Goal: Information Seeking & Learning: Learn about a topic

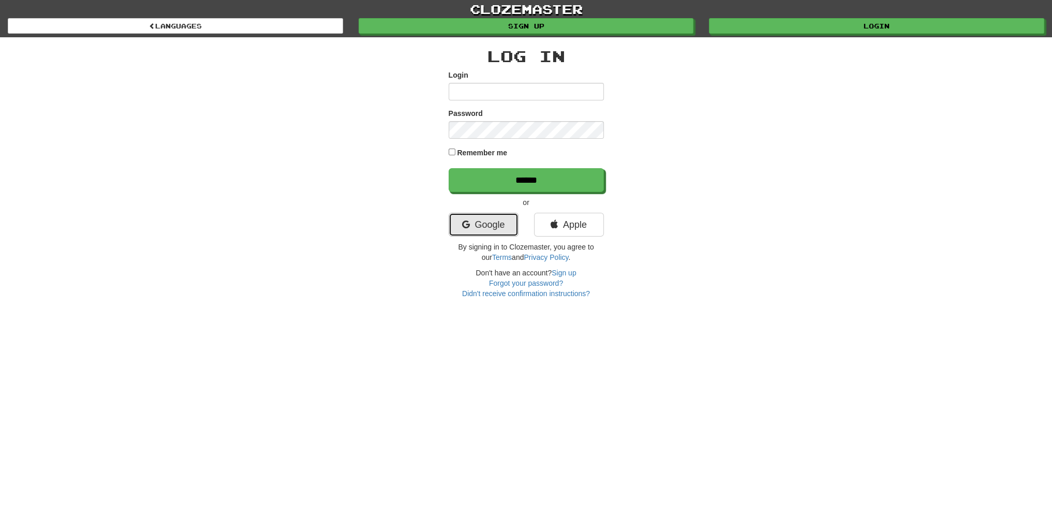
click at [475, 216] on link "Google" at bounding box center [484, 225] width 70 height 24
click at [491, 226] on link "Google" at bounding box center [484, 225] width 70 height 24
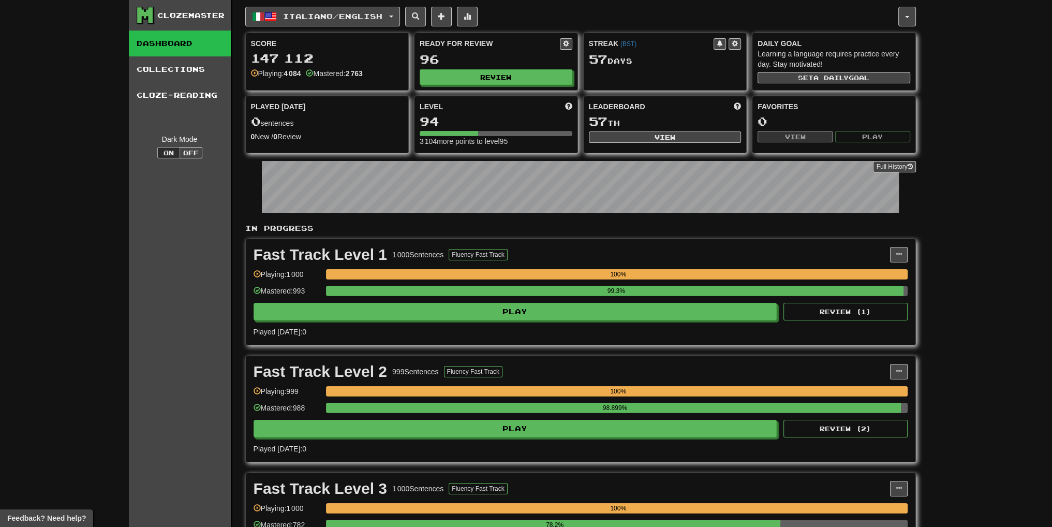
click at [482, 67] on div "Ready for Review 96 Review" at bounding box center [496, 61] width 163 height 57
click at [489, 71] on button "Review" at bounding box center [496, 78] width 153 height 16
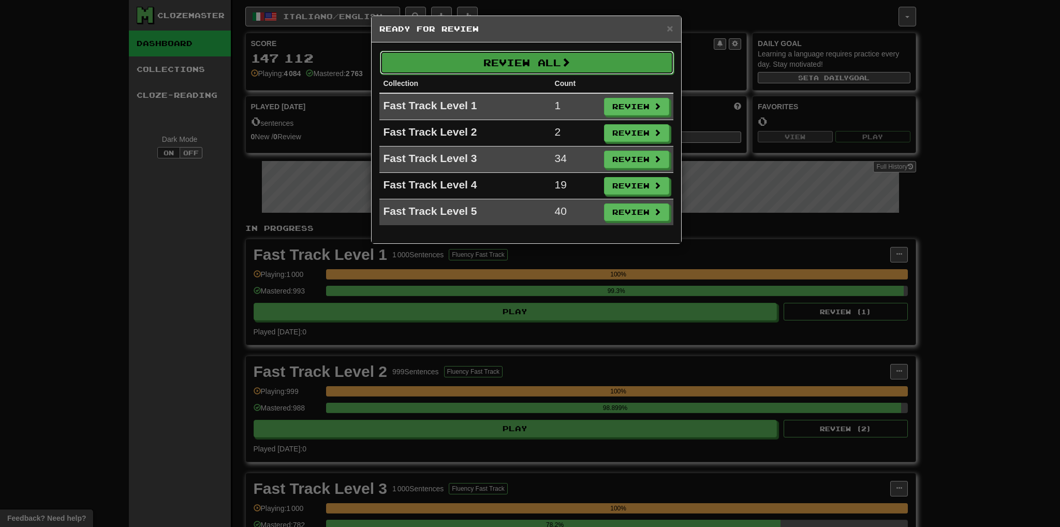
click at [520, 70] on button "Review All" at bounding box center [527, 63] width 294 height 24
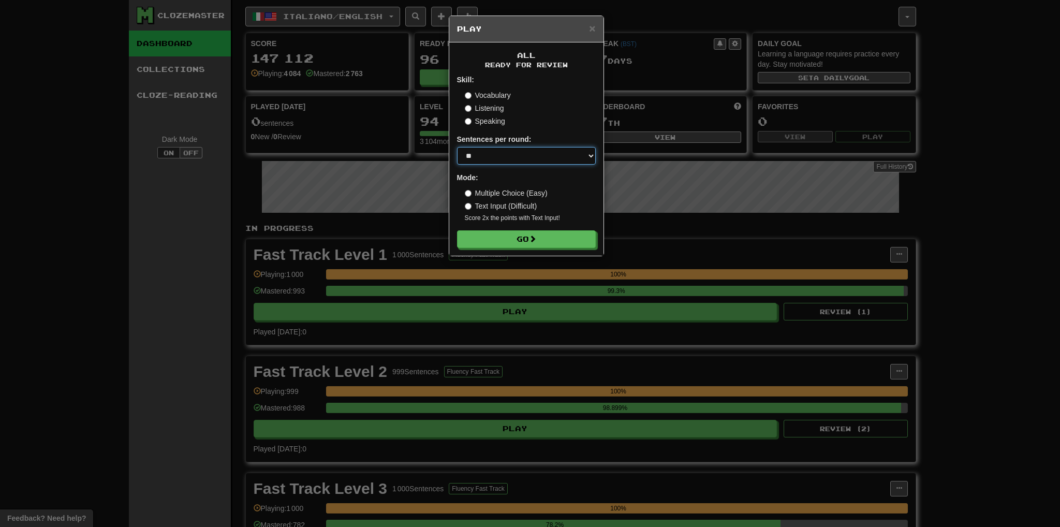
click at [505, 152] on select "* ** ** ** ** ** *** ********" at bounding box center [526, 156] width 139 height 18
select select "***"
click at [457, 147] on select "* ** ** ** ** ** *** ********" at bounding box center [526, 156] width 139 height 18
click at [534, 247] on button "Go" at bounding box center [526, 240] width 139 height 18
click at [553, 242] on button "Go" at bounding box center [526, 240] width 139 height 18
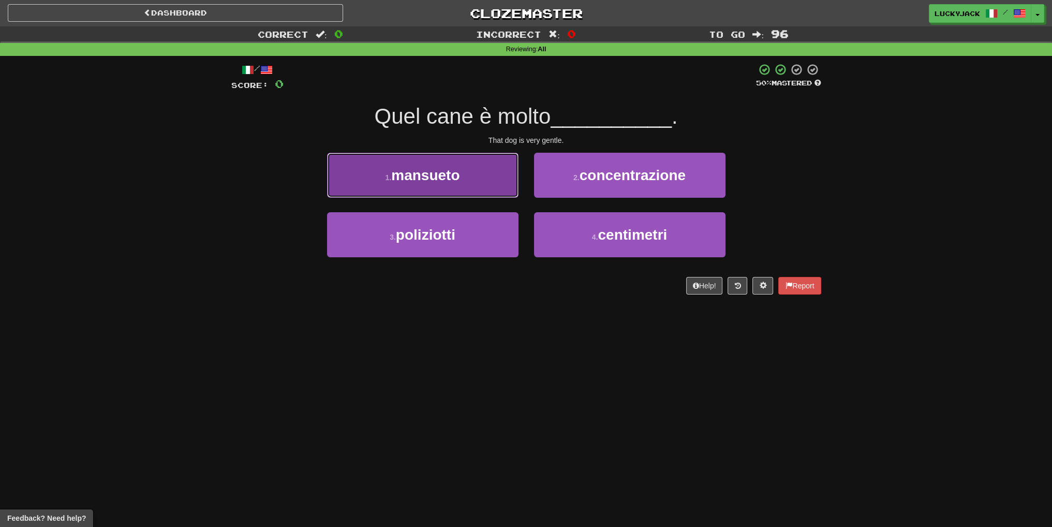
click at [501, 171] on button "1 . [GEOGRAPHIC_DATA]" at bounding box center [422, 175] width 191 height 45
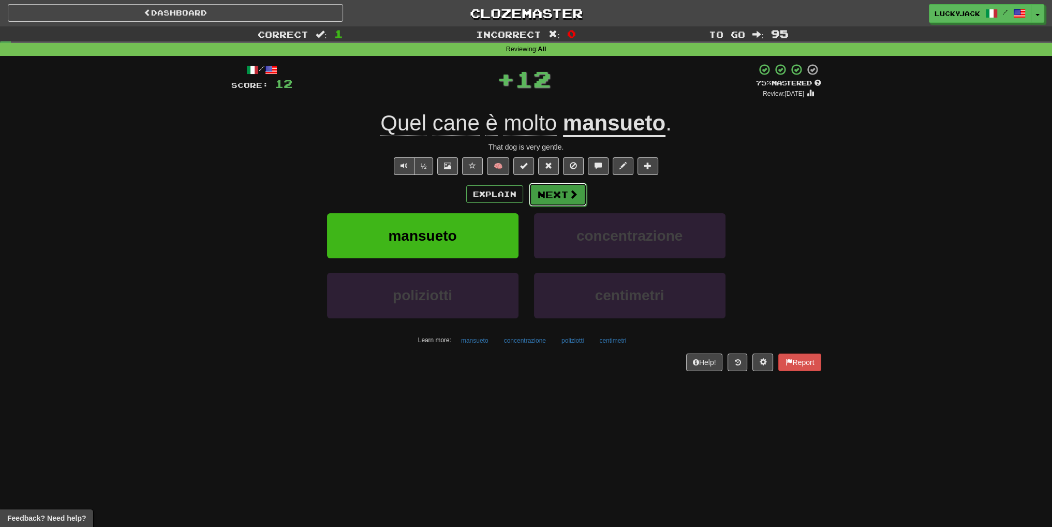
click at [561, 194] on button "Next" at bounding box center [558, 195] width 58 height 24
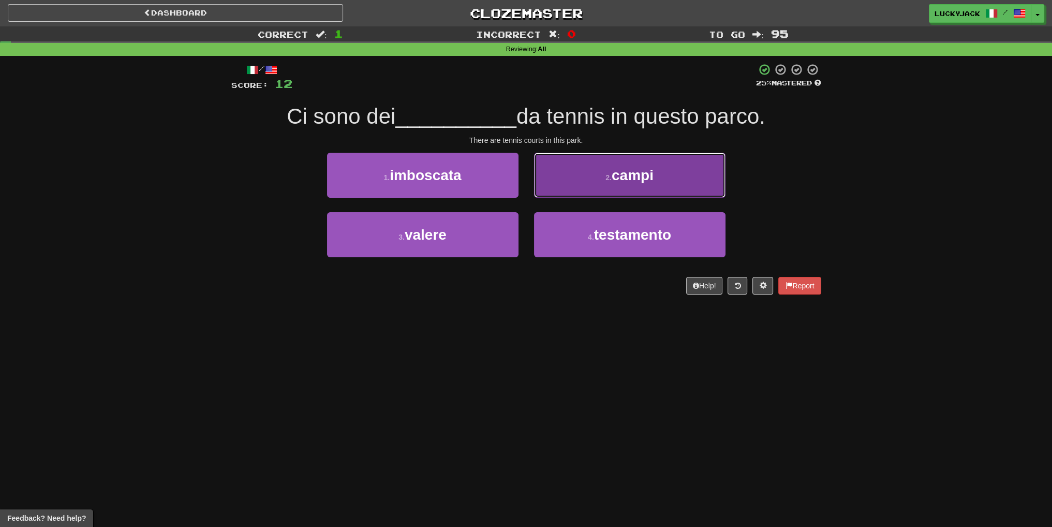
click at [593, 175] on button "2 . campi" at bounding box center [629, 175] width 191 height 45
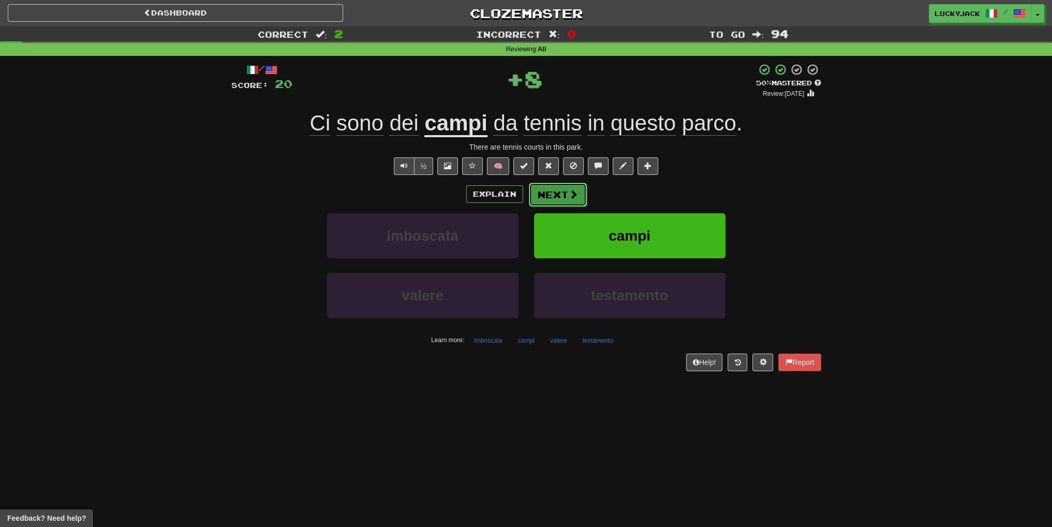
click at [561, 195] on button "Next" at bounding box center [558, 195] width 58 height 24
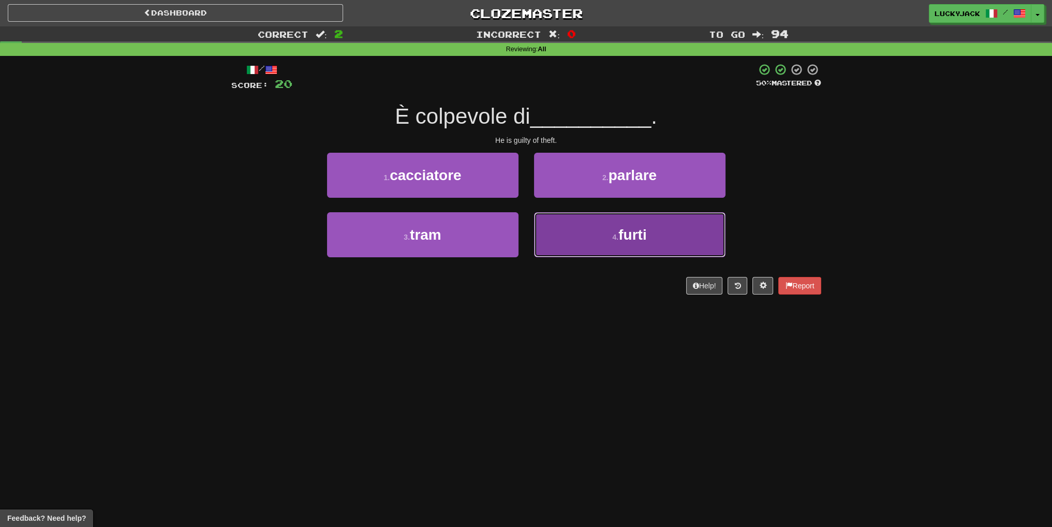
click at [589, 244] on button "4 . furti" at bounding box center [629, 234] width 191 height 45
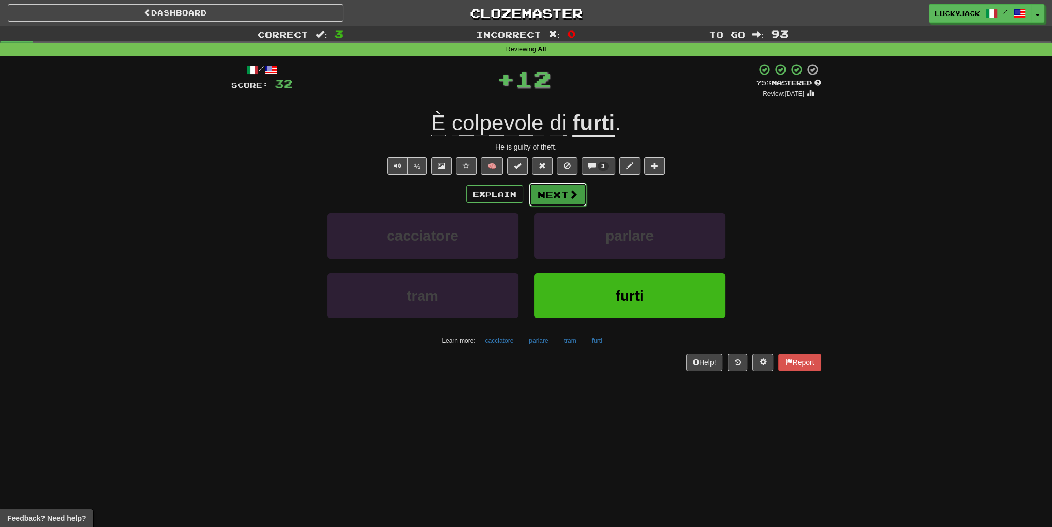
click at [558, 193] on button "Next" at bounding box center [558, 195] width 58 height 24
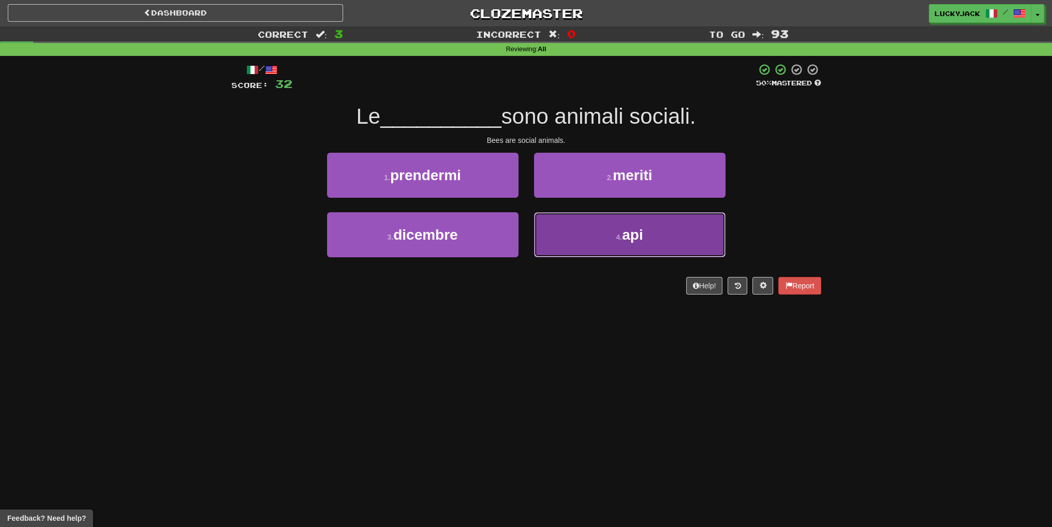
click at [606, 232] on button "4 . api" at bounding box center [629, 234] width 191 height 45
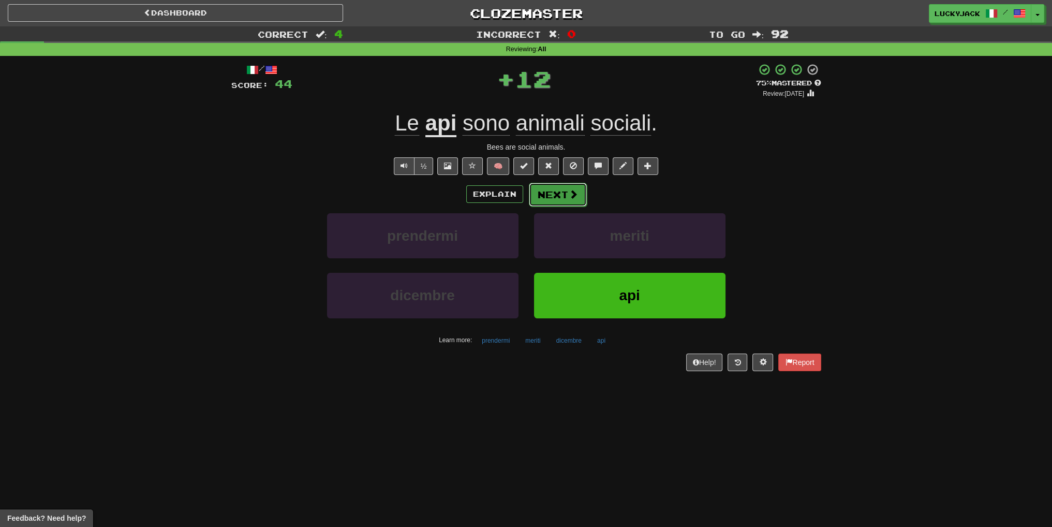
click at [580, 202] on button "Next" at bounding box center [558, 195] width 58 height 24
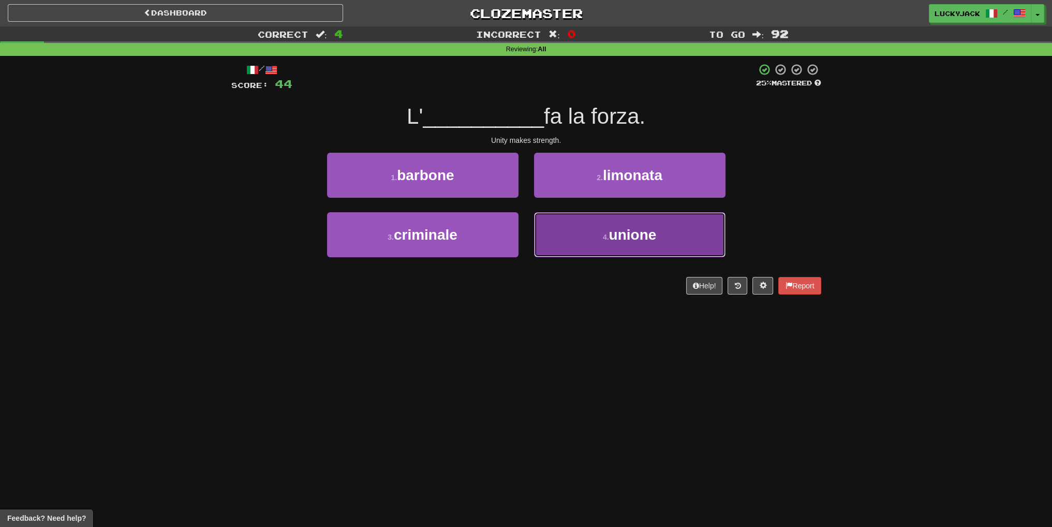
click at [586, 228] on button "4 . unione" at bounding box center [629, 234] width 191 height 45
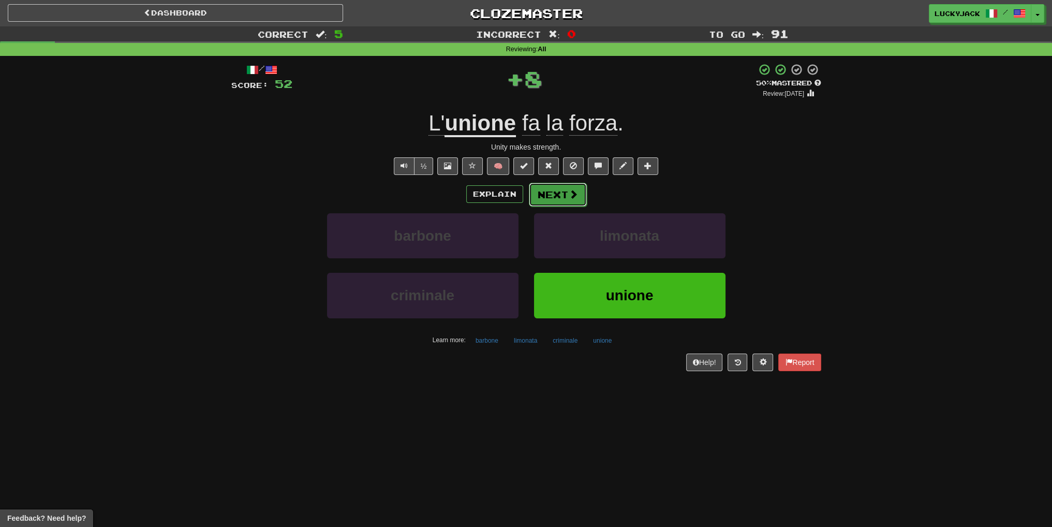
click at [564, 202] on button "Next" at bounding box center [558, 195] width 58 height 24
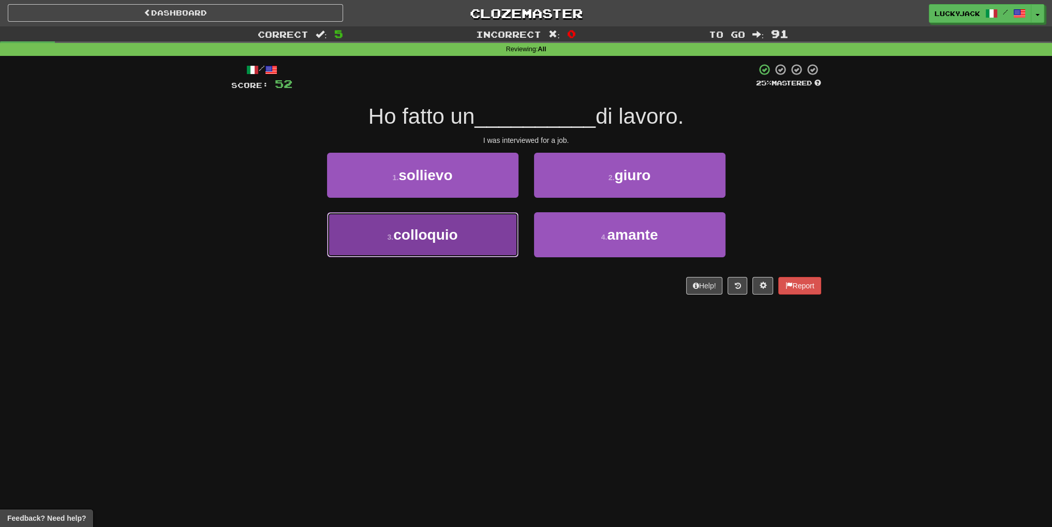
click at [477, 249] on button "3 . colloquio" at bounding box center [422, 234] width 191 height 45
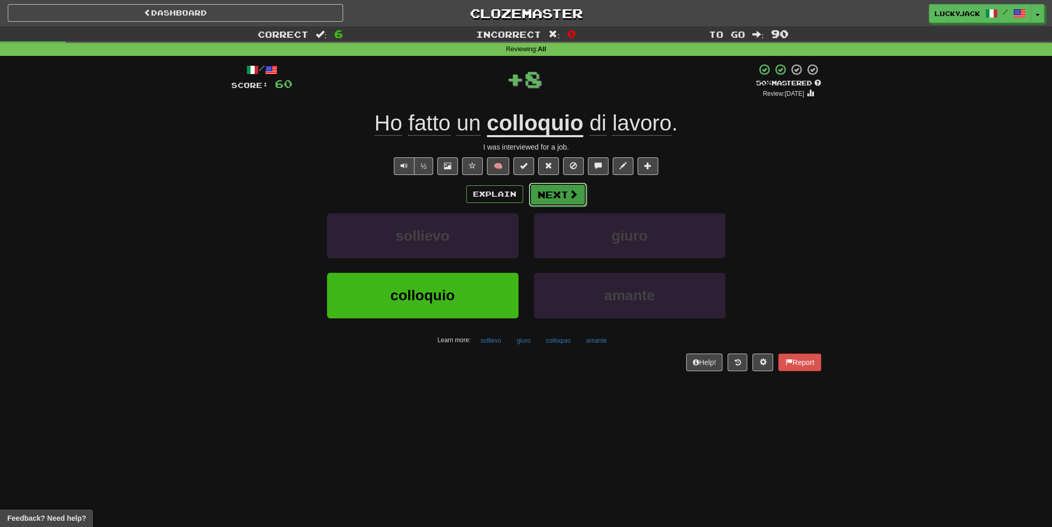
click at [552, 199] on button "Next" at bounding box center [558, 195] width 58 height 24
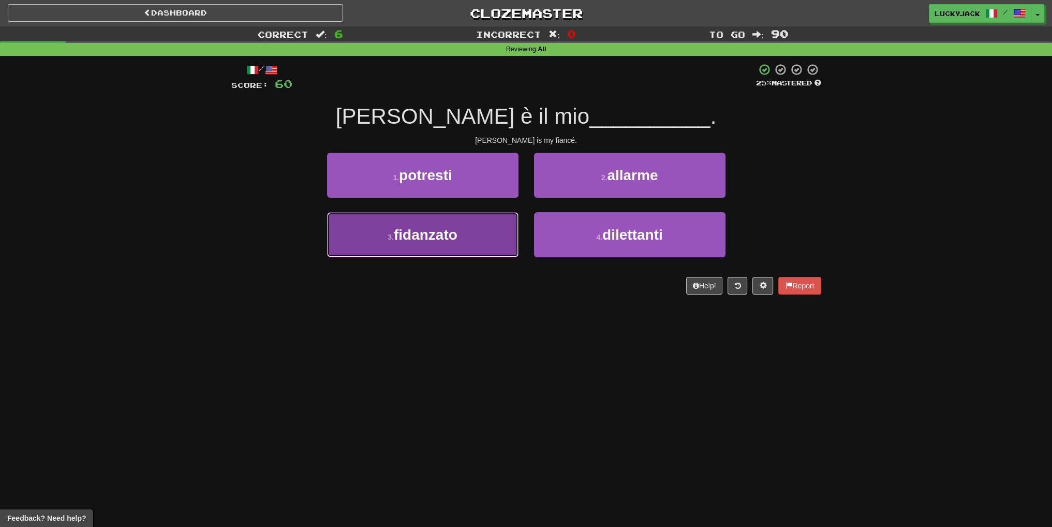
click at [481, 245] on button "3 . fidanzato" at bounding box center [422, 234] width 191 height 45
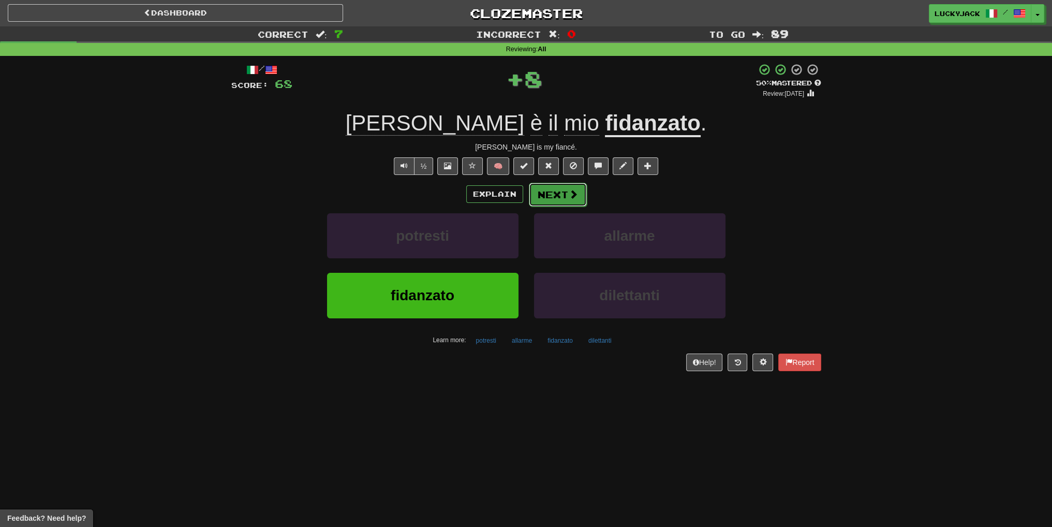
click at [551, 193] on button "Next" at bounding box center [558, 195] width 58 height 24
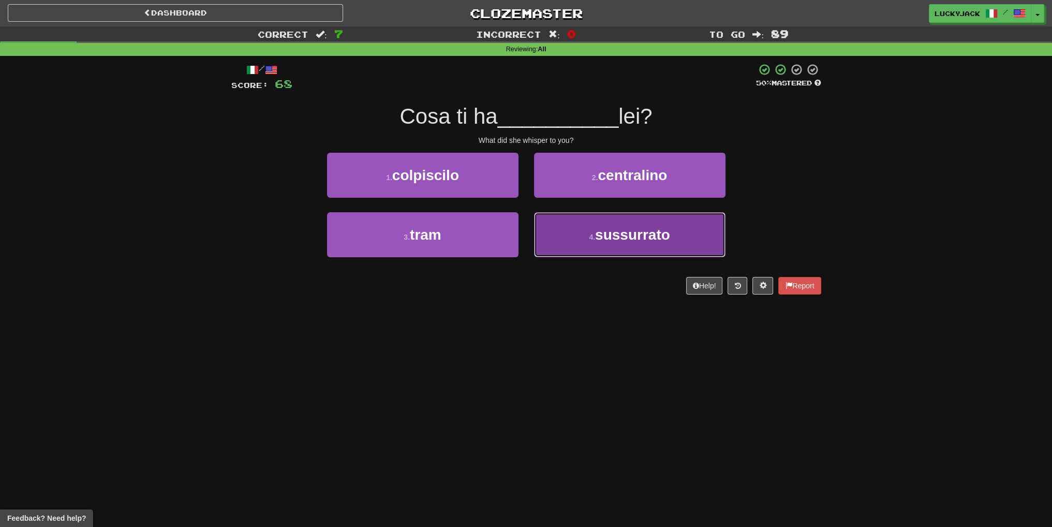
click at [568, 234] on button "4 . sussurrato" at bounding box center [629, 234] width 191 height 45
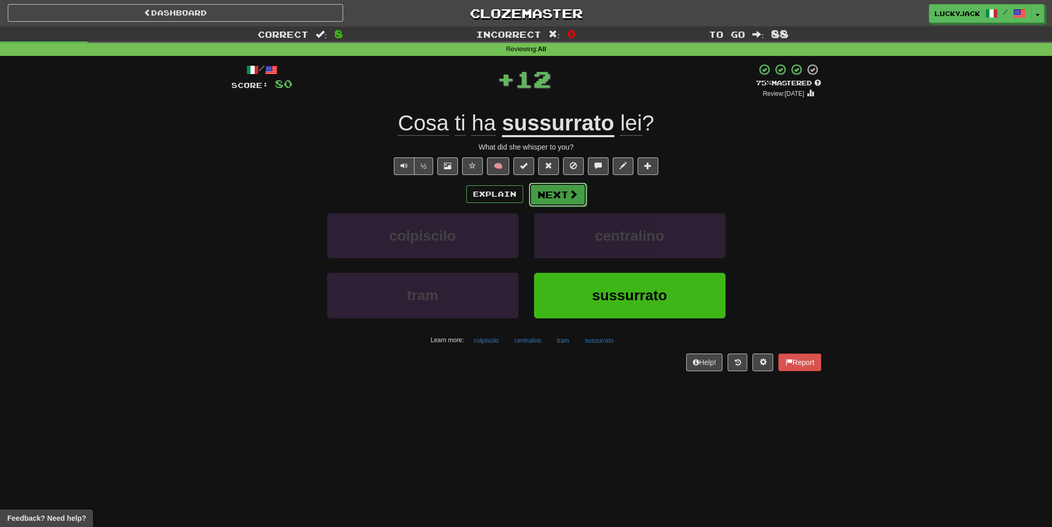
click at [561, 195] on button "Next" at bounding box center [558, 195] width 58 height 24
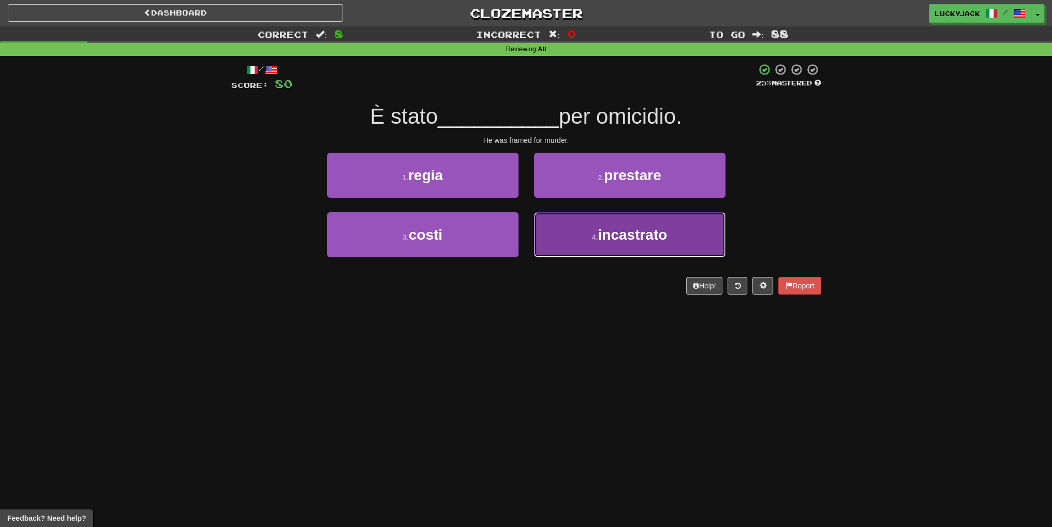
click at [568, 239] on button "4 . incastrato" at bounding box center [629, 234] width 191 height 45
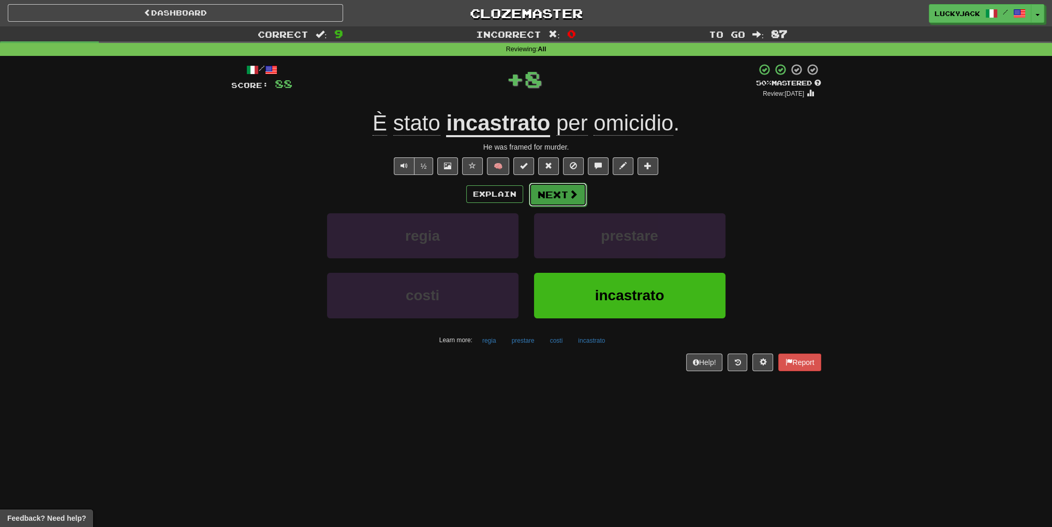
click at [559, 191] on button "Next" at bounding box center [558, 195] width 58 height 24
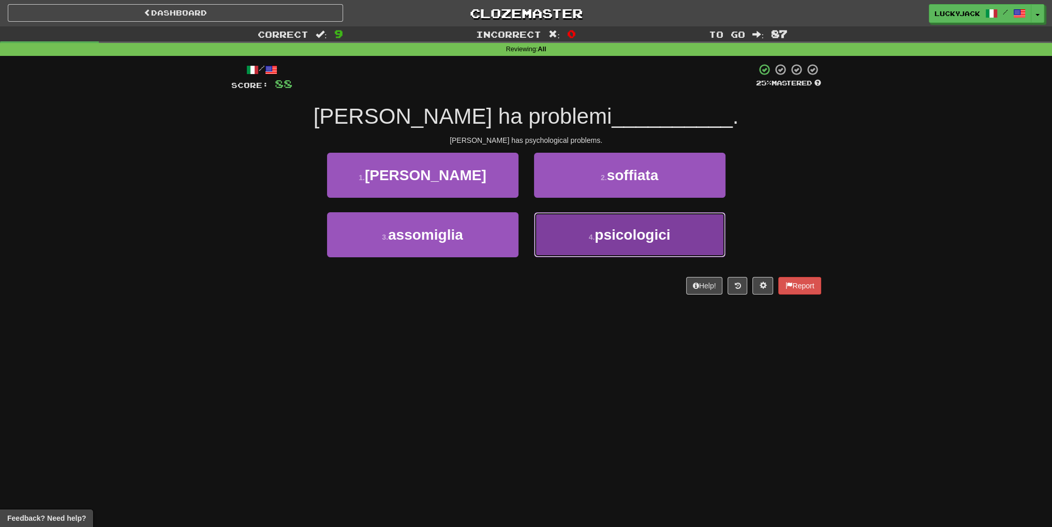
click at [584, 226] on button "4 . psicologici" at bounding box center [629, 234] width 191 height 45
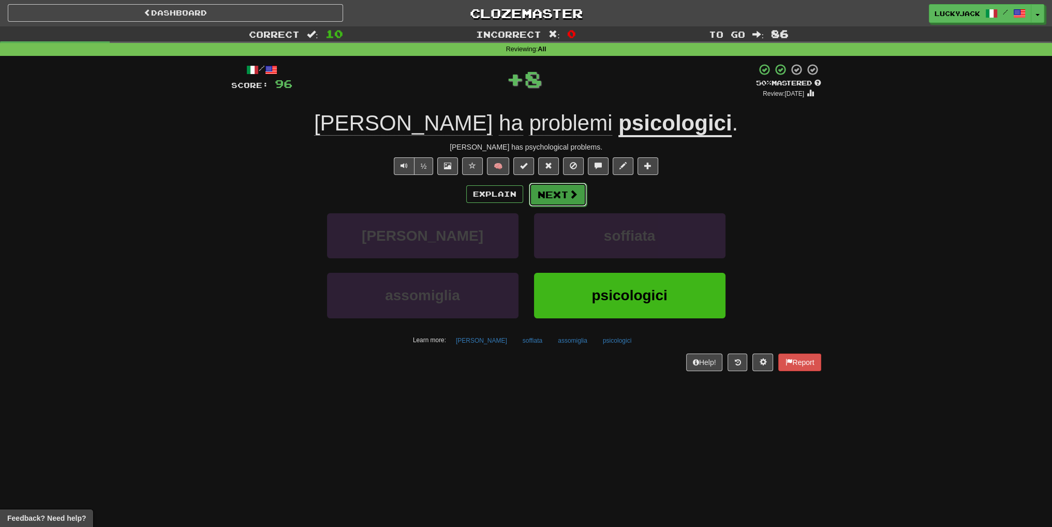
click at [561, 200] on button "Next" at bounding box center [558, 195] width 58 height 24
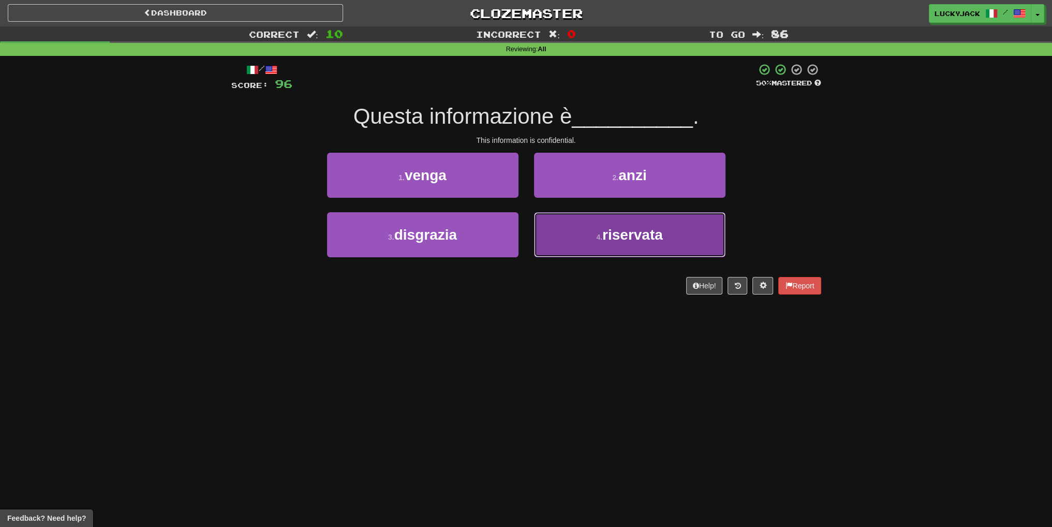
click at [584, 231] on button "4 . riservata" at bounding box center [629, 234] width 191 height 45
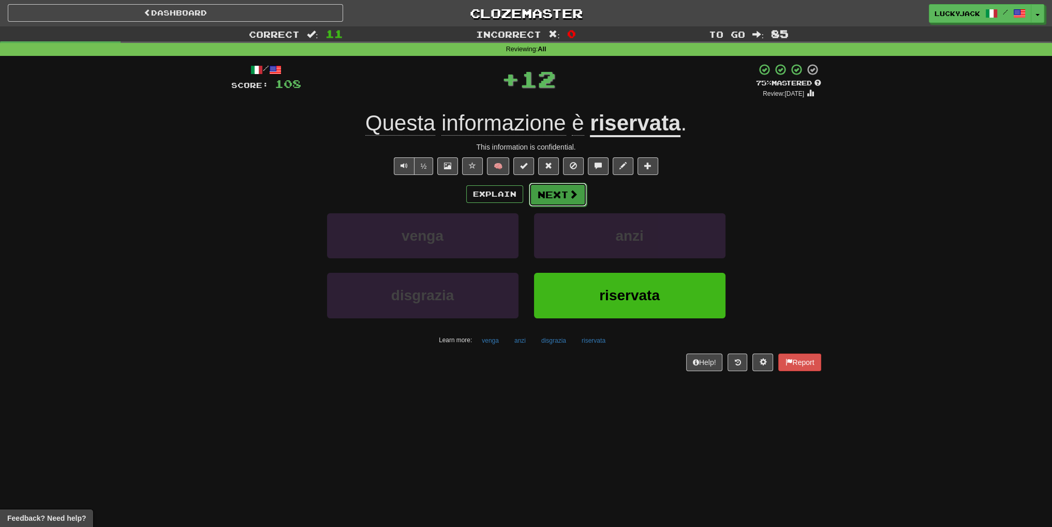
click at [557, 199] on button "Next" at bounding box center [558, 195] width 58 height 24
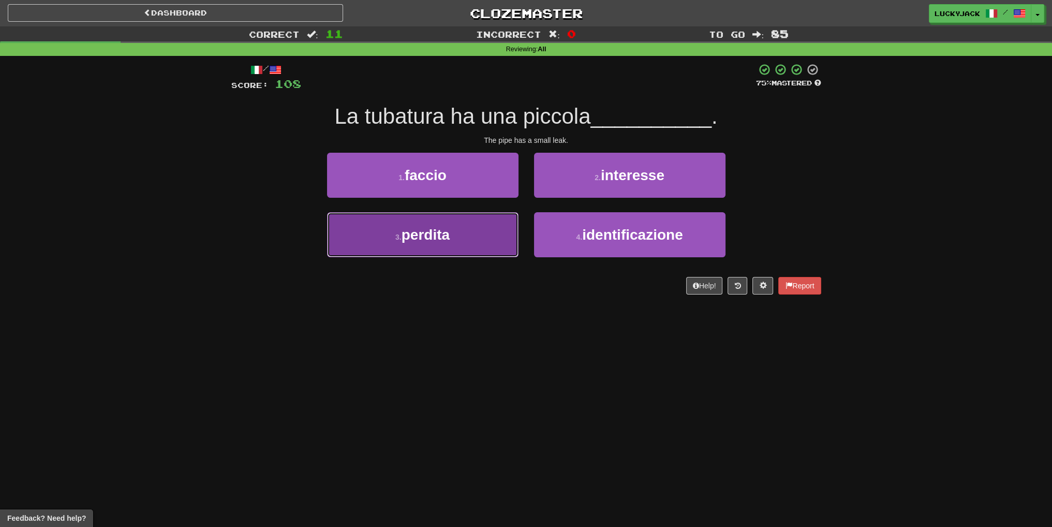
click at [458, 236] on button "3 . perdita" at bounding box center [422, 234] width 191 height 45
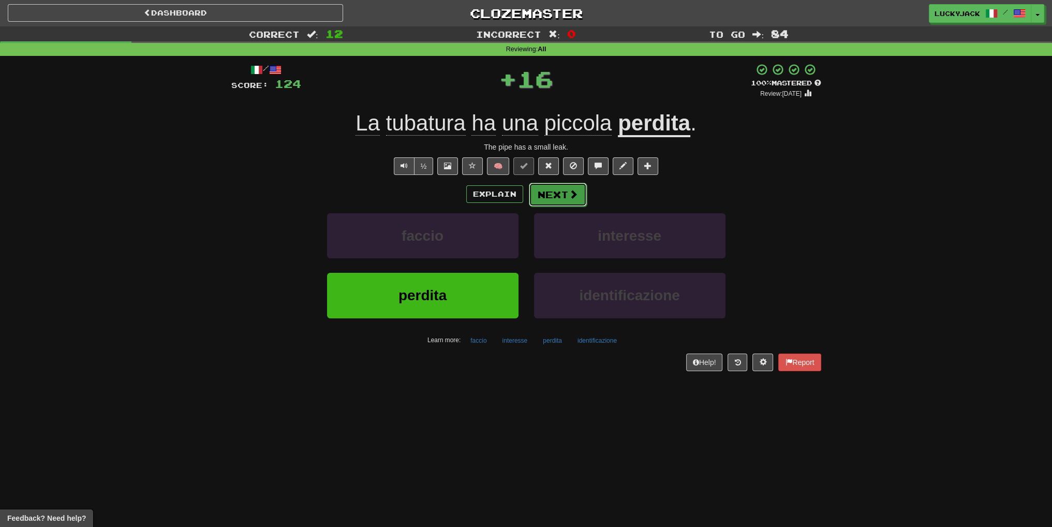
click at [558, 194] on button "Next" at bounding box center [558, 195] width 58 height 24
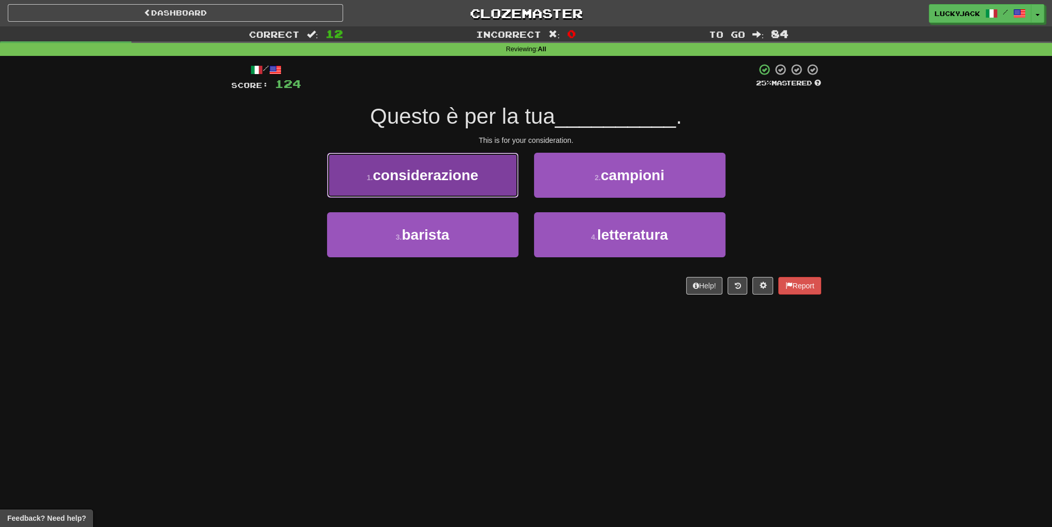
click at [488, 173] on button "1 . considerazione" at bounding box center [422, 175] width 191 height 45
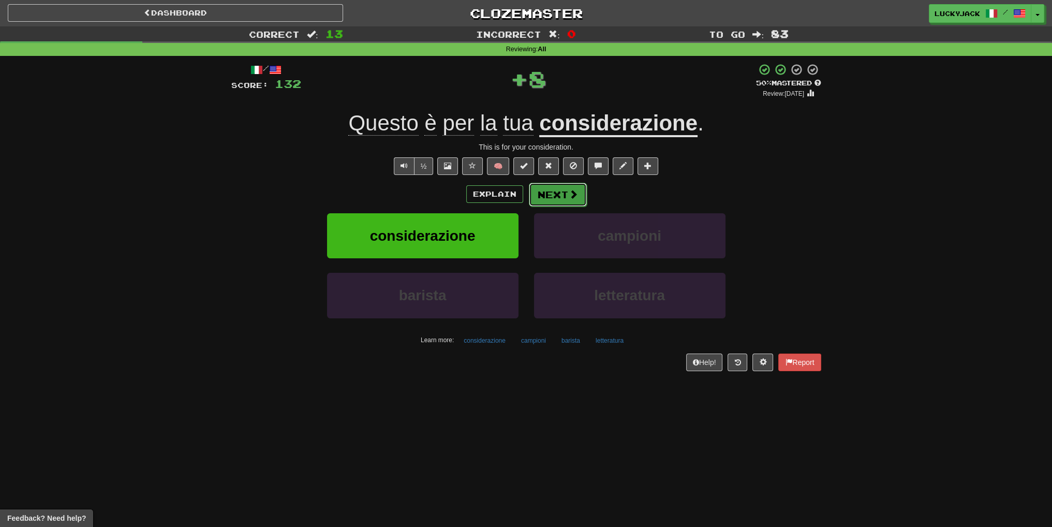
click at [569, 191] on span at bounding box center [573, 193] width 9 height 9
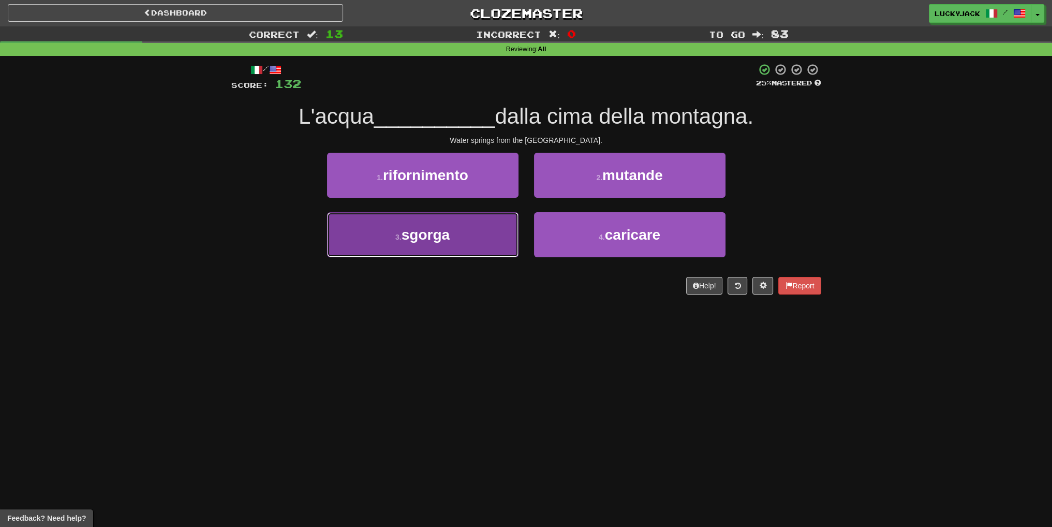
click at [497, 239] on button "3 . sgorga" at bounding box center [422, 234] width 191 height 45
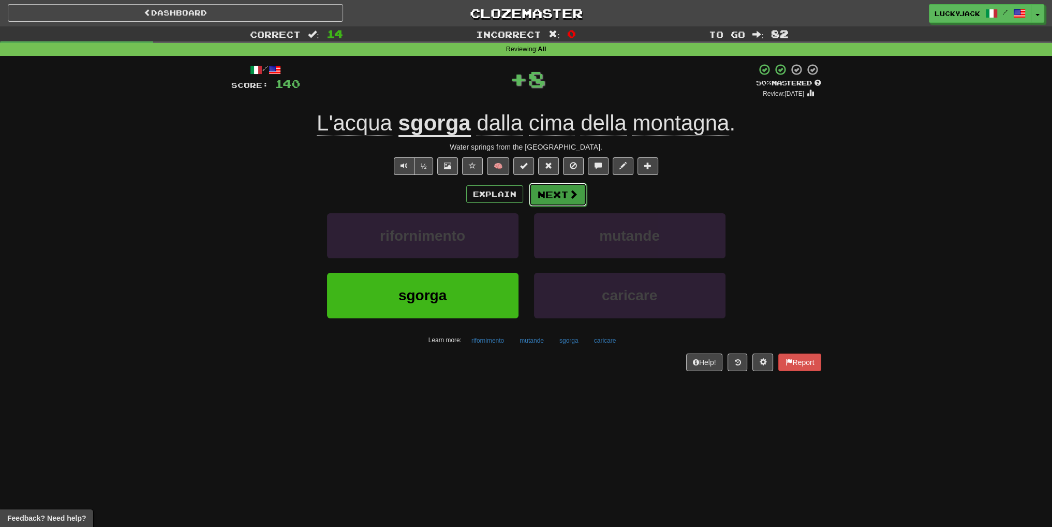
click at [557, 197] on button "Next" at bounding box center [558, 195] width 58 height 24
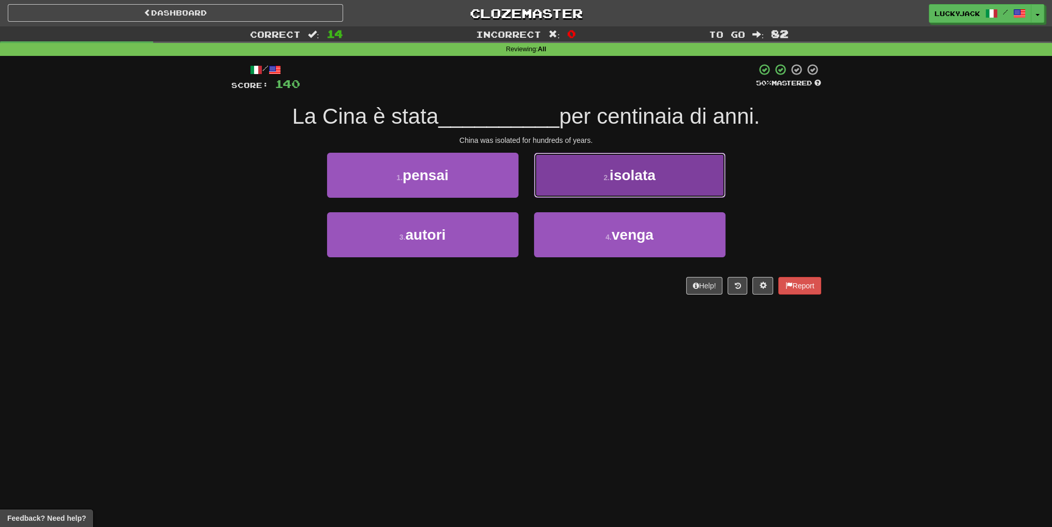
click at [551, 189] on button "2 . isolata" at bounding box center [629, 175] width 191 height 45
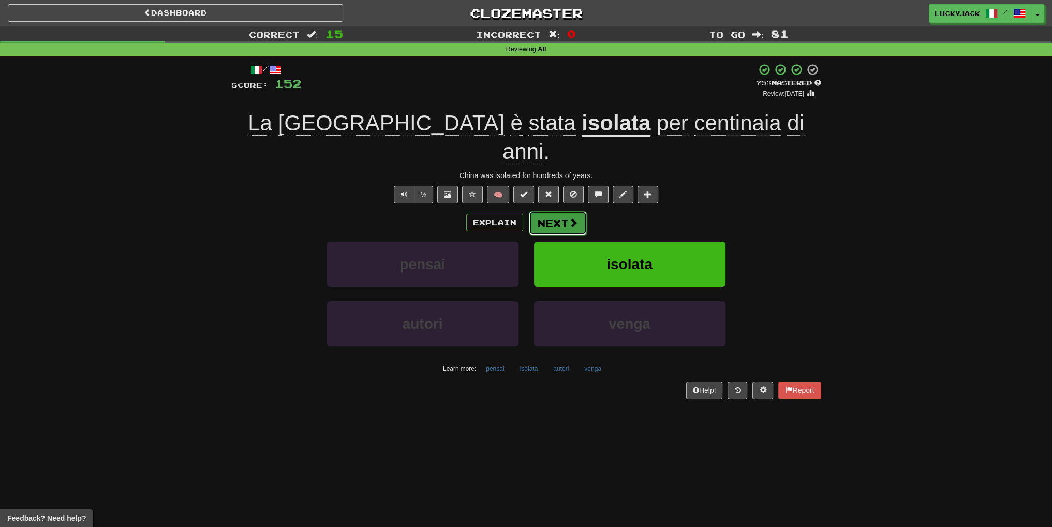
click at [553, 211] on button "Next" at bounding box center [558, 223] width 58 height 24
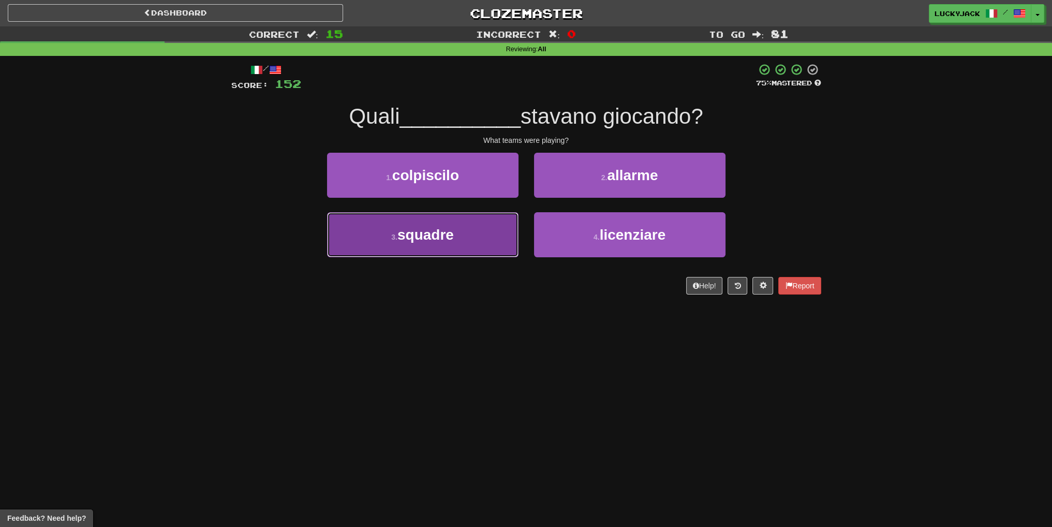
click at [503, 247] on button "3 . squadre" at bounding box center [422, 234] width 191 height 45
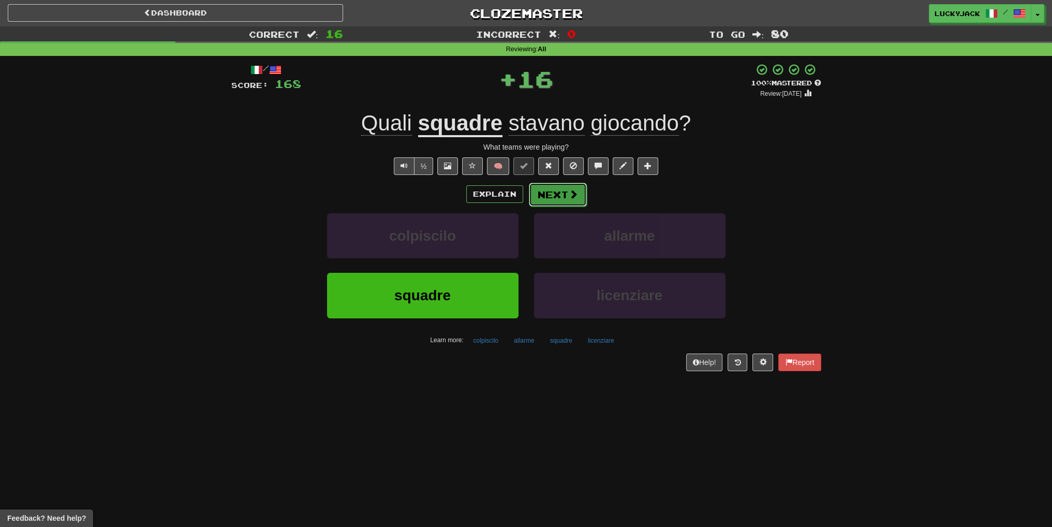
click at [569, 191] on span at bounding box center [573, 193] width 9 height 9
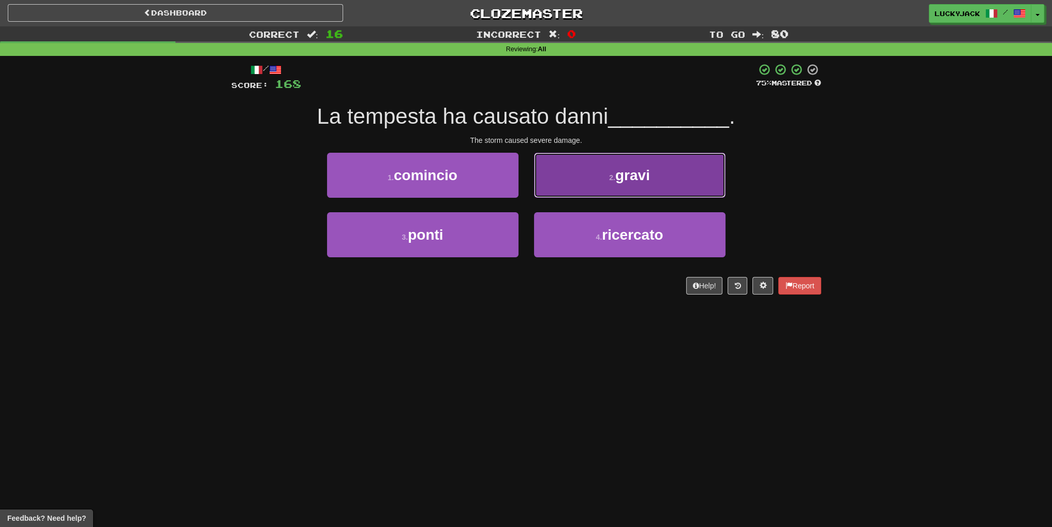
click at [610, 179] on small "2 ." at bounding box center [612, 177] width 6 height 8
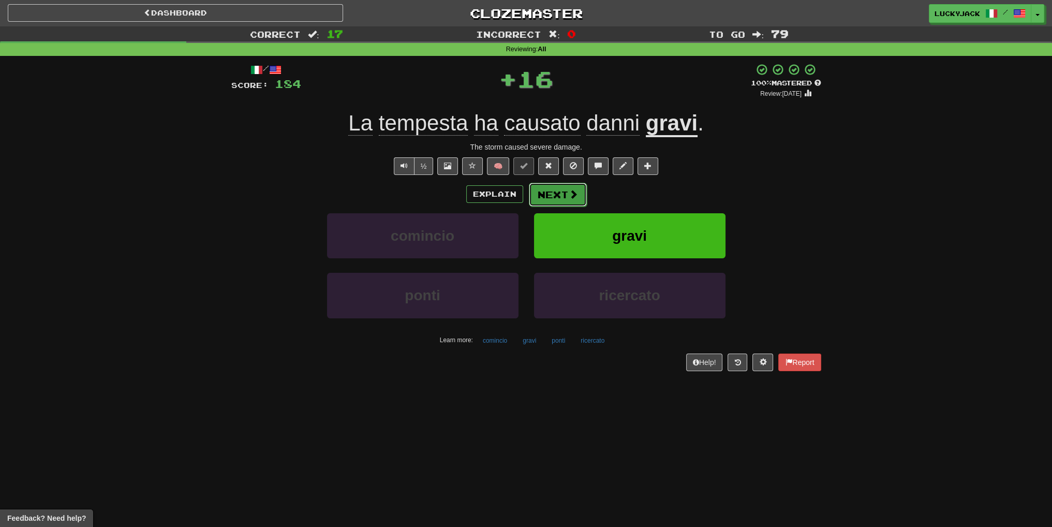
click at [563, 191] on button "Next" at bounding box center [558, 195] width 58 height 24
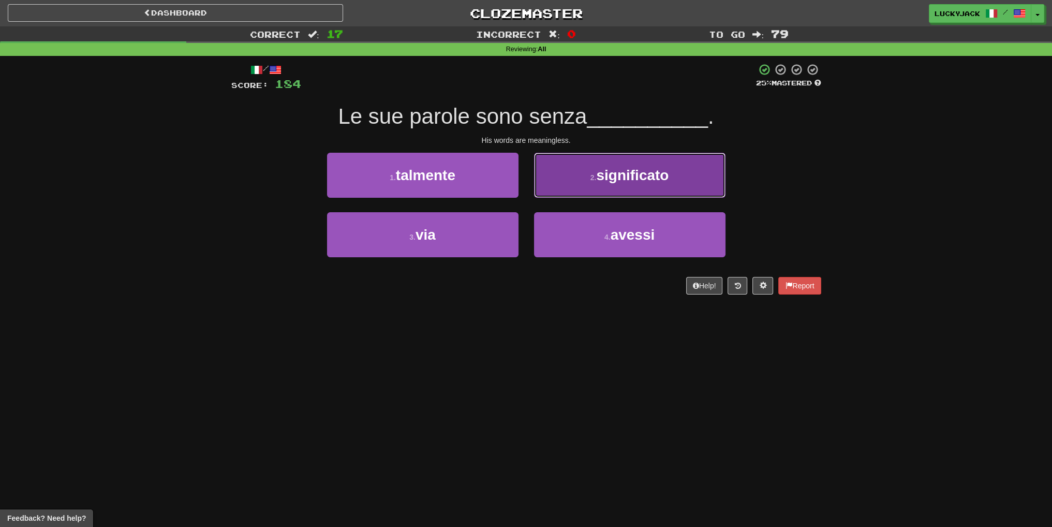
click at [572, 184] on button "2 . significato" at bounding box center [629, 175] width 191 height 45
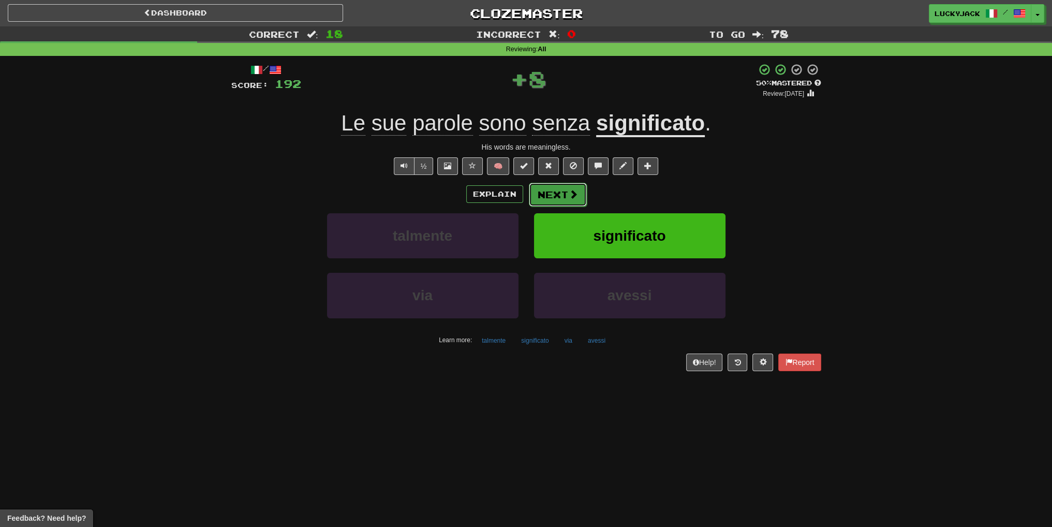
click at [561, 190] on button "Next" at bounding box center [558, 195] width 58 height 24
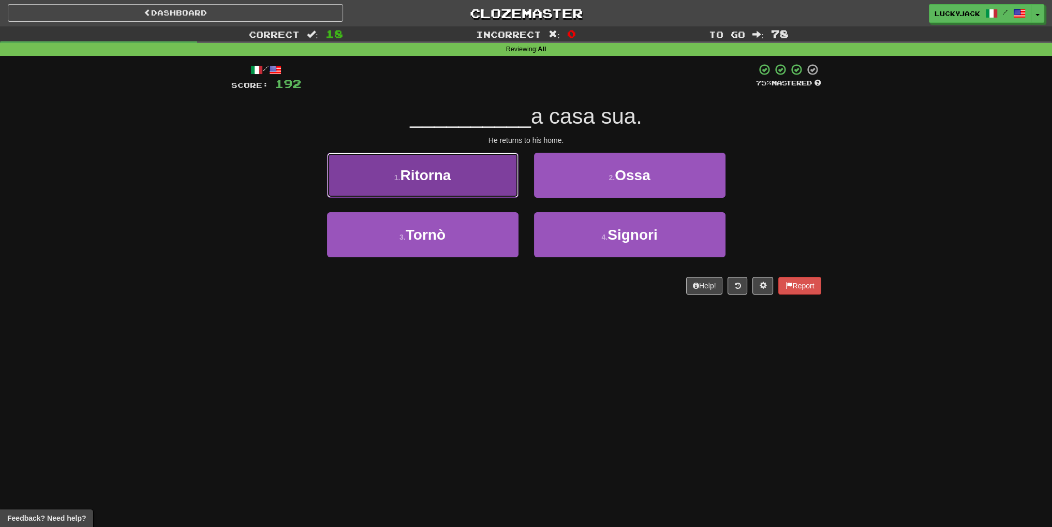
click at [460, 181] on button "1 . Ritorna" at bounding box center [422, 175] width 191 height 45
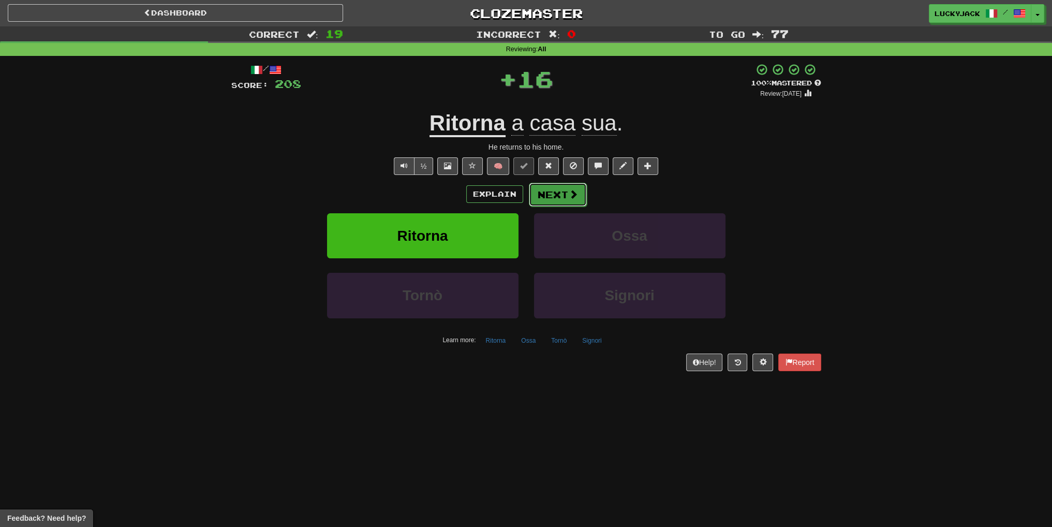
click at [555, 193] on button "Next" at bounding box center [558, 195] width 58 height 24
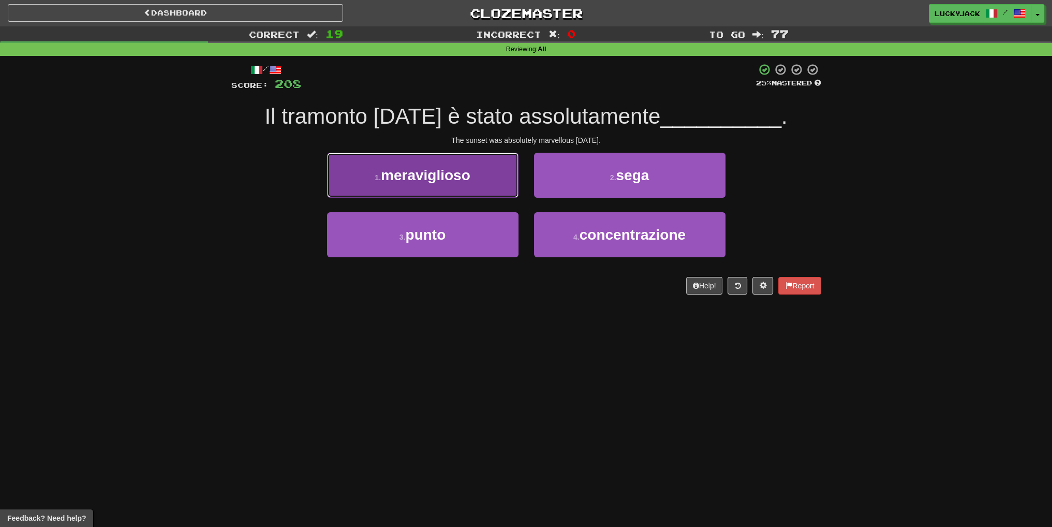
click at [470, 184] on button "1 . meraviglioso" at bounding box center [422, 175] width 191 height 45
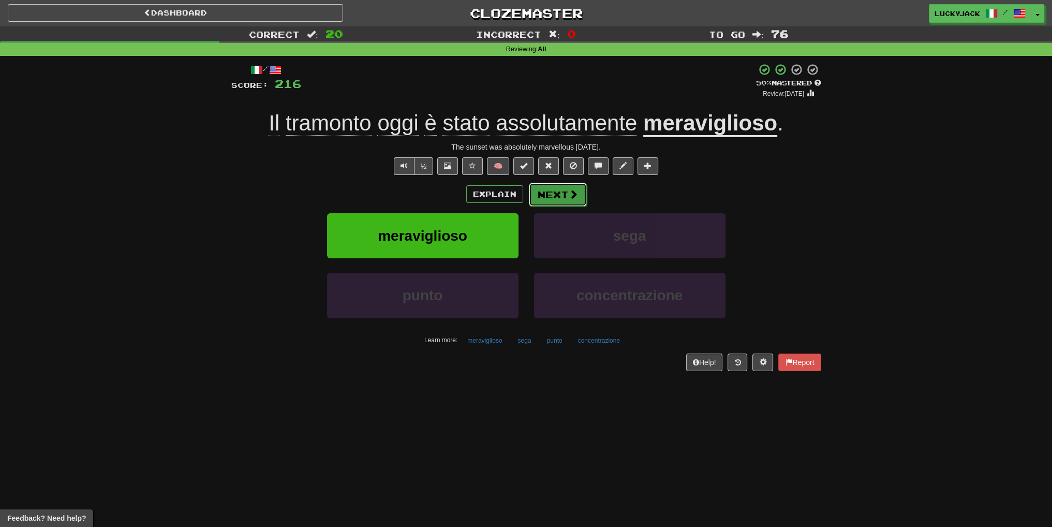
click at [552, 189] on button "Next" at bounding box center [558, 195] width 58 height 24
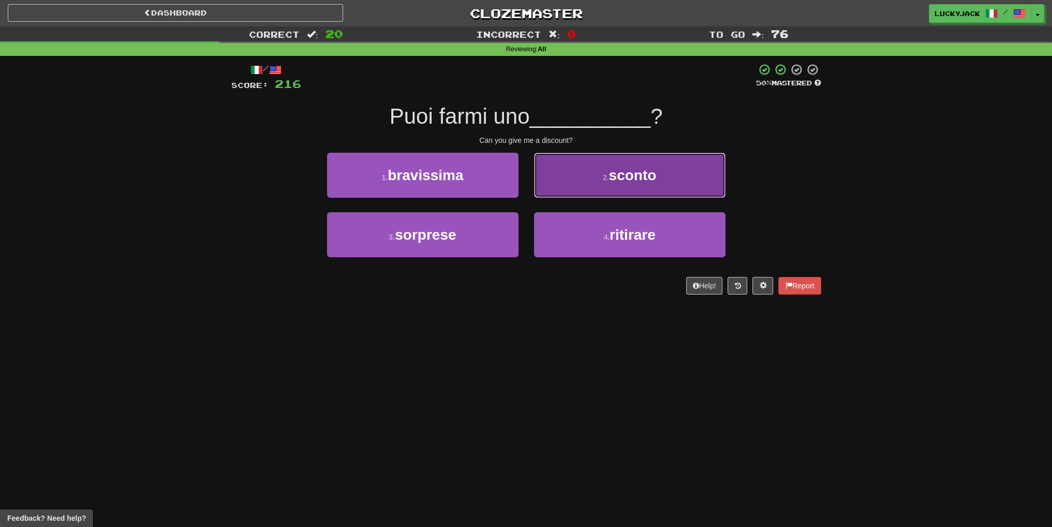
click at [592, 181] on button "2 . sconto" at bounding box center [629, 175] width 191 height 45
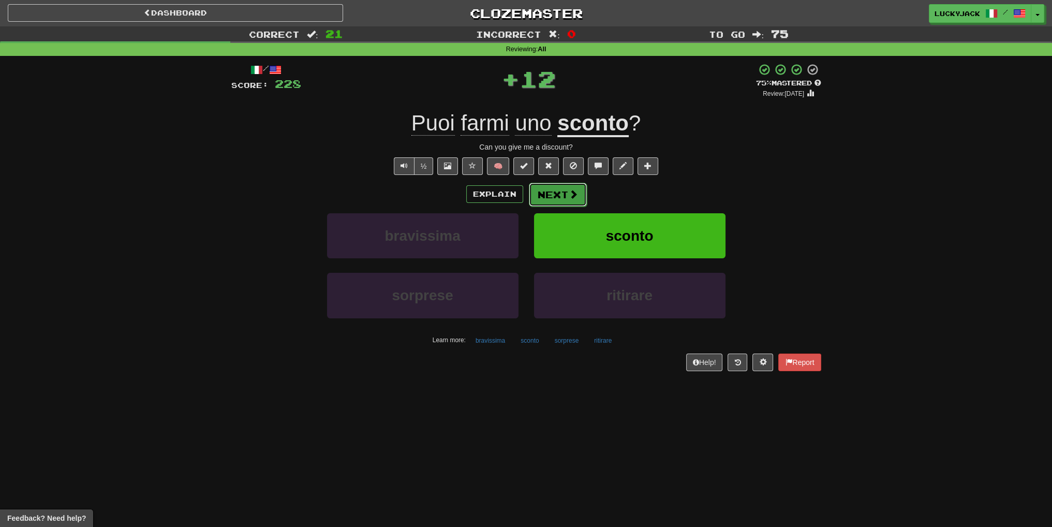
click at [565, 195] on button "Next" at bounding box center [558, 195] width 58 height 24
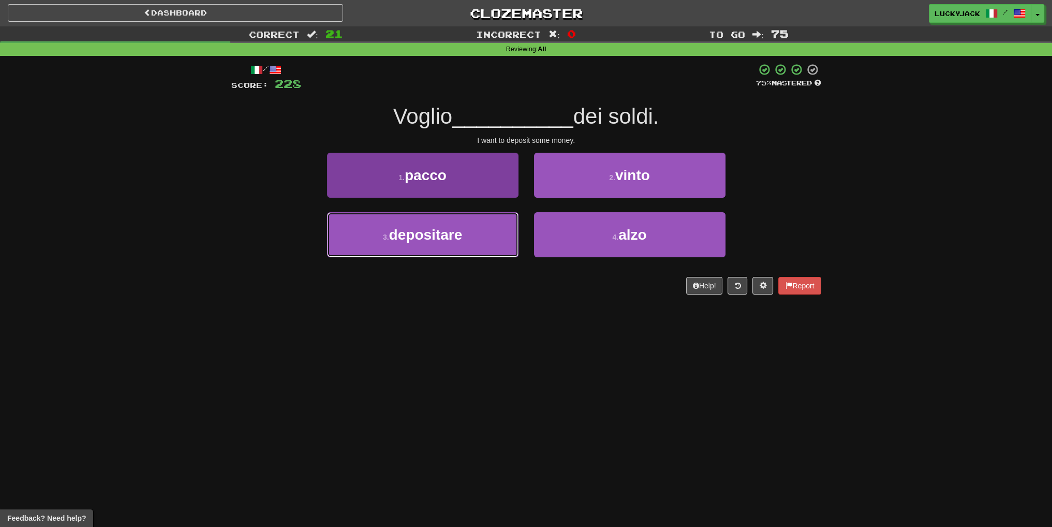
click at [469, 236] on button "3 . depositare" at bounding box center [422, 234] width 191 height 45
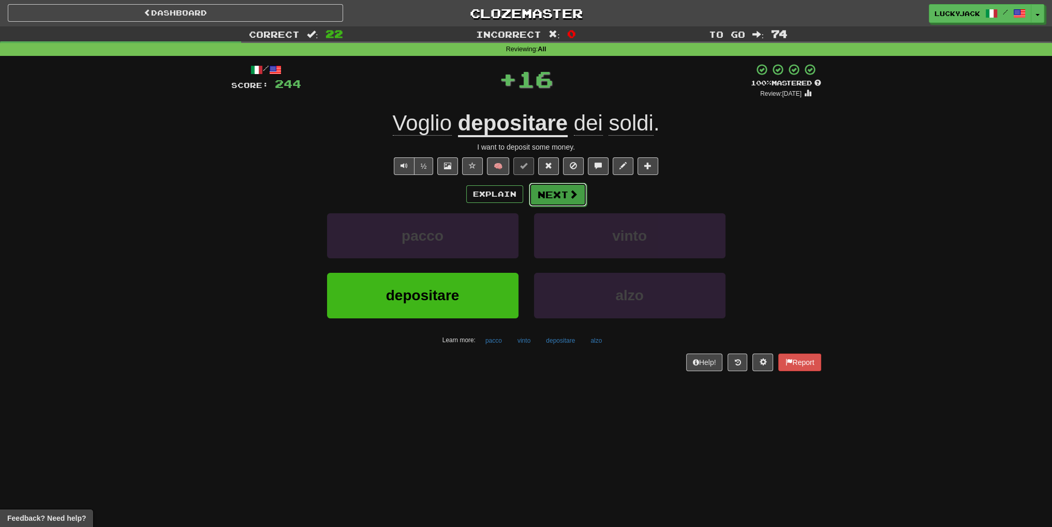
click at [542, 193] on button "Next" at bounding box center [558, 195] width 58 height 24
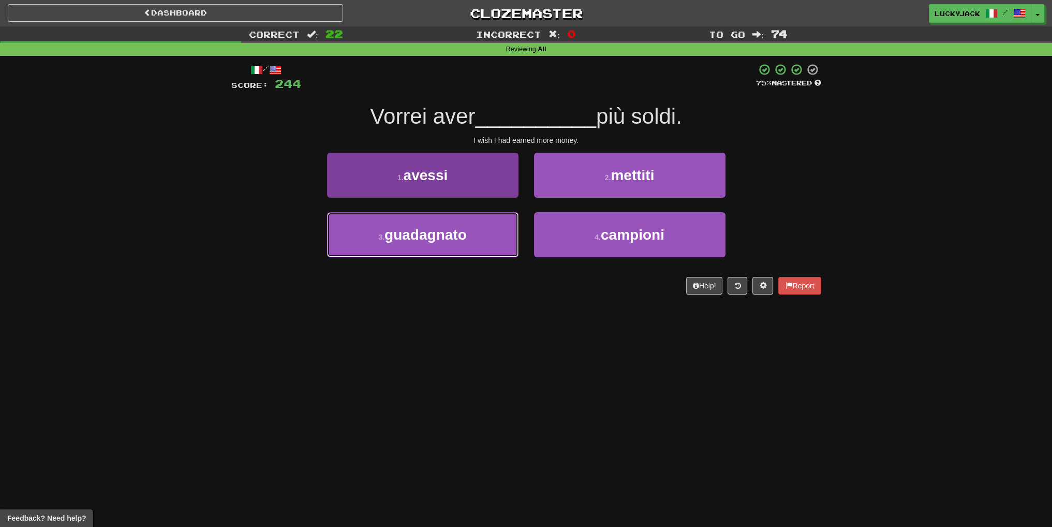
click at [489, 242] on button "3 . guadagnato" at bounding box center [422, 234] width 191 height 45
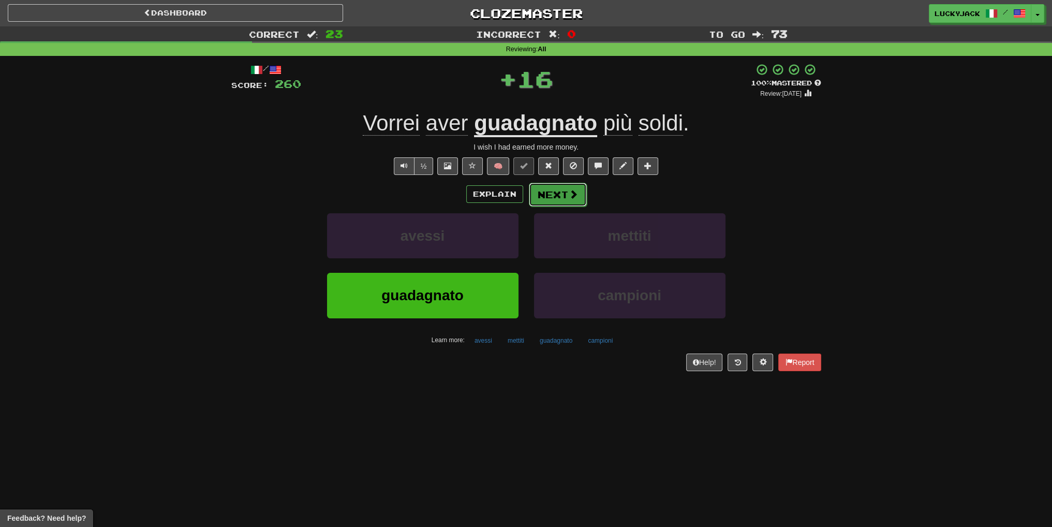
click at [554, 193] on button "Next" at bounding box center [558, 195] width 58 height 24
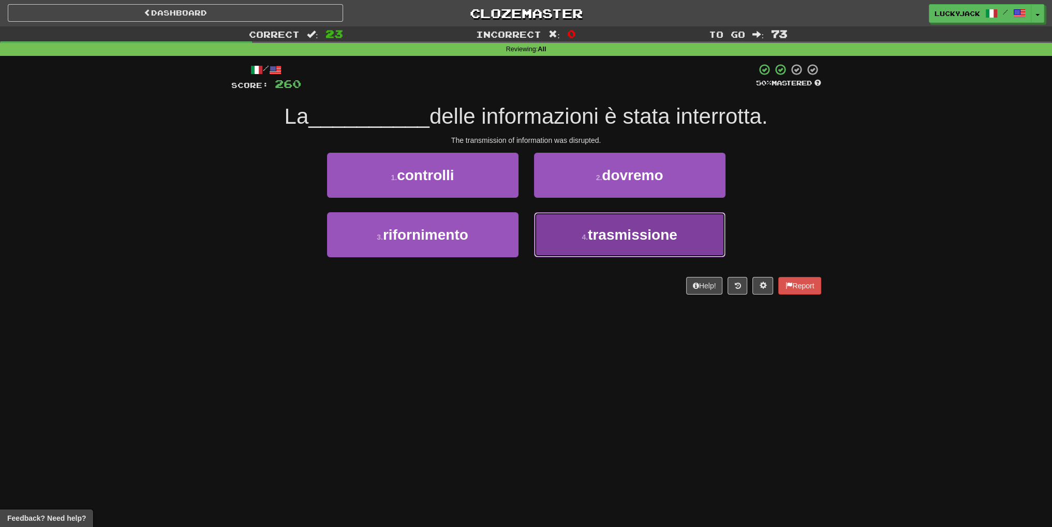
click at [545, 230] on button "4 . trasmissione" at bounding box center [629, 234] width 191 height 45
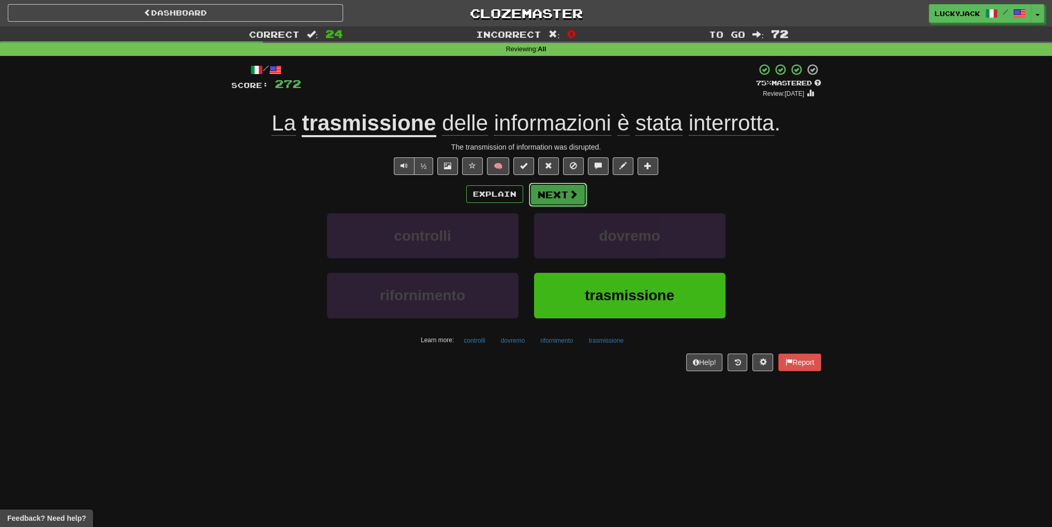
click at [570, 203] on button "Next" at bounding box center [558, 195] width 58 height 24
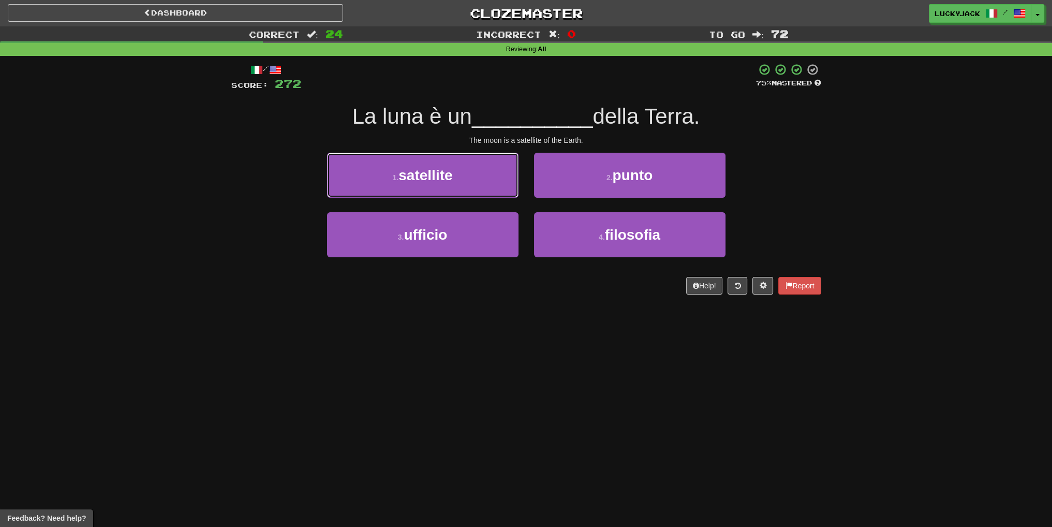
click at [461, 181] on button "1 . satellite" at bounding box center [422, 175] width 191 height 45
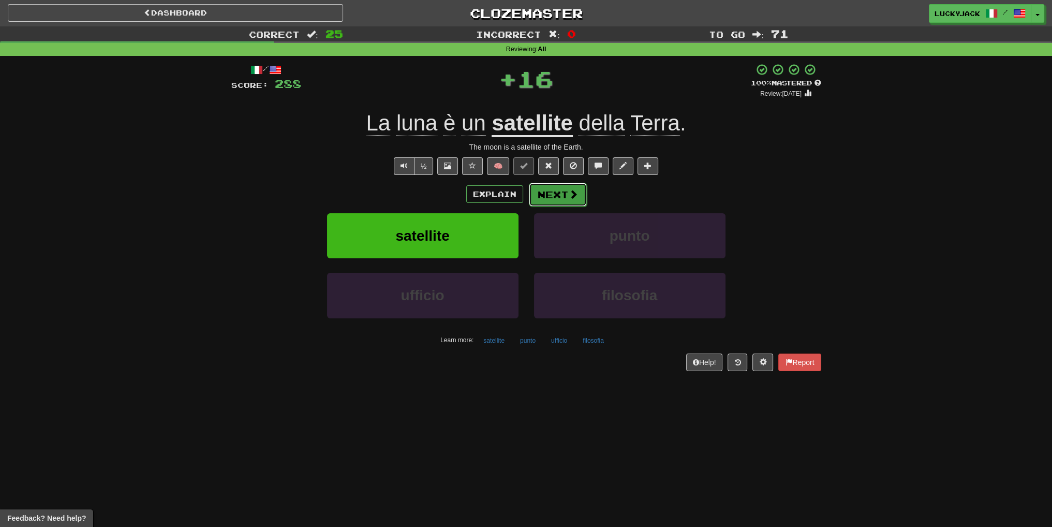
click at [555, 193] on button "Next" at bounding box center [558, 195] width 58 height 24
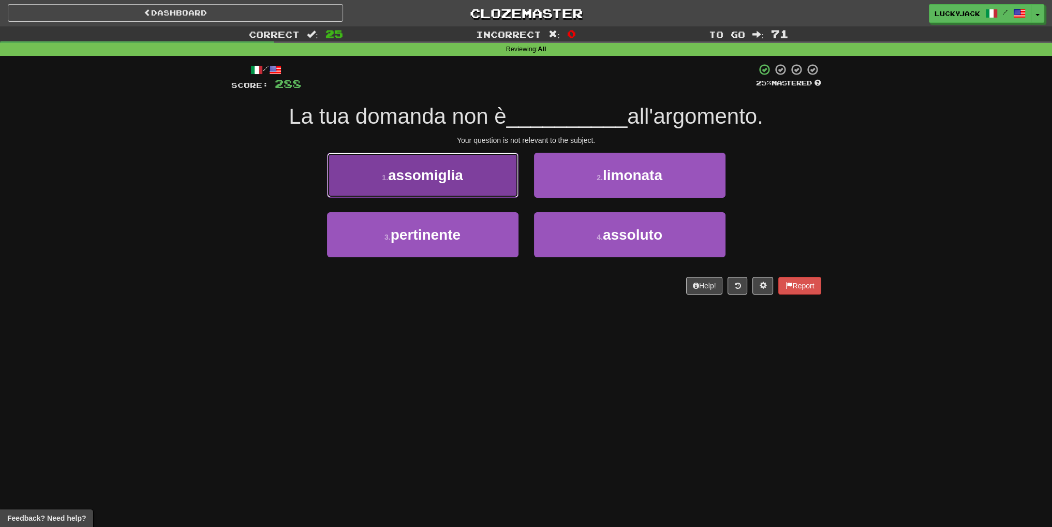
click at [484, 185] on button "1 . assomiglia" at bounding box center [422, 175] width 191 height 45
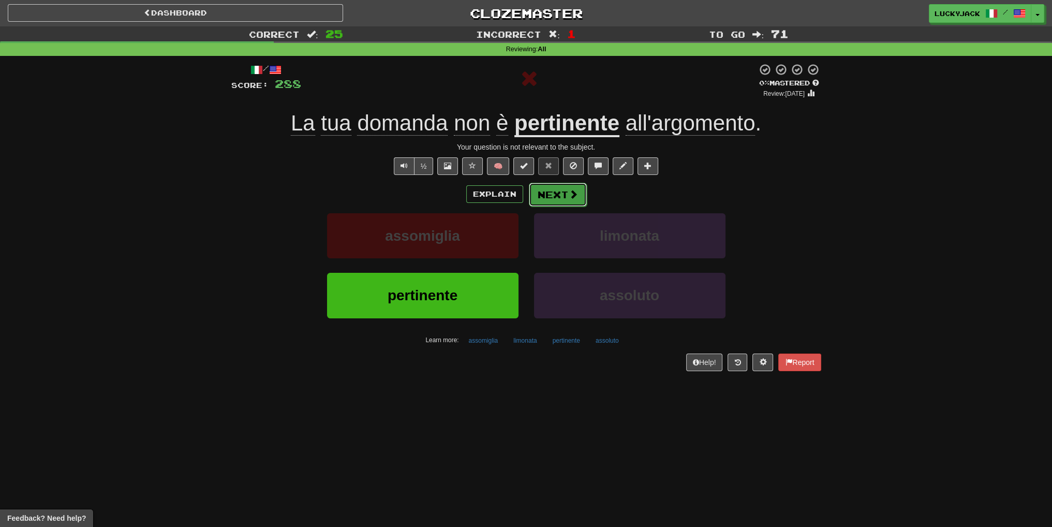
click at [558, 196] on button "Next" at bounding box center [558, 195] width 58 height 24
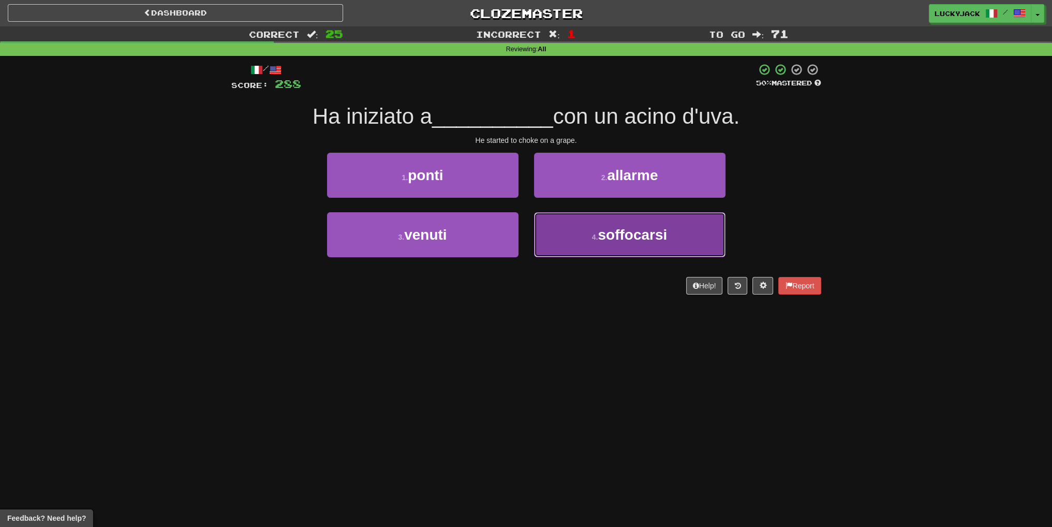
click at [573, 236] on button "4 . soffocarsi" at bounding box center [629, 234] width 191 height 45
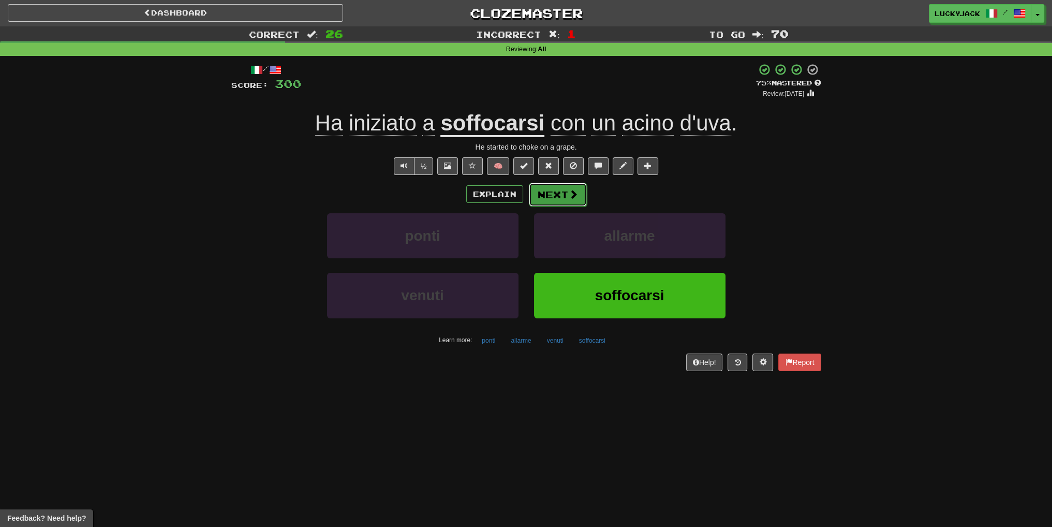
click at [575, 195] on span at bounding box center [573, 193] width 9 height 9
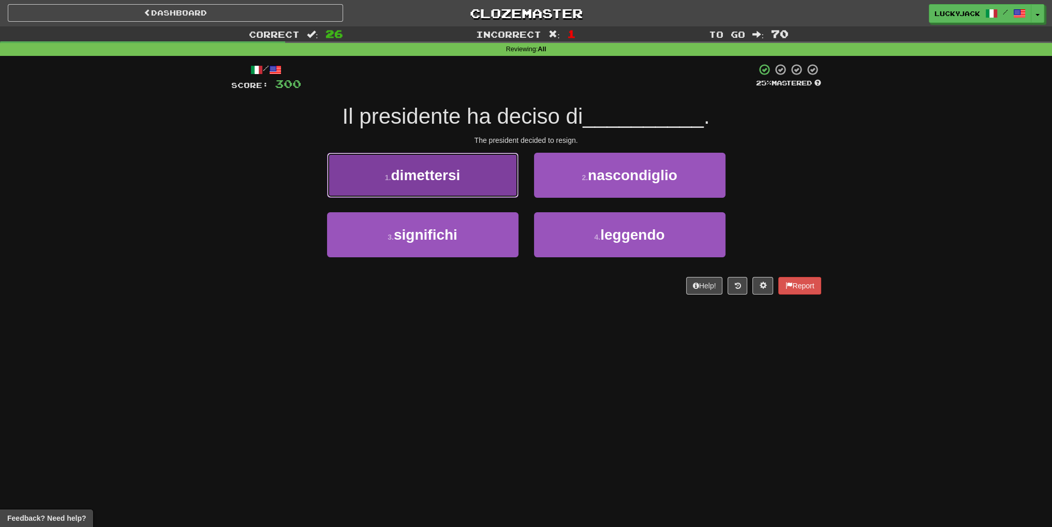
click at [476, 187] on button "1 . dimettersi" at bounding box center [422, 175] width 191 height 45
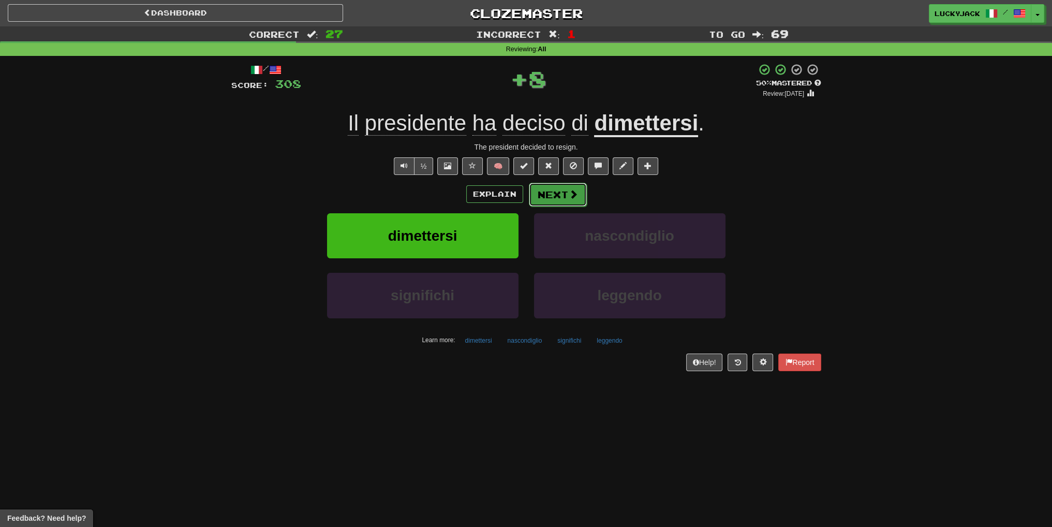
click at [557, 191] on button "Next" at bounding box center [558, 195] width 58 height 24
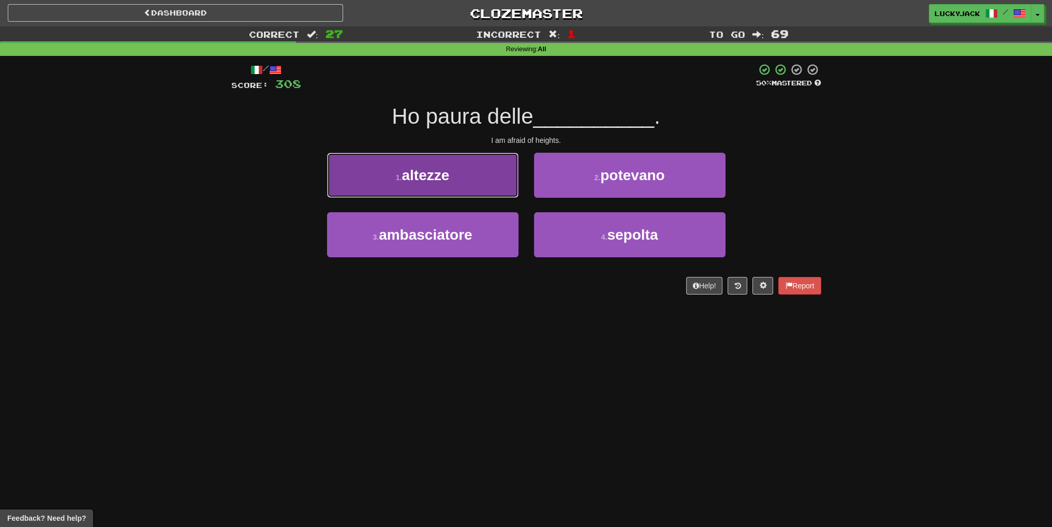
click at [480, 174] on button "1 . altezze" at bounding box center [422, 175] width 191 height 45
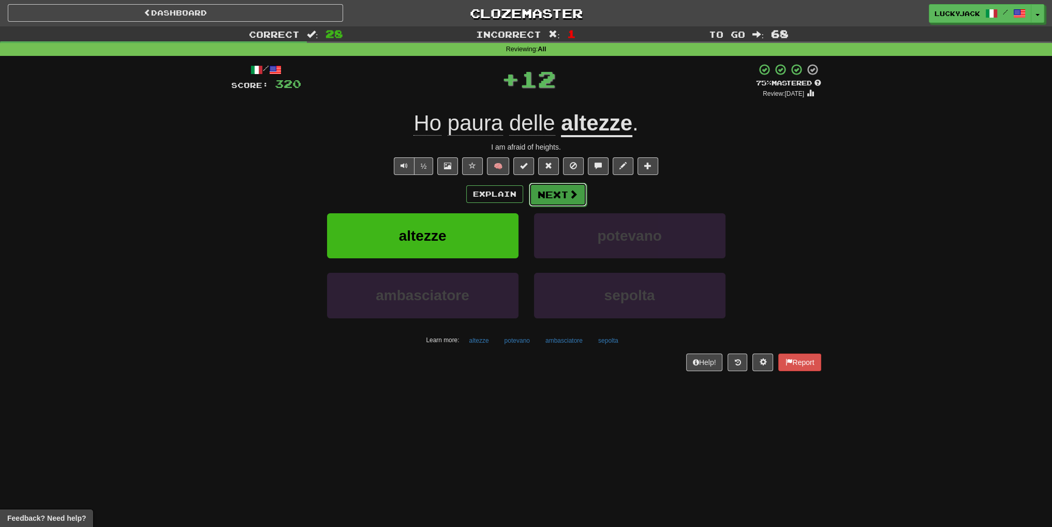
click at [552, 199] on button "Next" at bounding box center [558, 195] width 58 height 24
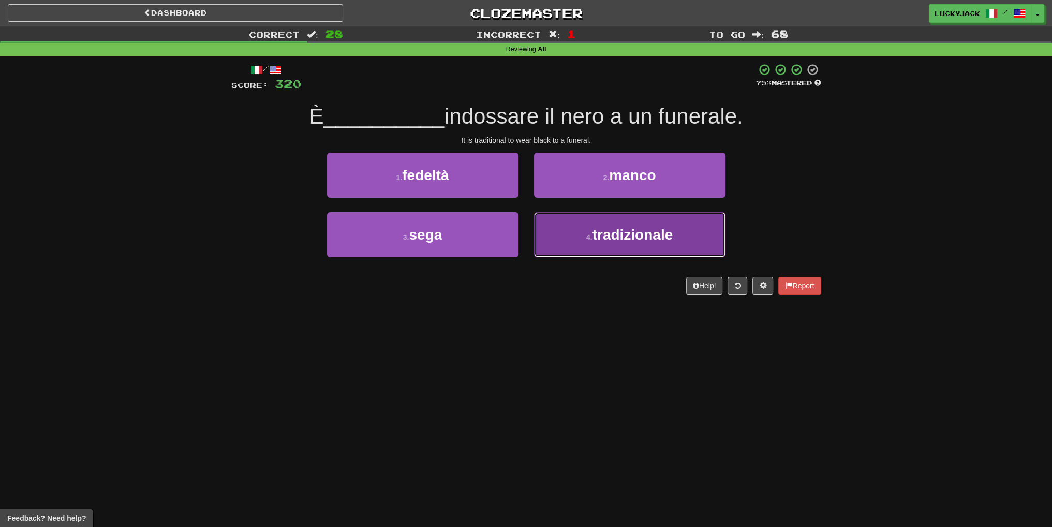
click at [564, 230] on button "4 . tradizionale" at bounding box center [629, 234] width 191 height 45
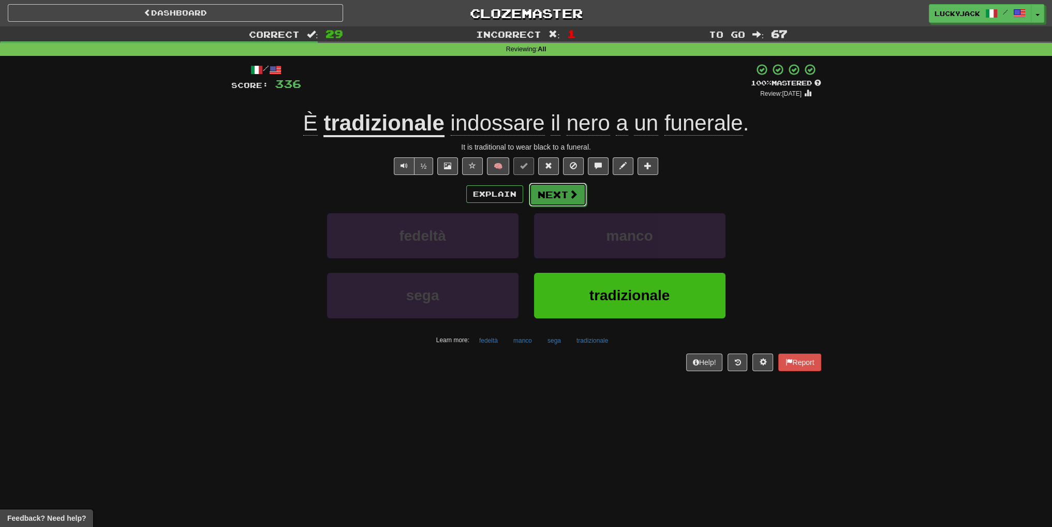
click at [557, 197] on button "Next" at bounding box center [558, 195] width 58 height 24
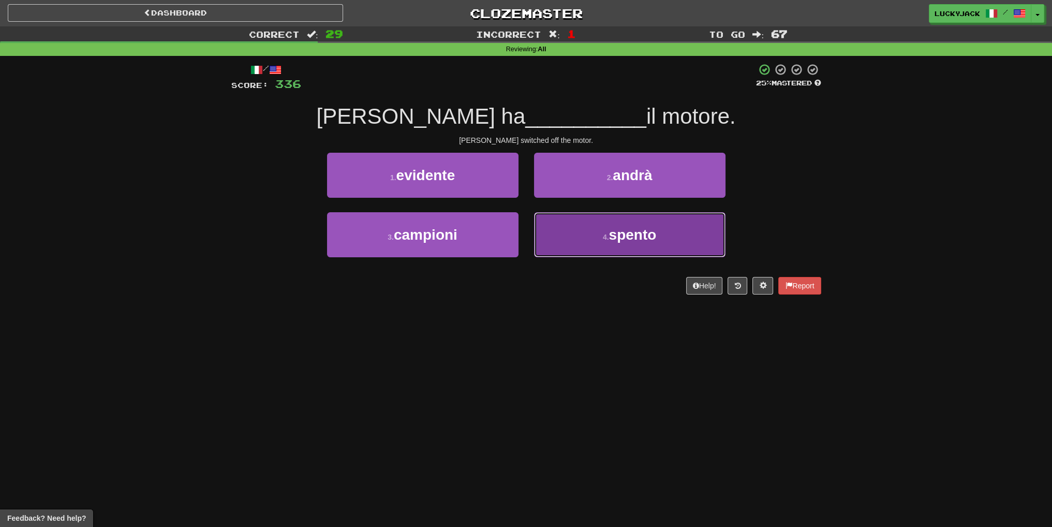
click at [567, 239] on button "4 . spento" at bounding box center [629, 234] width 191 height 45
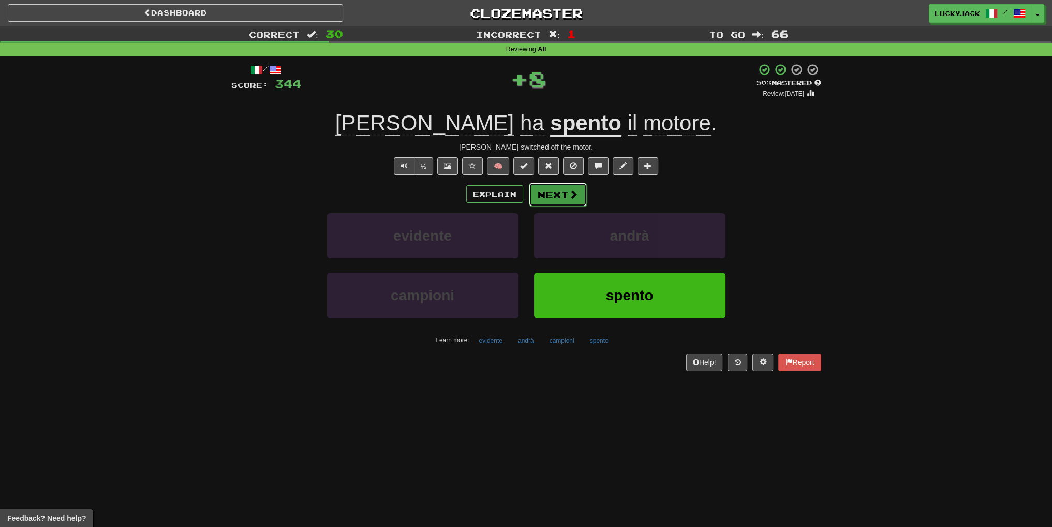
click at [552, 189] on button "Next" at bounding box center [558, 195] width 58 height 24
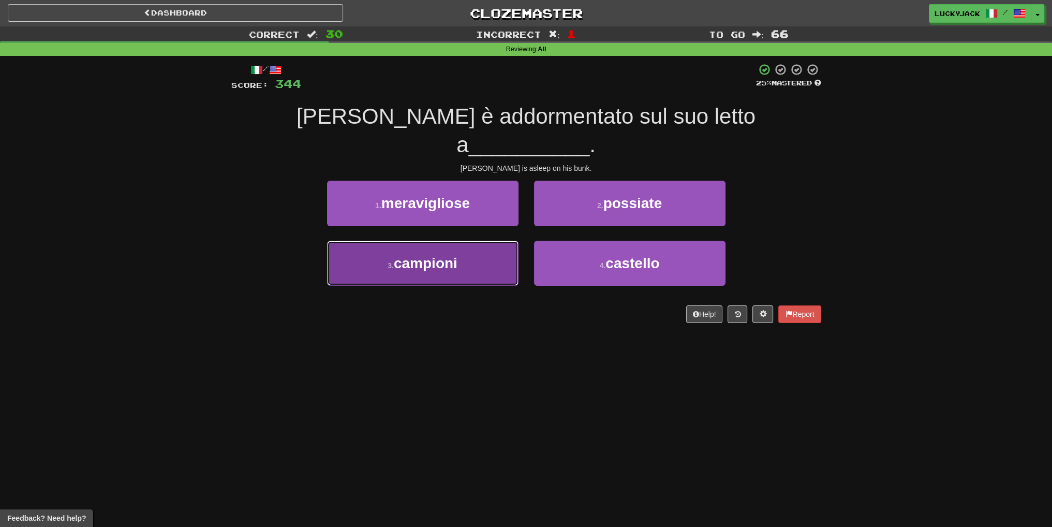
click at [470, 241] on button "3 . campioni" at bounding box center [422, 263] width 191 height 45
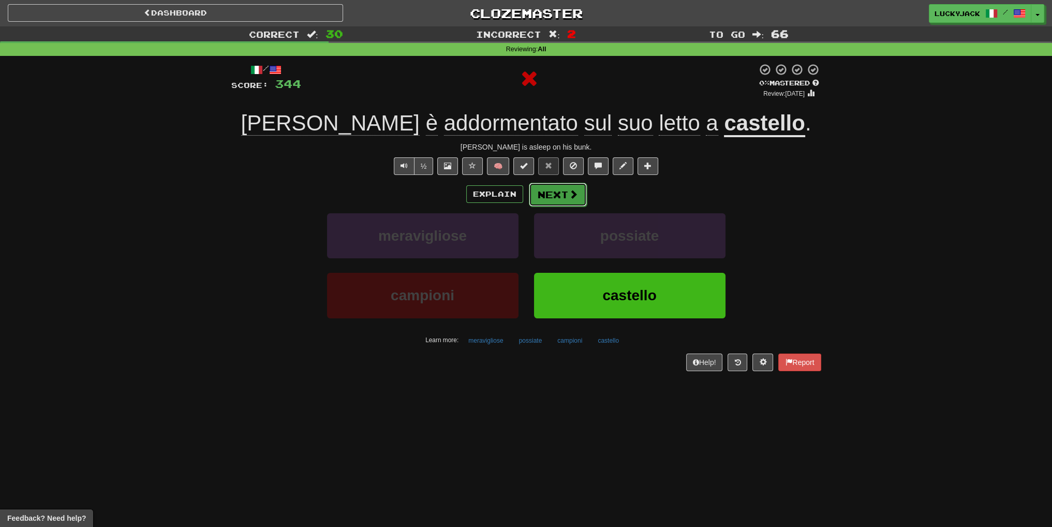
click at [553, 188] on button "Next" at bounding box center [558, 195] width 58 height 24
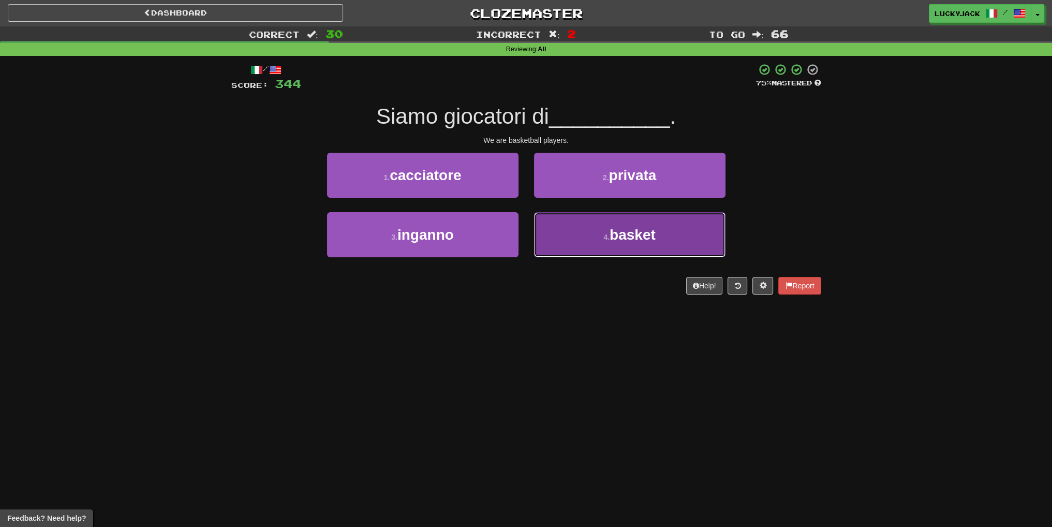
click at [567, 233] on button "4 . basket" at bounding box center [629, 234] width 191 height 45
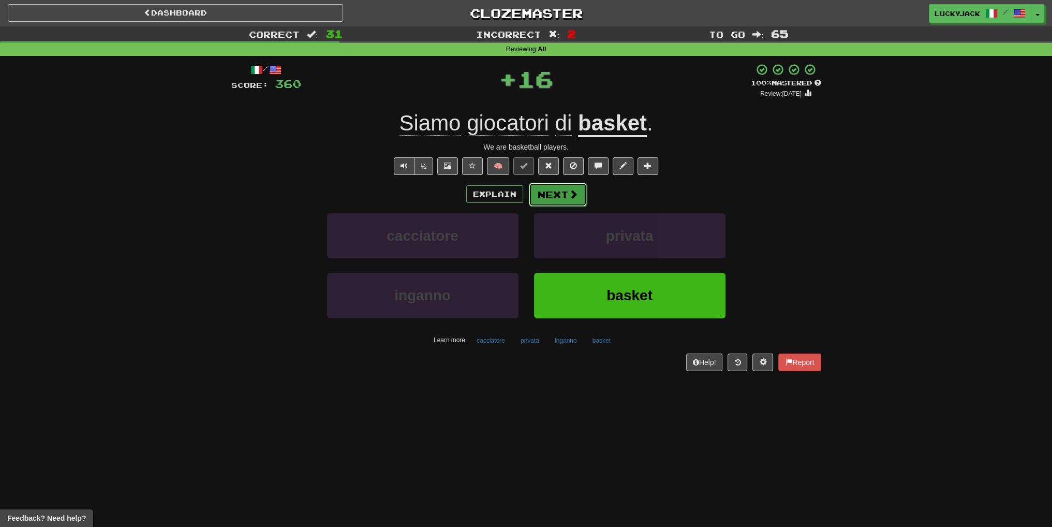
click at [563, 195] on button "Next" at bounding box center [558, 195] width 58 height 24
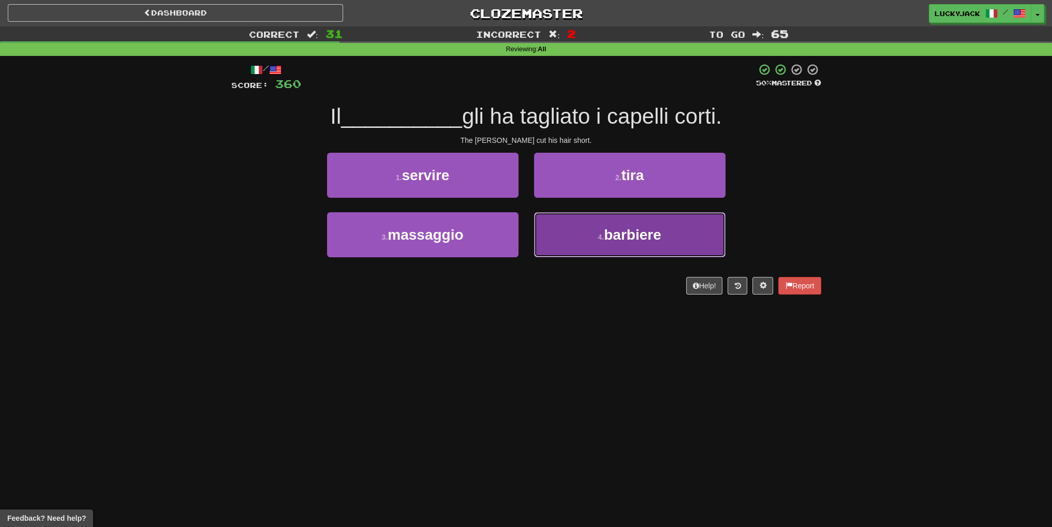
click at [581, 235] on button "4 . barbiere" at bounding box center [629, 234] width 191 height 45
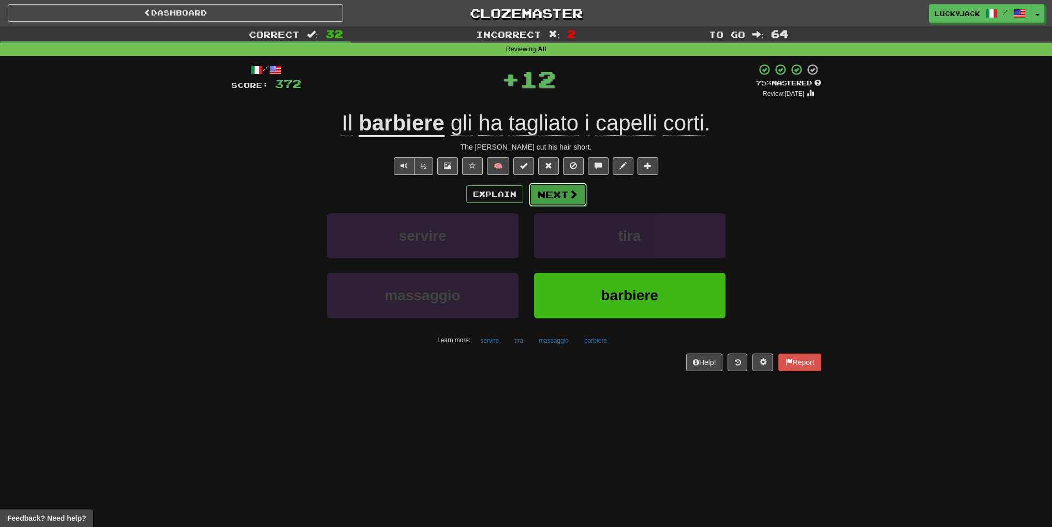
click at [558, 195] on button "Next" at bounding box center [558, 195] width 58 height 24
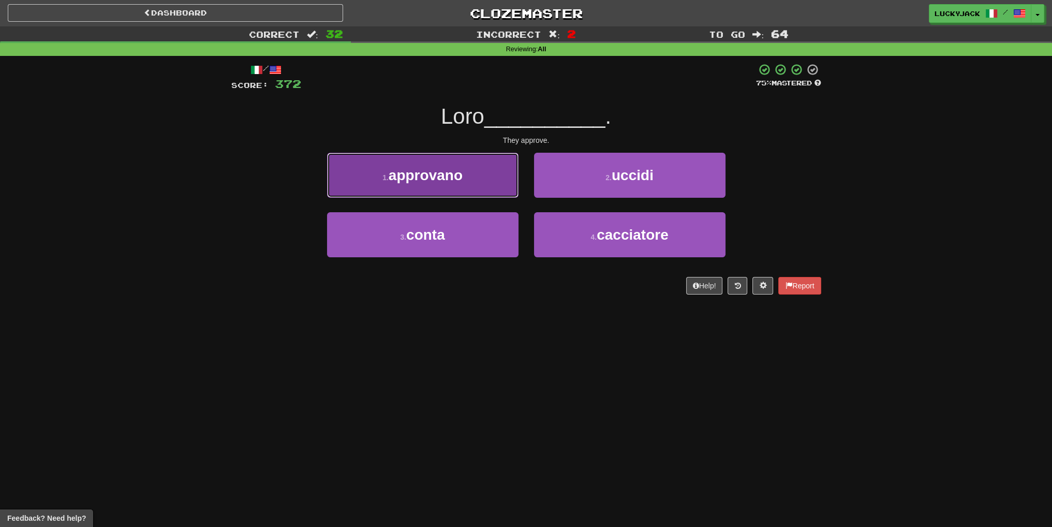
click at [487, 188] on button "1 . approvano" at bounding box center [422, 175] width 191 height 45
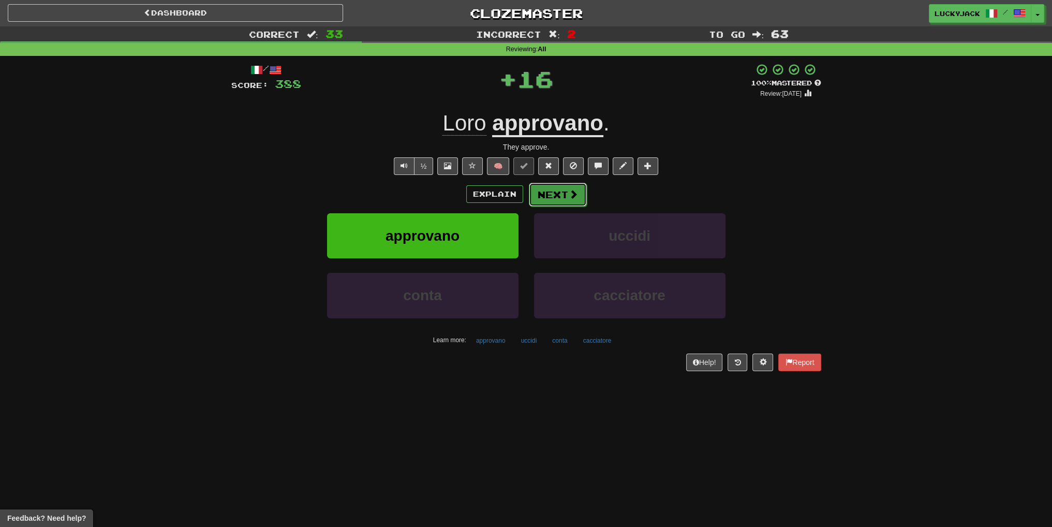
click at [550, 196] on button "Next" at bounding box center [558, 195] width 58 height 24
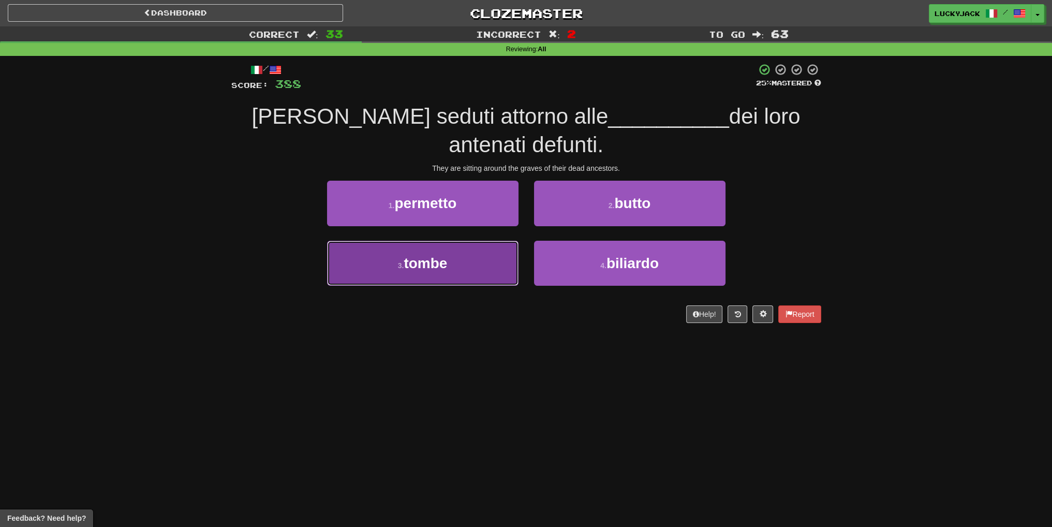
click at [474, 262] on button "3 . tombe" at bounding box center [422, 263] width 191 height 45
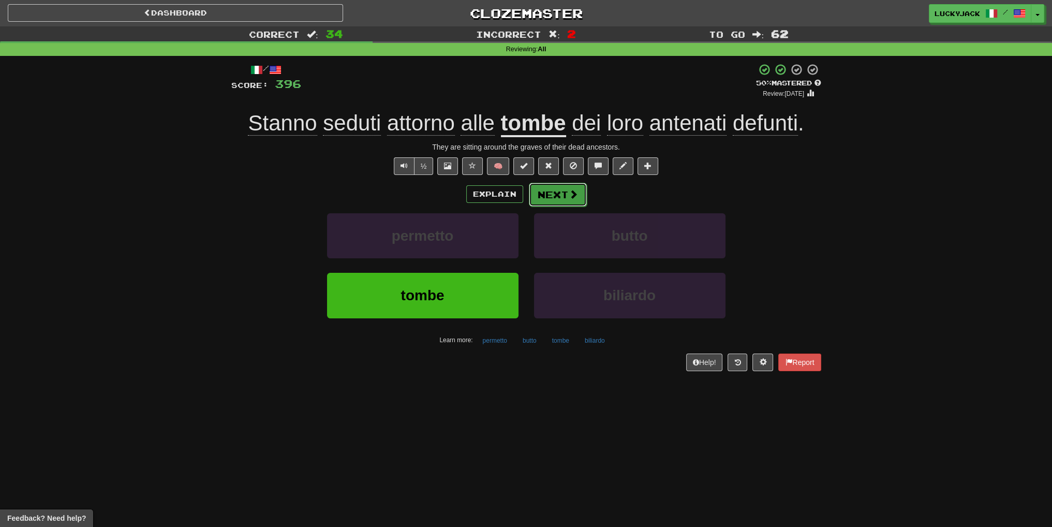
click at [562, 203] on button "Next" at bounding box center [558, 195] width 58 height 24
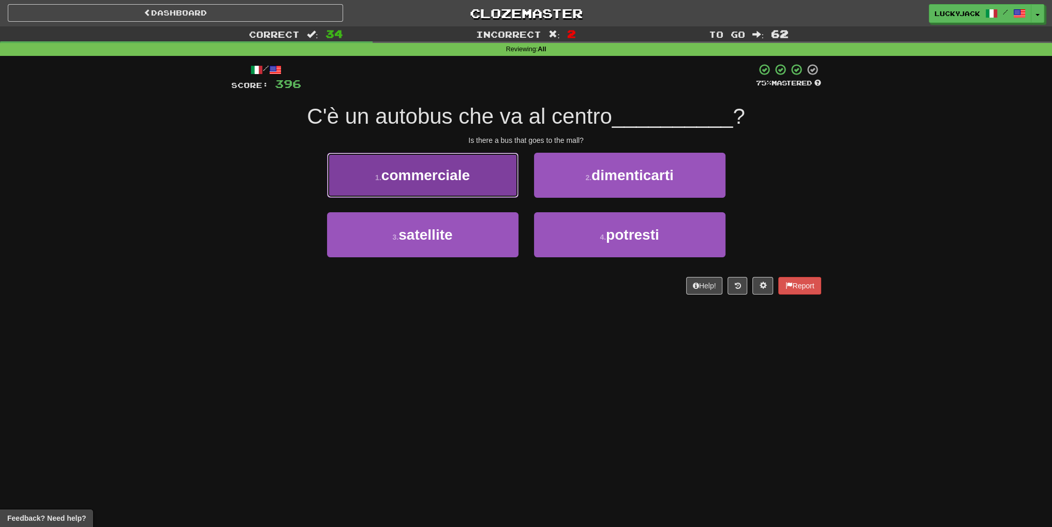
click at [442, 182] on span "commerciale" at bounding box center [425, 175] width 88 height 16
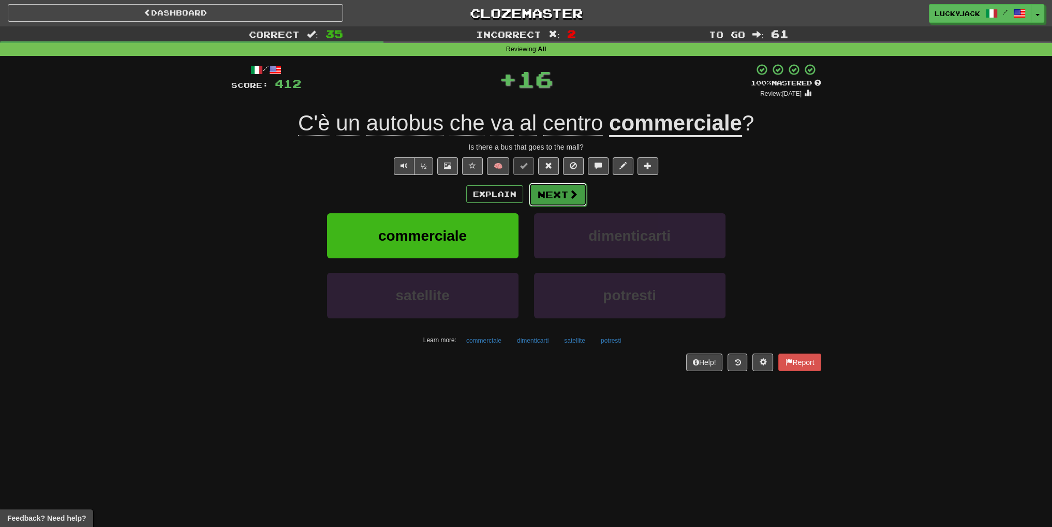
click at [545, 186] on button "Next" at bounding box center [558, 195] width 58 height 24
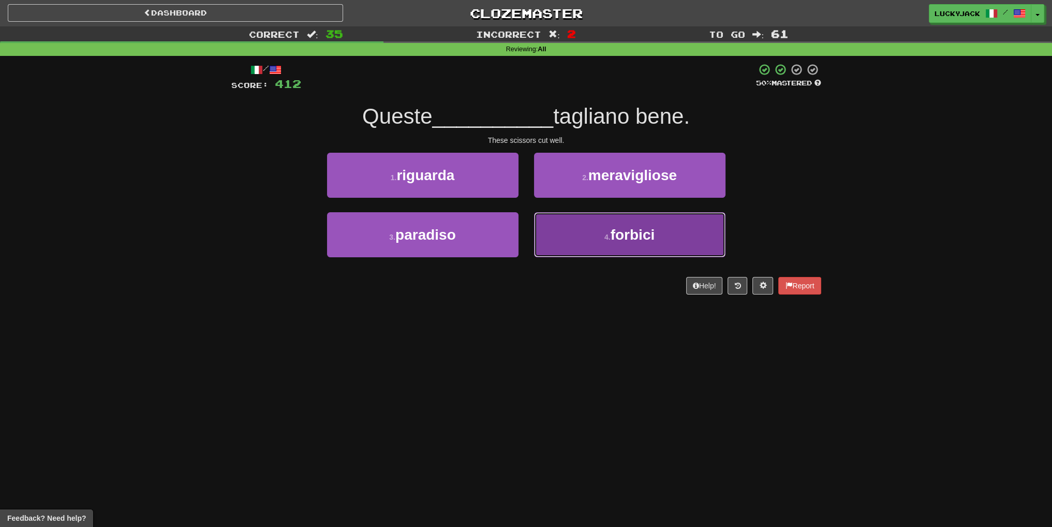
click at [593, 236] on button "4 . forbici" at bounding box center [629, 234] width 191 height 45
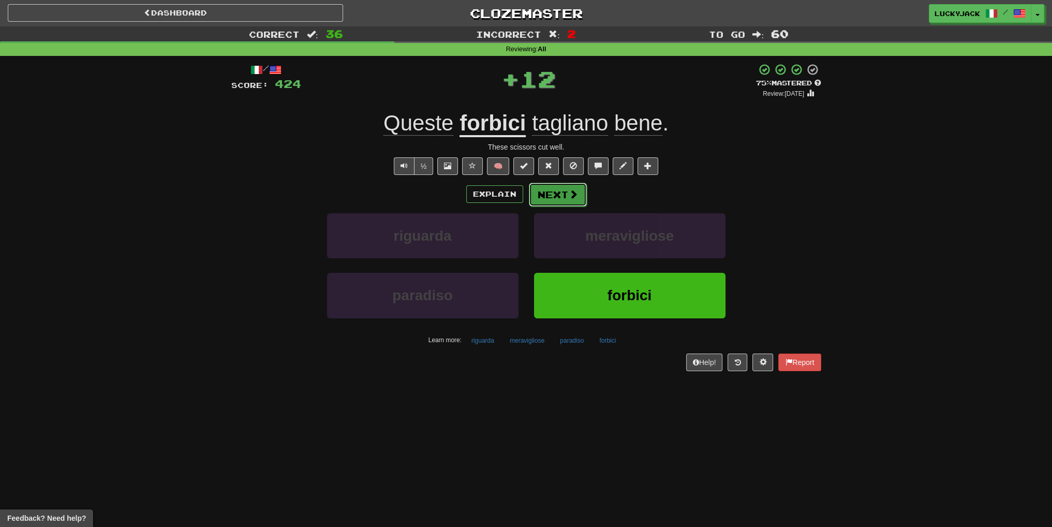
click at [548, 200] on button "Next" at bounding box center [558, 195] width 58 height 24
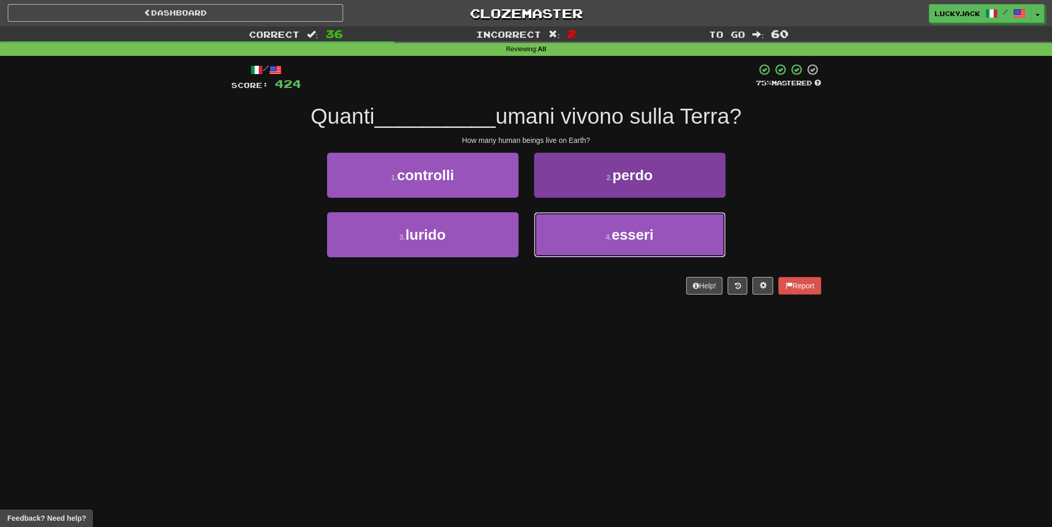
click at [559, 240] on button "4 . esseri" at bounding box center [629, 234] width 191 height 45
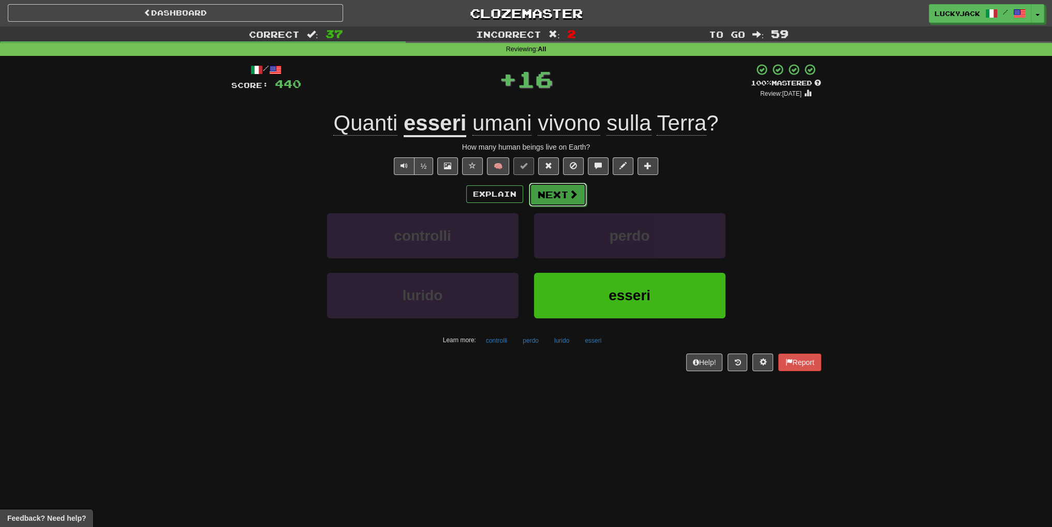
click at [551, 201] on button "Next" at bounding box center [558, 195] width 58 height 24
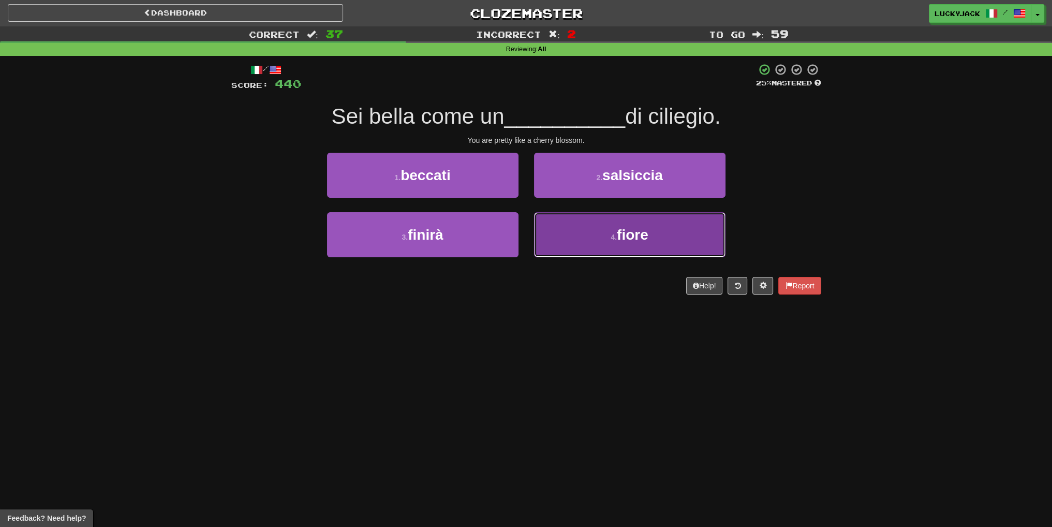
click at [582, 234] on button "4 . fiore" at bounding box center [629, 234] width 191 height 45
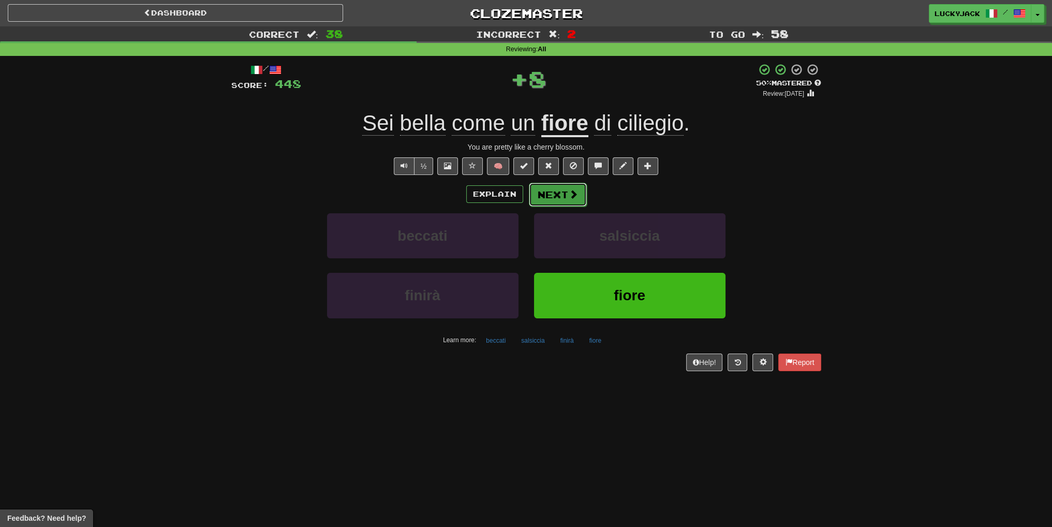
click at [559, 189] on button "Next" at bounding box center [558, 195] width 58 height 24
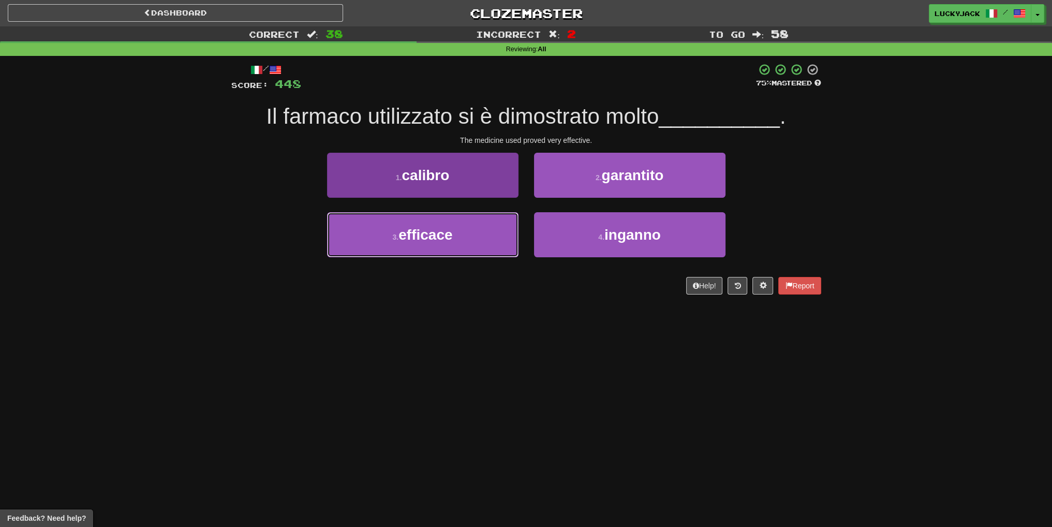
click at [479, 229] on button "3 . efficace" at bounding box center [422, 234] width 191 height 45
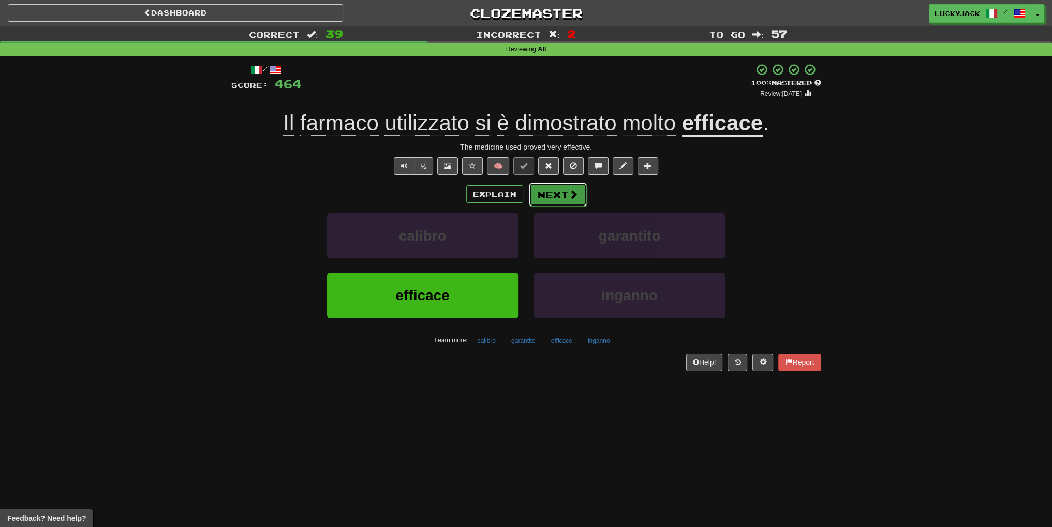
click at [555, 195] on button "Next" at bounding box center [558, 195] width 58 height 24
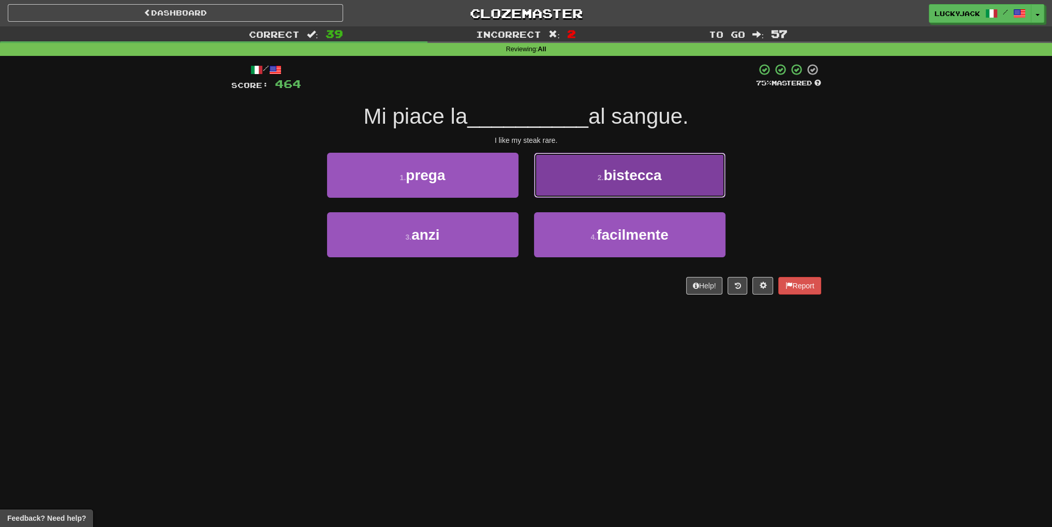
click at [609, 164] on button "2 . bistecca" at bounding box center [629, 175] width 191 height 45
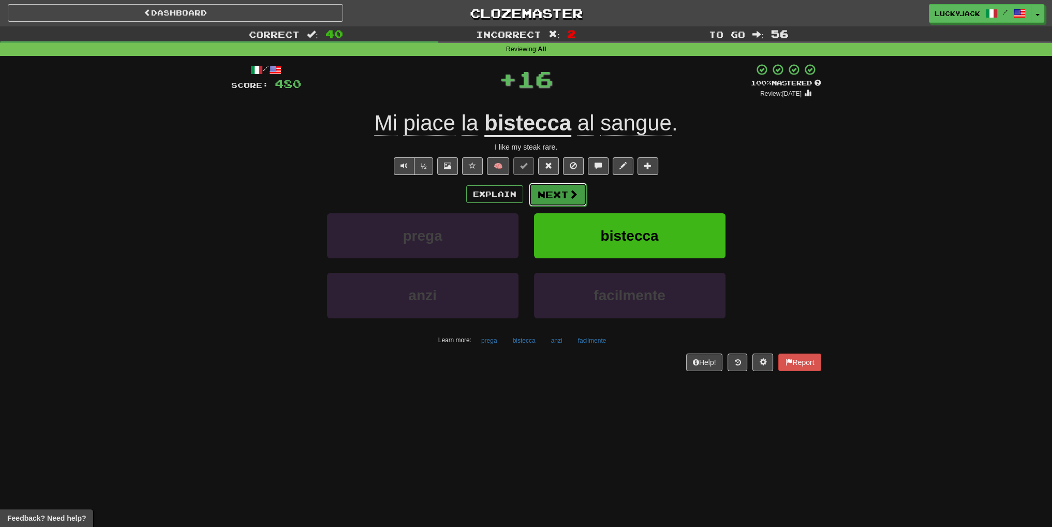
click at [573, 195] on span at bounding box center [573, 193] width 9 height 9
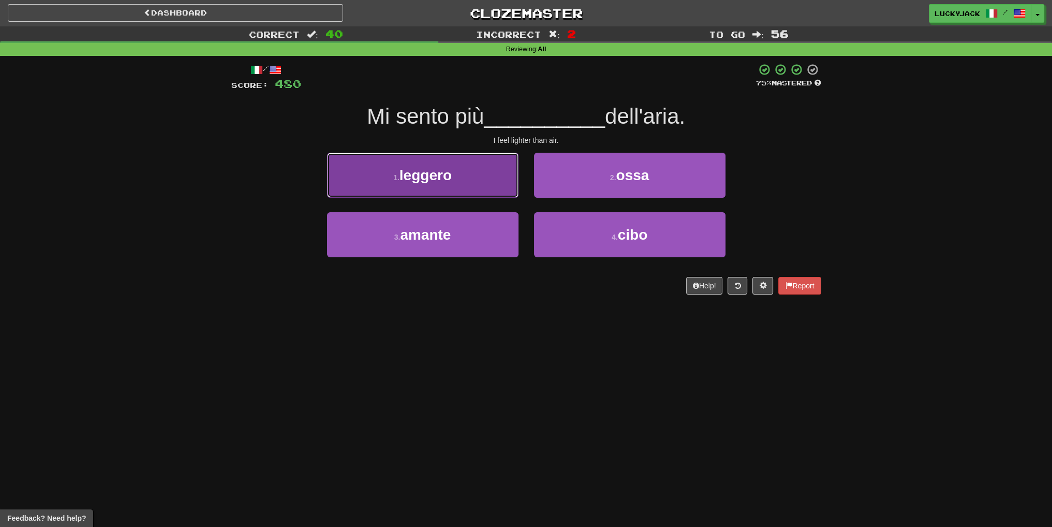
click at [474, 180] on button "1 . leggero" at bounding box center [422, 175] width 191 height 45
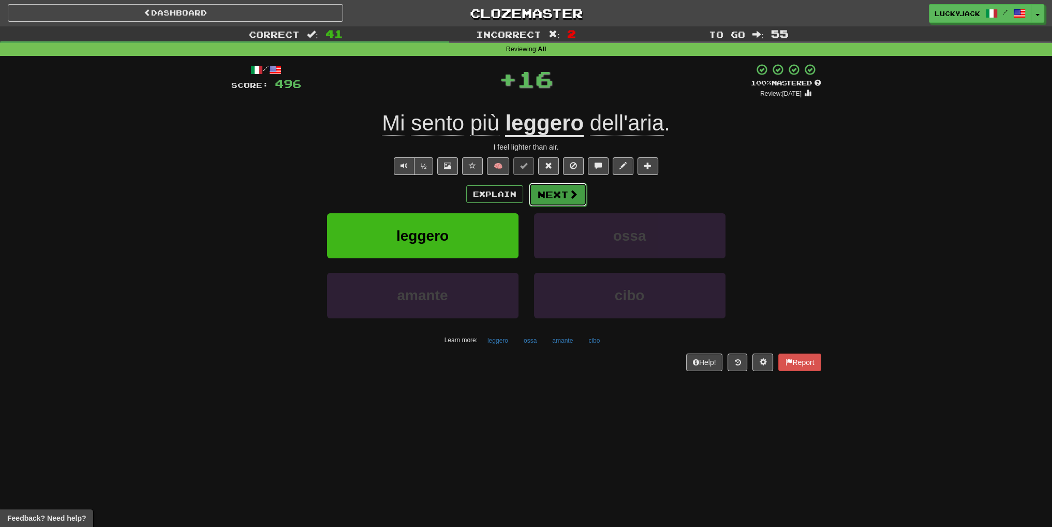
click at [544, 198] on button "Next" at bounding box center [558, 195] width 58 height 24
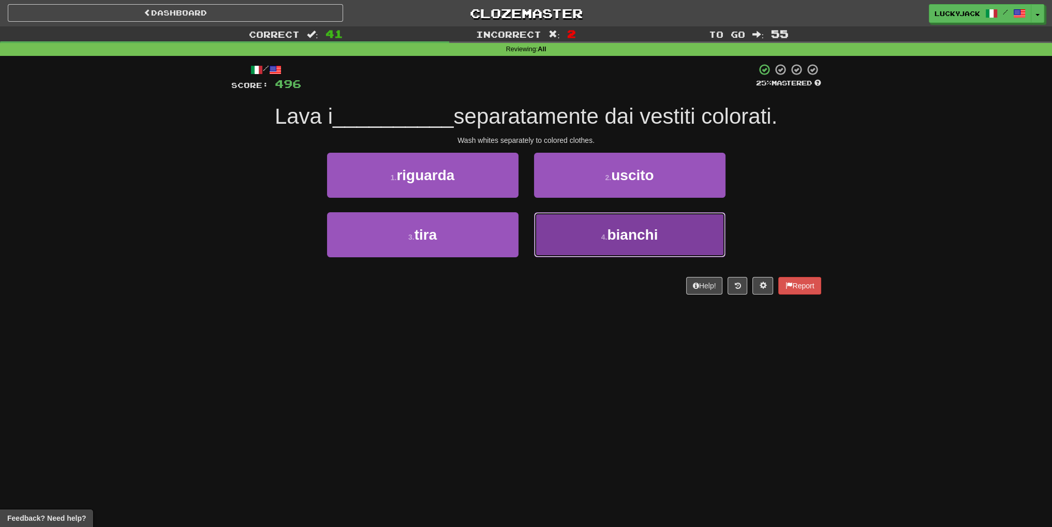
click at [575, 238] on button "4 . bianchi" at bounding box center [629, 234] width 191 height 45
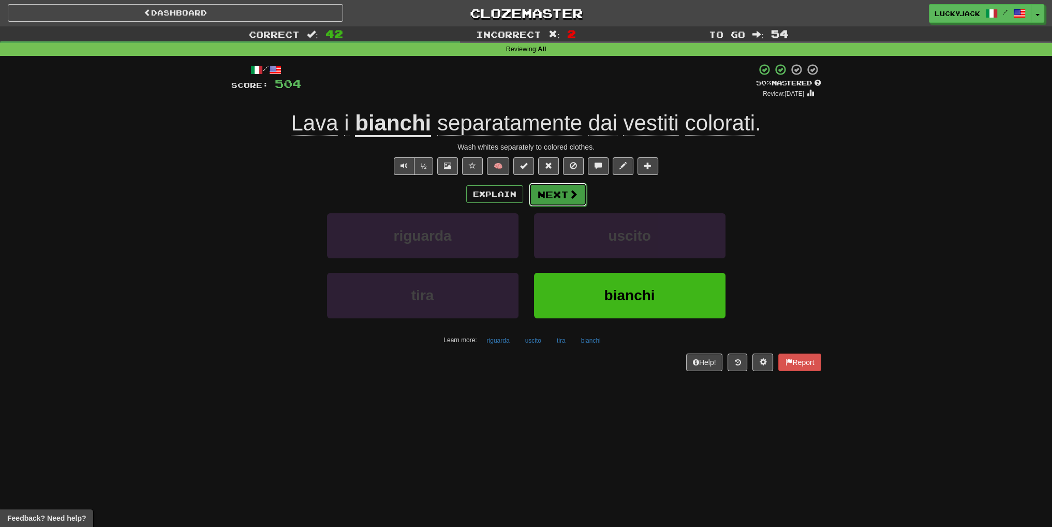
click at [563, 195] on button "Next" at bounding box center [558, 195] width 58 height 24
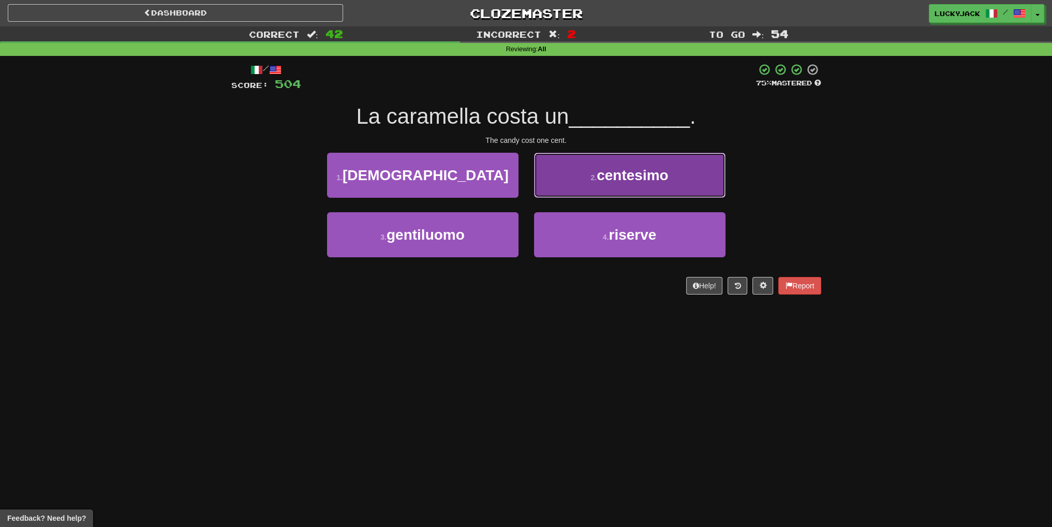
click at [590, 186] on button "2 . centesimo" at bounding box center [629, 175] width 191 height 45
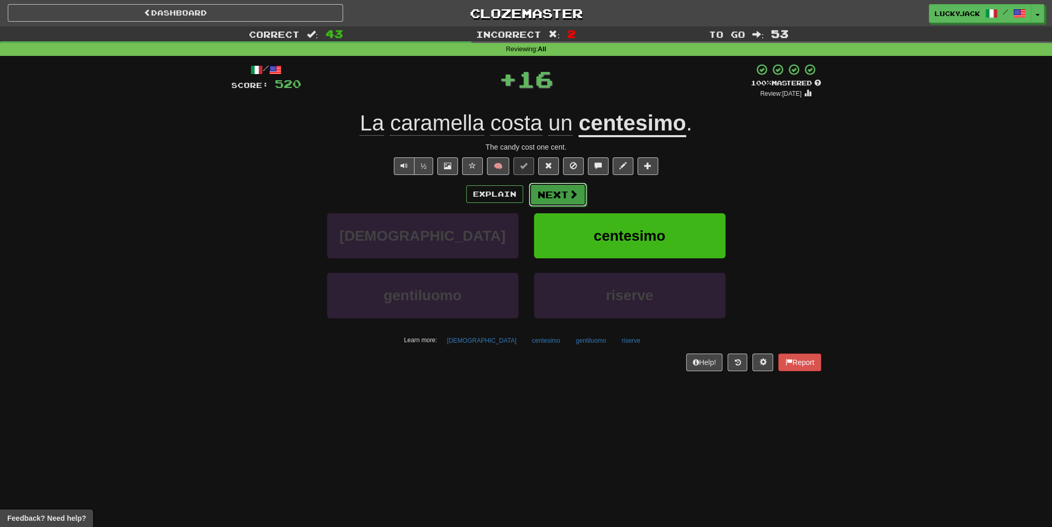
click at [569, 189] on span at bounding box center [573, 193] width 9 height 9
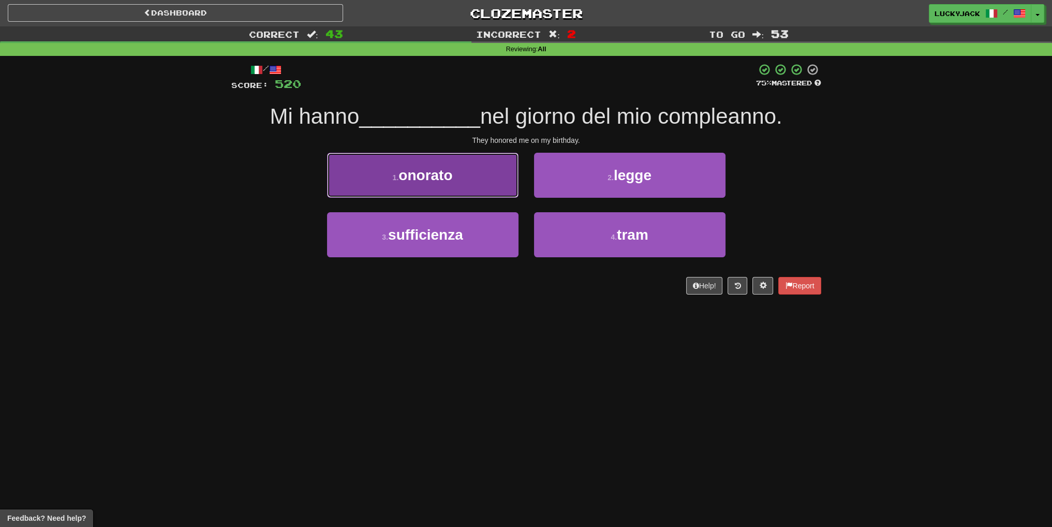
click at [465, 179] on button "1 . onorato" at bounding box center [422, 175] width 191 height 45
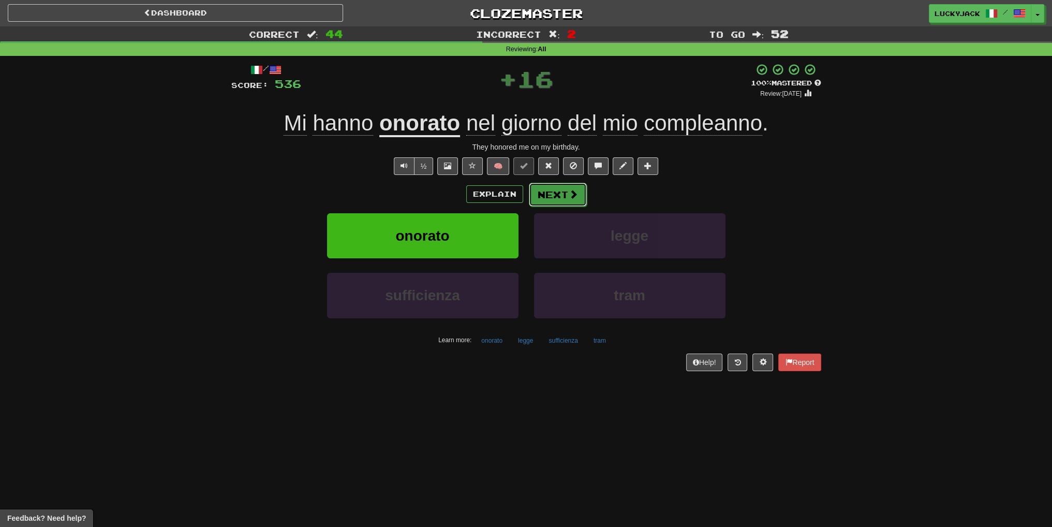
click at [575, 195] on span at bounding box center [573, 193] width 9 height 9
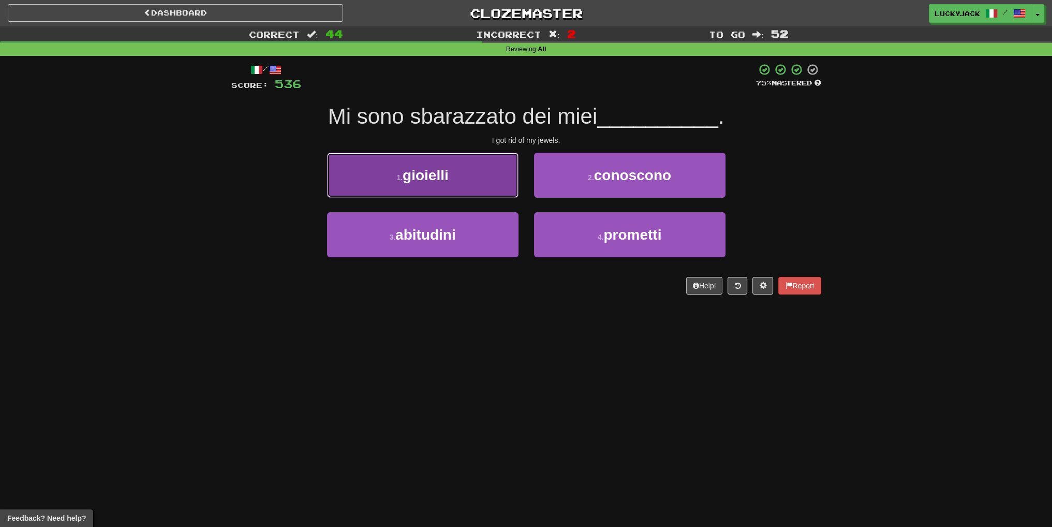
click at [474, 185] on button "1 . gioielli" at bounding box center [422, 175] width 191 height 45
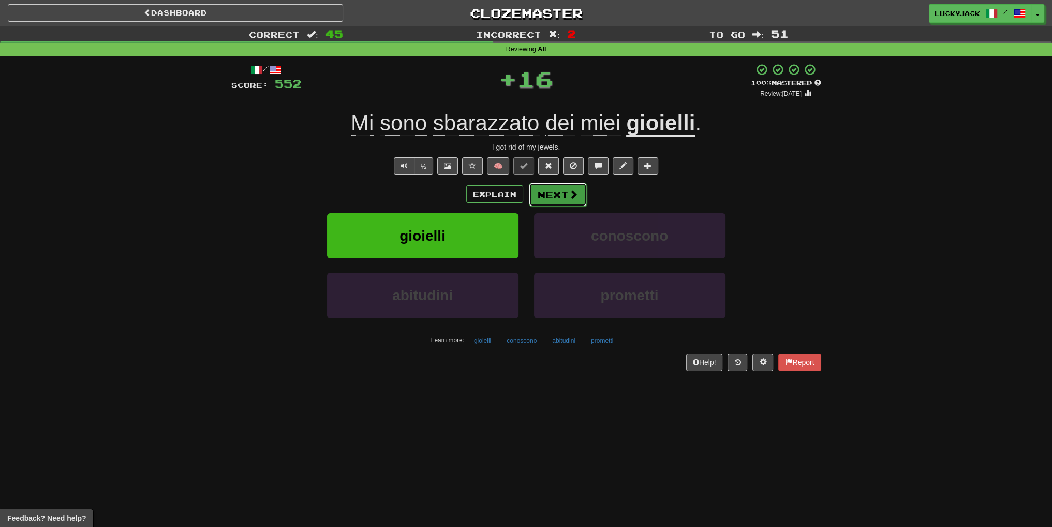
click at [559, 197] on button "Next" at bounding box center [558, 195] width 58 height 24
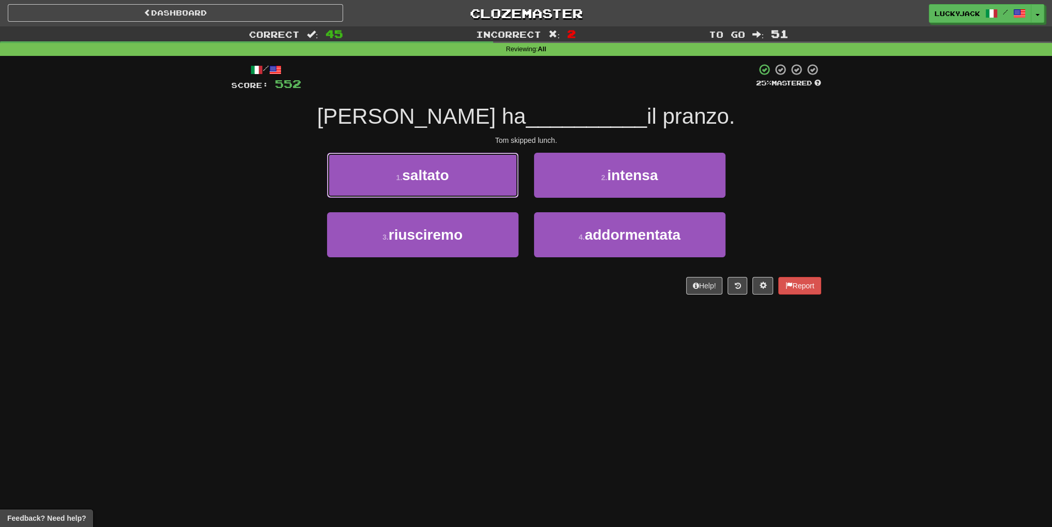
click at [465, 177] on button "1 . saltato" at bounding box center [422, 175] width 191 height 45
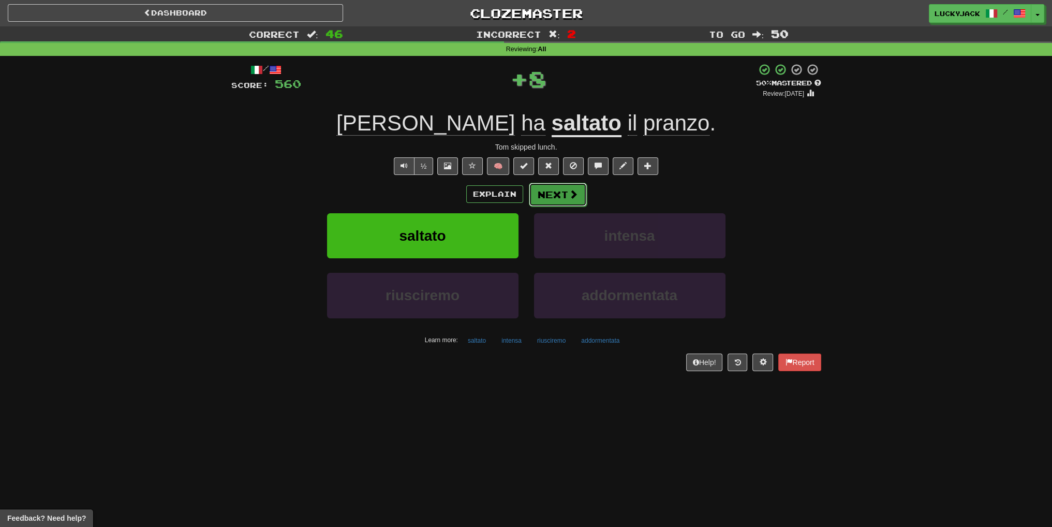
click at [553, 188] on button "Next" at bounding box center [558, 195] width 58 height 24
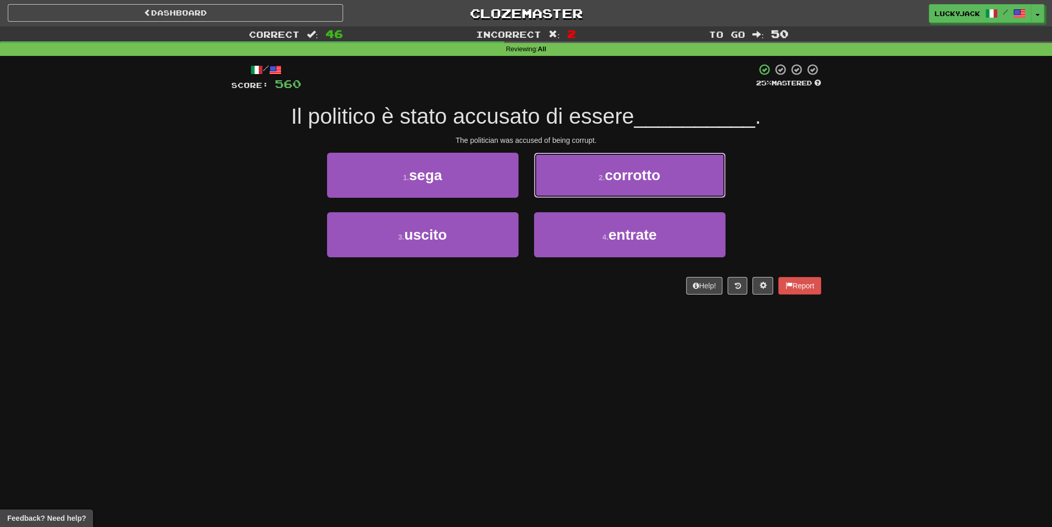
click at [553, 188] on button "2 . corrotto" at bounding box center [629, 175] width 191 height 45
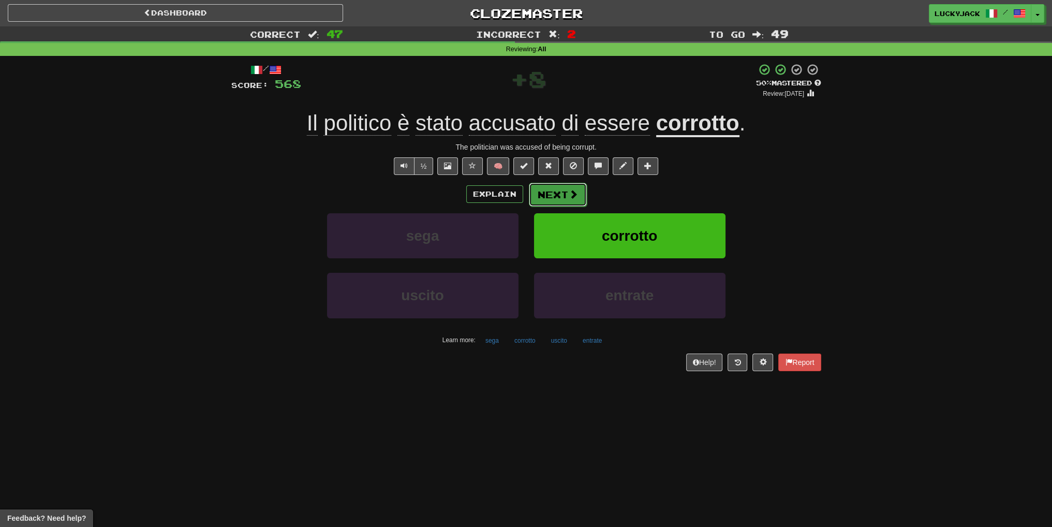
click at [557, 198] on button "Next" at bounding box center [558, 195] width 58 height 24
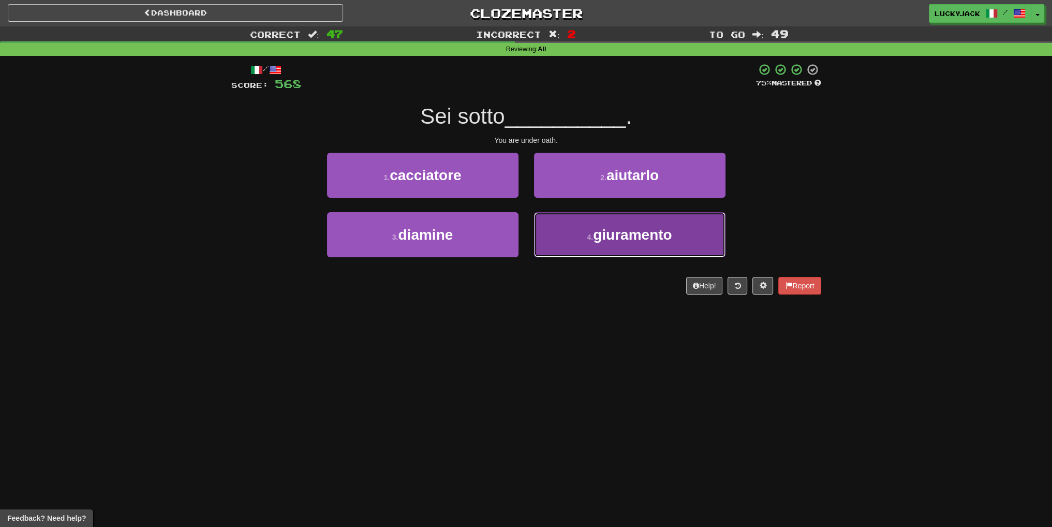
click at [557, 236] on button "4 . giuramento" at bounding box center [629, 234] width 191 height 45
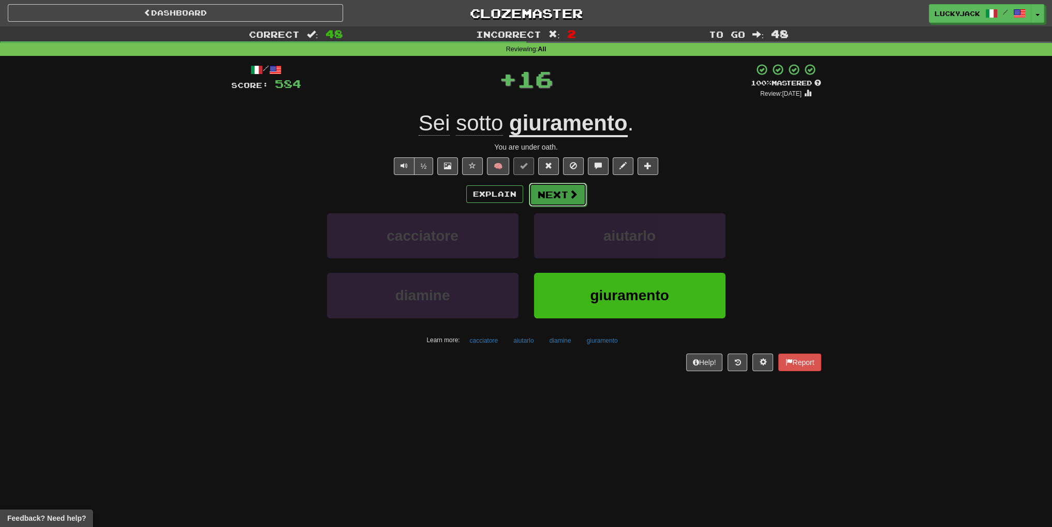
click at [567, 188] on button "Next" at bounding box center [558, 195] width 58 height 24
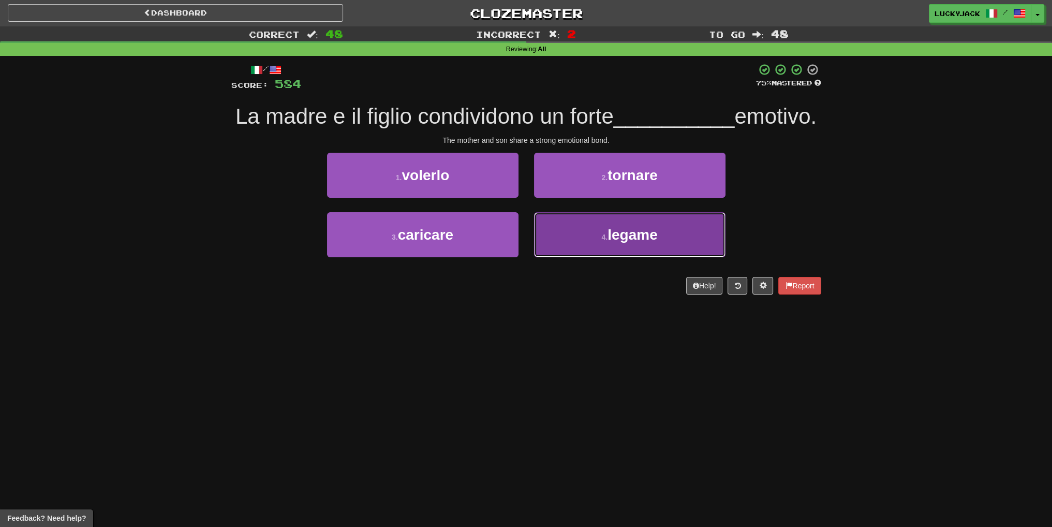
click at [575, 257] on button "4 . legame" at bounding box center [629, 234] width 191 height 45
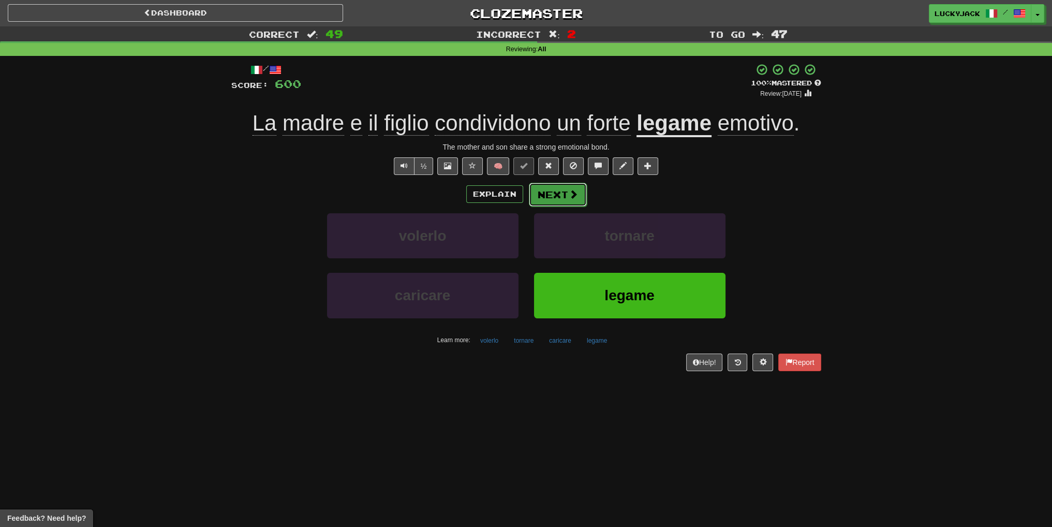
click at [564, 191] on button "Next" at bounding box center [558, 195] width 58 height 24
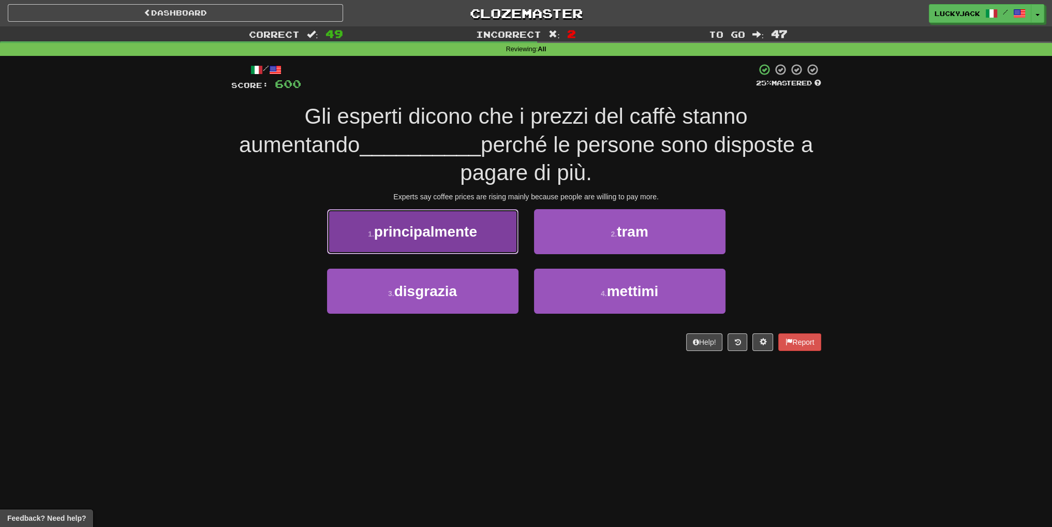
click at [480, 239] on button "1 . principalmente" at bounding box center [422, 231] width 191 height 45
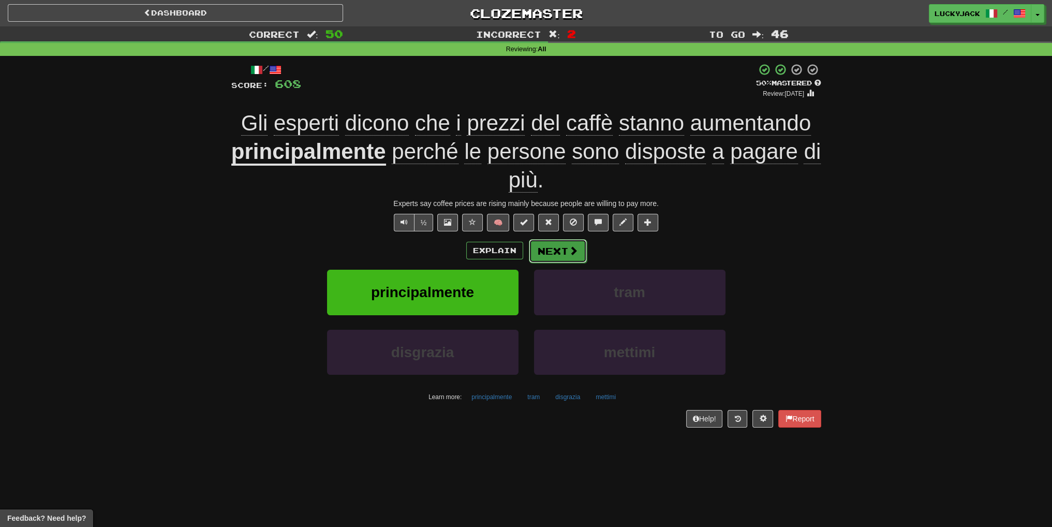
click at [563, 252] on button "Next" at bounding box center [558, 251] width 58 height 24
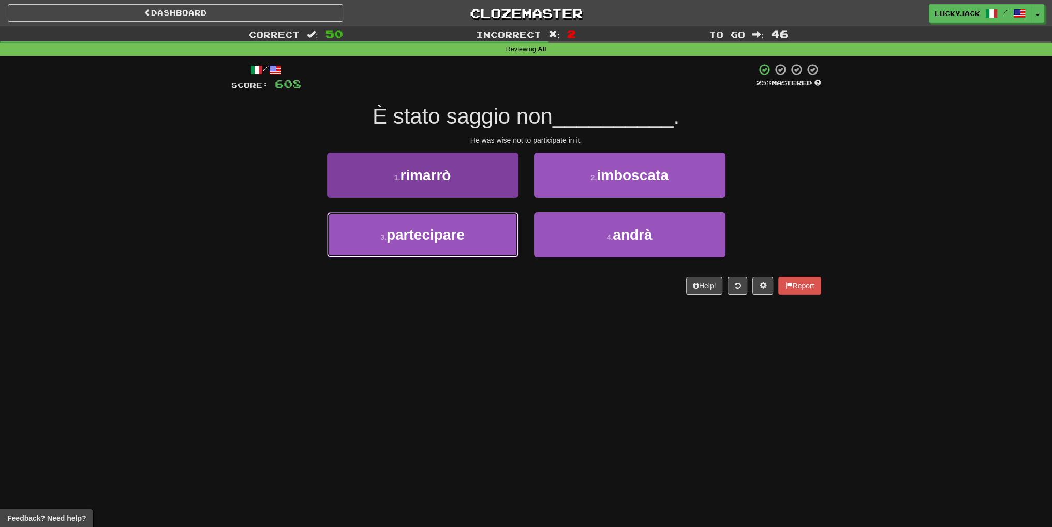
click at [480, 245] on button "3 . partecipare" at bounding box center [422, 234] width 191 height 45
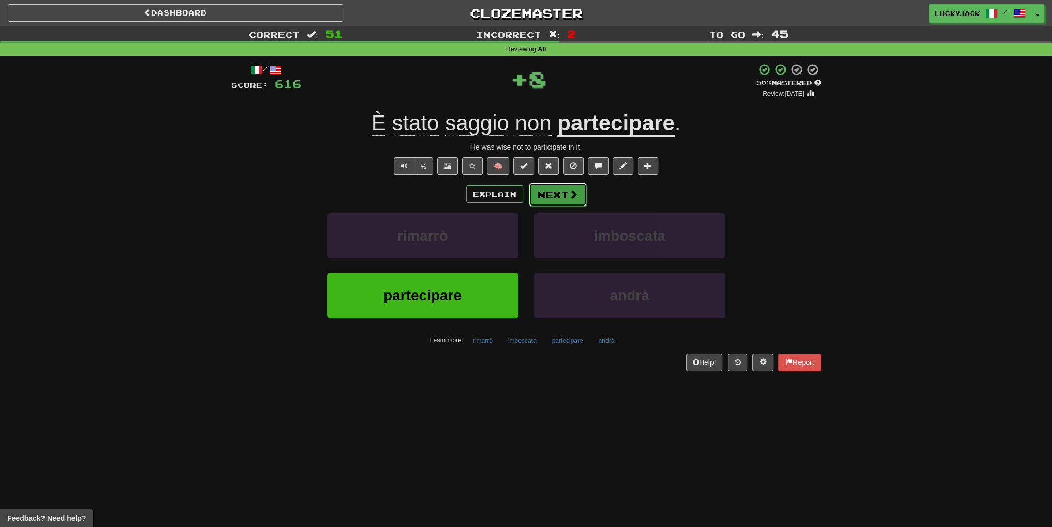
click at [563, 195] on button "Next" at bounding box center [558, 195] width 58 height 24
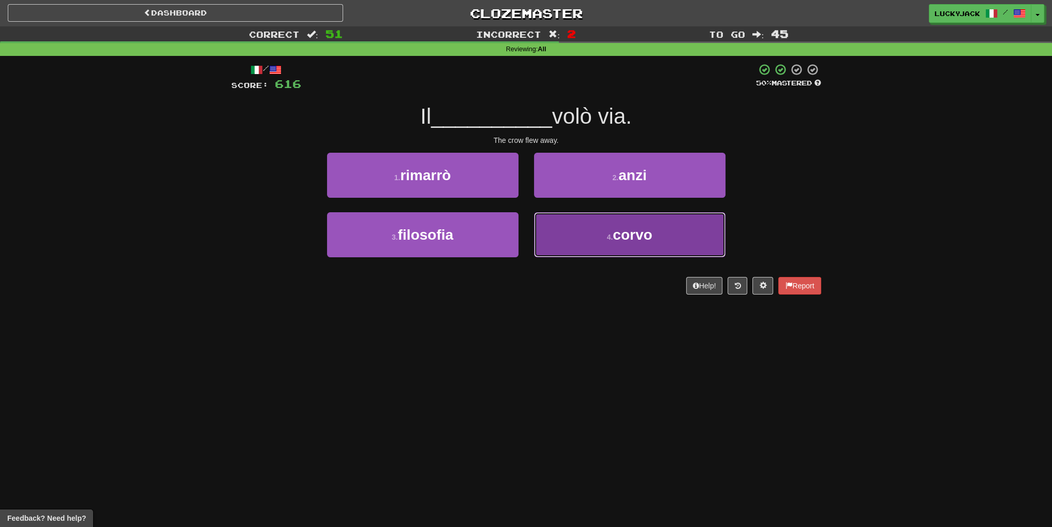
click at [625, 230] on span "corvo" at bounding box center [632, 235] width 39 height 16
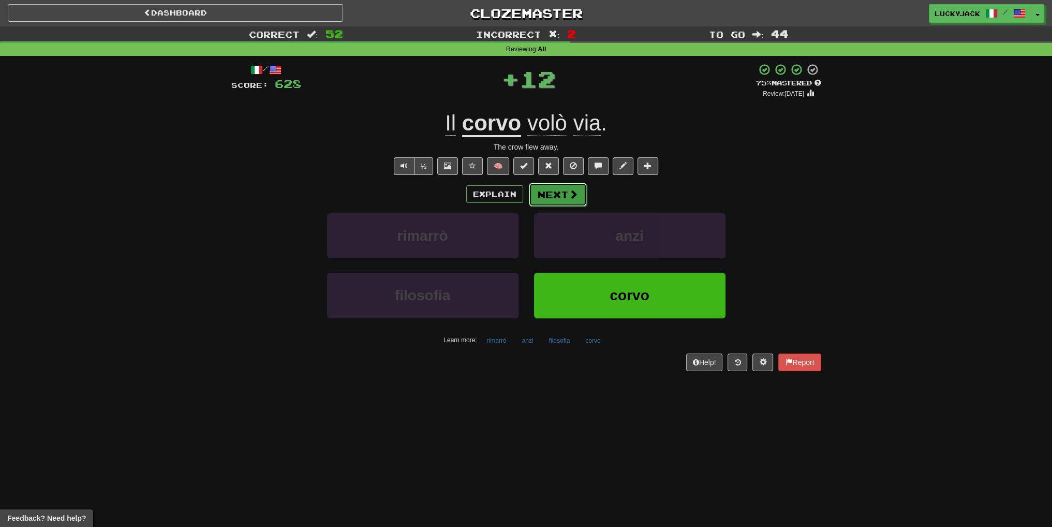
click at [533, 197] on button "Next" at bounding box center [558, 195] width 58 height 24
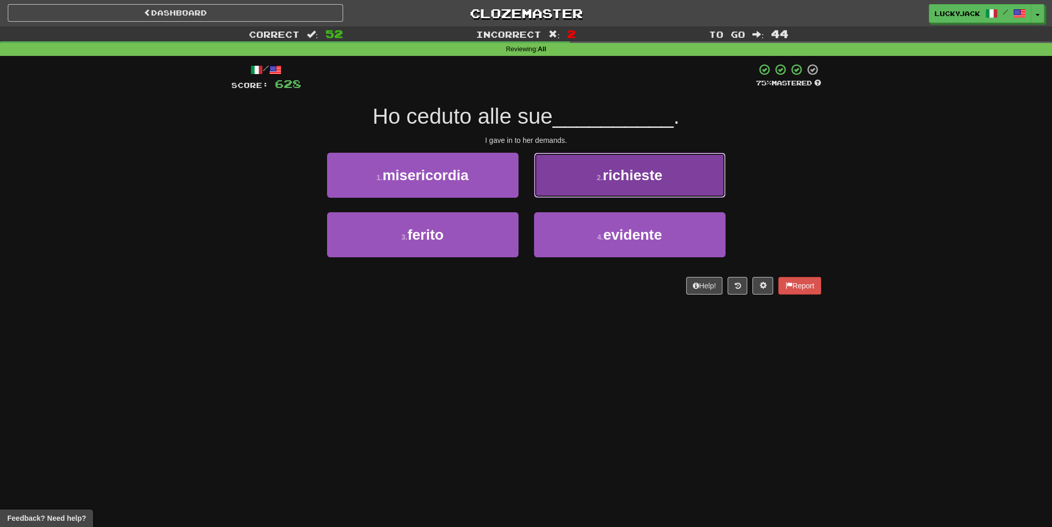
click at [580, 172] on button "2 . richieste" at bounding box center [629, 175] width 191 height 45
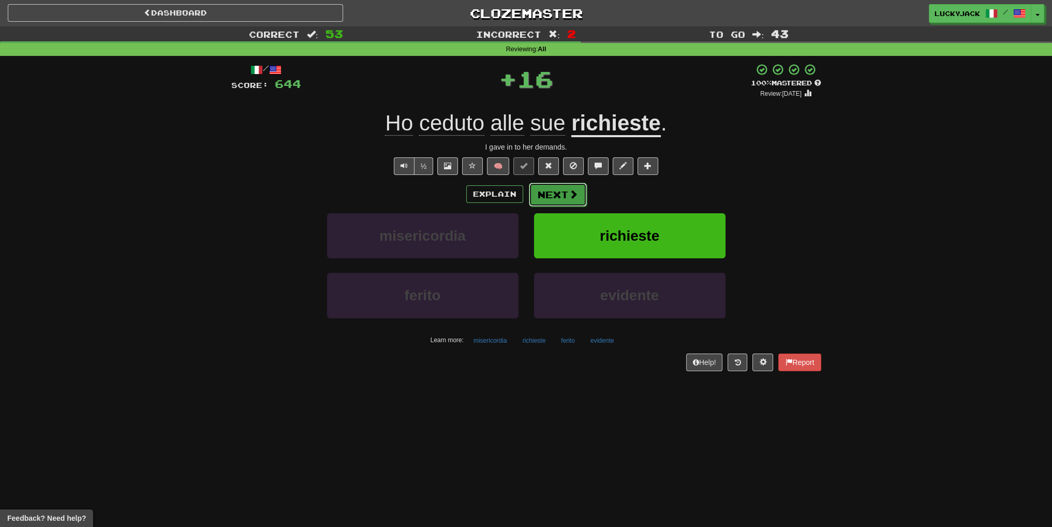
click at [563, 190] on button "Next" at bounding box center [558, 195] width 58 height 24
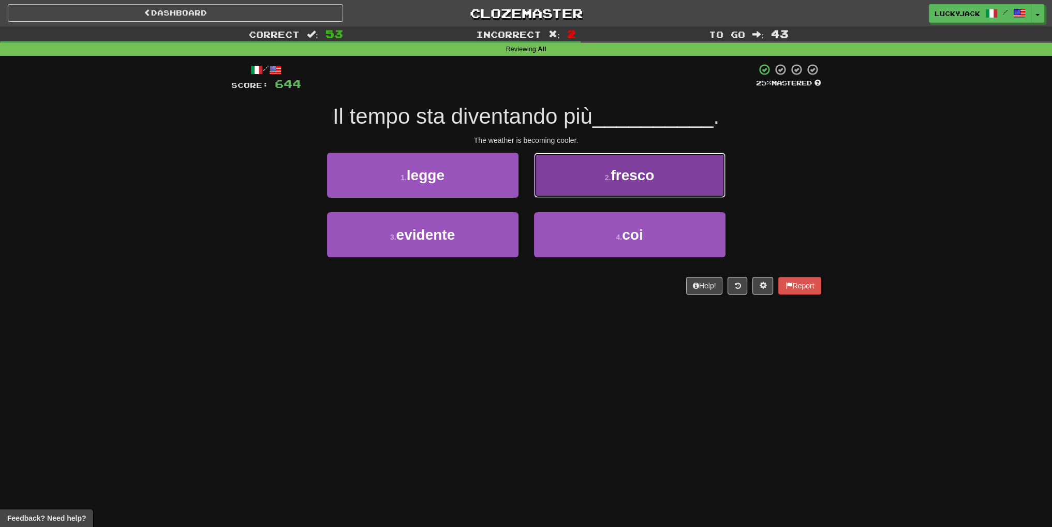
click at [598, 169] on button "2 . fresco" at bounding box center [629, 175] width 191 height 45
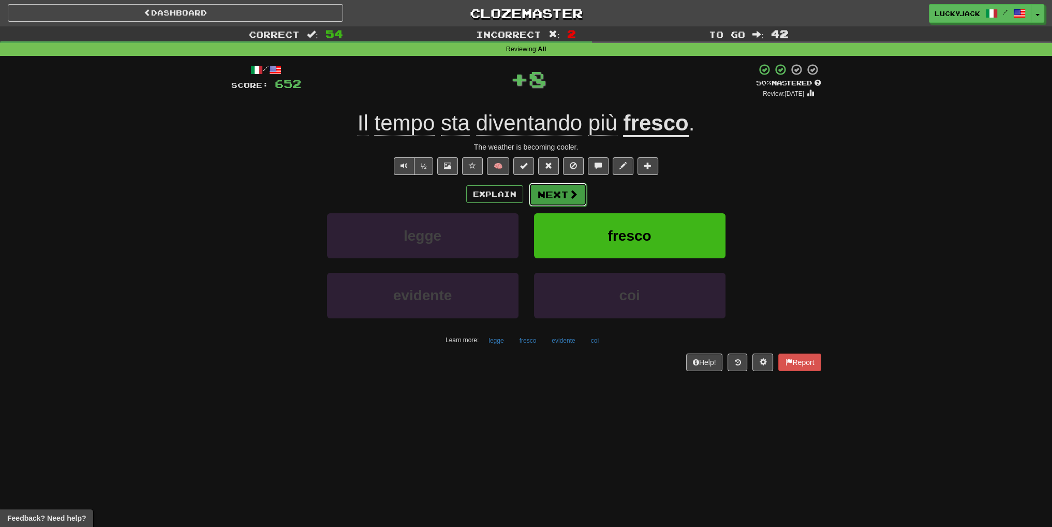
click at [553, 186] on button "Next" at bounding box center [558, 195] width 58 height 24
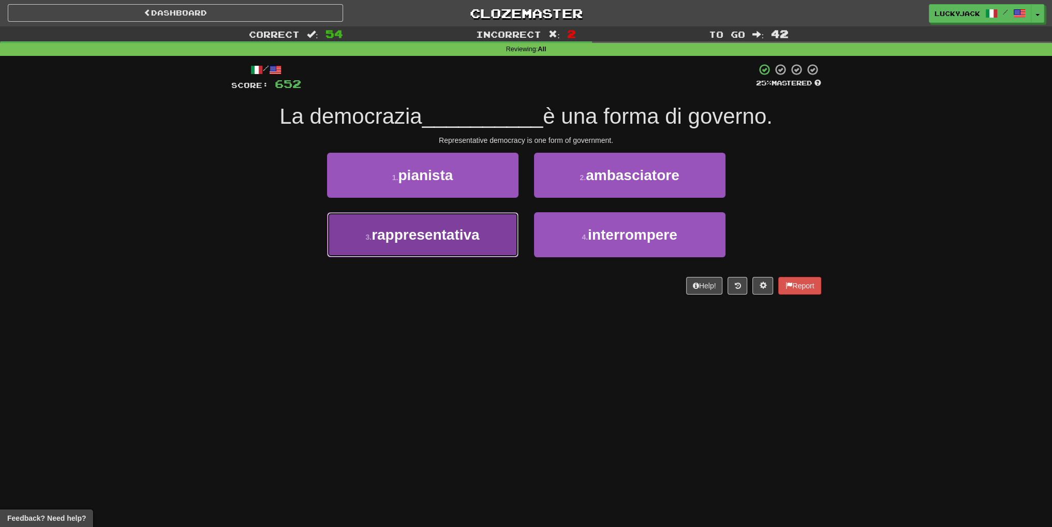
click at [473, 240] on span "rappresentativa" at bounding box center [426, 235] width 108 height 16
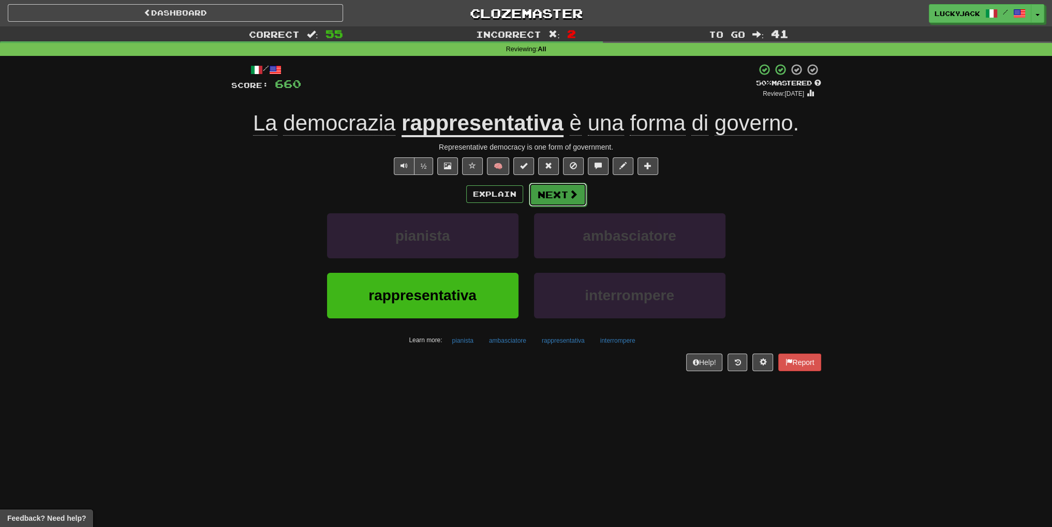
click at [561, 192] on button "Next" at bounding box center [558, 195] width 58 height 24
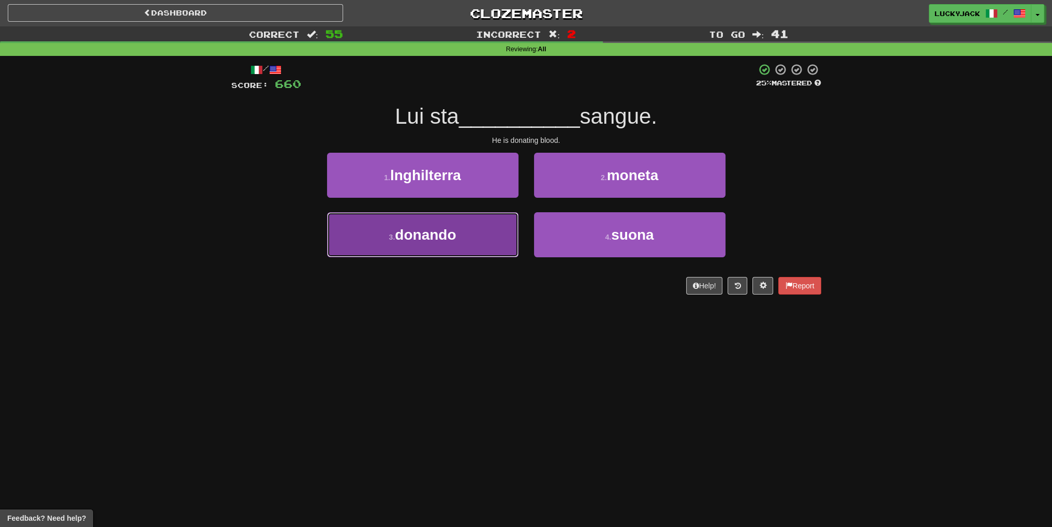
click at [486, 242] on button "3 . donando" at bounding box center [422, 234] width 191 height 45
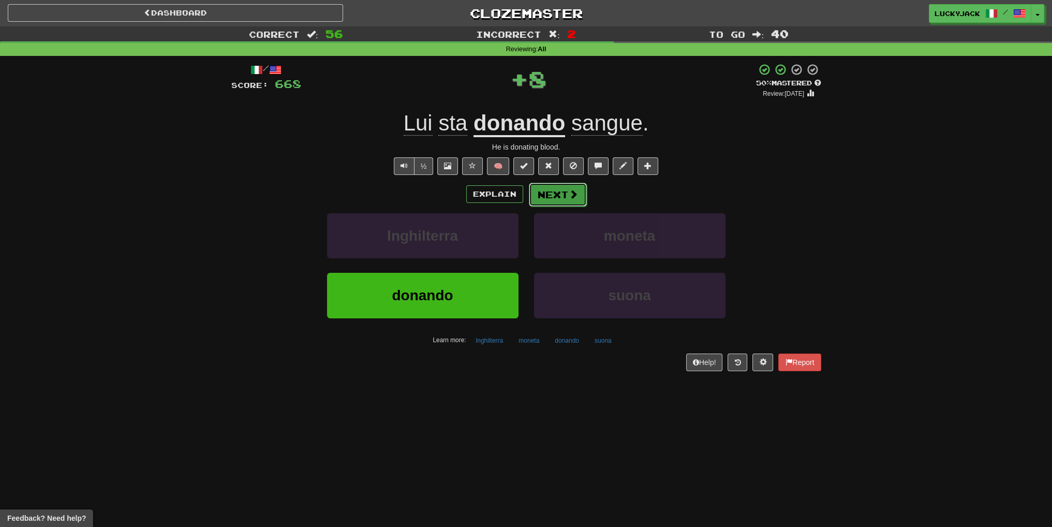
click at [567, 199] on button "Next" at bounding box center [558, 195] width 58 height 24
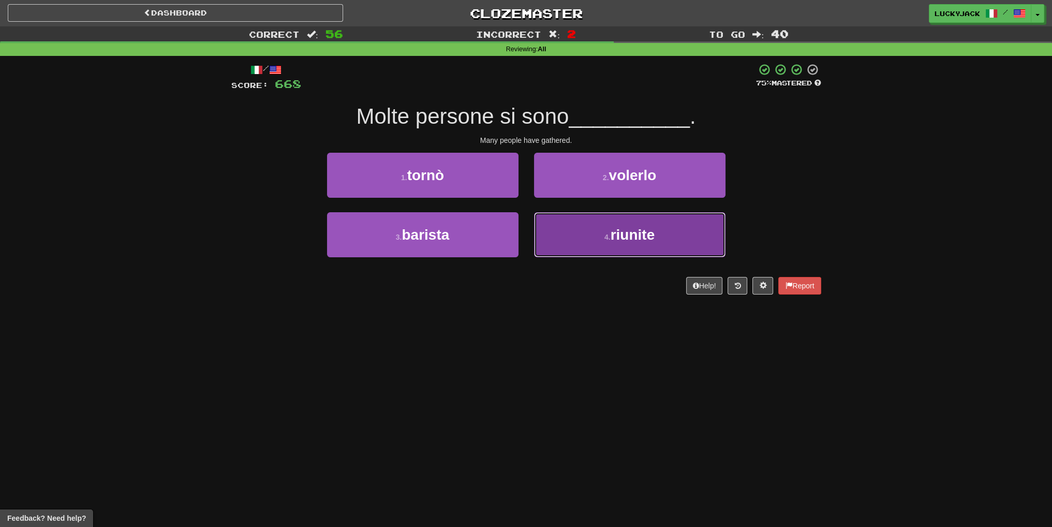
click at [586, 226] on button "4 . riunite" at bounding box center [629, 234] width 191 height 45
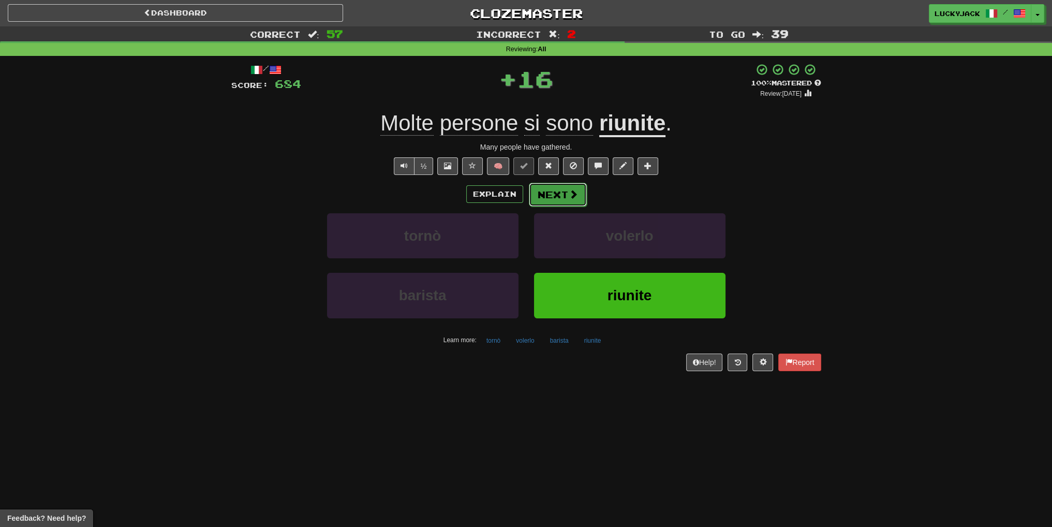
click at [559, 189] on button "Next" at bounding box center [558, 195] width 58 height 24
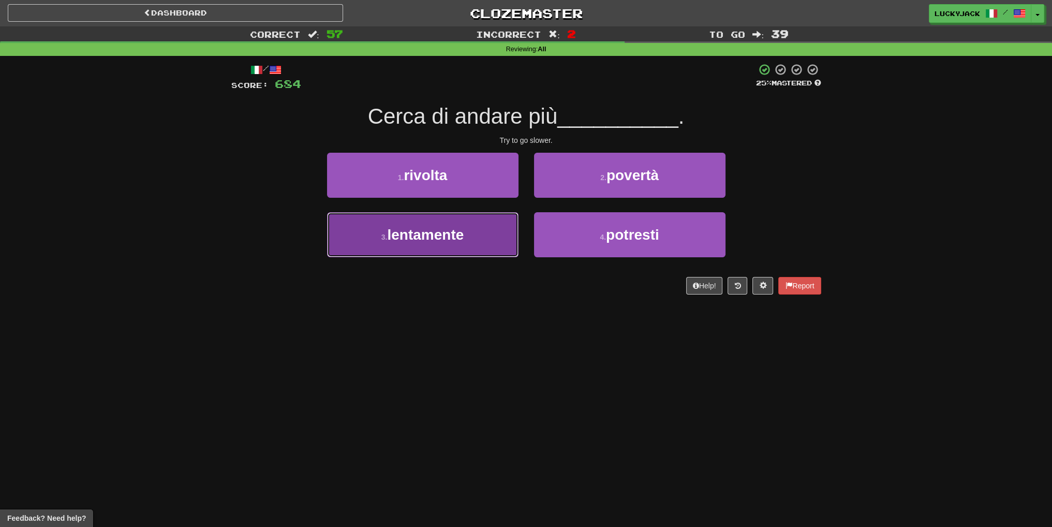
click at [479, 239] on button "3 . lentamente" at bounding box center [422, 234] width 191 height 45
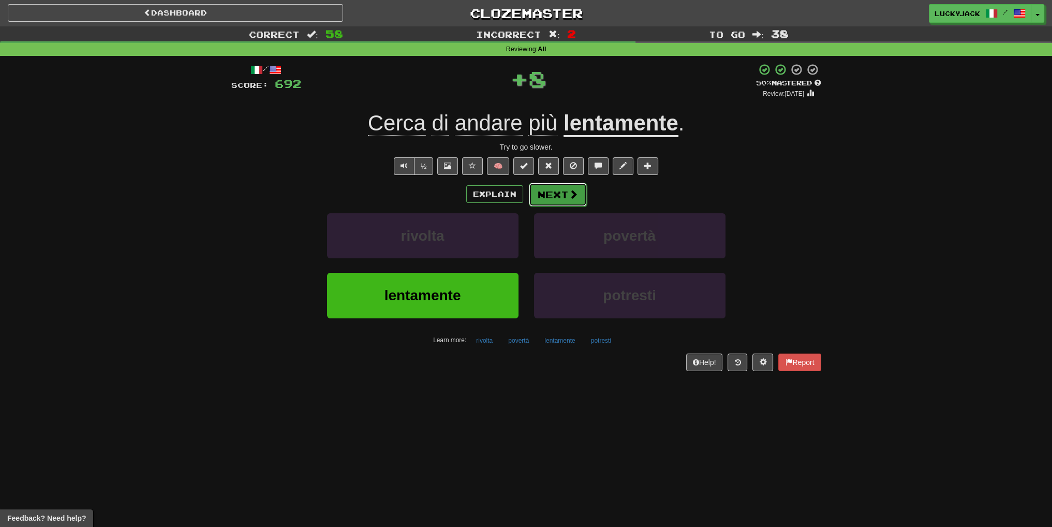
click at [569, 199] on span at bounding box center [573, 193] width 9 height 9
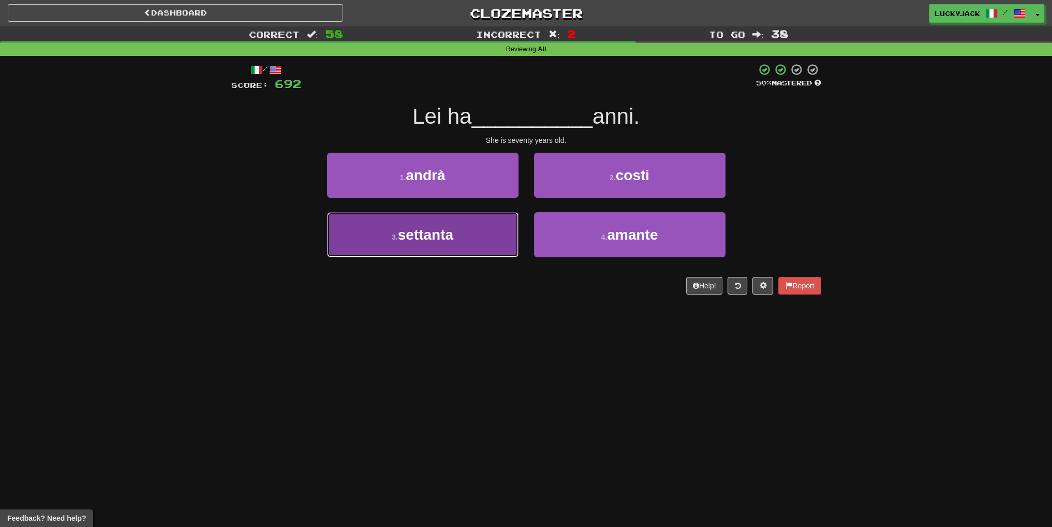
click at [476, 243] on button "3 . settanta" at bounding box center [422, 234] width 191 height 45
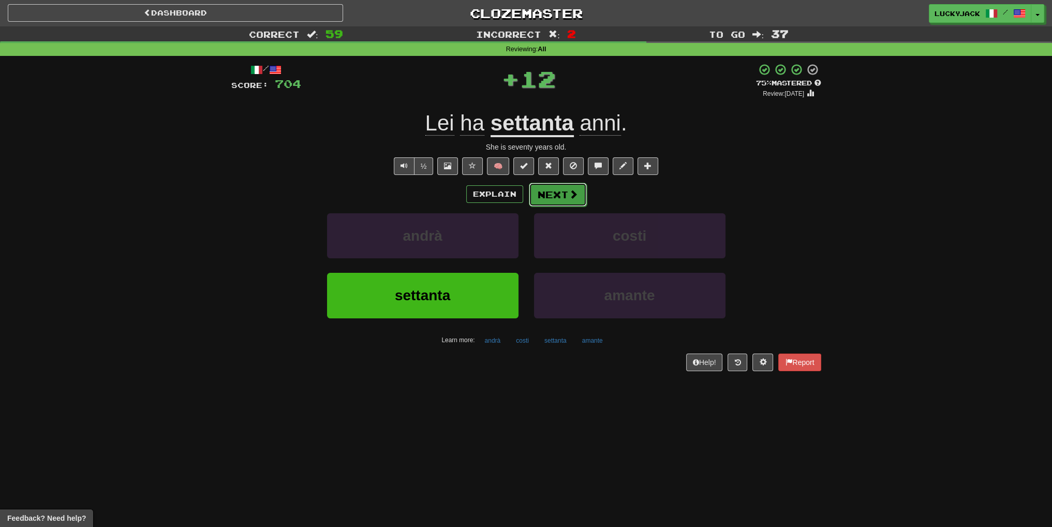
click at [561, 193] on button "Next" at bounding box center [558, 195] width 58 height 24
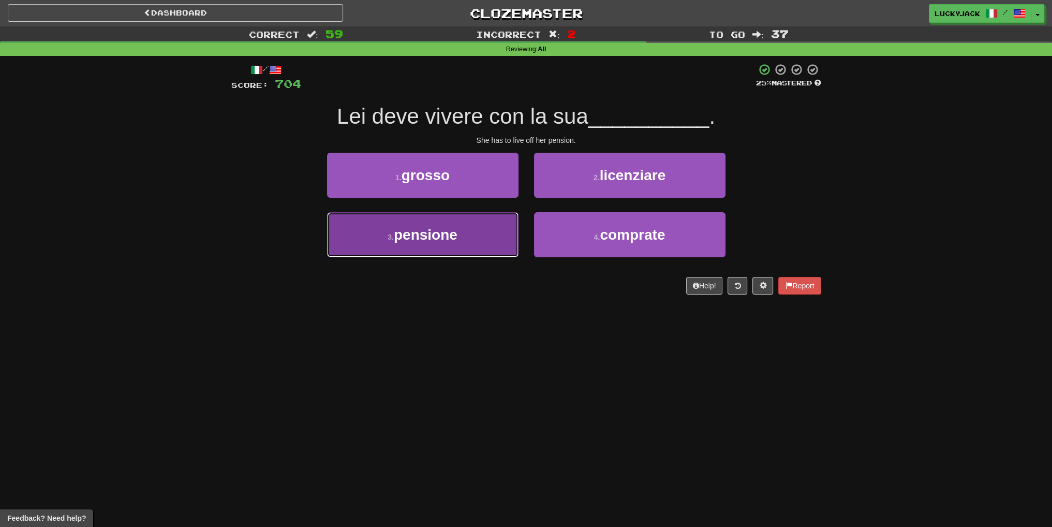
click at [486, 242] on button "3 . pensione" at bounding box center [422, 234] width 191 height 45
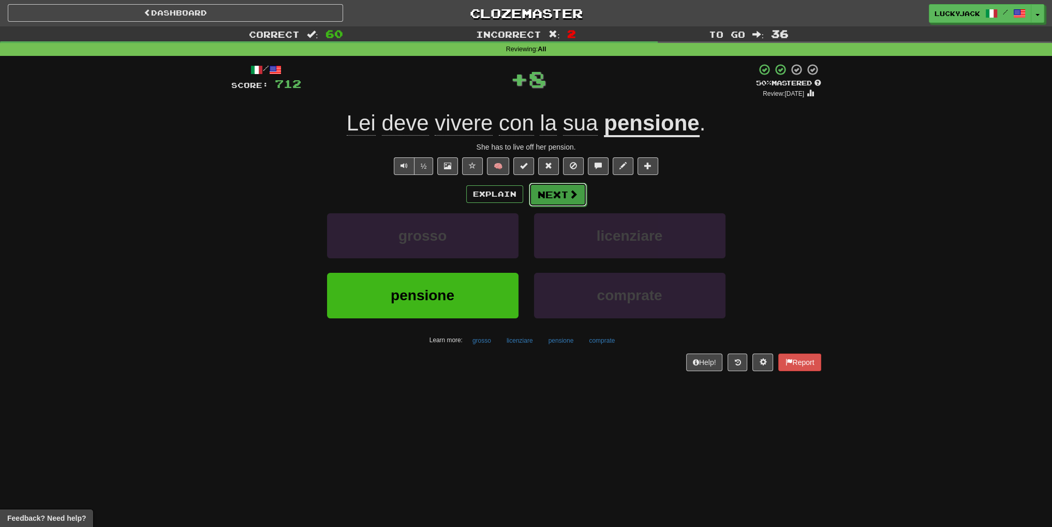
click at [567, 186] on button "Next" at bounding box center [558, 195] width 58 height 24
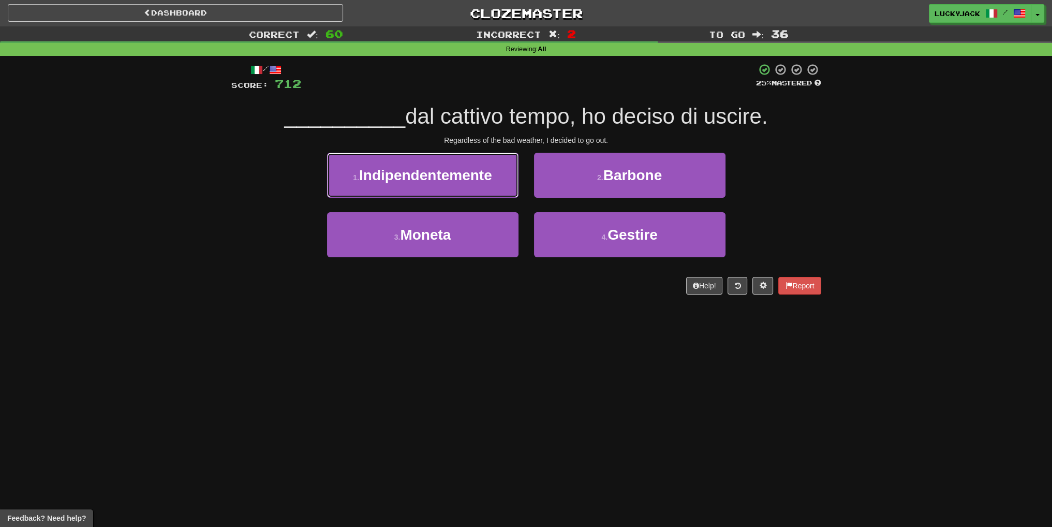
click at [505, 175] on button "1 . Indipendentemente" at bounding box center [422, 175] width 191 height 45
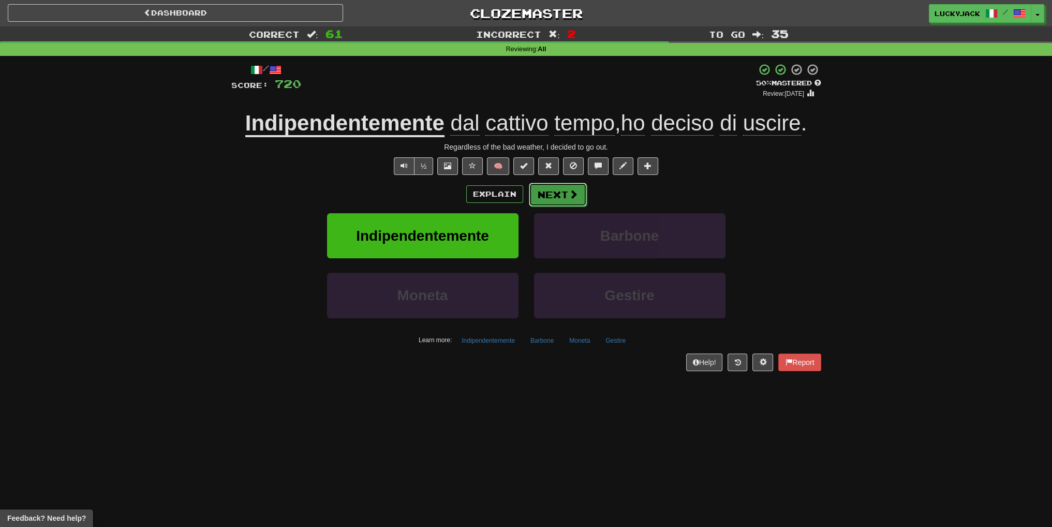
click at [559, 195] on button "Next" at bounding box center [558, 195] width 58 height 24
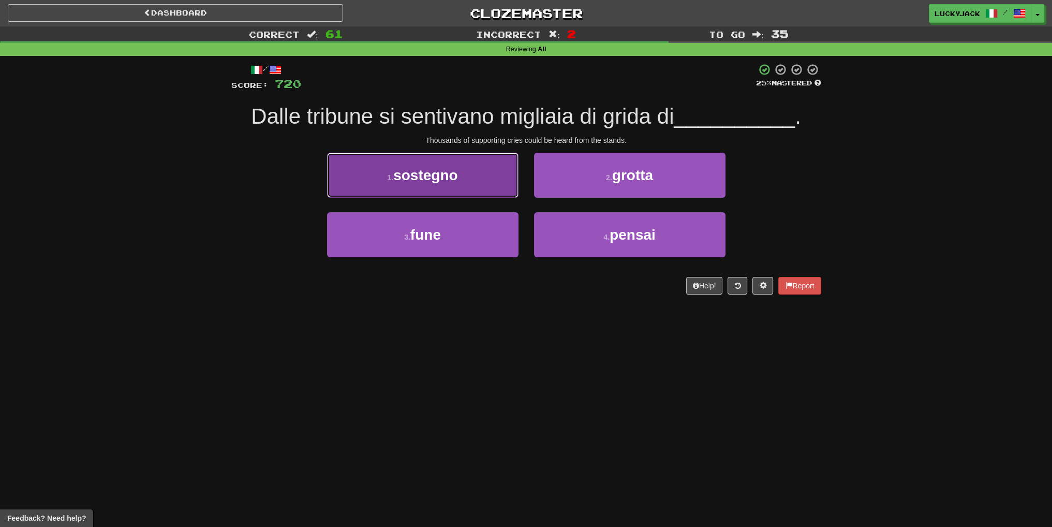
click at [501, 189] on button "1 . sostegno" at bounding box center [422, 175] width 191 height 45
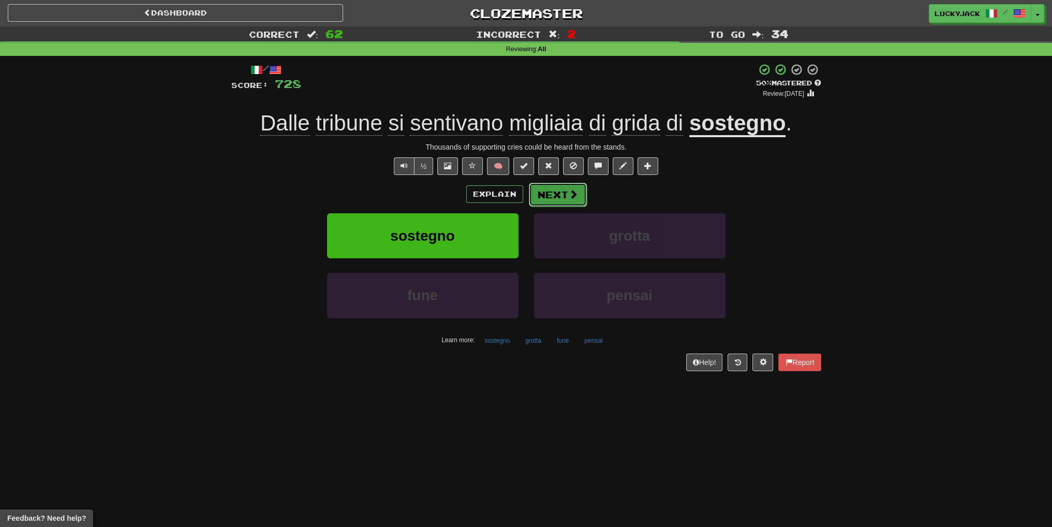
click at [557, 193] on button "Next" at bounding box center [558, 195] width 58 height 24
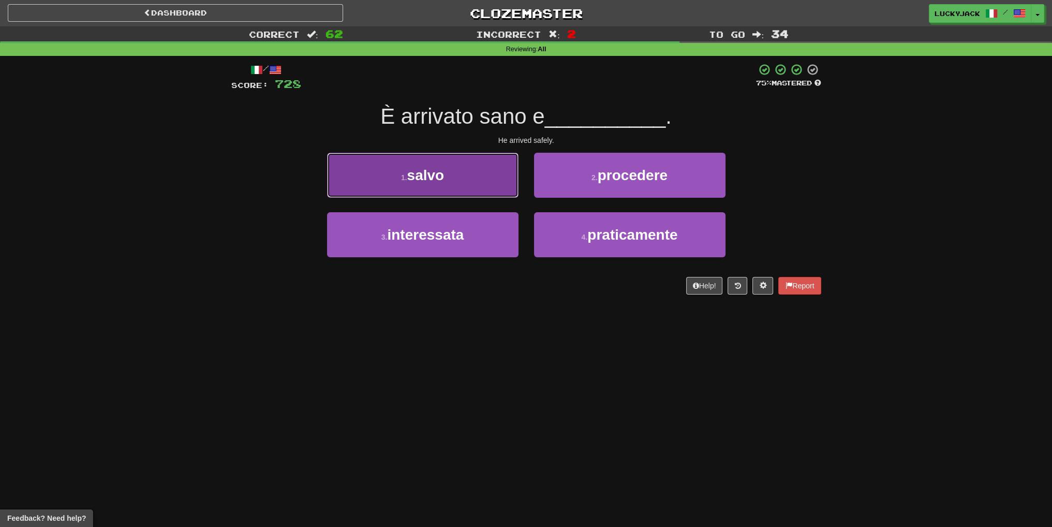
click at [470, 172] on button "1 . salvo" at bounding box center [422, 175] width 191 height 45
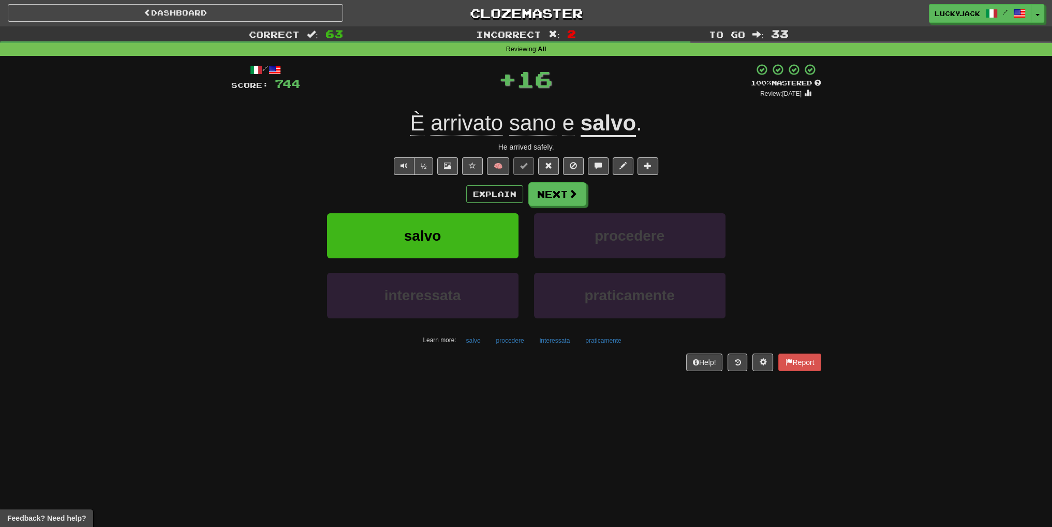
click at [594, 121] on u "salvo" at bounding box center [608, 124] width 55 height 26
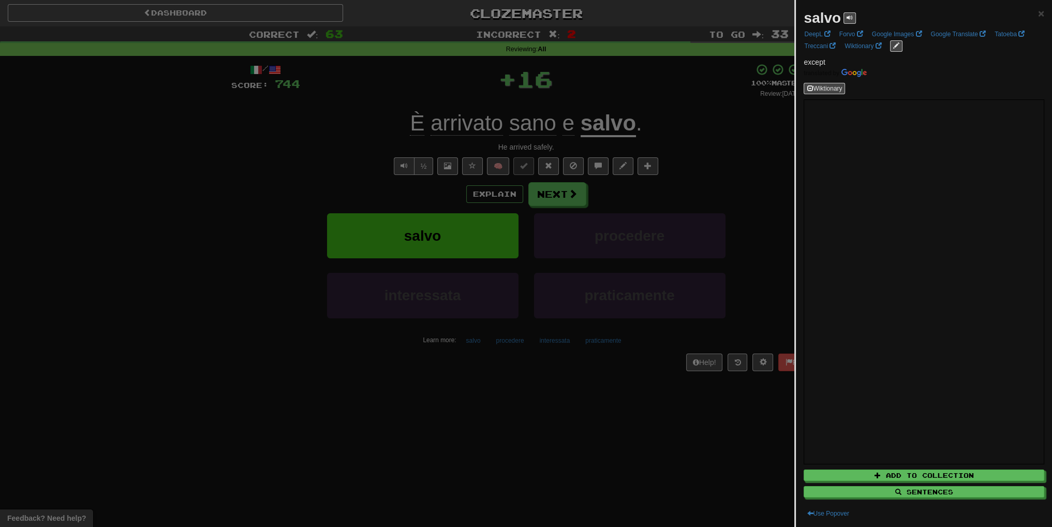
click at [599, 180] on div at bounding box center [526, 263] width 1052 height 527
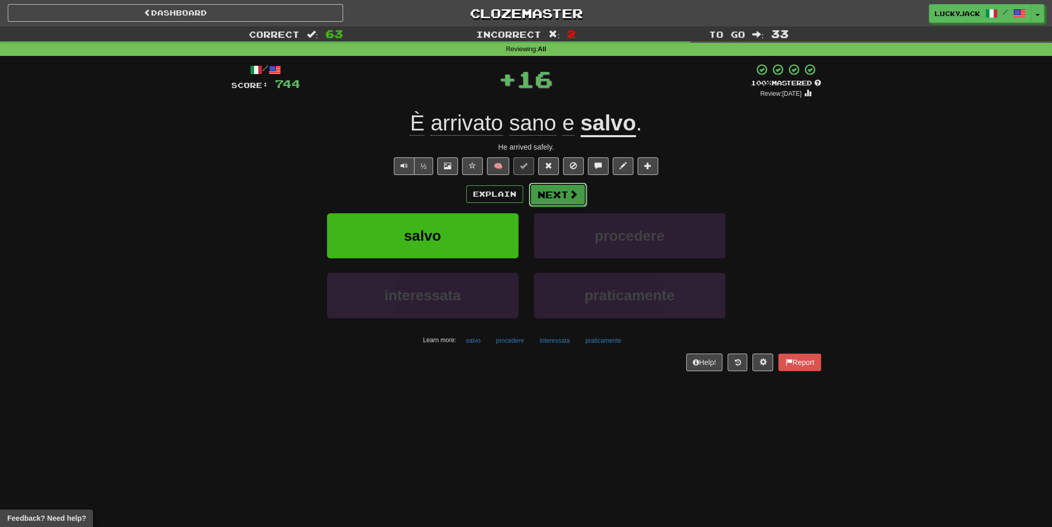
click at [570, 197] on span at bounding box center [573, 193] width 9 height 9
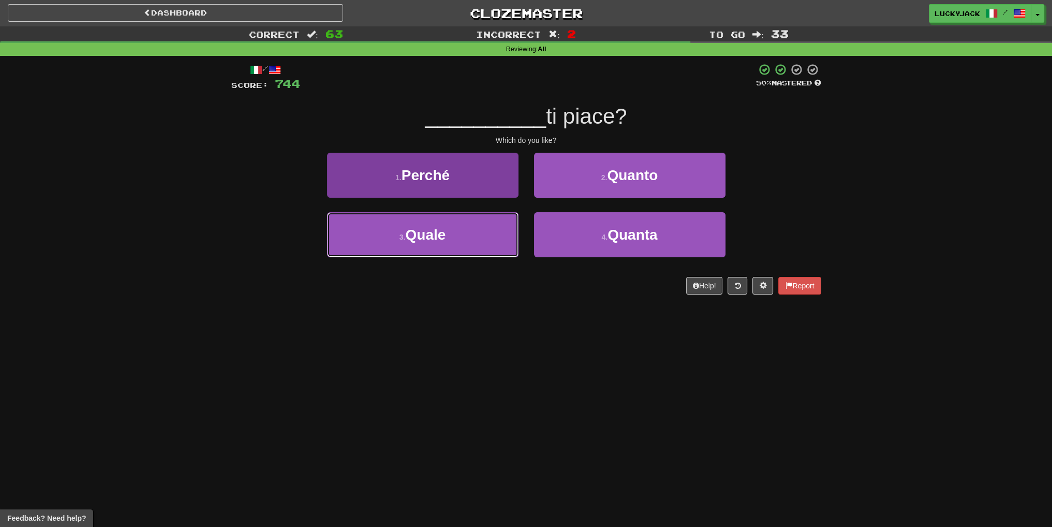
click at [474, 245] on button "3 . Quale" at bounding box center [422, 234] width 191 height 45
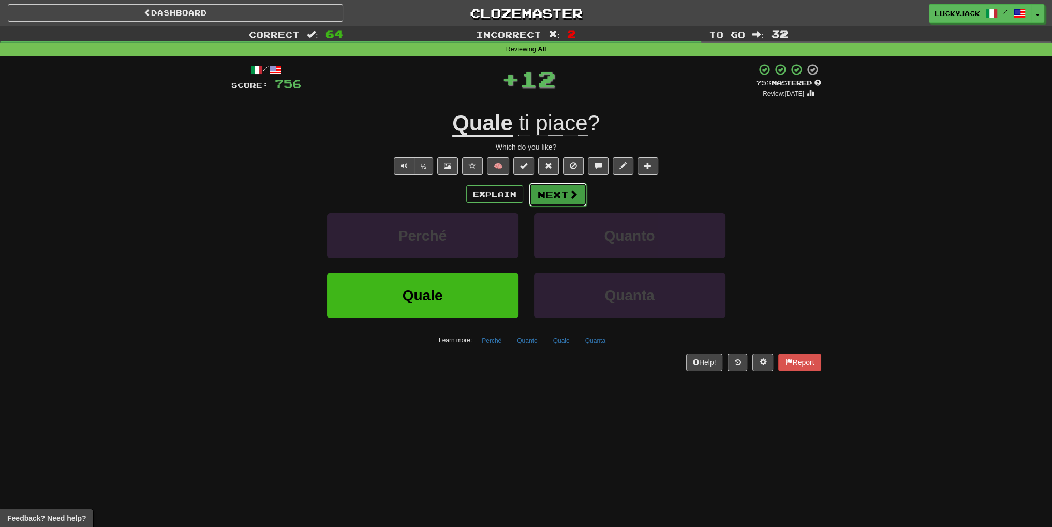
click at [545, 197] on button "Next" at bounding box center [558, 195] width 58 height 24
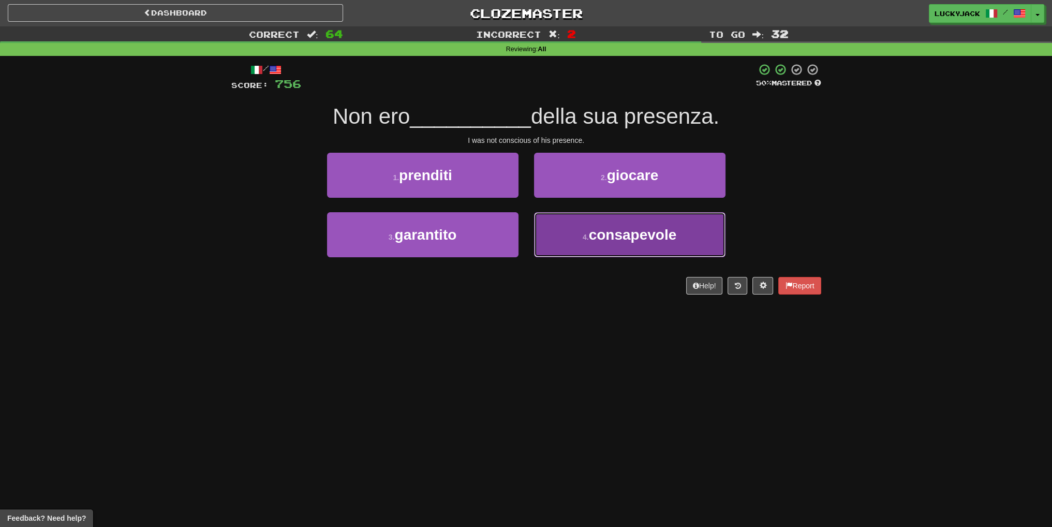
click at [613, 252] on button "4 . consapevole" at bounding box center [629, 234] width 191 height 45
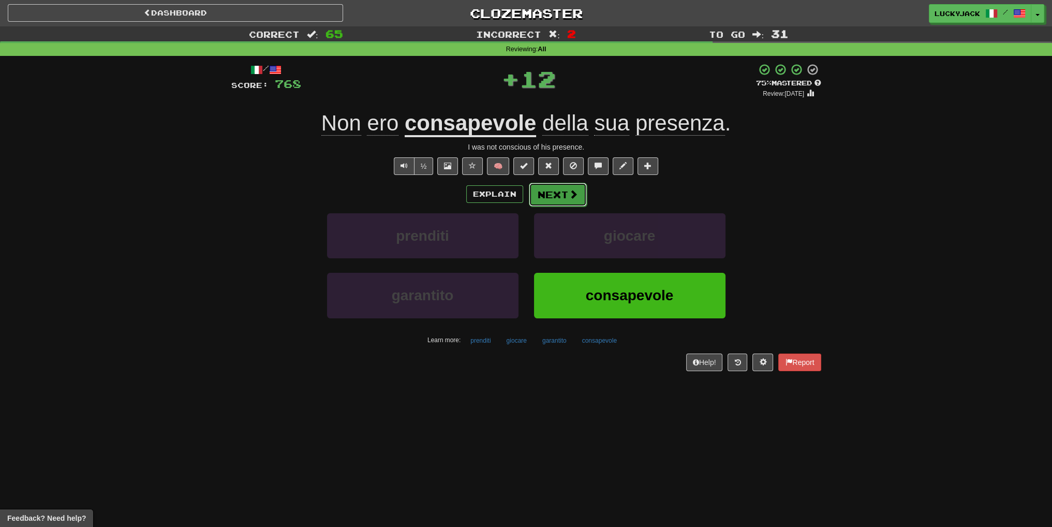
click at [556, 194] on button "Next" at bounding box center [558, 195] width 58 height 24
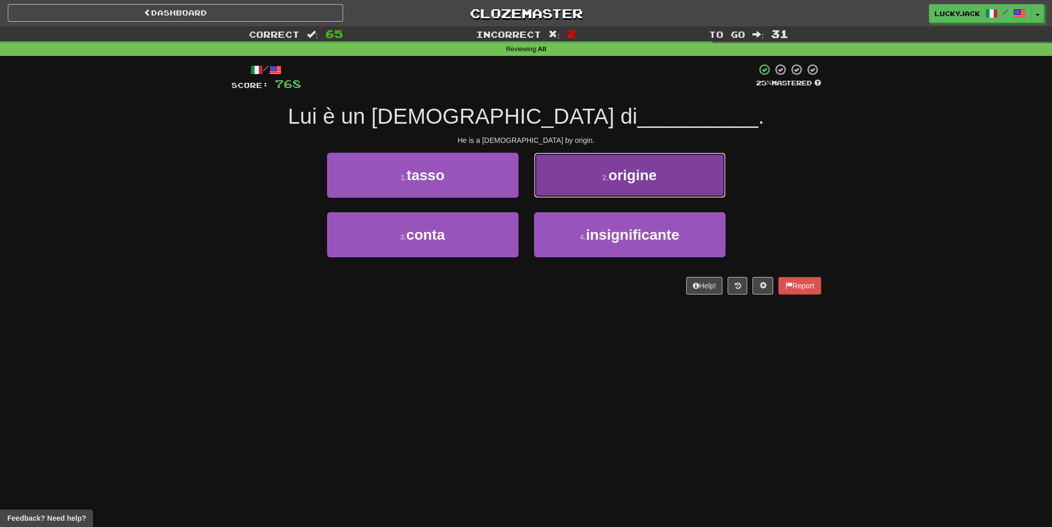
click at [560, 193] on button "2 . origine" at bounding box center [629, 175] width 191 height 45
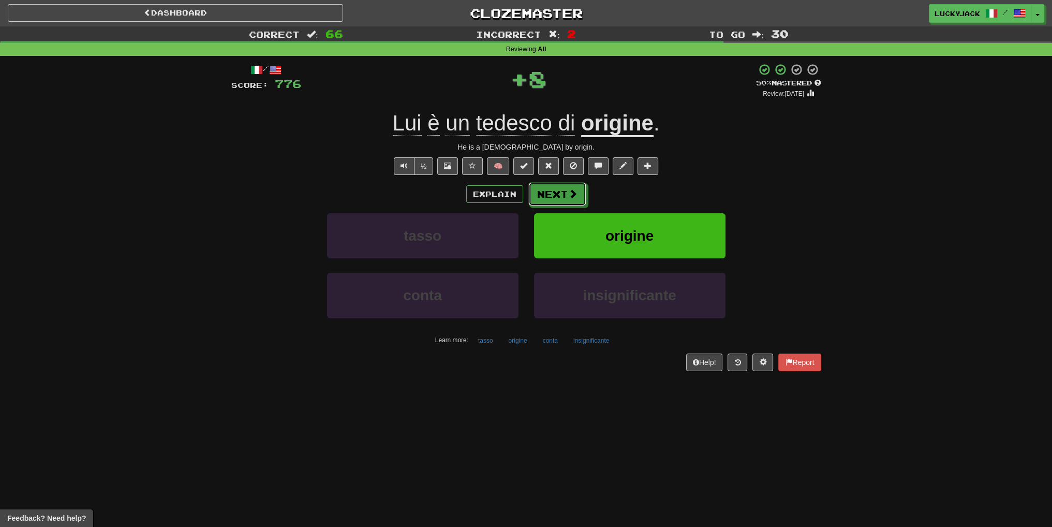
click at [560, 193] on button "Next" at bounding box center [557, 194] width 58 height 24
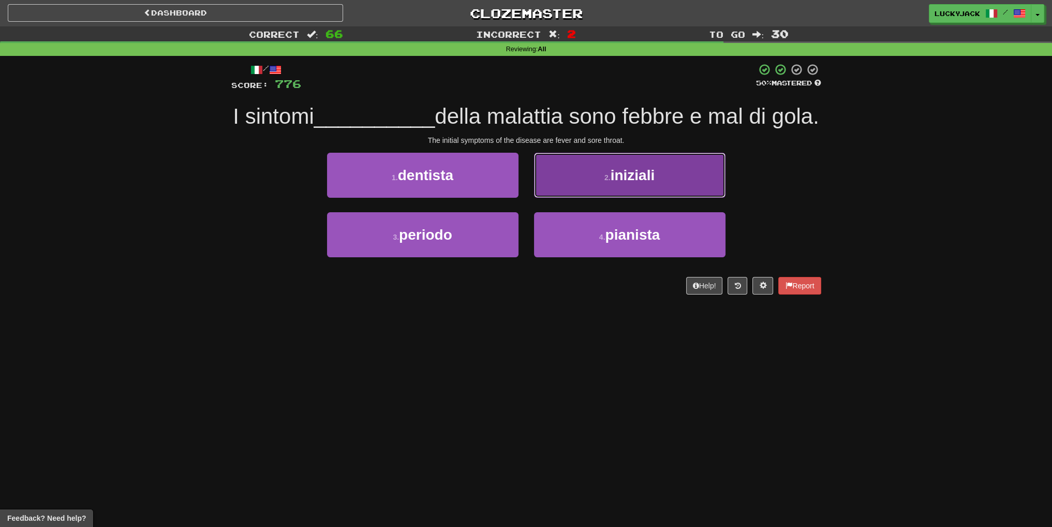
click at [608, 198] on button "2 . iniziali" at bounding box center [629, 175] width 191 height 45
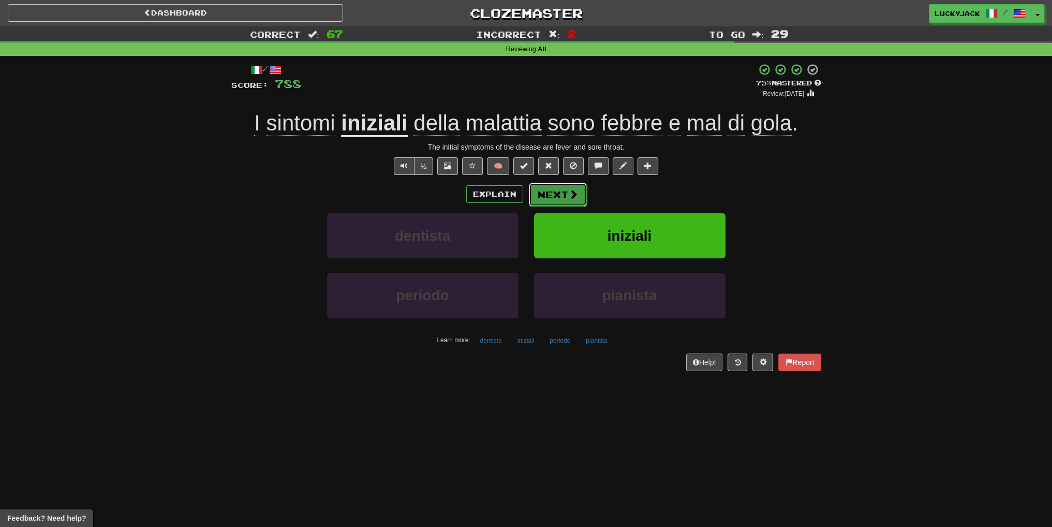
click at [556, 195] on button "Next" at bounding box center [558, 195] width 58 height 24
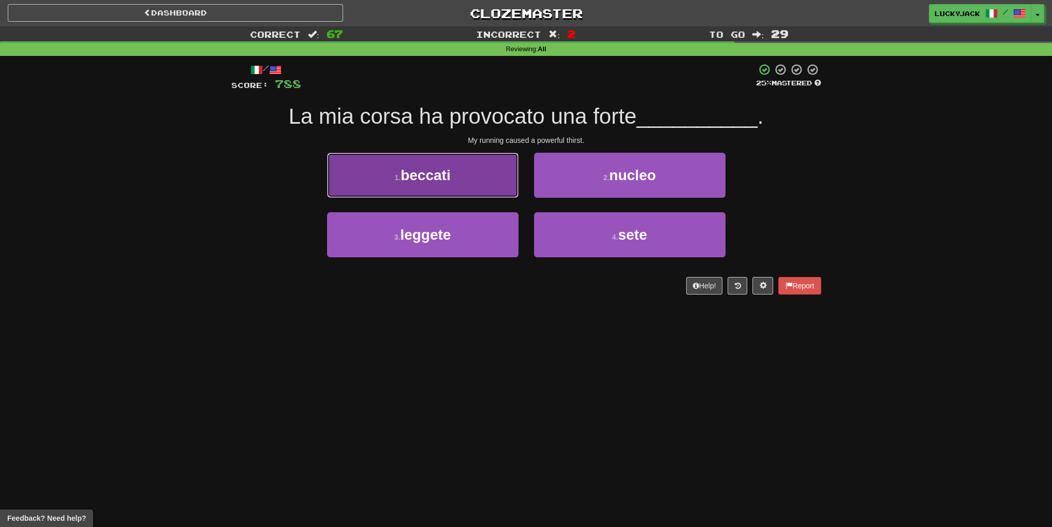
click at [472, 179] on button "1 . beccati" at bounding box center [422, 175] width 191 height 45
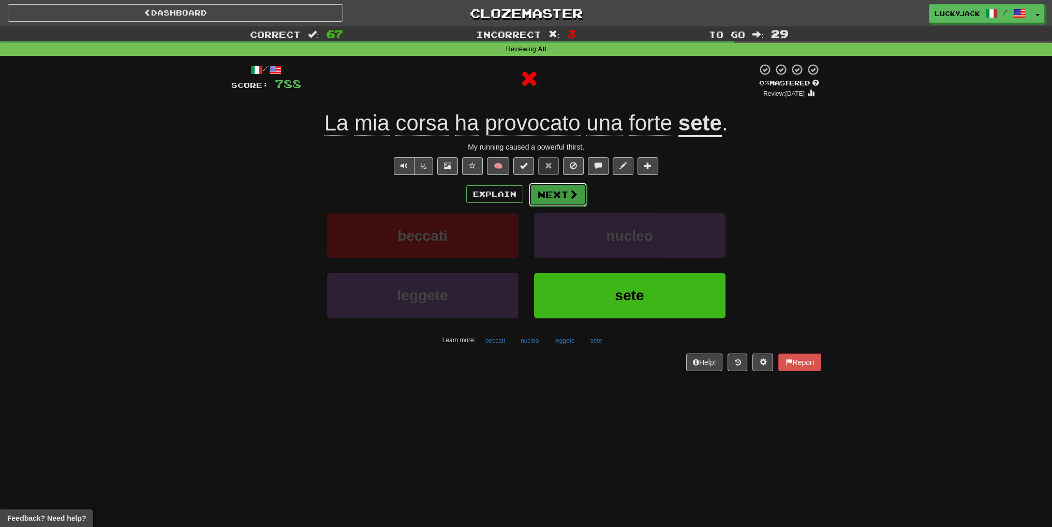
click at [541, 193] on button "Next" at bounding box center [558, 195] width 58 height 24
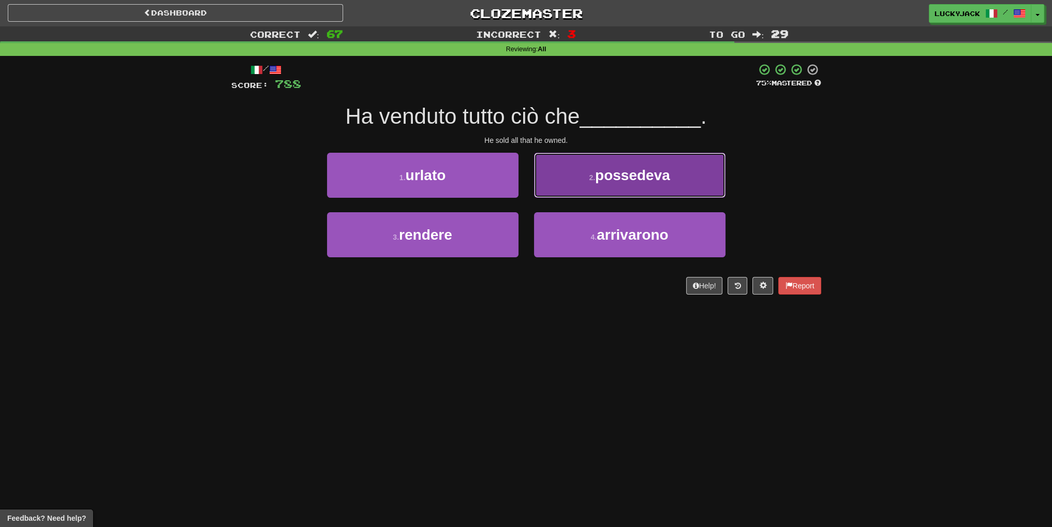
click at [607, 177] on span "possedeva" at bounding box center [632, 175] width 75 height 16
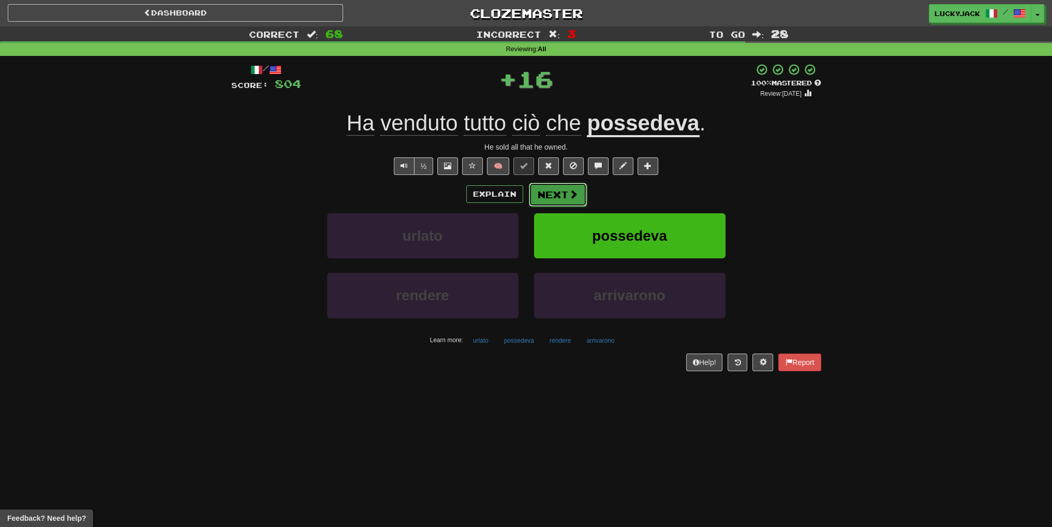
click at [569, 197] on span at bounding box center [573, 193] width 9 height 9
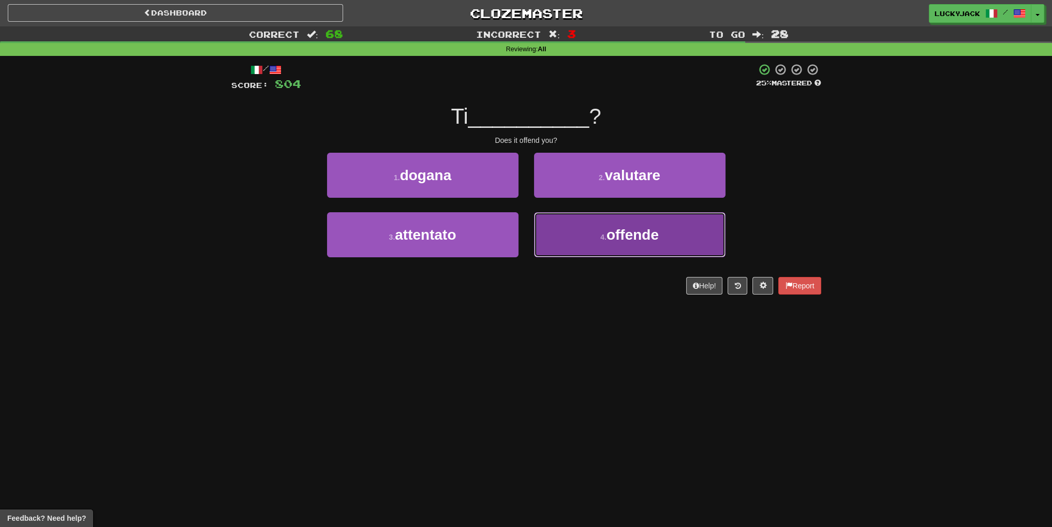
click at [586, 240] on button "4 . offende" at bounding box center [629, 234] width 191 height 45
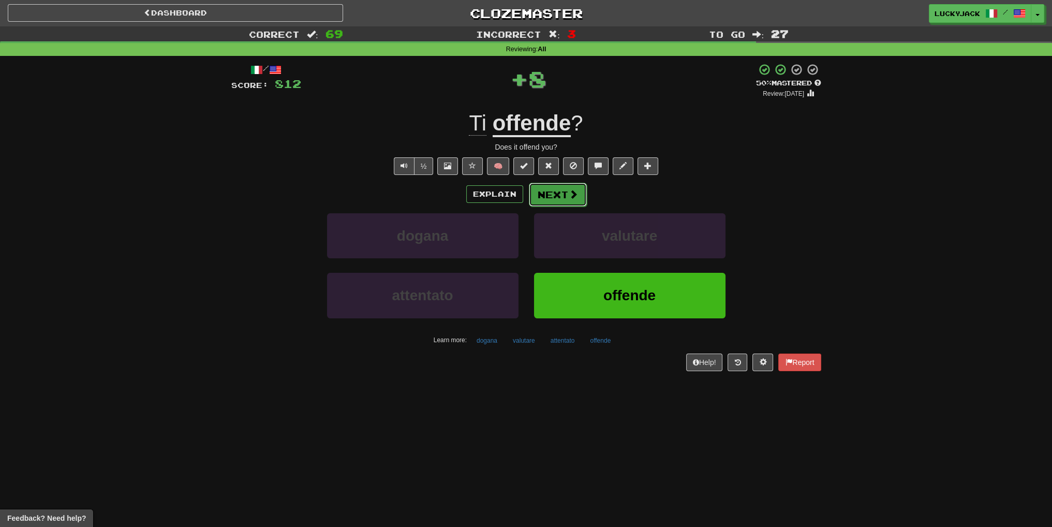
click at [551, 196] on button "Next" at bounding box center [558, 195] width 58 height 24
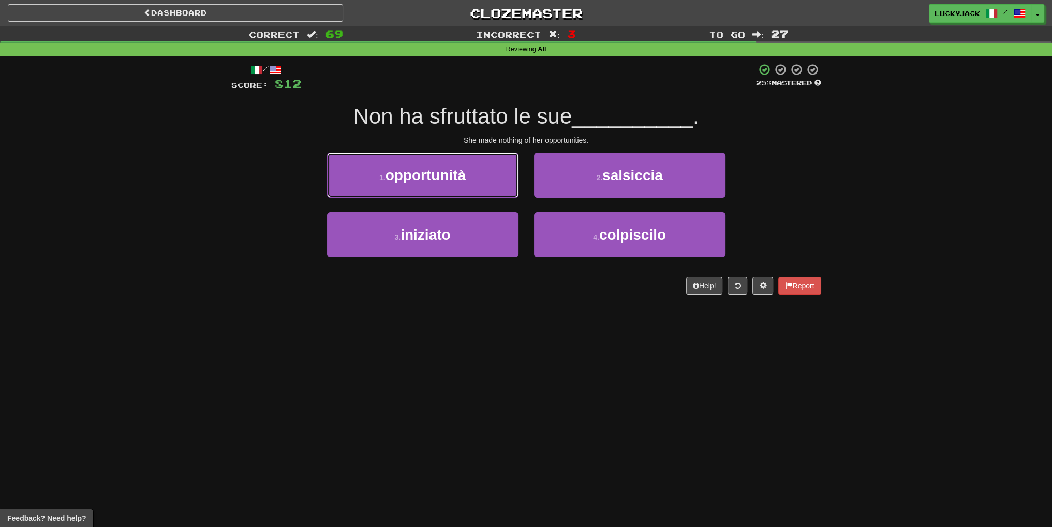
click at [465, 177] on button "1 . opportunità" at bounding box center [422, 175] width 191 height 45
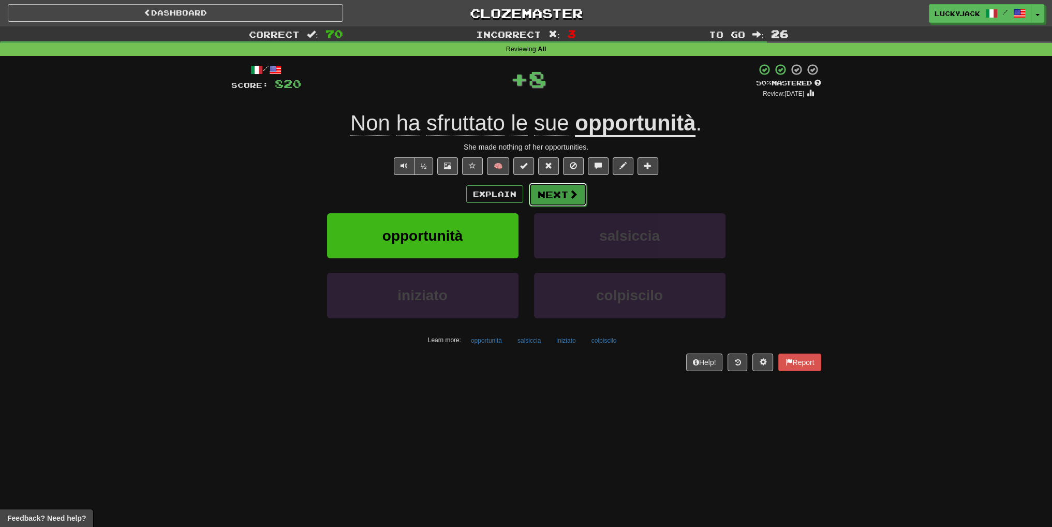
click at [547, 190] on button "Next" at bounding box center [558, 195] width 58 height 24
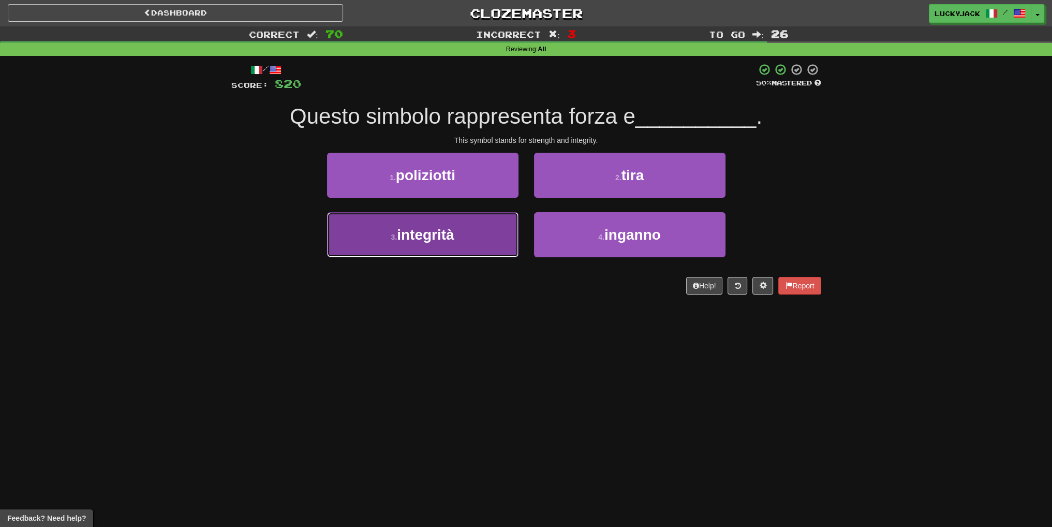
click at [476, 238] on button "3 . integrità" at bounding box center [422, 234] width 191 height 45
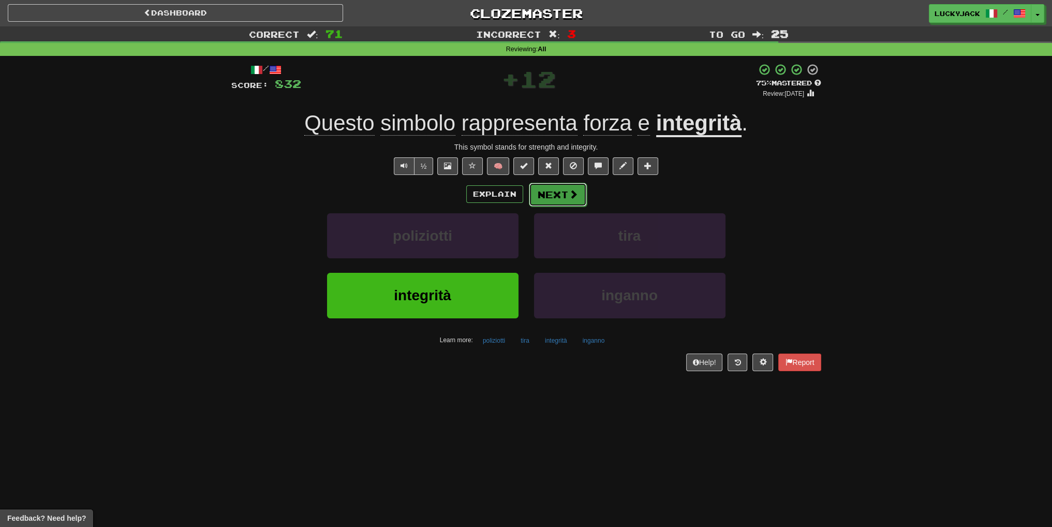
click at [558, 193] on button "Next" at bounding box center [558, 195] width 58 height 24
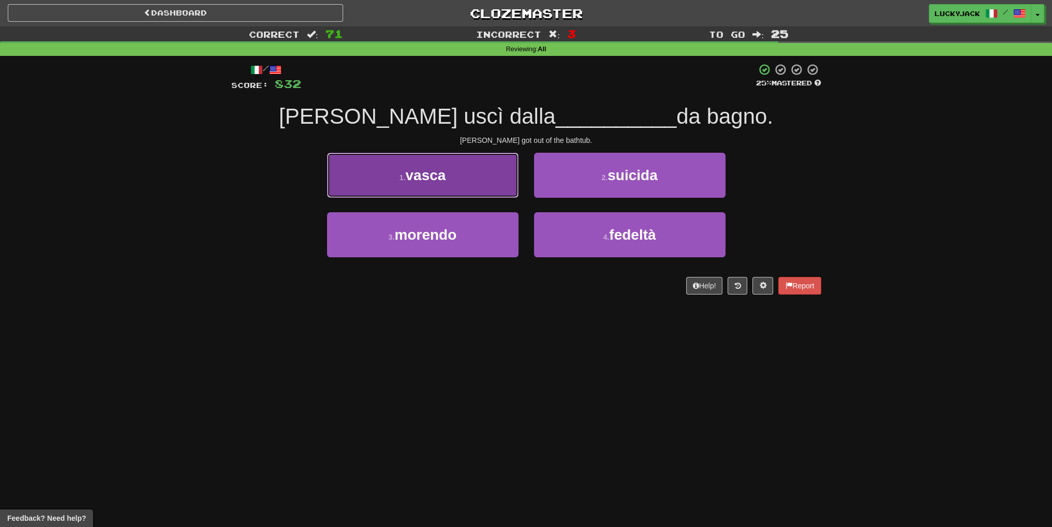
click at [469, 171] on button "1 . vasca" at bounding box center [422, 175] width 191 height 45
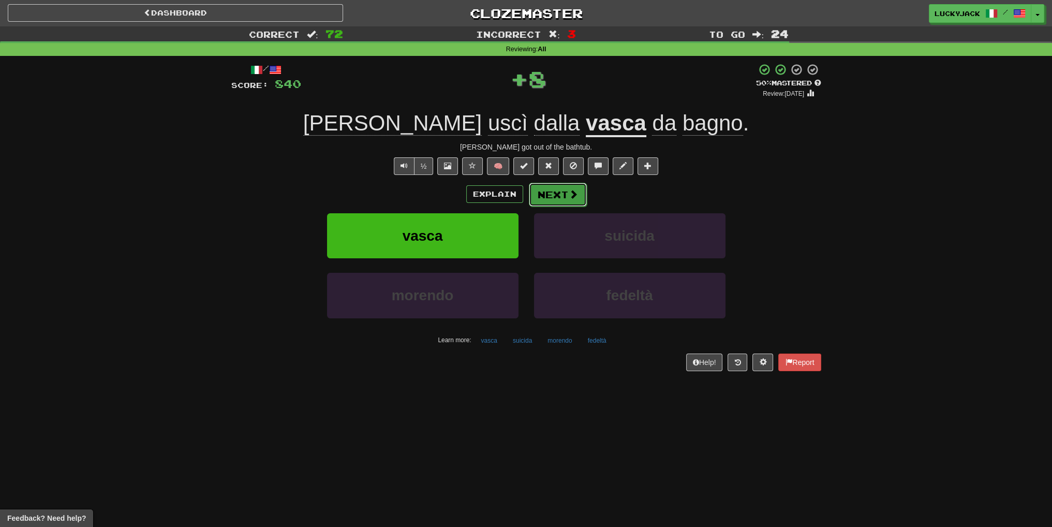
click at [559, 202] on button "Next" at bounding box center [558, 195] width 58 height 24
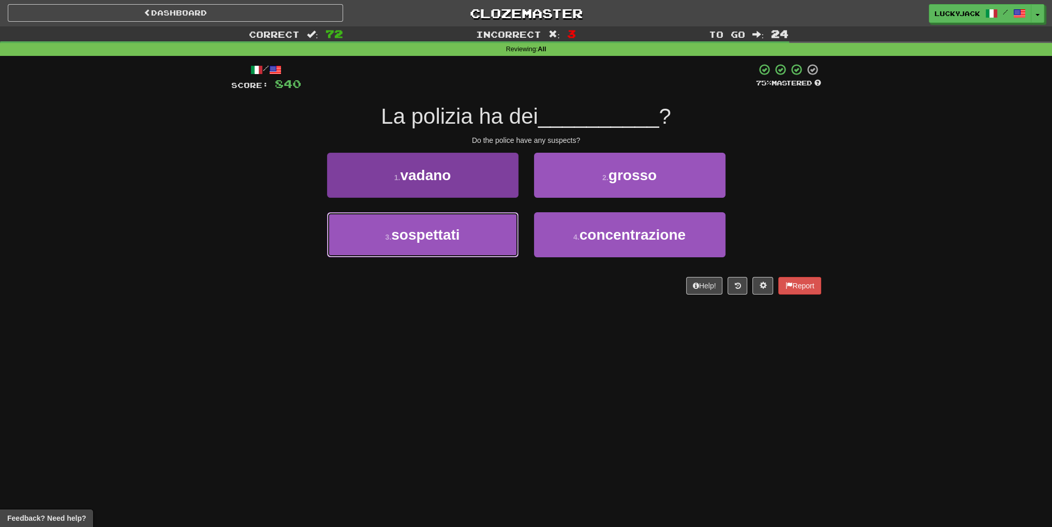
click at [462, 237] on button "3 . sospettati" at bounding box center [422, 234] width 191 height 45
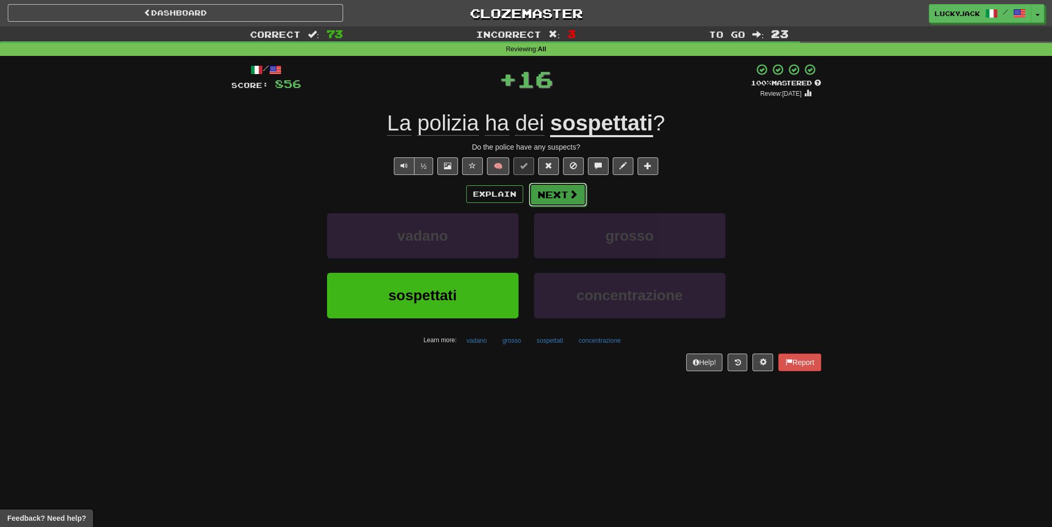
click at [564, 194] on button "Next" at bounding box center [558, 195] width 58 height 24
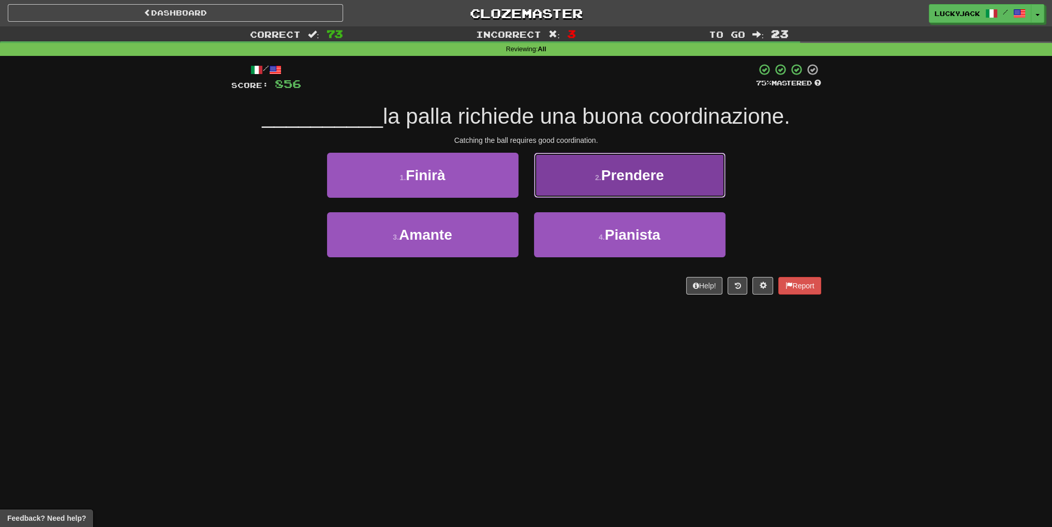
click at [622, 179] on span "Prendere" at bounding box center [632, 175] width 63 height 16
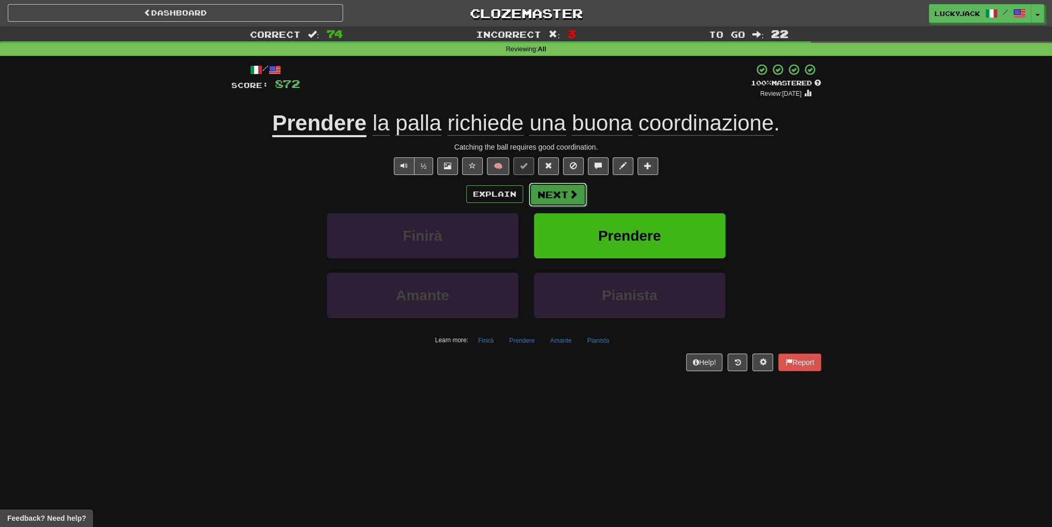
click at [558, 193] on button "Next" at bounding box center [558, 195] width 58 height 24
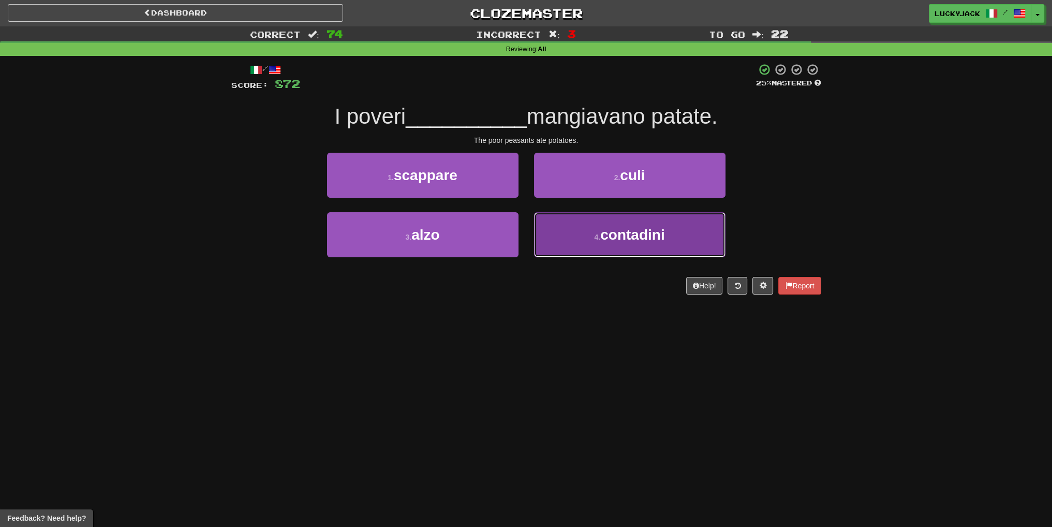
click at [590, 240] on button "4 . contadini" at bounding box center [629, 234] width 191 height 45
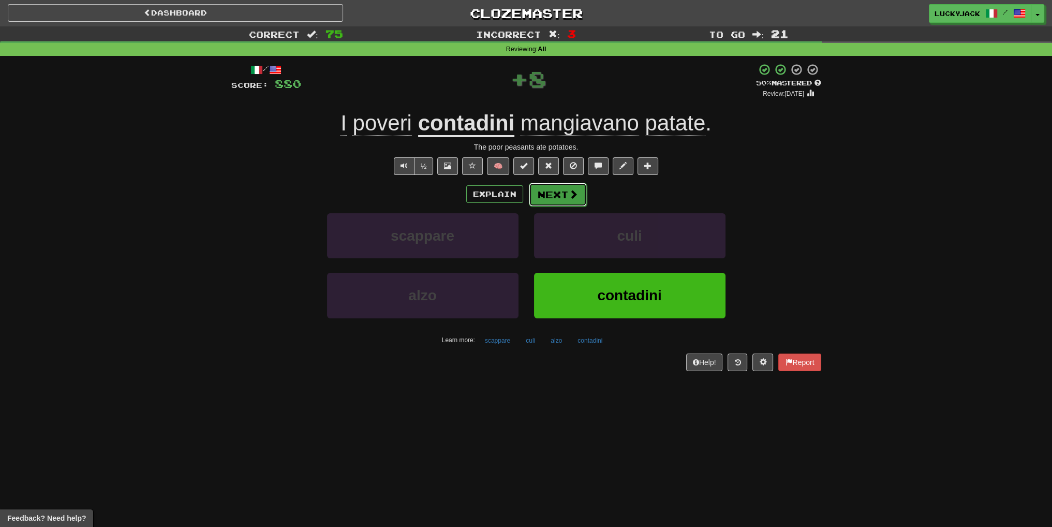
click at [560, 188] on button "Next" at bounding box center [558, 195] width 58 height 24
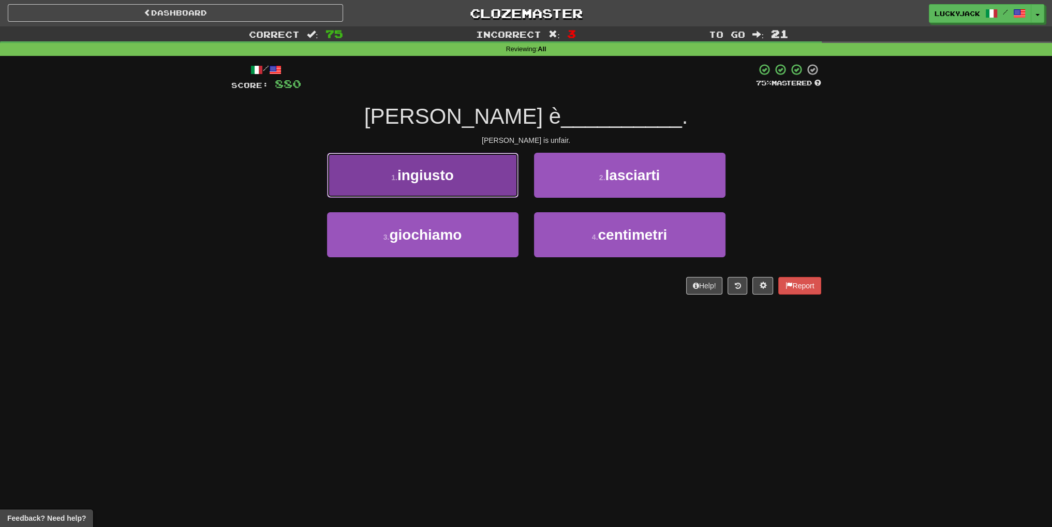
click at [486, 178] on button "1 . ingiusto" at bounding box center [422, 175] width 191 height 45
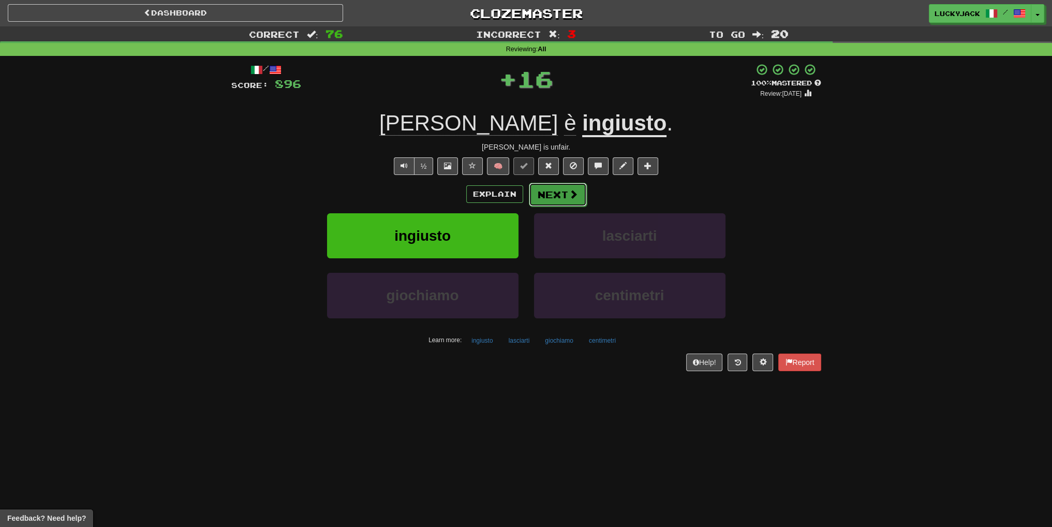
click at [541, 193] on button "Next" at bounding box center [558, 195] width 58 height 24
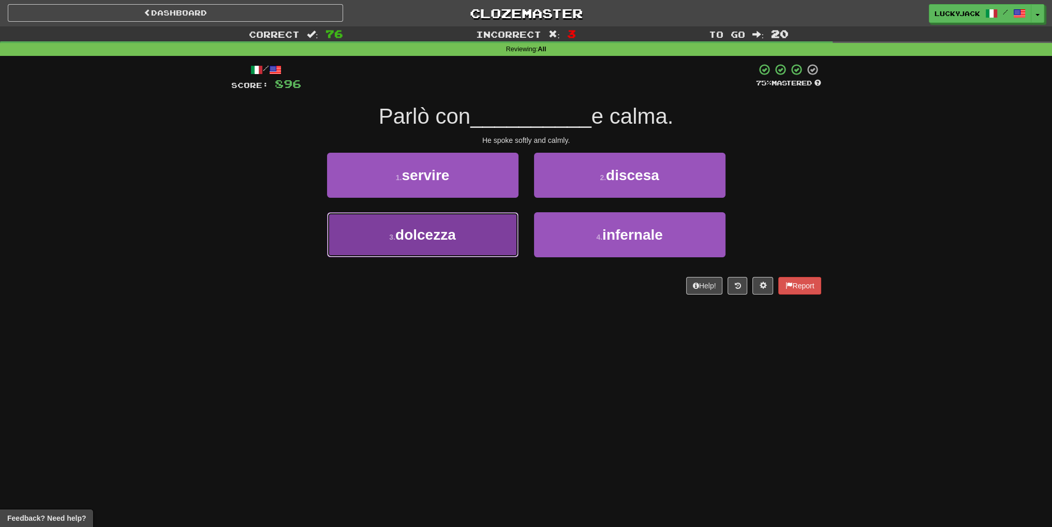
click at [473, 226] on button "3 . dolcezza" at bounding box center [422, 234] width 191 height 45
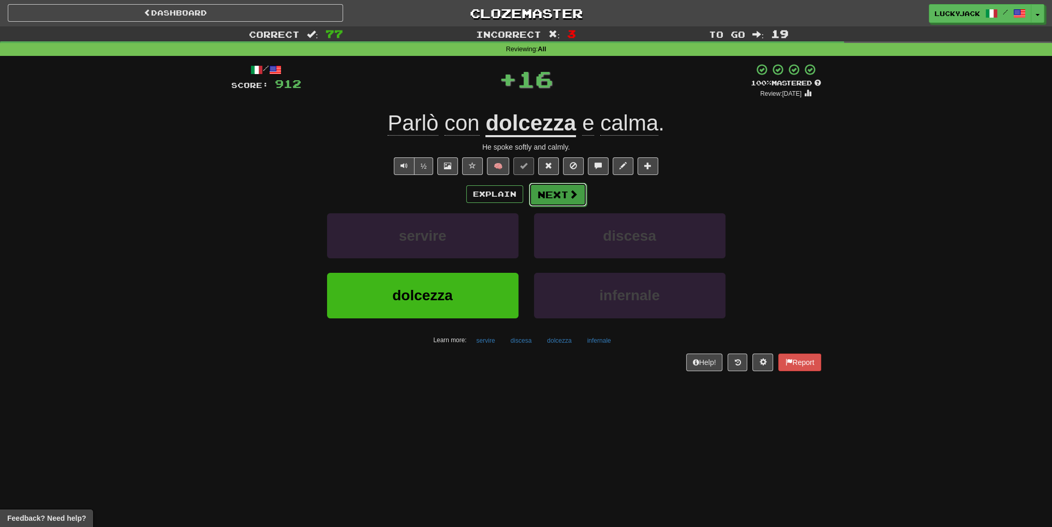
click at [553, 195] on button "Next" at bounding box center [558, 195] width 58 height 24
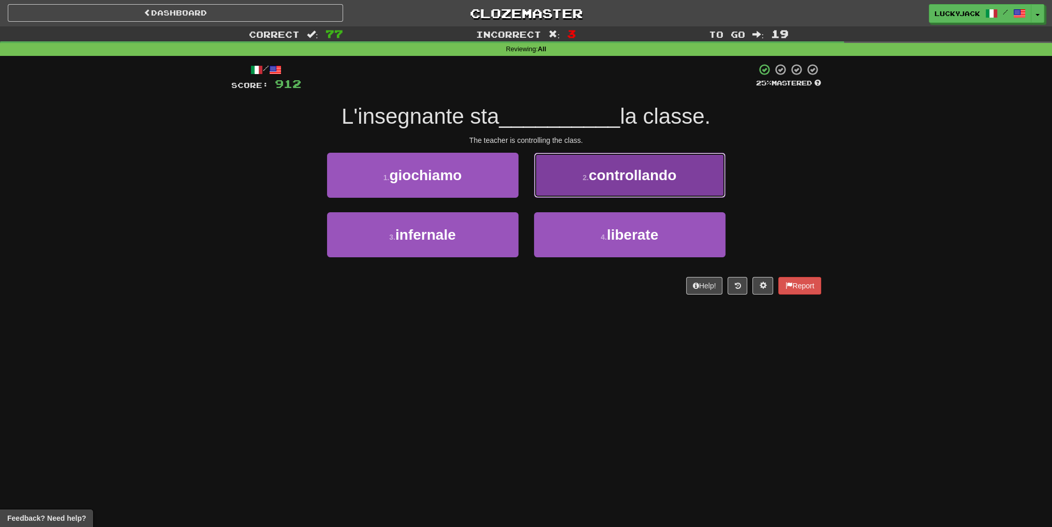
click at [623, 184] on button "2 . controllando" at bounding box center [629, 175] width 191 height 45
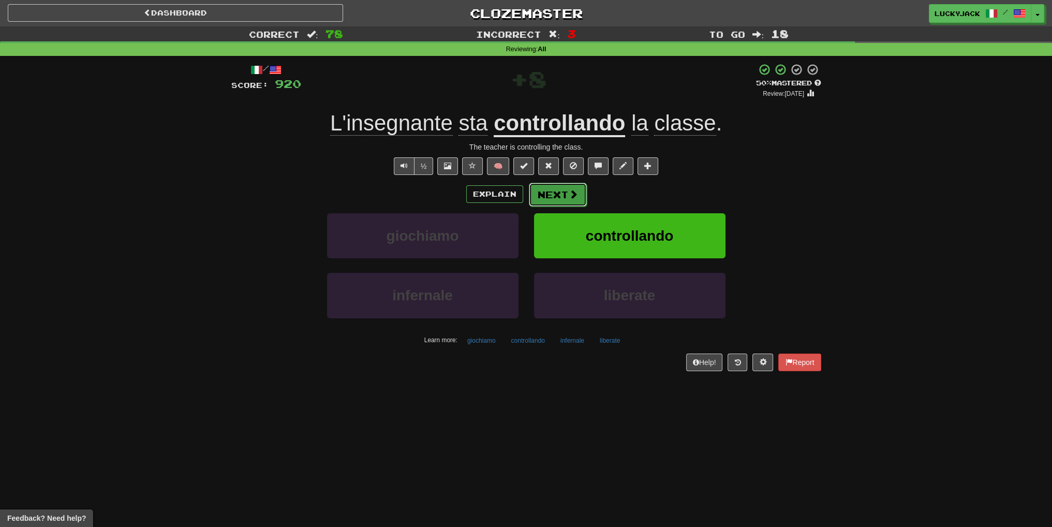
click at [559, 196] on button "Next" at bounding box center [558, 195] width 58 height 24
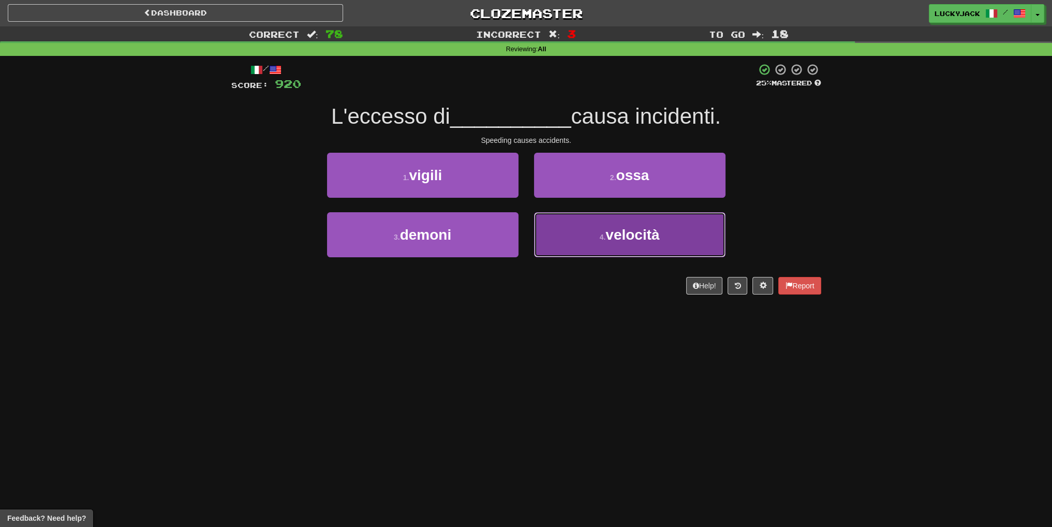
click at [602, 239] on small "4 ." at bounding box center [603, 237] width 6 height 8
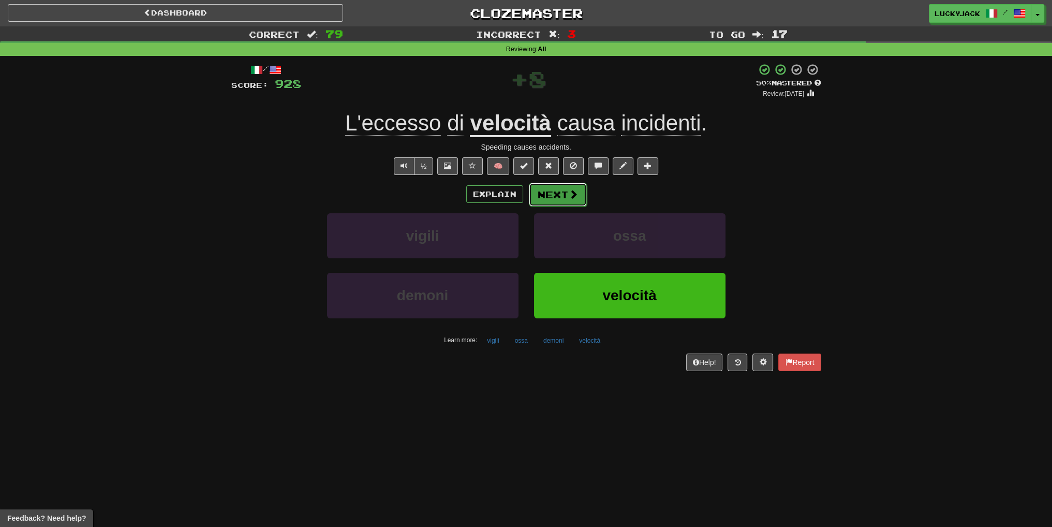
click at [565, 194] on button "Next" at bounding box center [558, 195] width 58 height 24
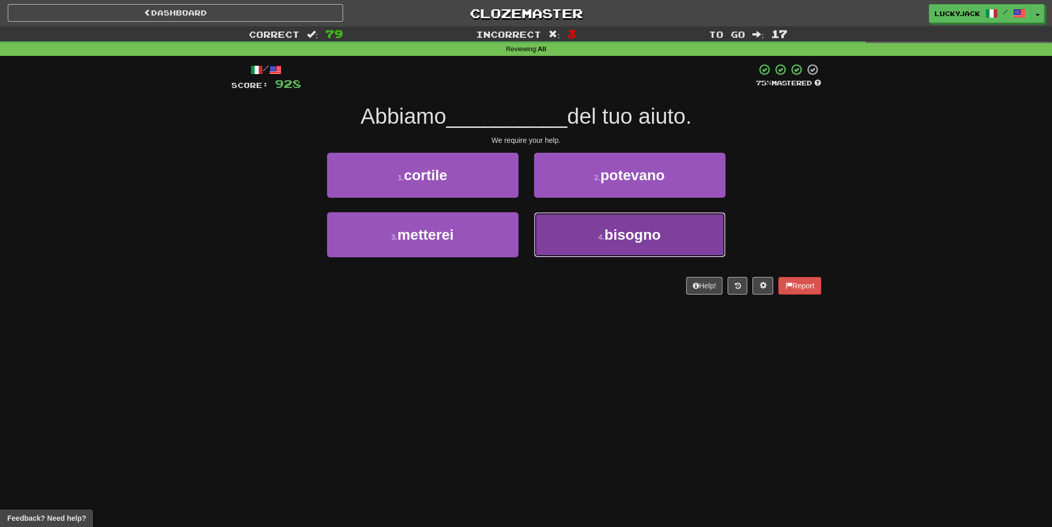
click at [609, 255] on button "4 . bisogno" at bounding box center [629, 234] width 191 height 45
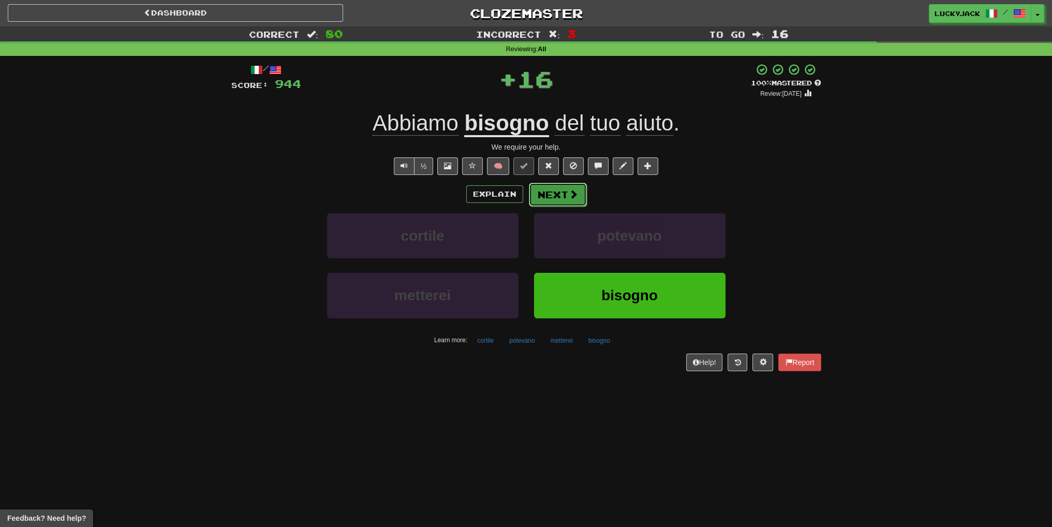
click at [557, 183] on button "Next" at bounding box center [558, 195] width 58 height 24
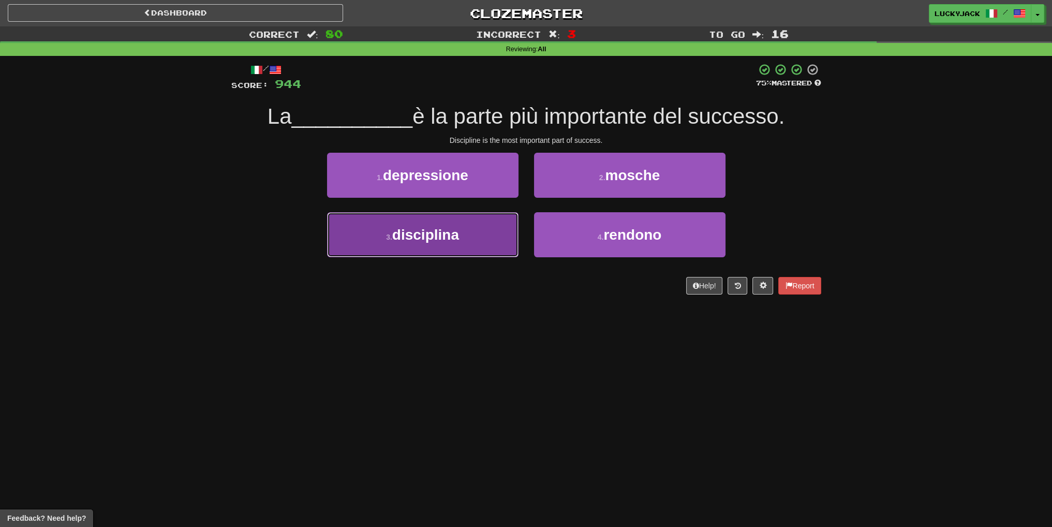
click at [472, 232] on button "3 . disciplina" at bounding box center [422, 234] width 191 height 45
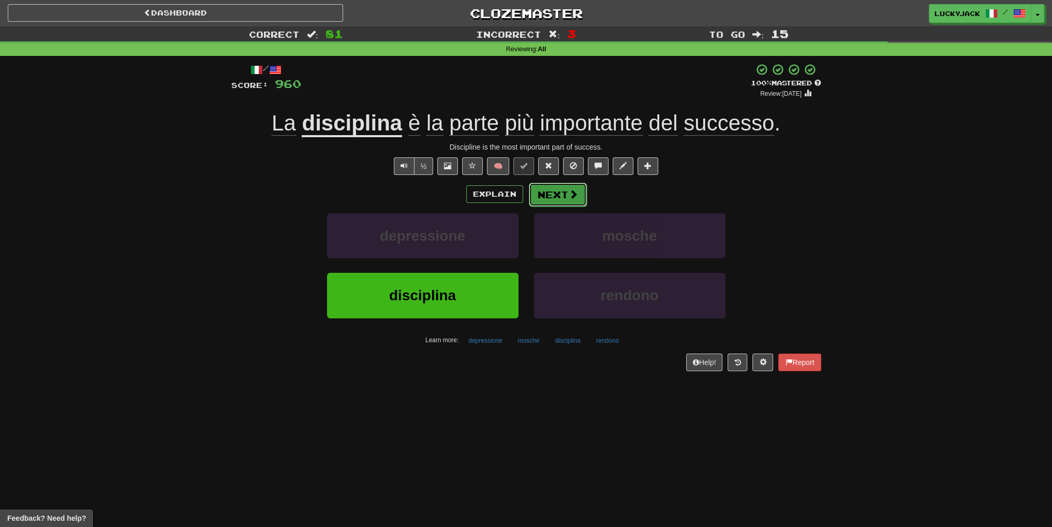
click at [563, 194] on button "Next" at bounding box center [558, 195] width 58 height 24
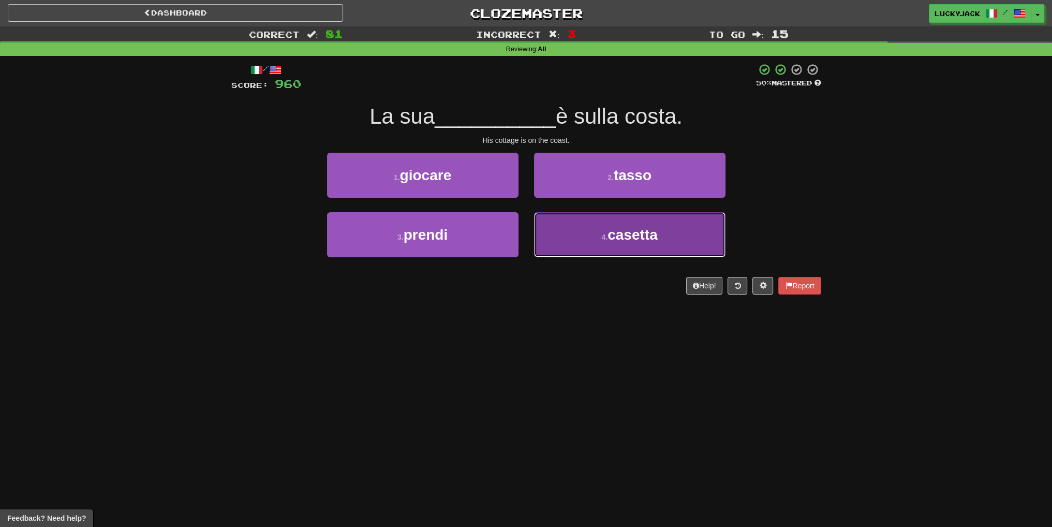
click at [601, 241] on button "4 . casetta" at bounding box center [629, 234] width 191 height 45
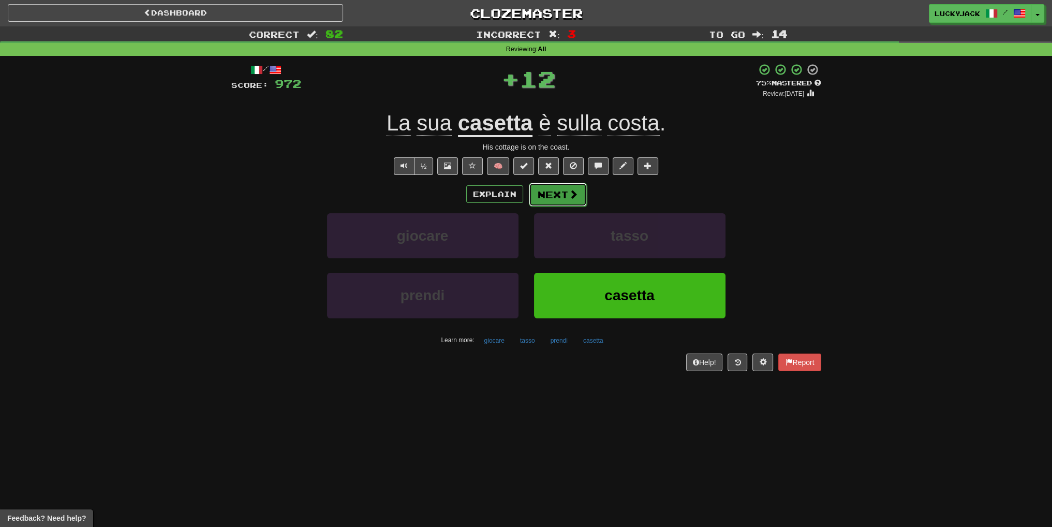
click at [566, 199] on button "Next" at bounding box center [558, 195] width 58 height 24
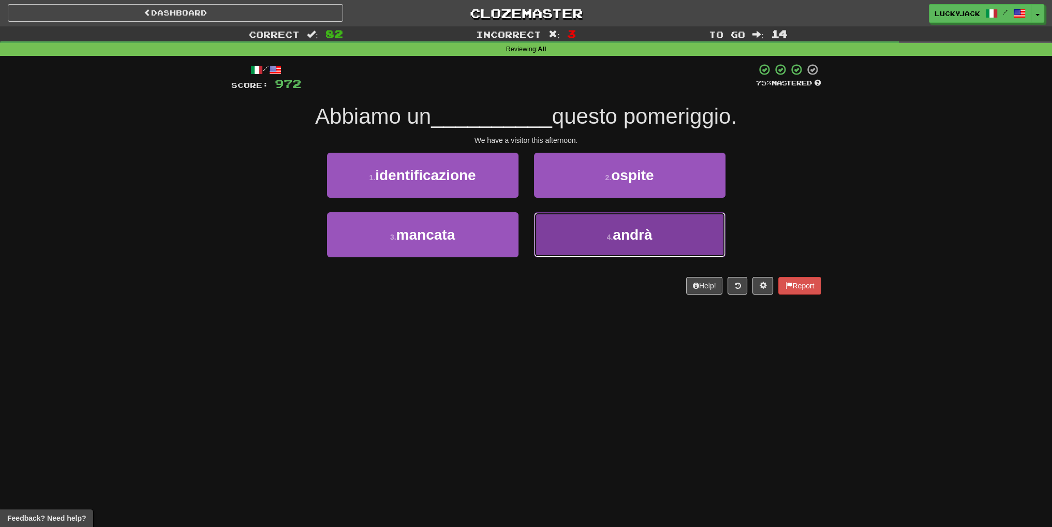
click at [578, 243] on button "4 . andrà" at bounding box center [629, 234] width 191 height 45
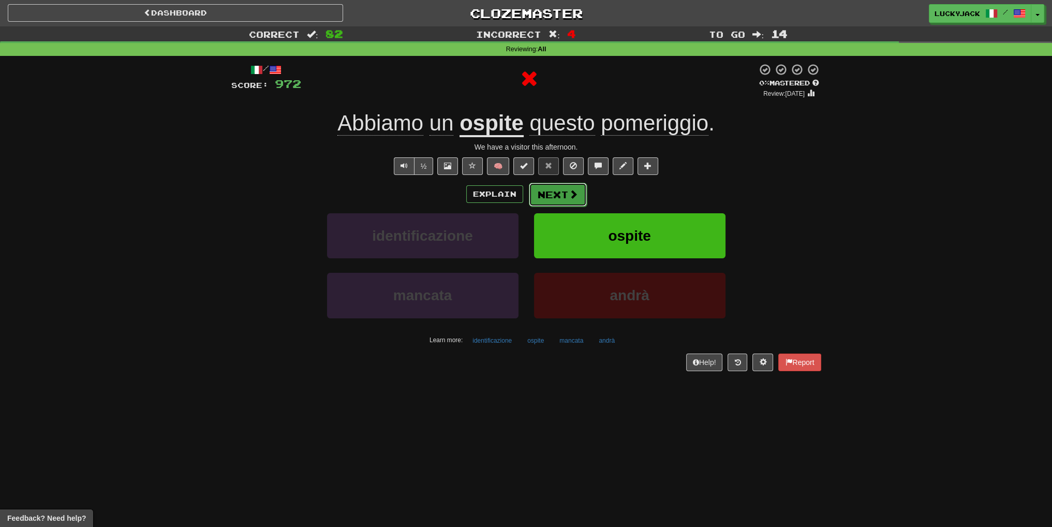
click at [561, 198] on button "Next" at bounding box center [558, 195] width 58 height 24
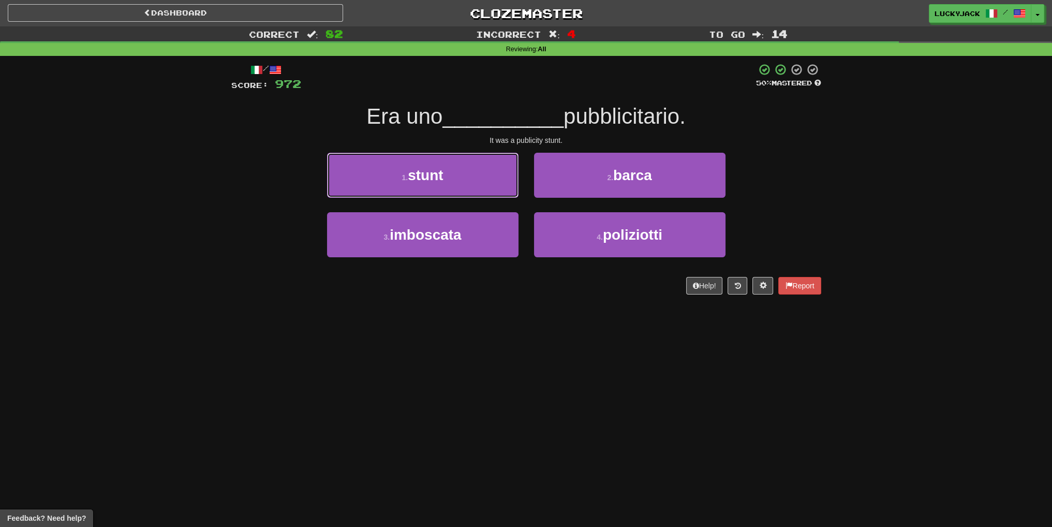
click at [479, 181] on button "1 . stunt" at bounding box center [422, 175] width 191 height 45
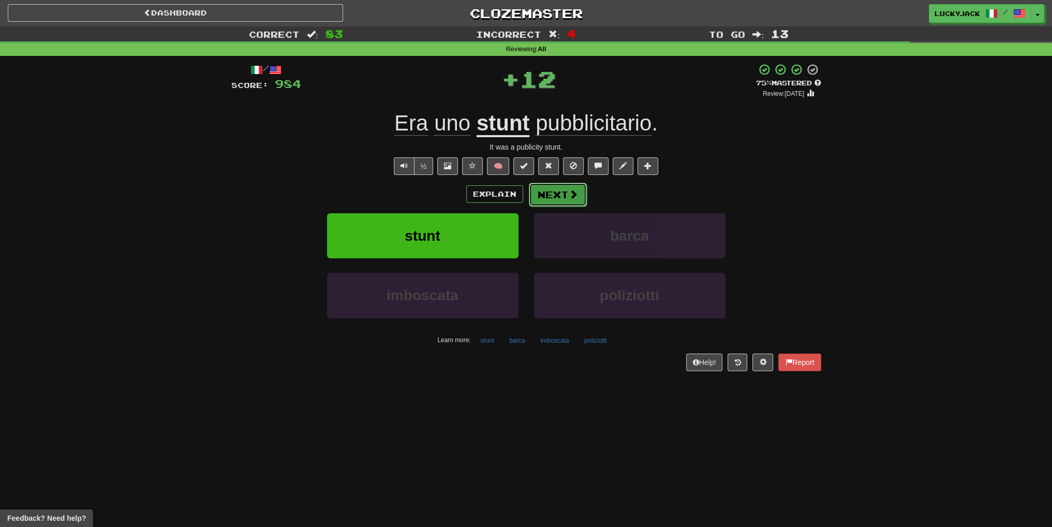
click at [564, 195] on button "Next" at bounding box center [558, 195] width 58 height 24
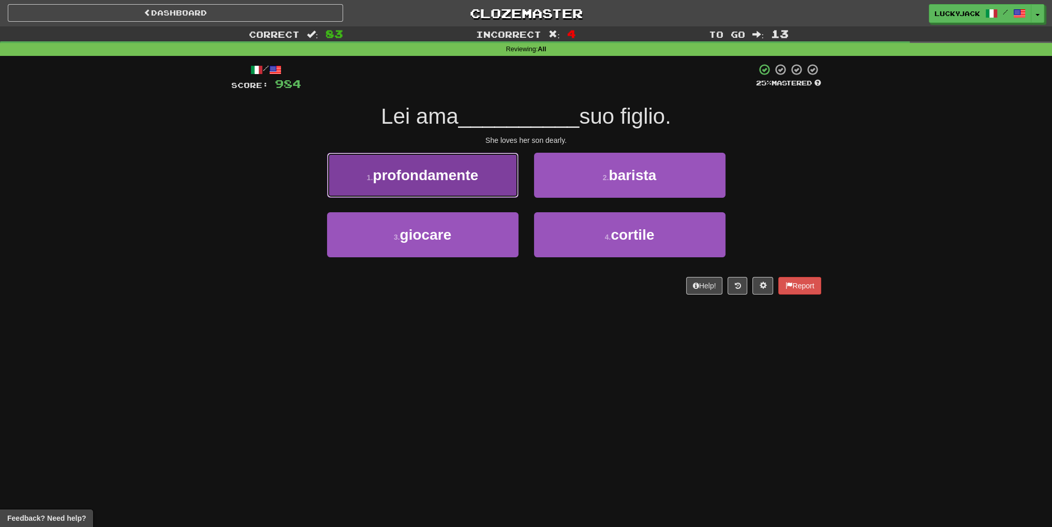
click at [476, 184] on button "1 . profondamente" at bounding box center [422, 175] width 191 height 45
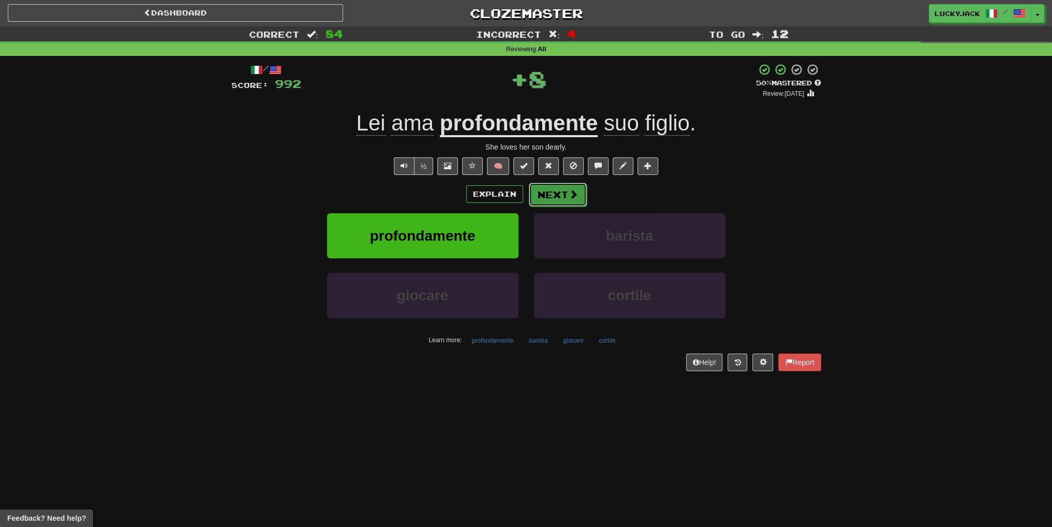
click at [565, 192] on button "Next" at bounding box center [558, 195] width 58 height 24
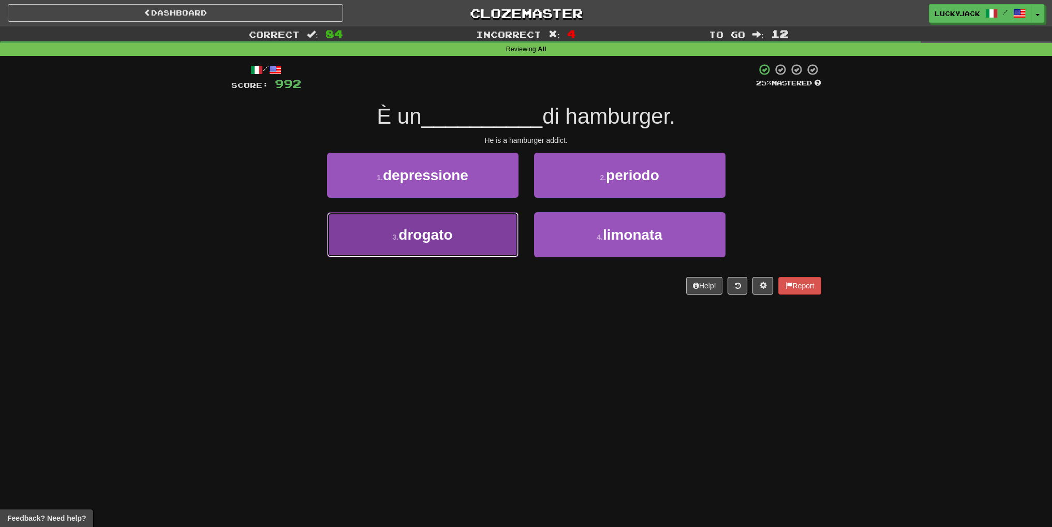
click at [478, 244] on button "3 . drogato" at bounding box center [422, 234] width 191 height 45
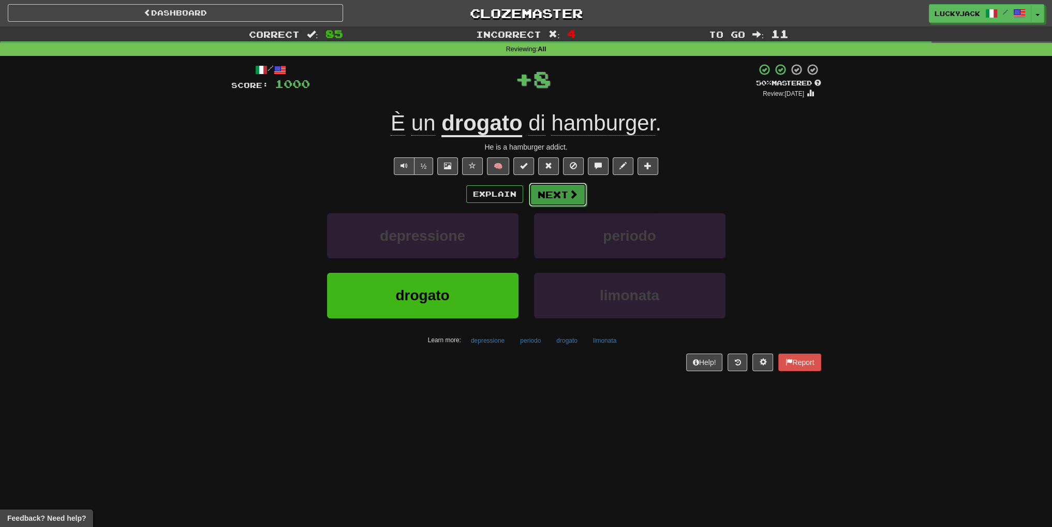
click at [562, 202] on button "Next" at bounding box center [558, 195] width 58 height 24
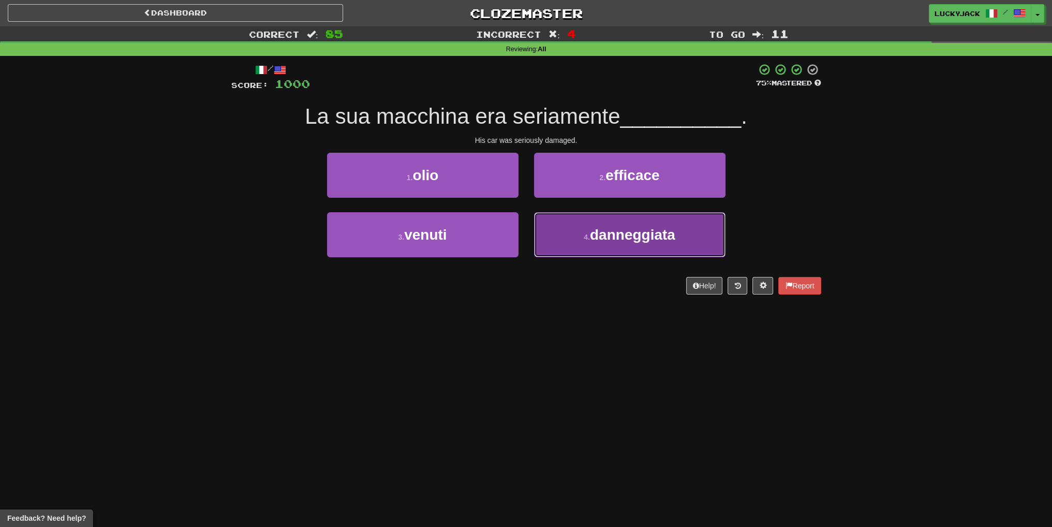
click at [587, 228] on button "4 . danneggiata" at bounding box center [629, 234] width 191 height 45
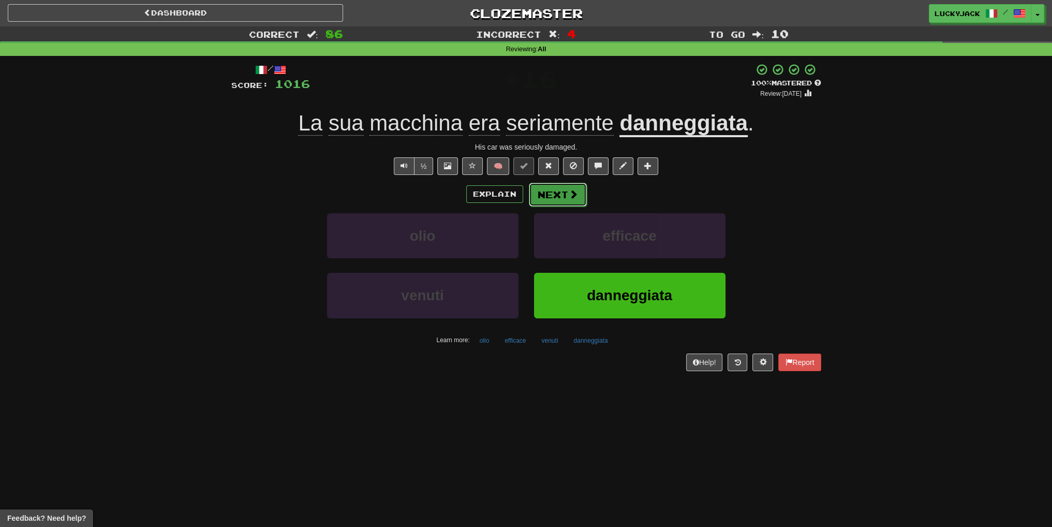
click at [572, 201] on button "Next" at bounding box center [558, 195] width 58 height 24
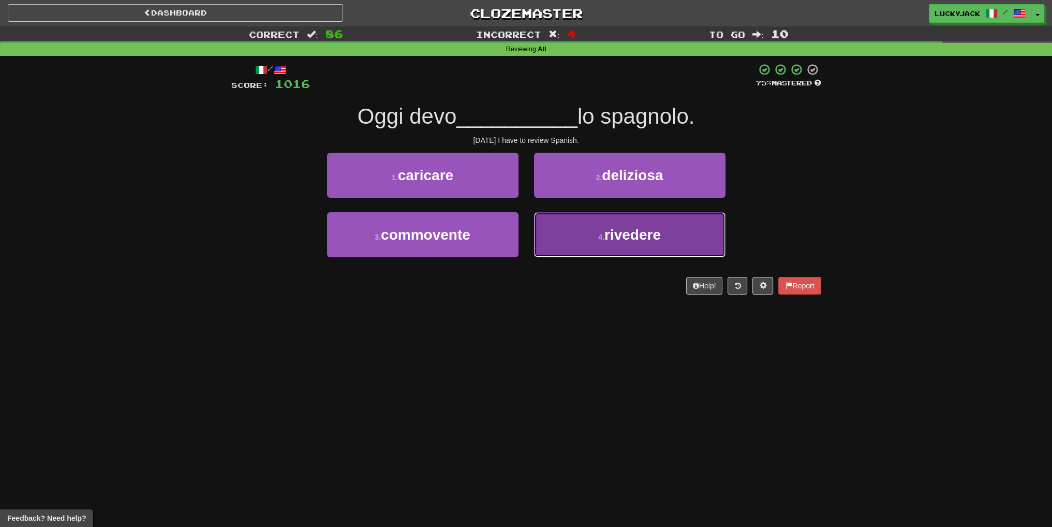
click at [591, 222] on button "4 . rivedere" at bounding box center [629, 234] width 191 height 45
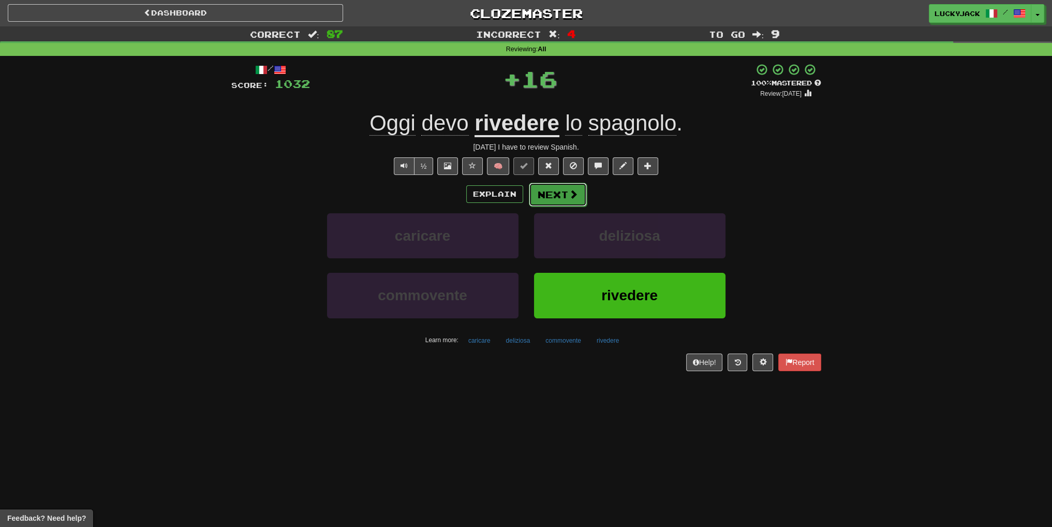
click at [555, 190] on button "Next" at bounding box center [558, 195] width 58 height 24
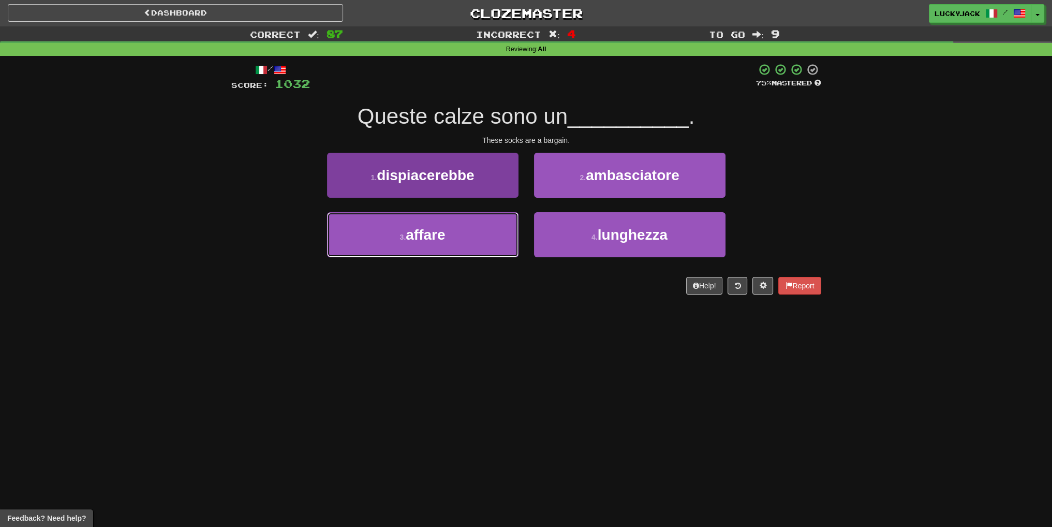
click at [468, 226] on button "3 . affare" at bounding box center [422, 234] width 191 height 45
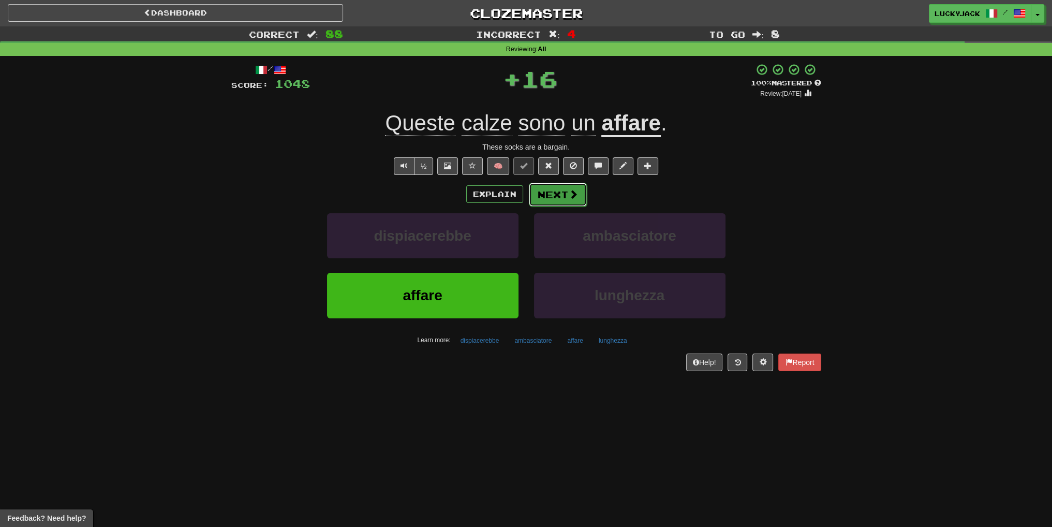
click at [556, 193] on button "Next" at bounding box center [558, 195] width 58 height 24
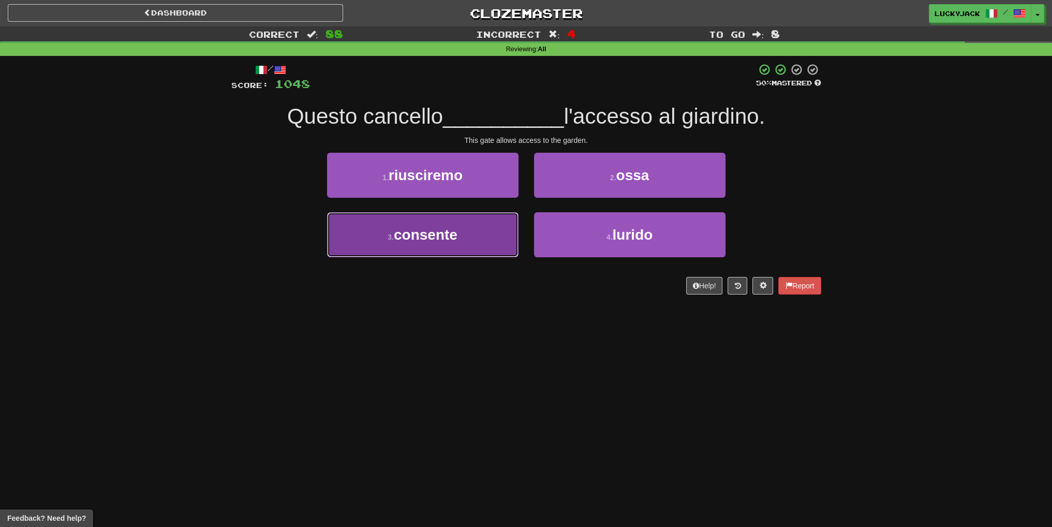
click at [500, 228] on button "3 . consente" at bounding box center [422, 234] width 191 height 45
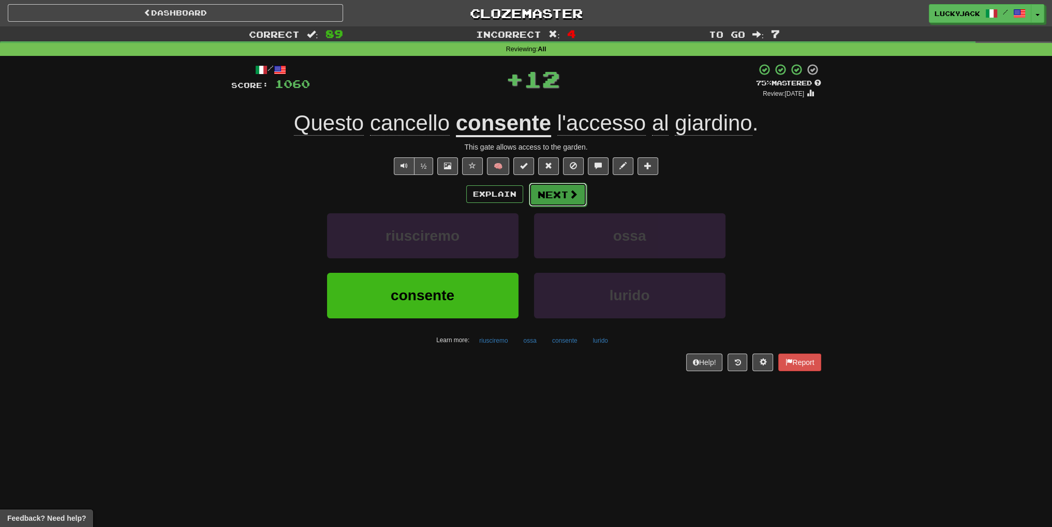
click at [554, 198] on button "Next" at bounding box center [558, 195] width 58 height 24
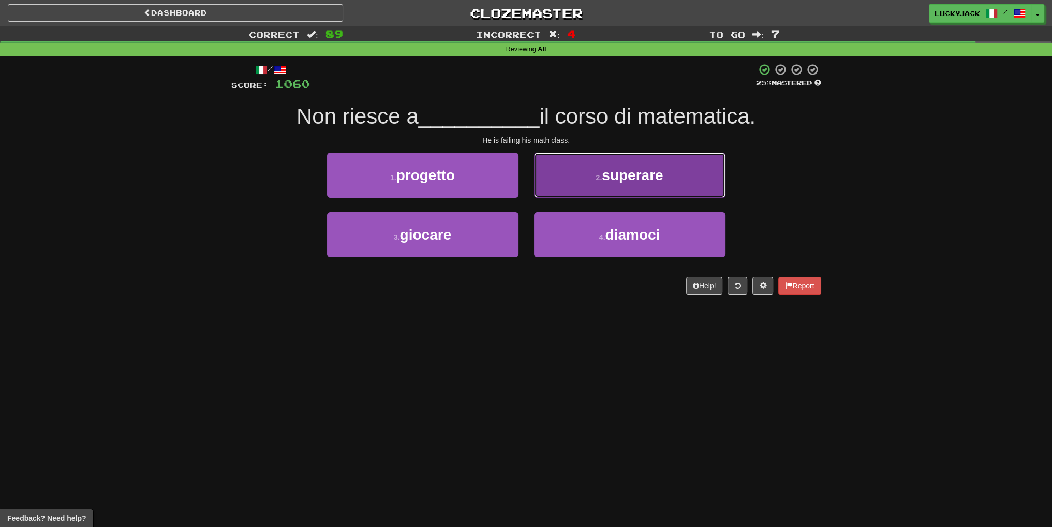
click at [621, 186] on button "2 . superare" at bounding box center [629, 175] width 191 height 45
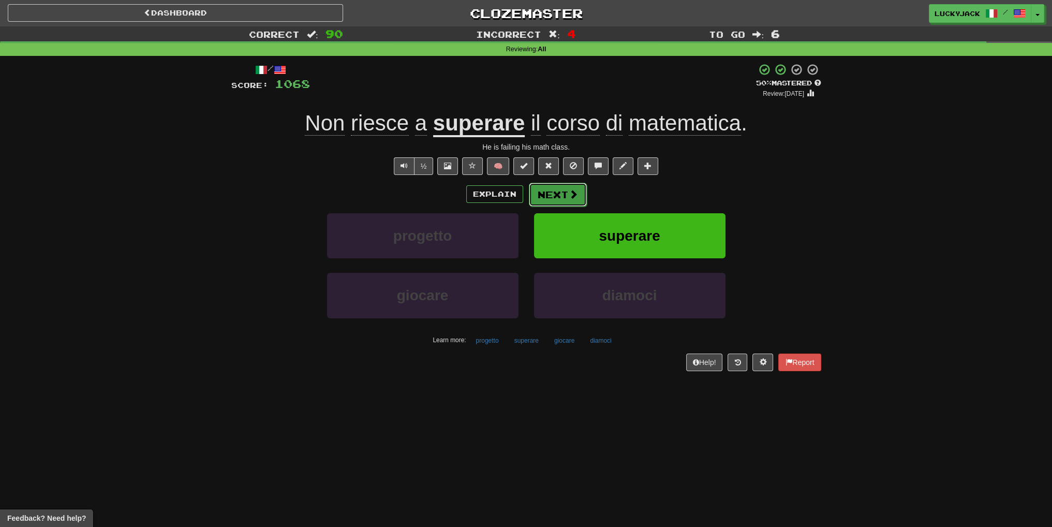
click at [554, 196] on button "Next" at bounding box center [558, 195] width 58 height 24
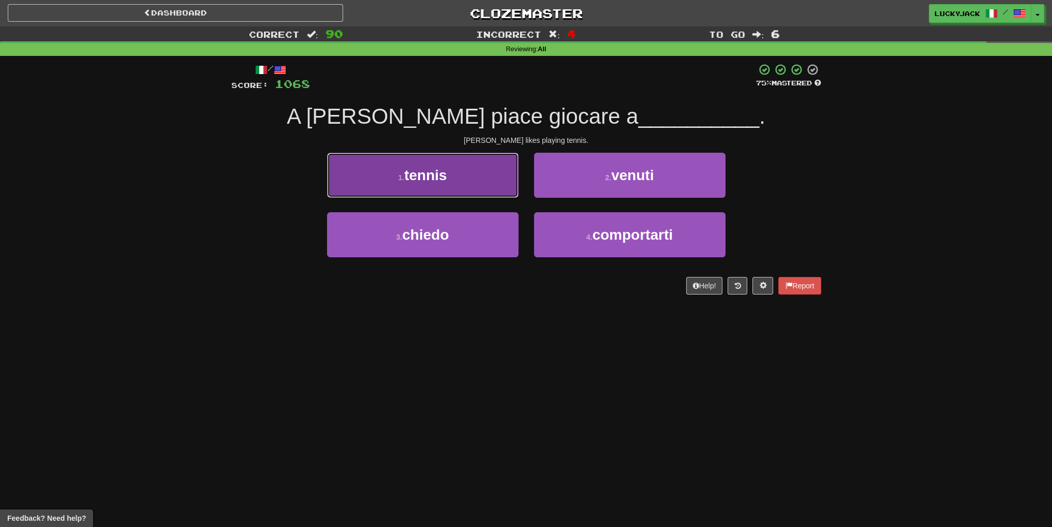
click at [503, 185] on button "1 . tennis" at bounding box center [422, 175] width 191 height 45
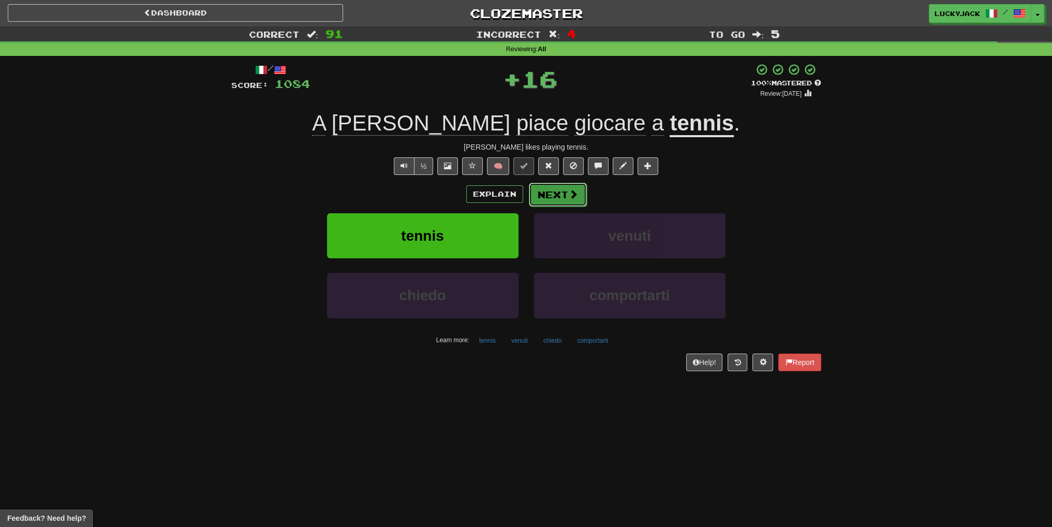
click at [563, 193] on button "Next" at bounding box center [558, 195] width 58 height 24
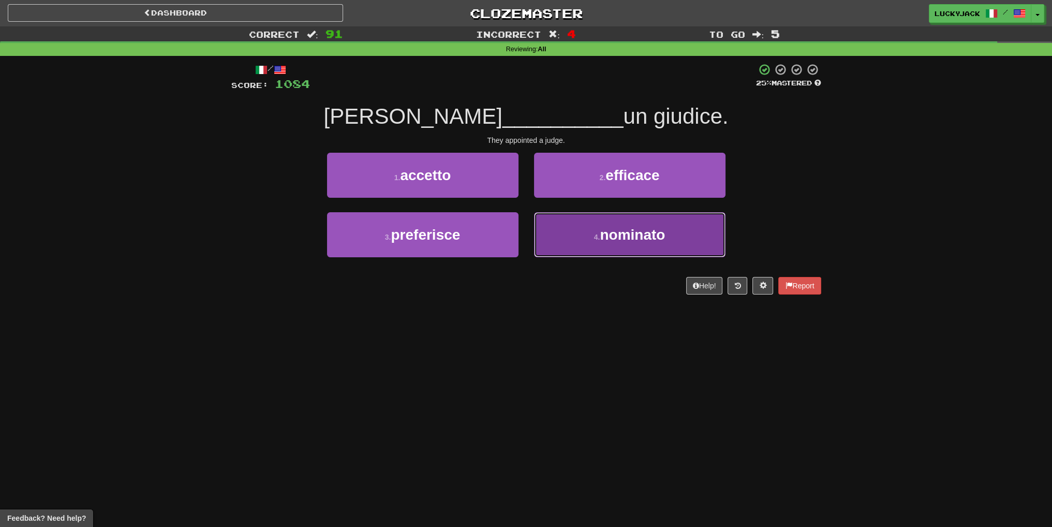
click at [597, 236] on small "4 ." at bounding box center [597, 237] width 6 height 8
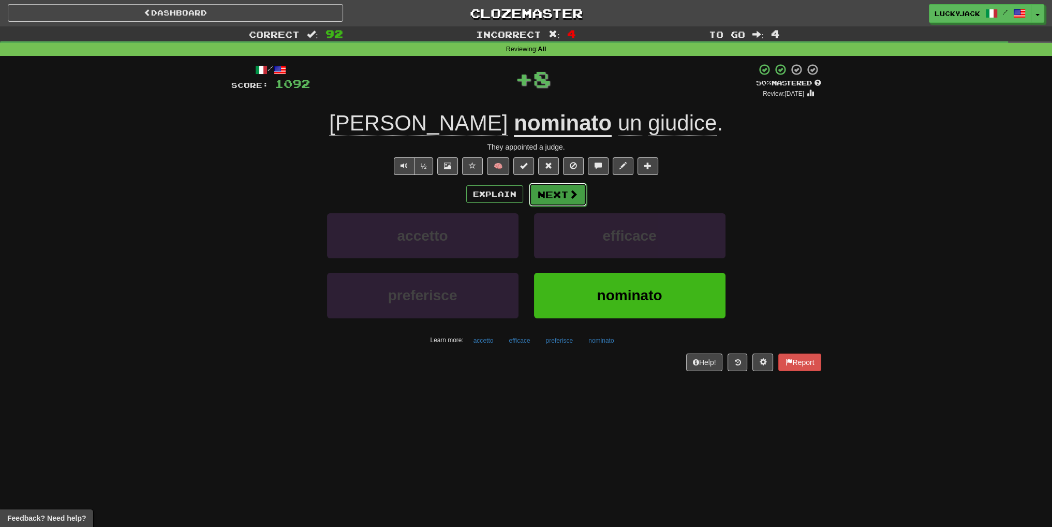
click at [561, 199] on button "Next" at bounding box center [558, 195] width 58 height 24
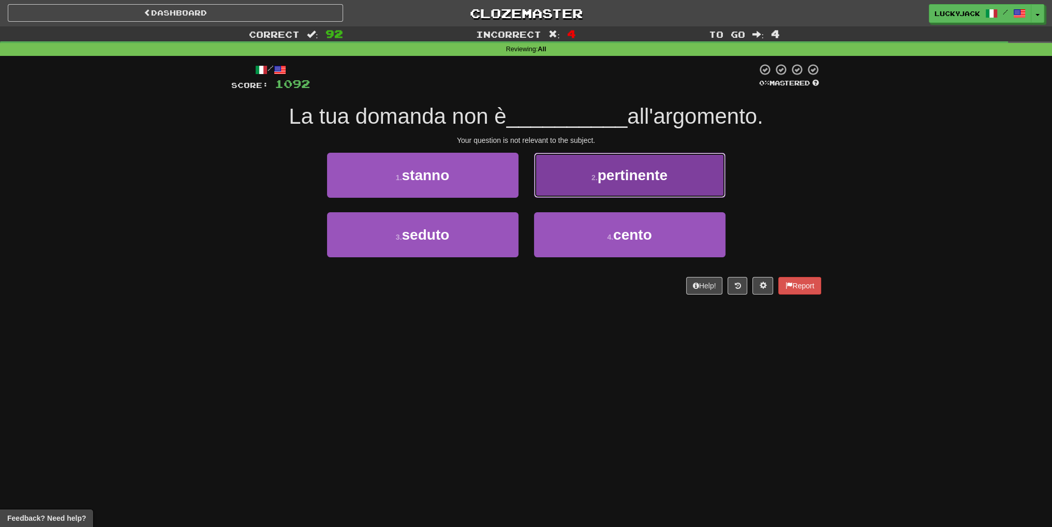
click at [582, 188] on button "2 . pertinente" at bounding box center [629, 175] width 191 height 45
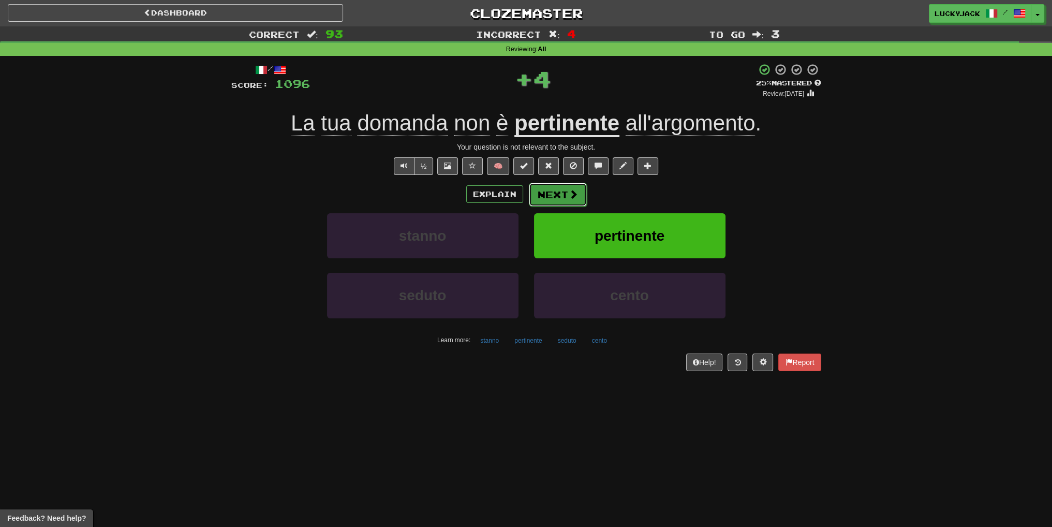
click at [574, 187] on button "Next" at bounding box center [558, 195] width 58 height 24
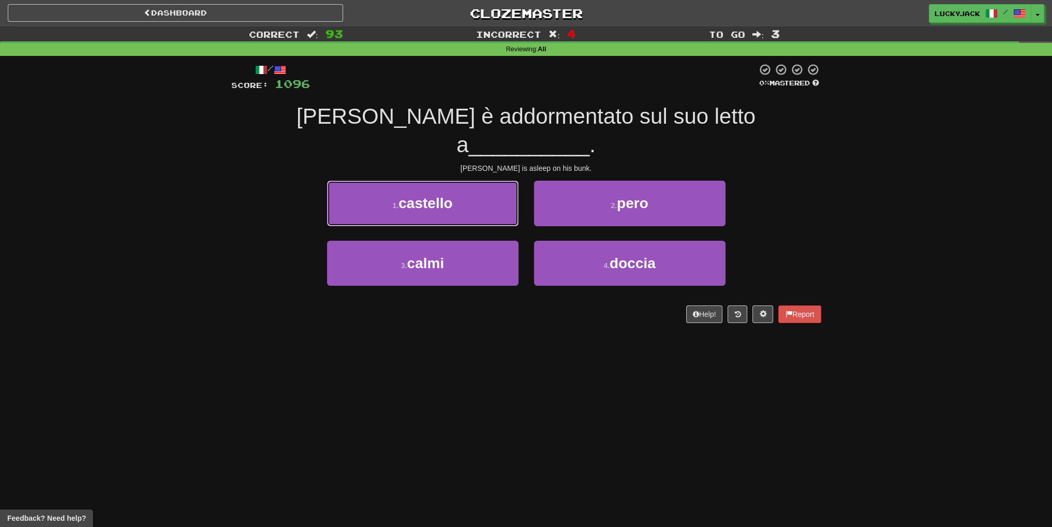
click at [459, 181] on button "1 . castello" at bounding box center [422, 203] width 191 height 45
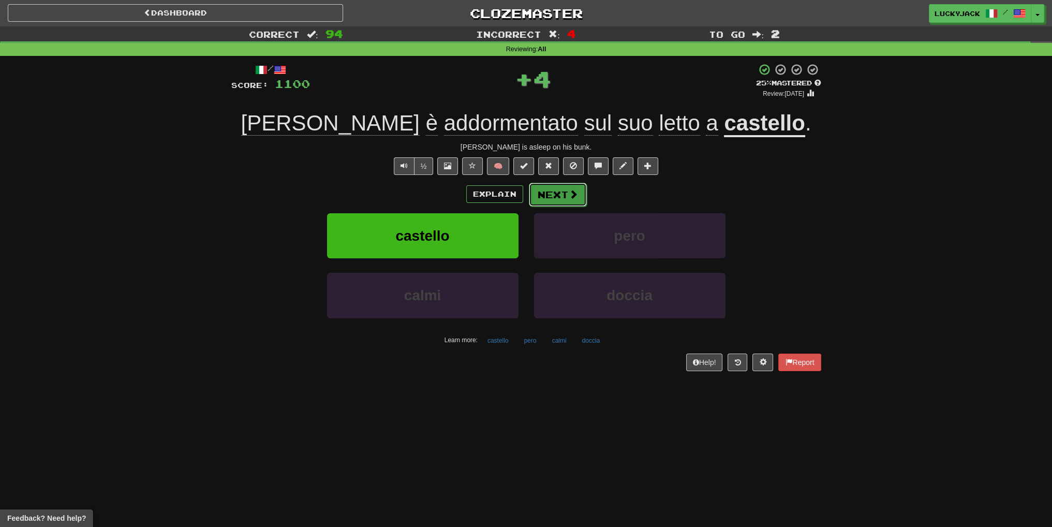
click at [558, 204] on button "Next" at bounding box center [558, 195] width 58 height 24
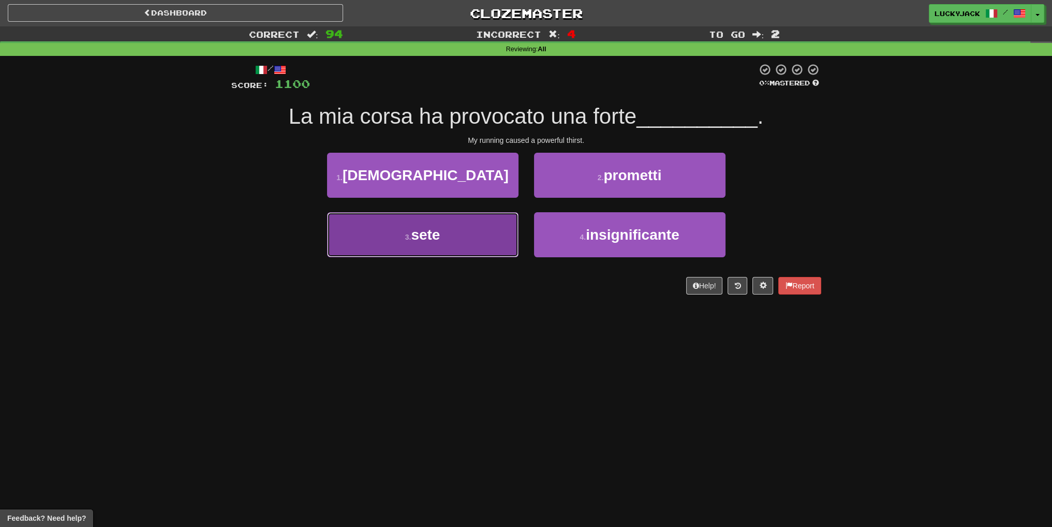
click at [492, 239] on button "3 . sete" at bounding box center [422, 234] width 191 height 45
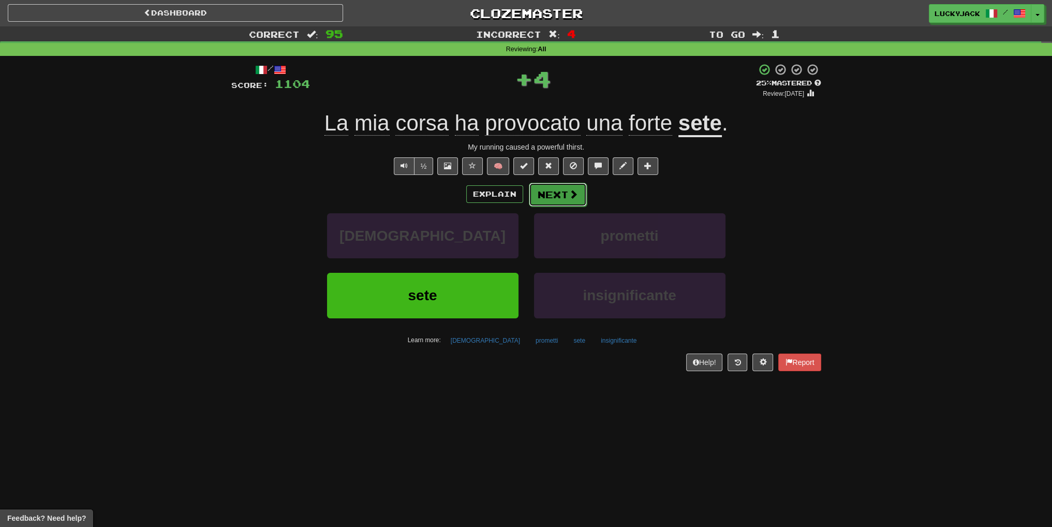
click at [575, 194] on span at bounding box center [573, 193] width 9 height 9
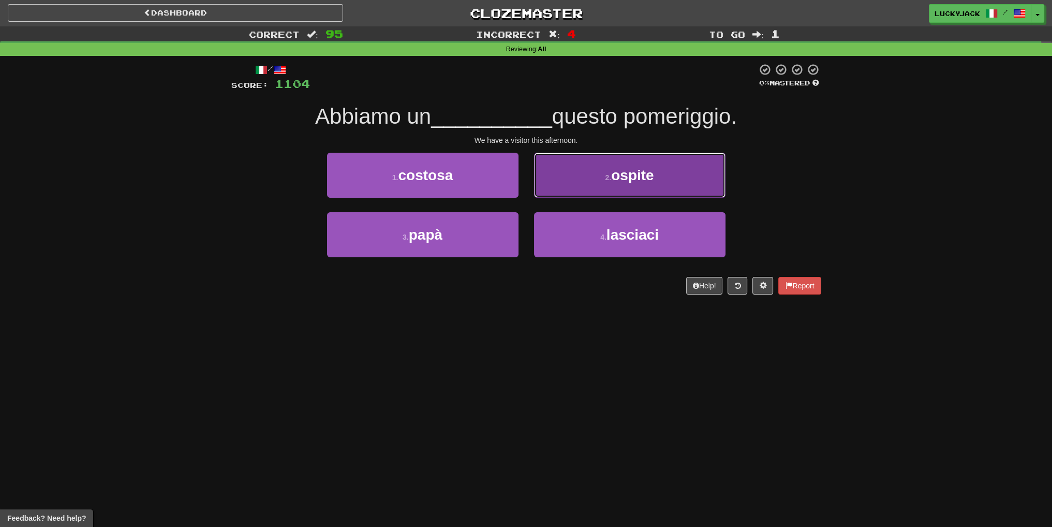
click at [595, 172] on button "2 . ospite" at bounding box center [629, 175] width 191 height 45
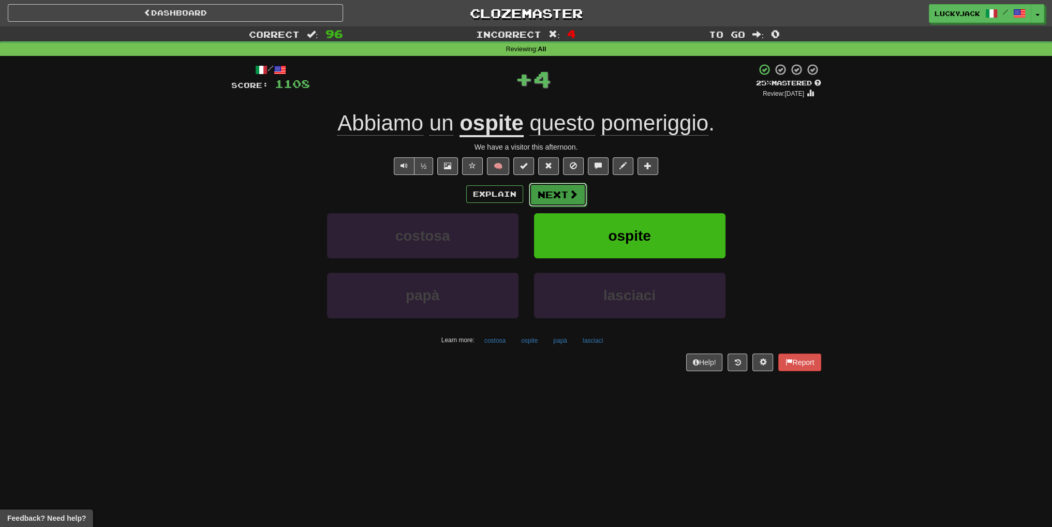
click at [552, 201] on button "Next" at bounding box center [558, 195] width 58 height 24
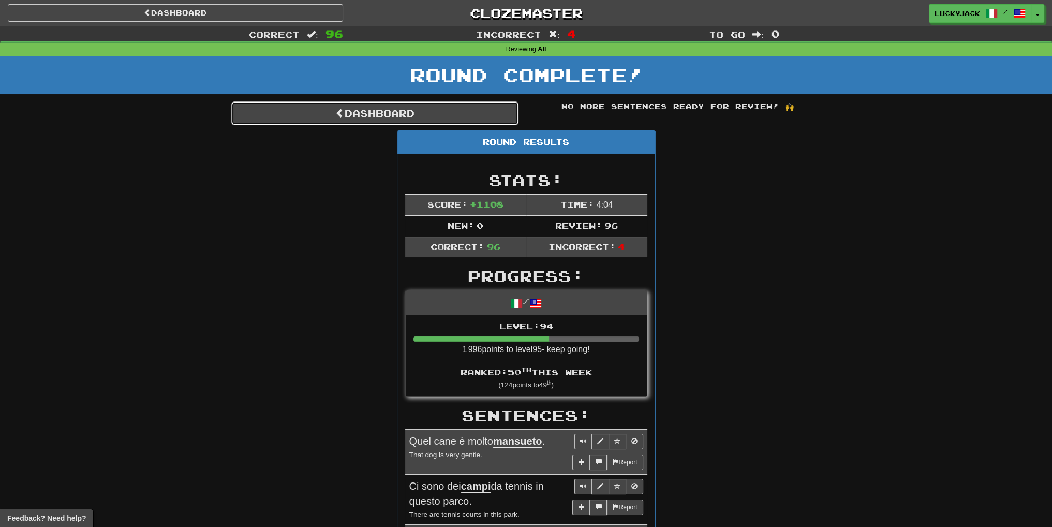
click at [454, 113] on link "Dashboard" at bounding box center [374, 113] width 287 height 24
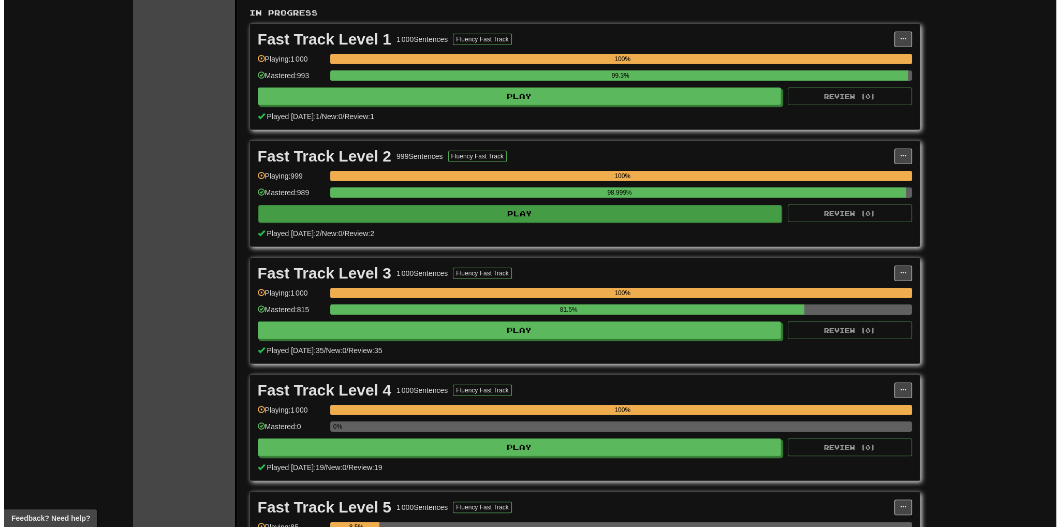
scroll to position [362, 0]
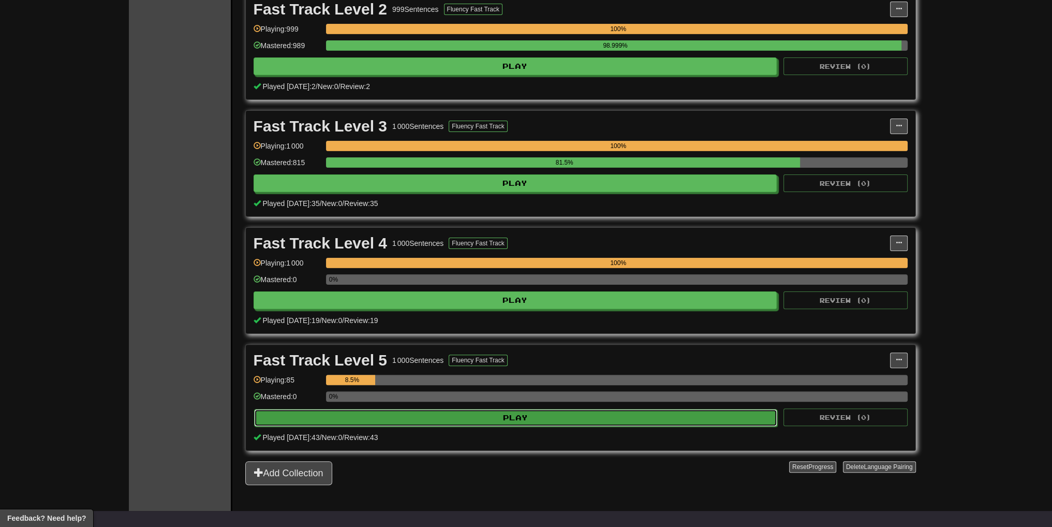
click at [536, 412] on button "Play" at bounding box center [516, 418] width 524 height 18
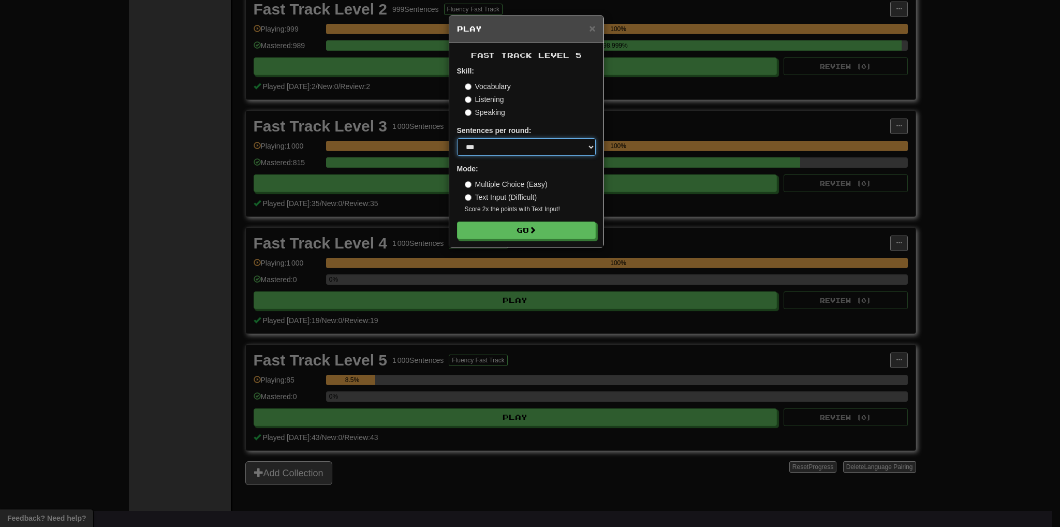
click at [497, 141] on select "* ** ** ** ** ** *** ********" at bounding box center [526, 147] width 139 height 18
click at [457, 138] on select "* ** ** ** ** ** *** ********" at bounding box center [526, 147] width 139 height 18
click at [491, 154] on select "* ** ** ** ** ** *** ********" at bounding box center [526, 147] width 139 height 18
select select "**"
click at [457, 138] on select "* ** ** ** ** ** *** ********" at bounding box center [526, 147] width 139 height 18
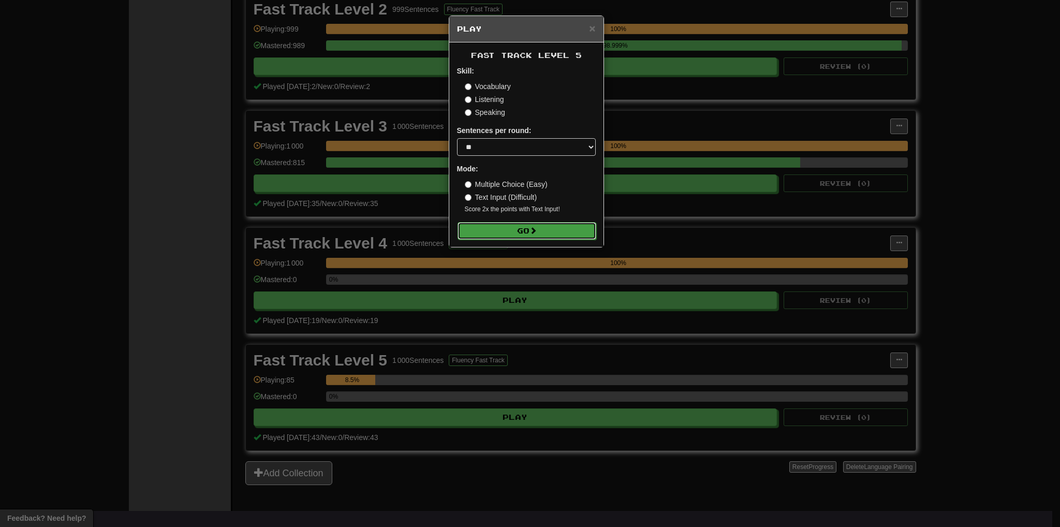
click at [514, 230] on button "Go" at bounding box center [526, 231] width 139 height 18
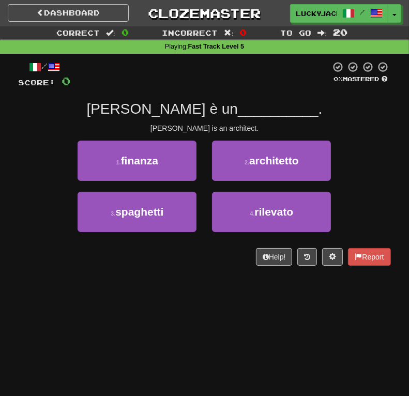
drag, startPoint x: 27, startPoint y: 41, endPoint x: 38, endPoint y: 38, distance: 11.5
click at [37, 38] on div "Correct : 0 Incorrect : 0 To go : 20 Playing : Fast Track Level 5" at bounding box center [204, 39] width 409 height 27
click at [363, 119] on div "[PERSON_NAME] è un __________ ." at bounding box center [205, 109] width 373 height 19
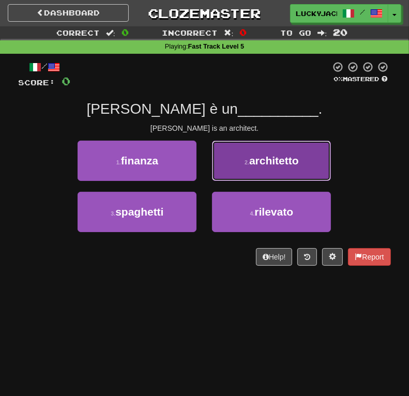
click at [306, 158] on button "2 . architetto" at bounding box center [271, 161] width 119 height 40
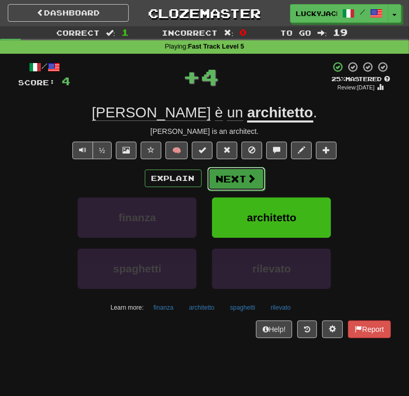
click at [241, 183] on button "Next" at bounding box center [237, 179] width 58 height 24
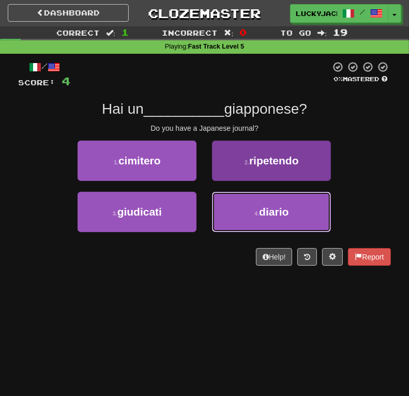
click at [246, 217] on button "4 . diario" at bounding box center [271, 212] width 119 height 40
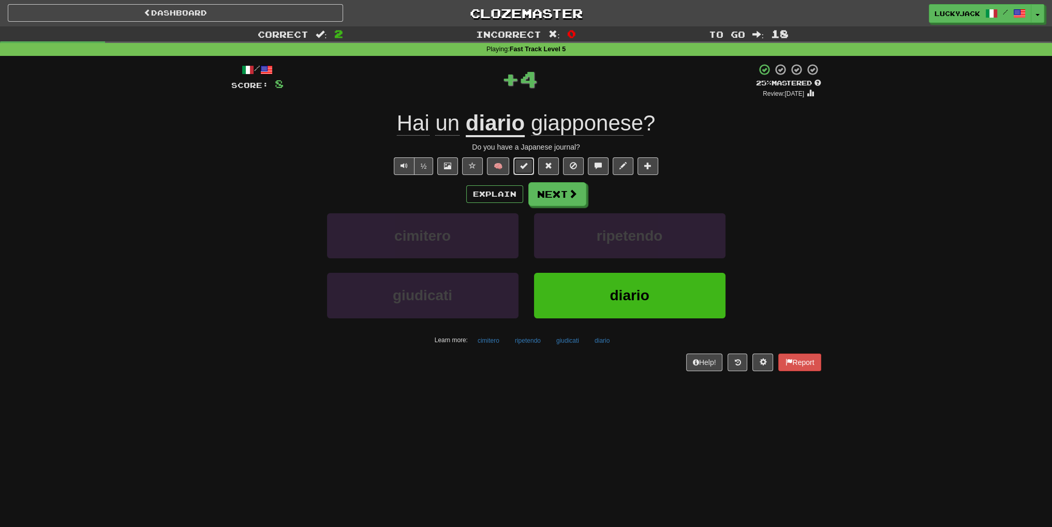
click at [533, 172] on button at bounding box center [523, 166] width 21 height 18
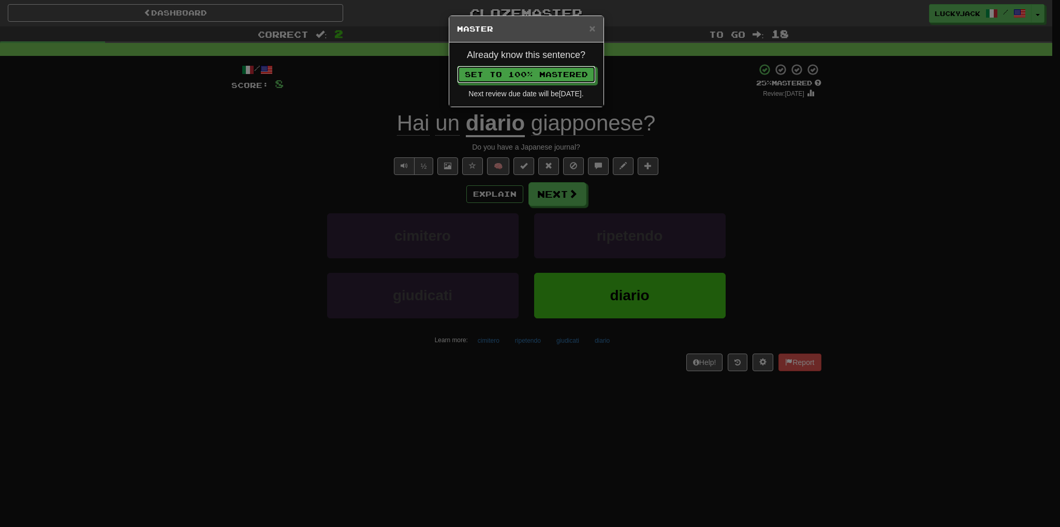
drag, startPoint x: 543, startPoint y: 186, endPoint x: 609, endPoint y: 40, distance: 160.5
click at [622, 48] on div "× Master Already know this sentence? Set to 100% Mastered Next review due date …" at bounding box center [530, 263] width 1060 height 527
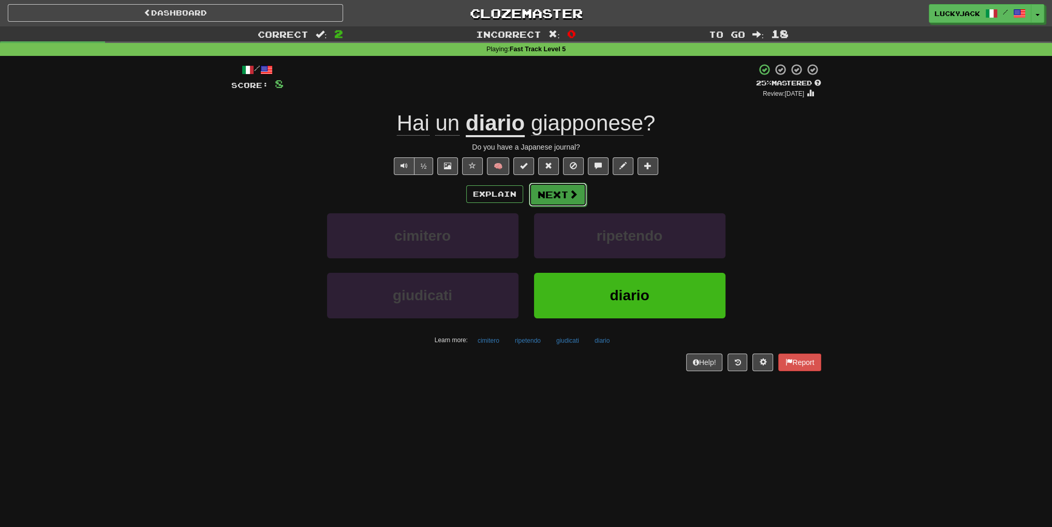
click at [572, 195] on span at bounding box center [573, 193] width 9 height 9
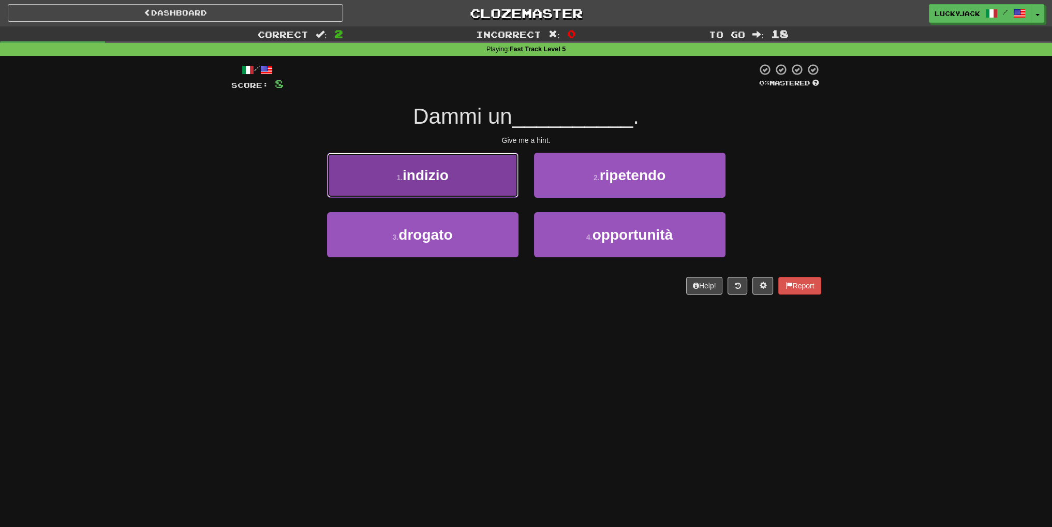
click at [480, 183] on button "1 . indizio" at bounding box center [422, 175] width 191 height 45
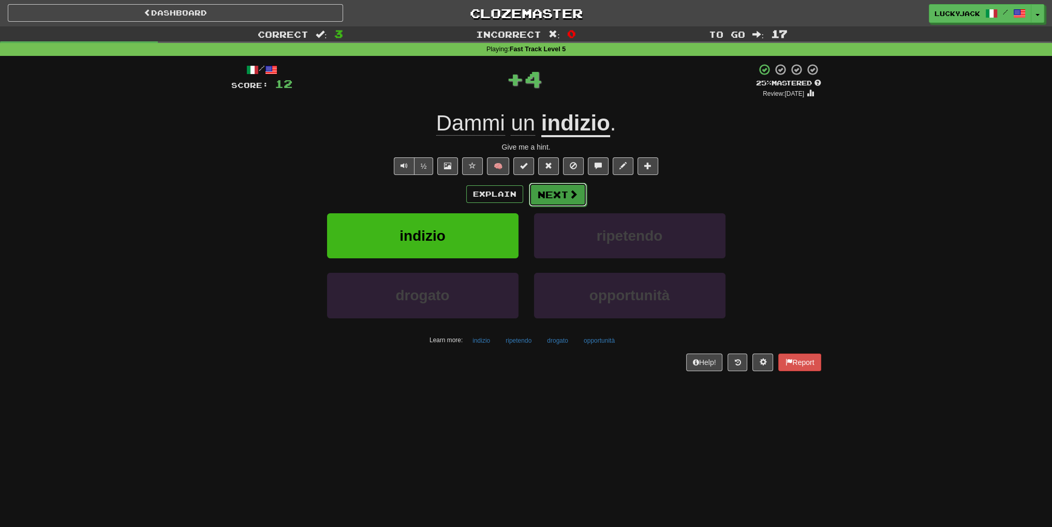
click at [566, 195] on button "Next" at bounding box center [558, 195] width 58 height 24
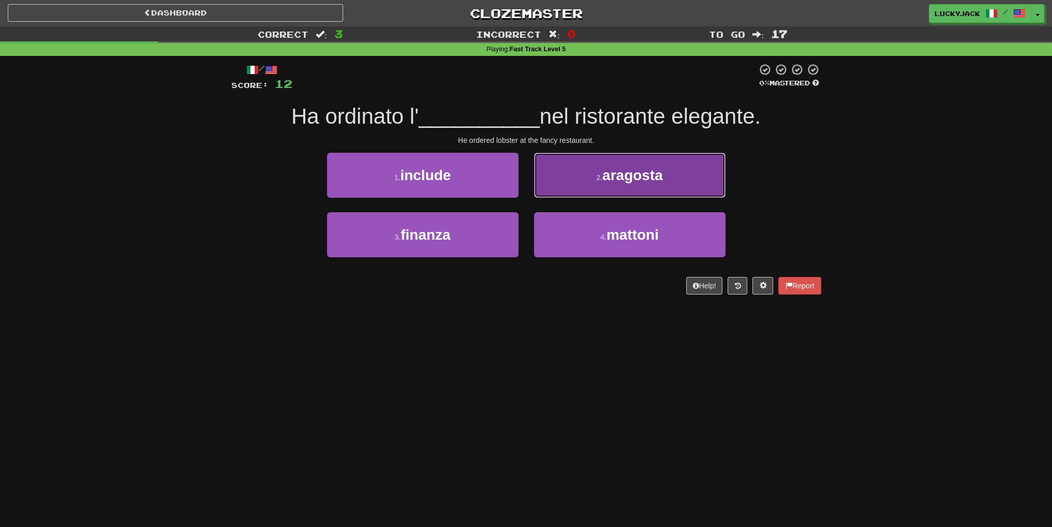
click at [587, 183] on button "2 . aragosta" at bounding box center [629, 175] width 191 height 45
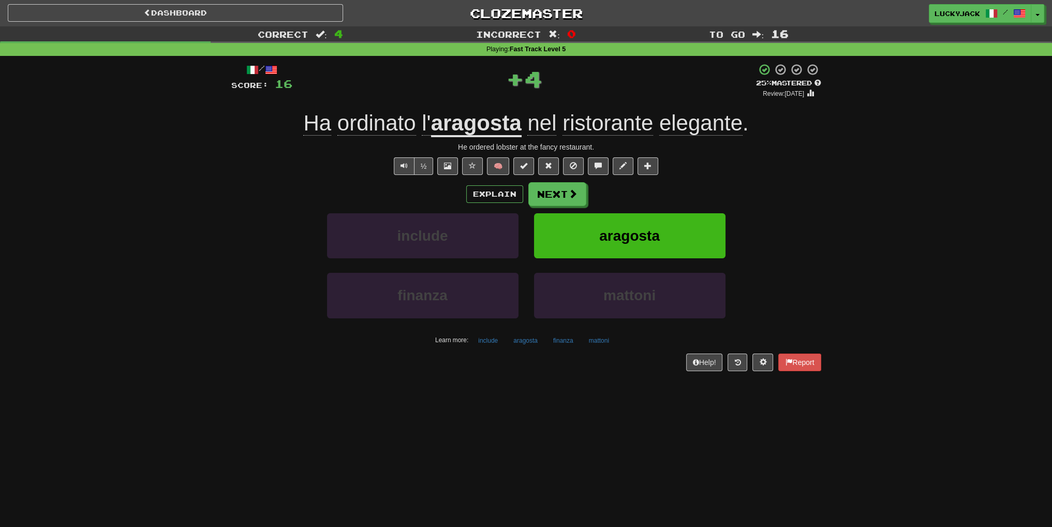
click at [490, 124] on u "aragosta" at bounding box center [476, 124] width 91 height 26
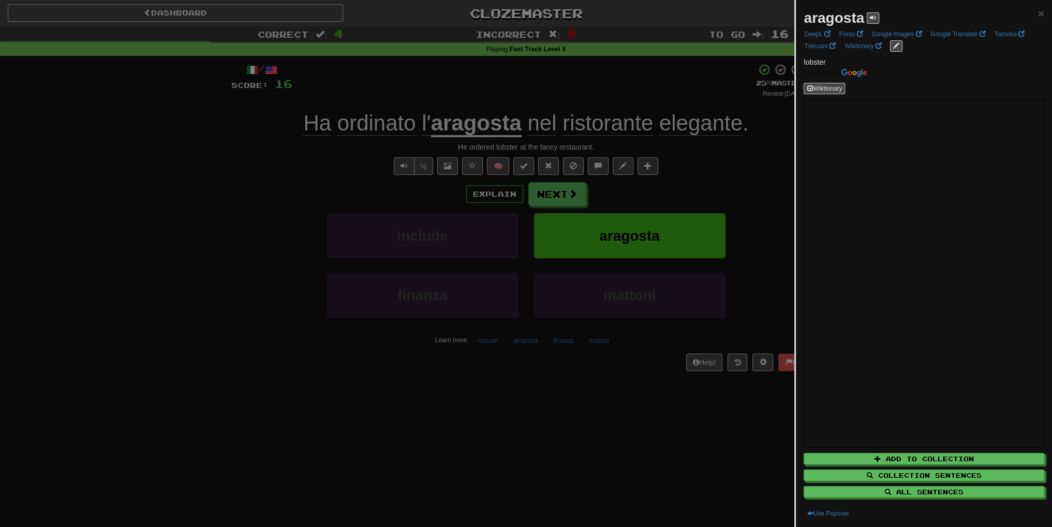
click at [691, 163] on div at bounding box center [526, 263] width 1052 height 527
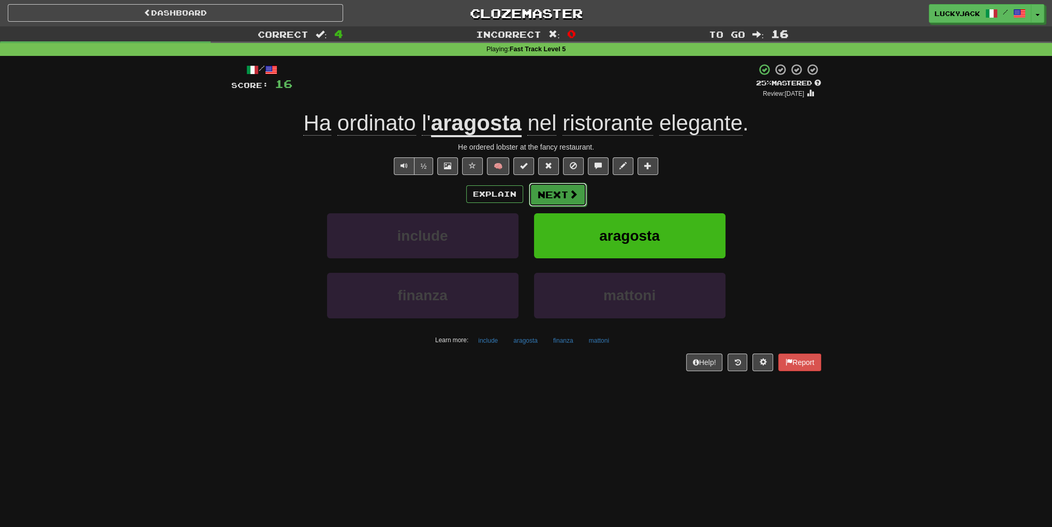
click at [558, 197] on button "Next" at bounding box center [558, 195] width 58 height 24
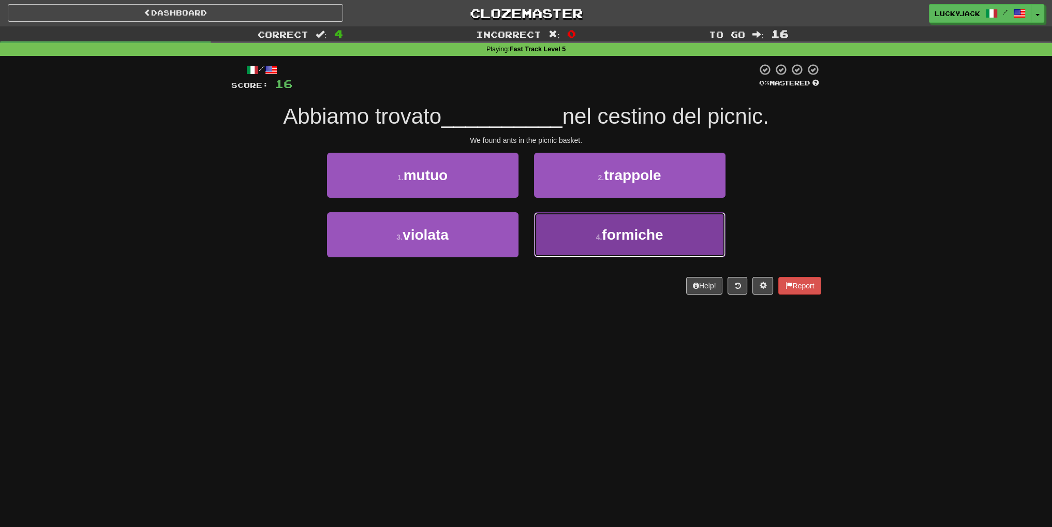
click at [601, 236] on small "4 ." at bounding box center [599, 237] width 6 height 8
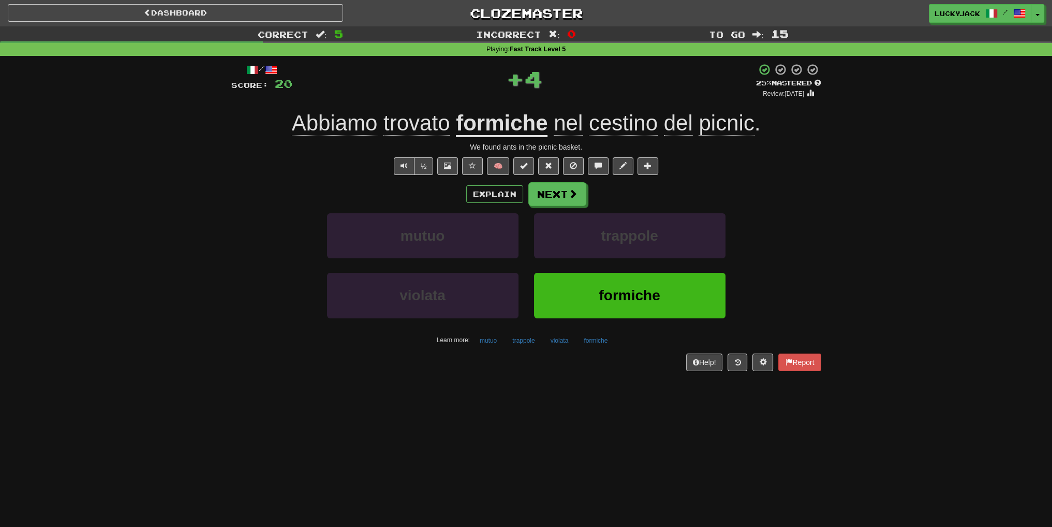
click at [622, 124] on span "cestino" at bounding box center [623, 123] width 69 height 25
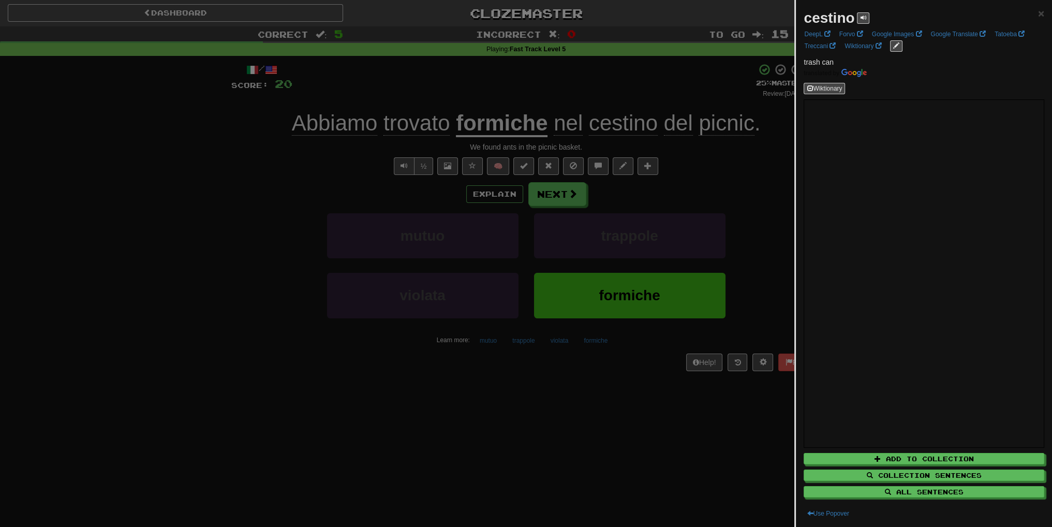
click at [699, 214] on div at bounding box center [526, 263] width 1052 height 527
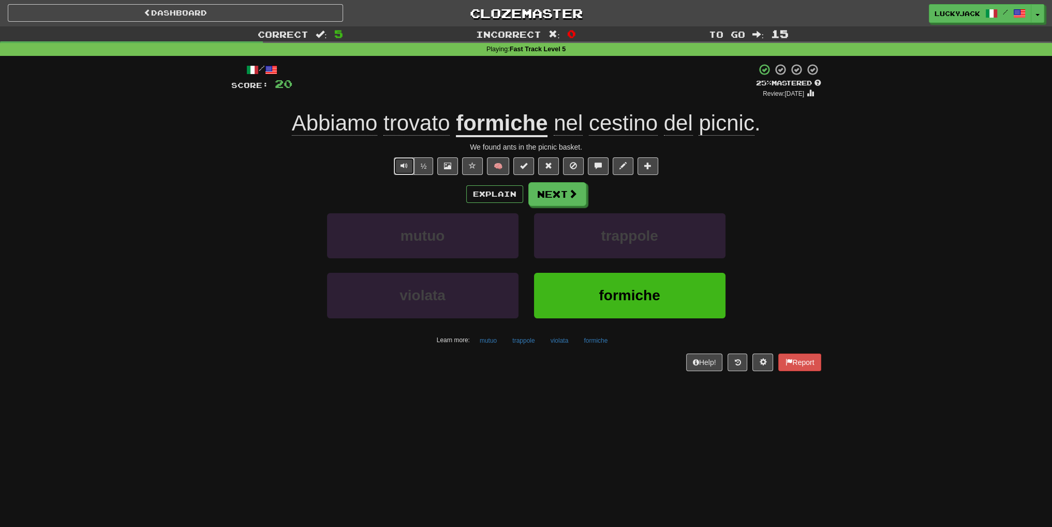
click at [395, 168] on button "Text-to-speech controls" at bounding box center [404, 166] width 21 height 18
click at [570, 195] on span at bounding box center [573, 193] width 9 height 9
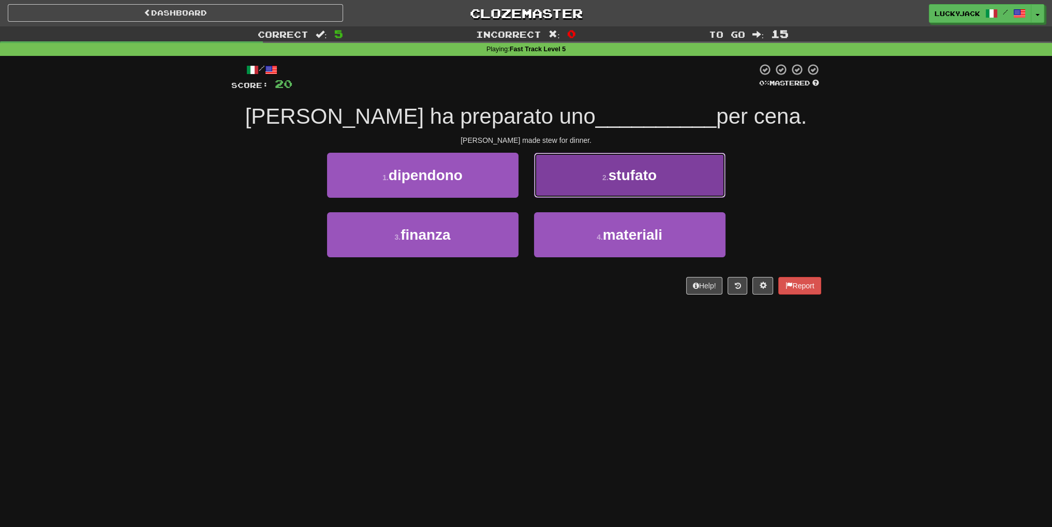
click at [601, 184] on button "2 . stufato" at bounding box center [629, 175] width 191 height 45
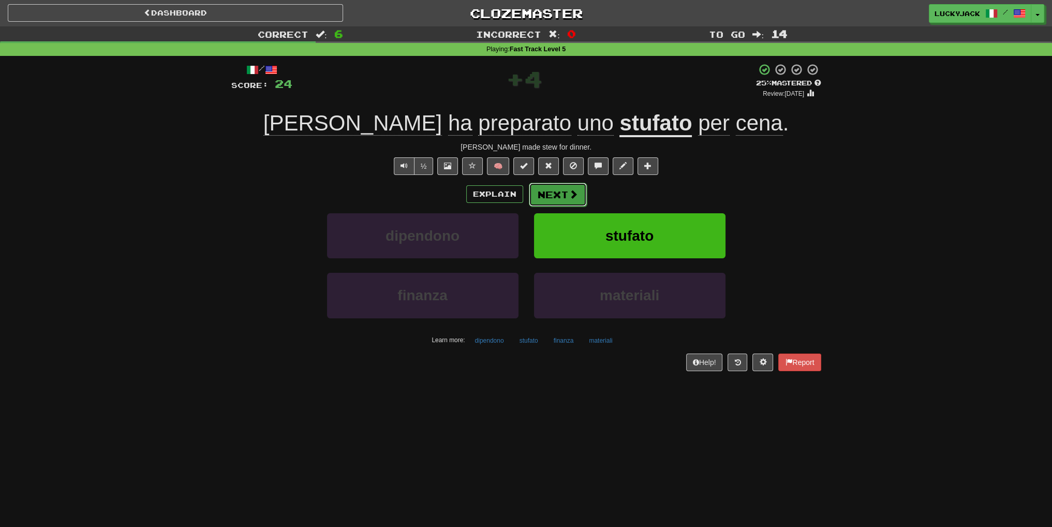
click at [560, 190] on button "Next" at bounding box center [558, 195] width 58 height 24
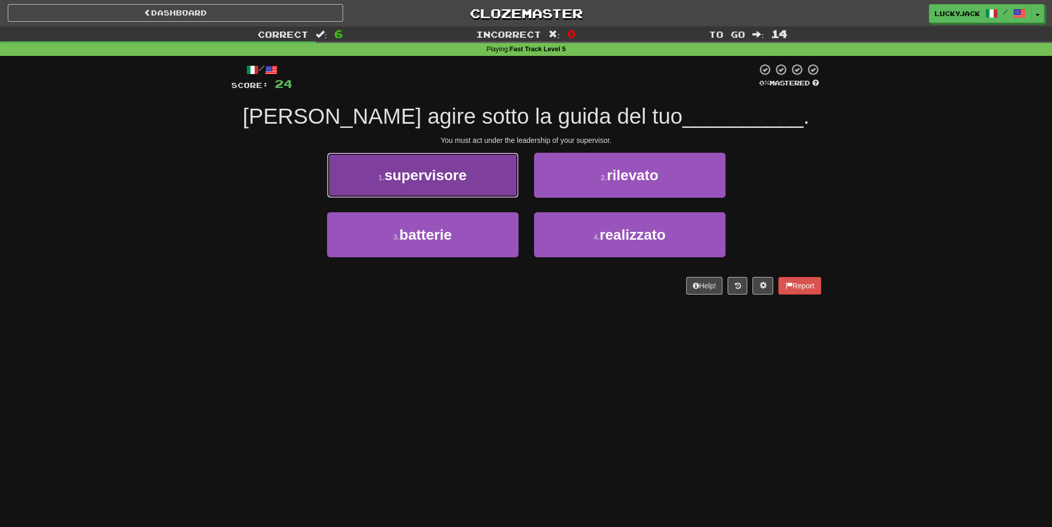
click at [458, 174] on span "supervisore" at bounding box center [425, 175] width 82 height 16
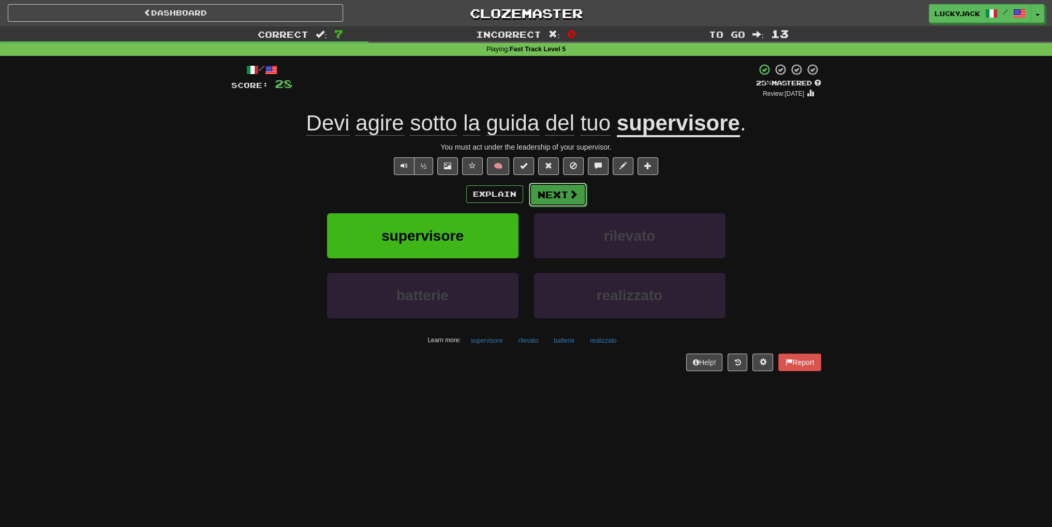
click at [548, 197] on button "Next" at bounding box center [558, 195] width 58 height 24
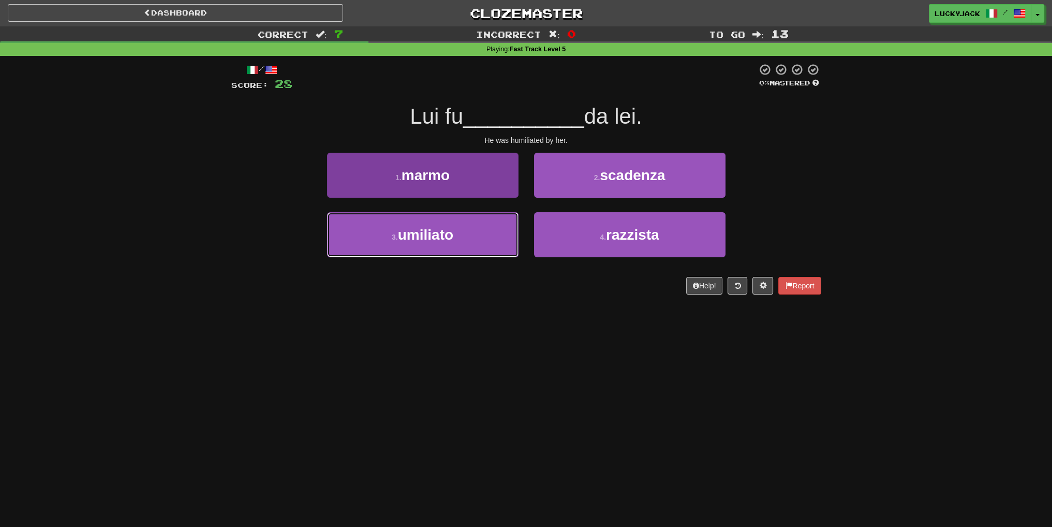
click at [484, 236] on button "3 . umiliato" at bounding box center [422, 234] width 191 height 45
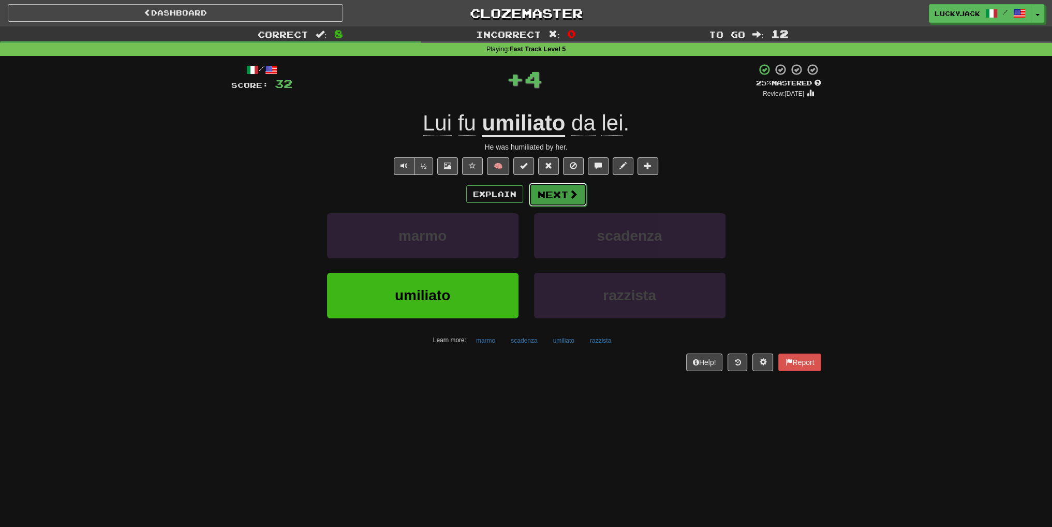
click at [553, 197] on button "Next" at bounding box center [558, 195] width 58 height 24
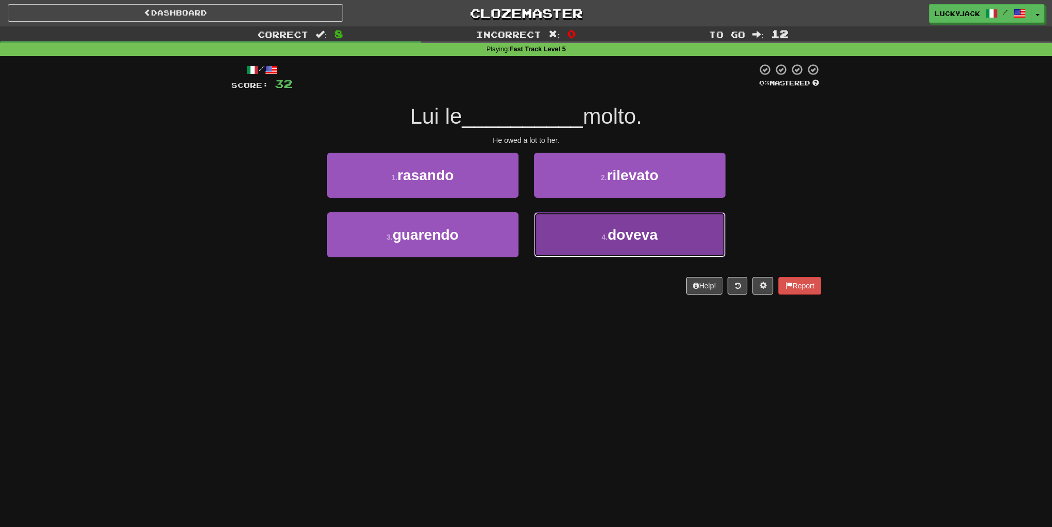
click at [584, 240] on button "4 . doveva" at bounding box center [629, 234] width 191 height 45
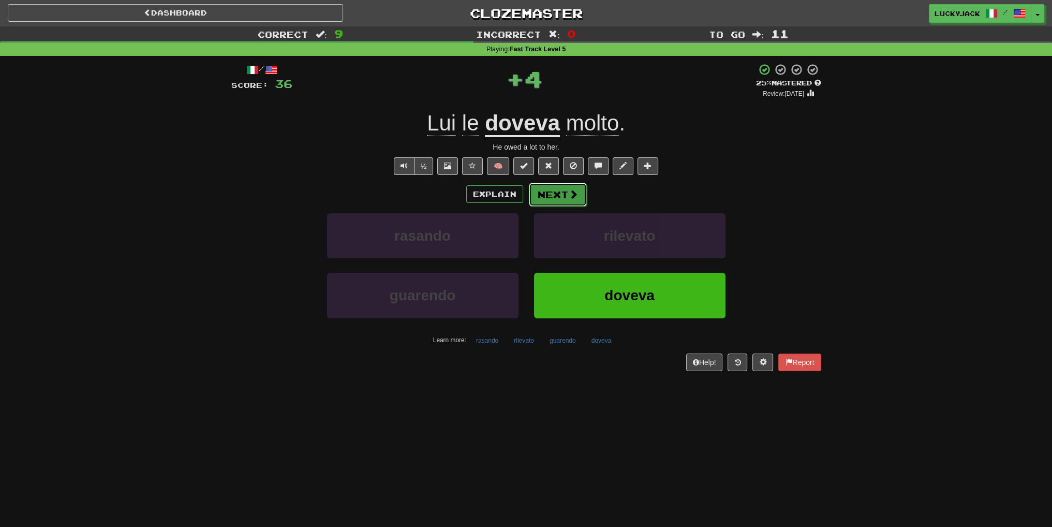
click at [569, 195] on span at bounding box center [573, 193] width 9 height 9
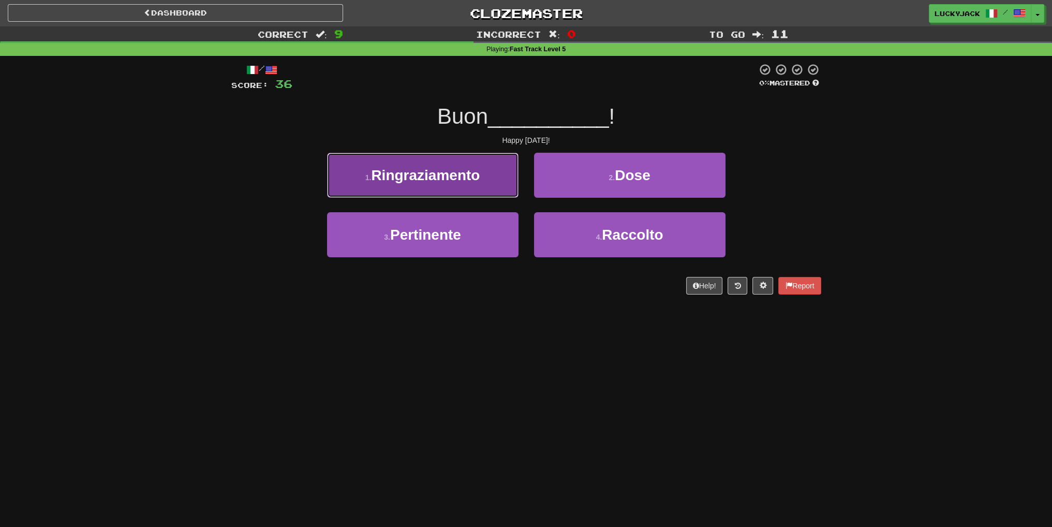
click at [477, 185] on button "1 . Ringraziamento" at bounding box center [422, 175] width 191 height 45
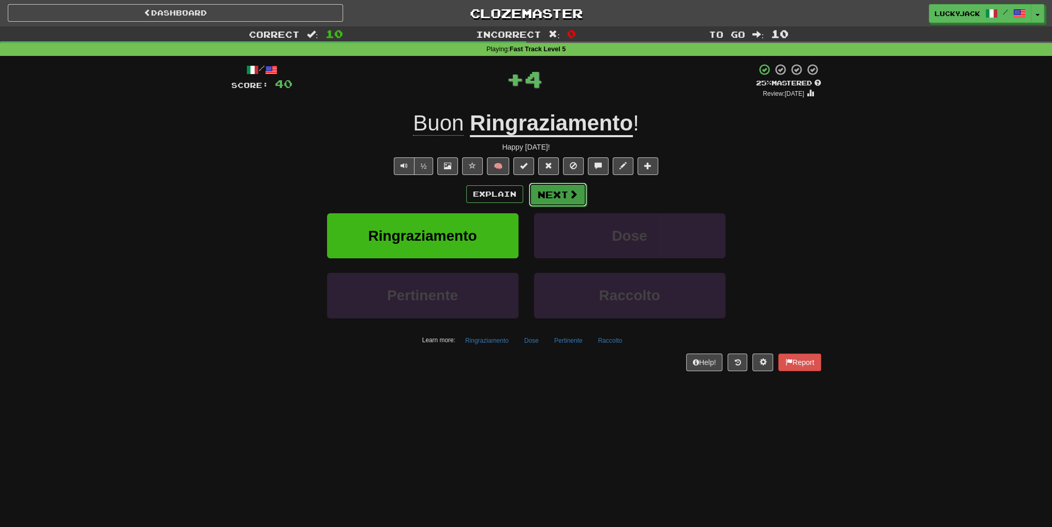
click at [559, 201] on button "Next" at bounding box center [558, 195] width 58 height 24
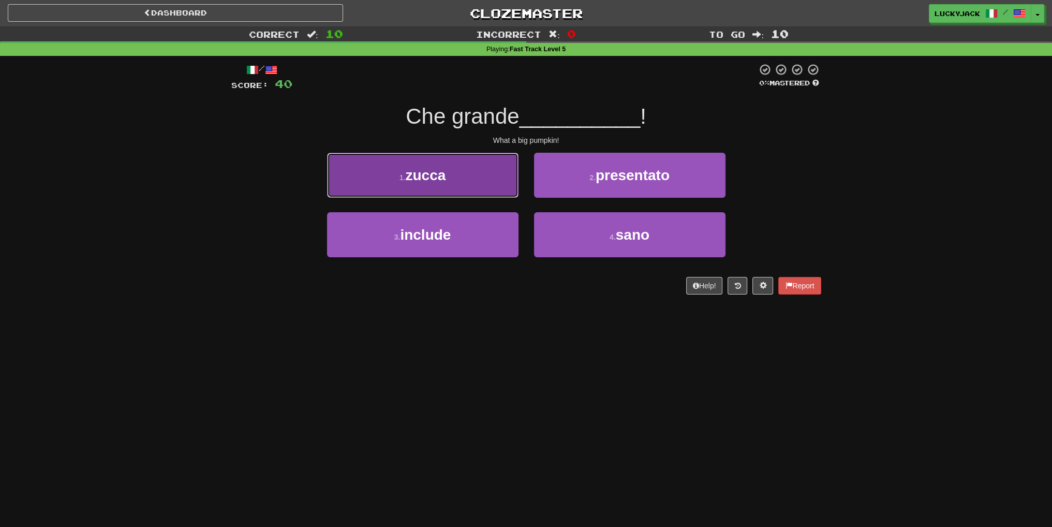
click at [484, 187] on button "1 . zucca" at bounding box center [422, 175] width 191 height 45
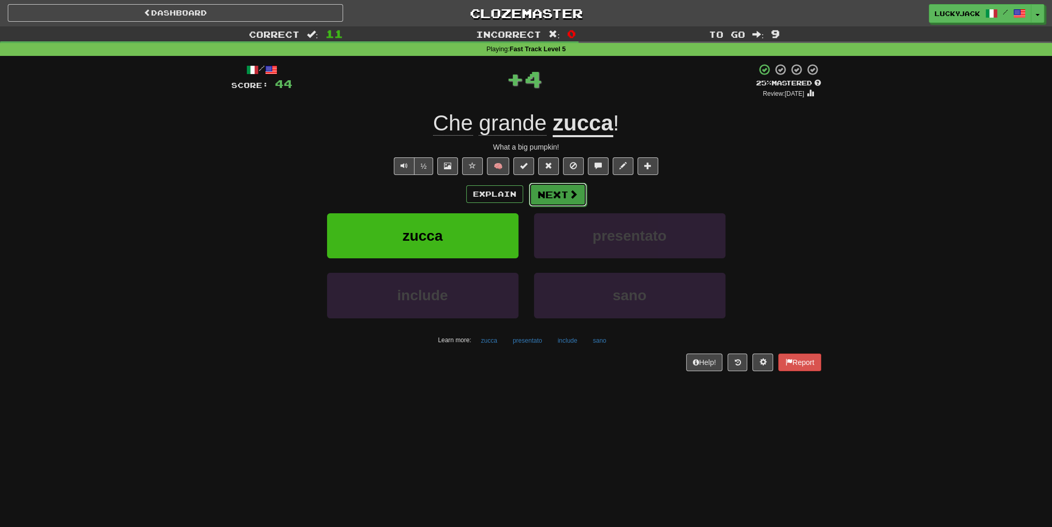
click at [558, 194] on button "Next" at bounding box center [558, 195] width 58 height 24
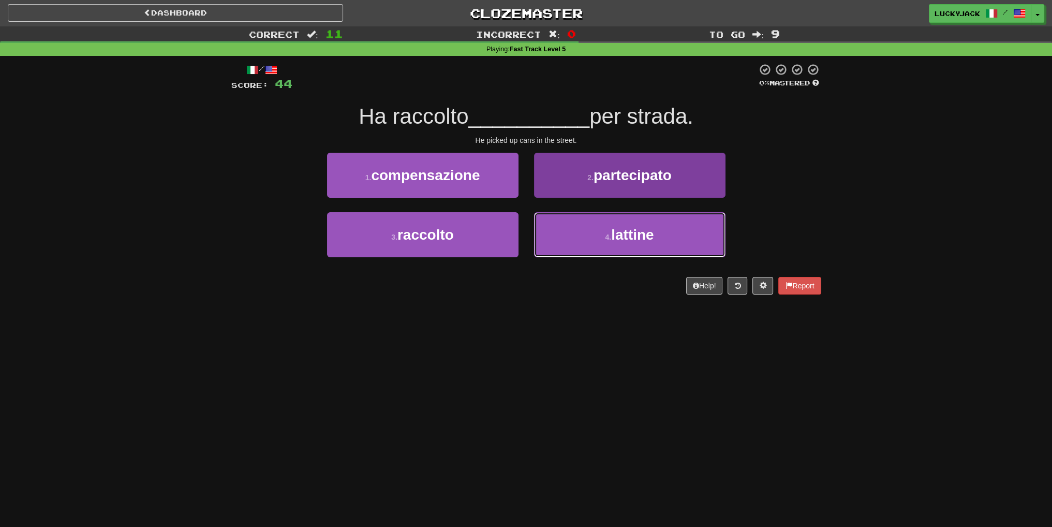
click at [635, 244] on button "4 . lattine" at bounding box center [629, 234] width 191 height 45
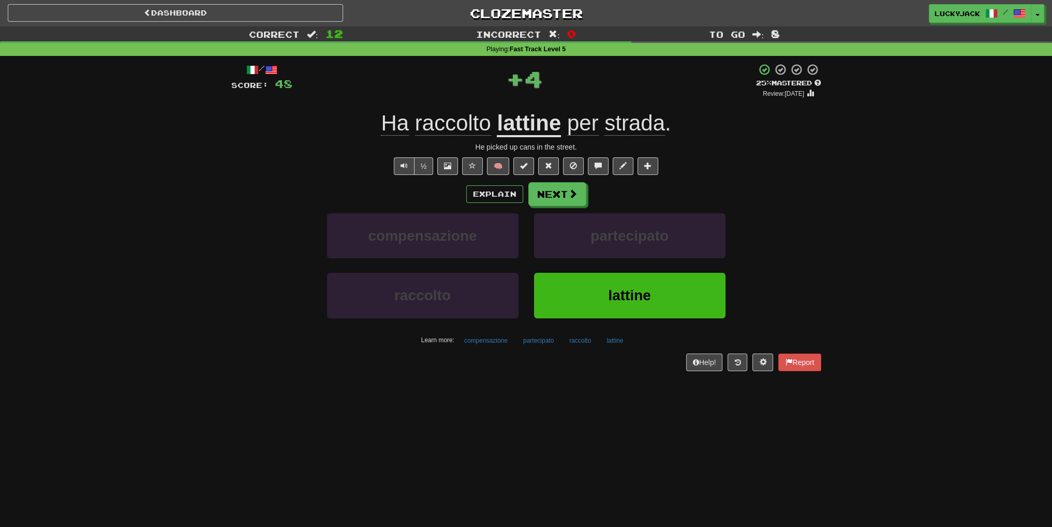
click at [540, 130] on u "lattine" at bounding box center [529, 124] width 64 height 26
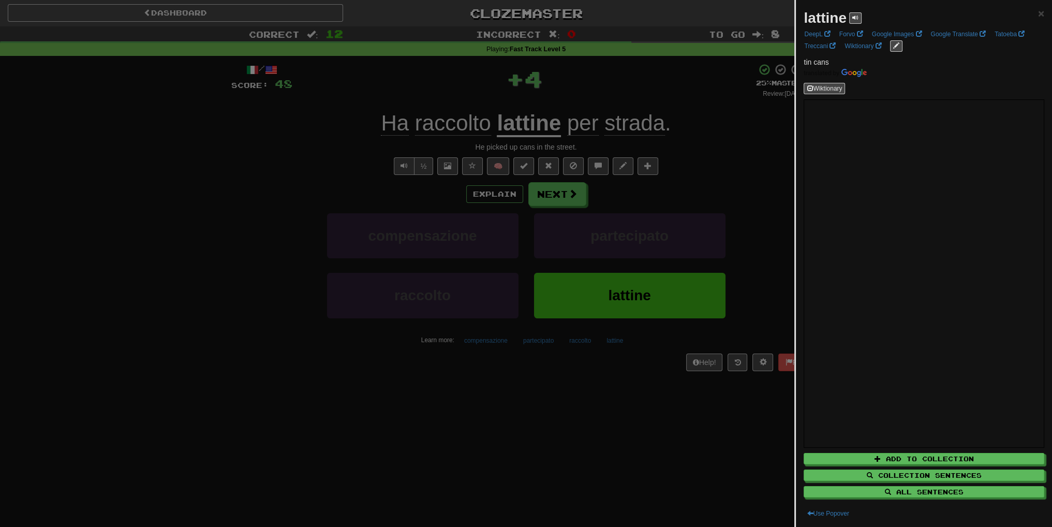
click at [676, 182] on div at bounding box center [526, 263] width 1052 height 527
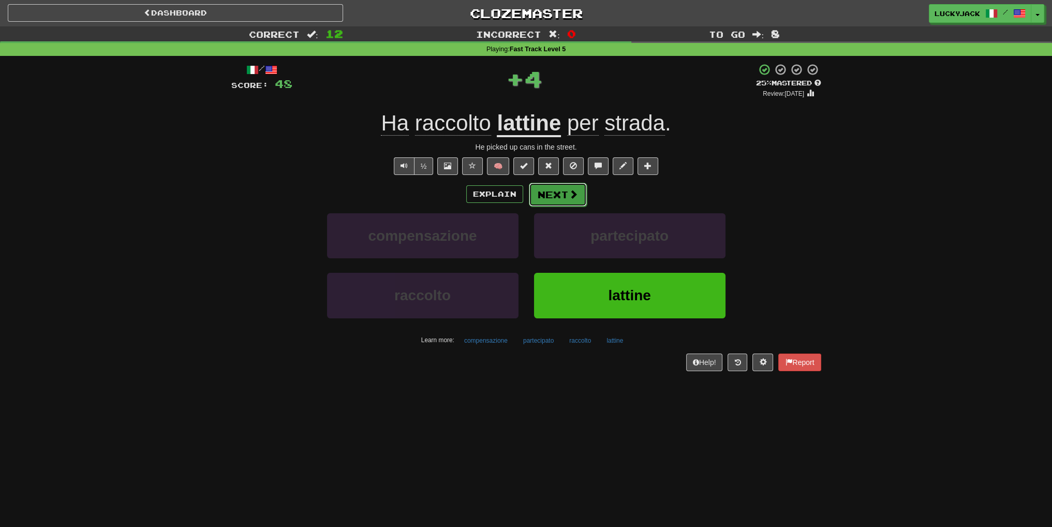
click at [547, 195] on button "Next" at bounding box center [558, 195] width 58 height 24
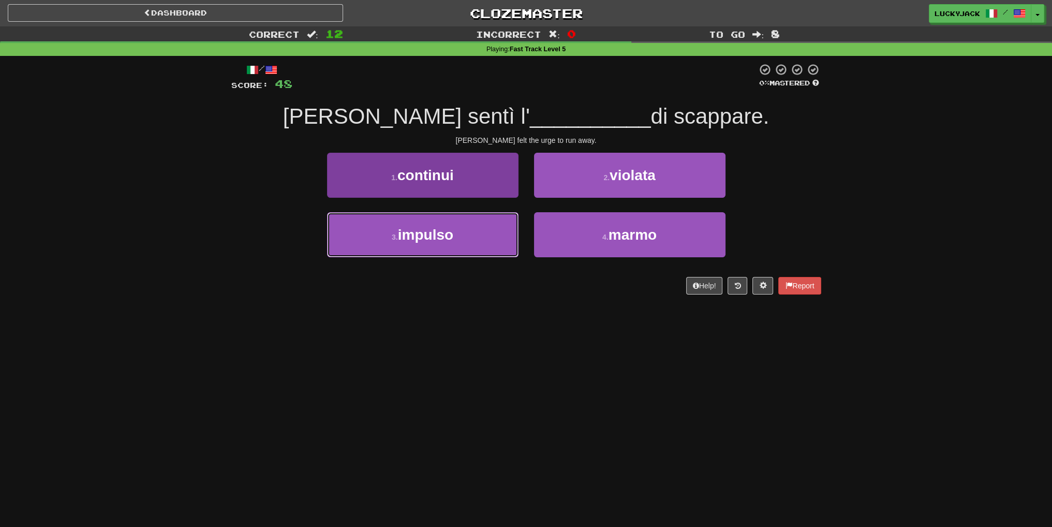
click at [507, 248] on button "3 . impulso" at bounding box center [422, 234] width 191 height 45
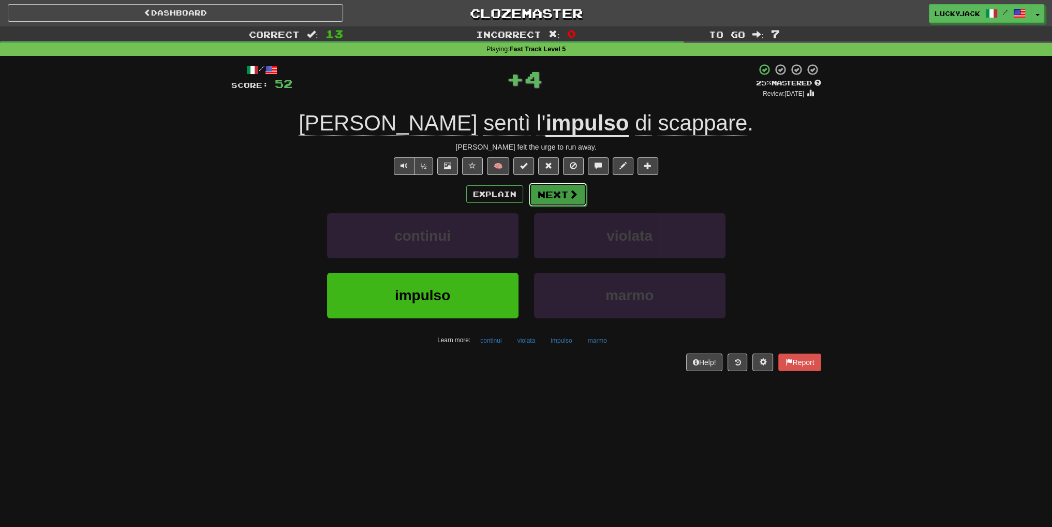
click at [563, 190] on button "Next" at bounding box center [558, 195] width 58 height 24
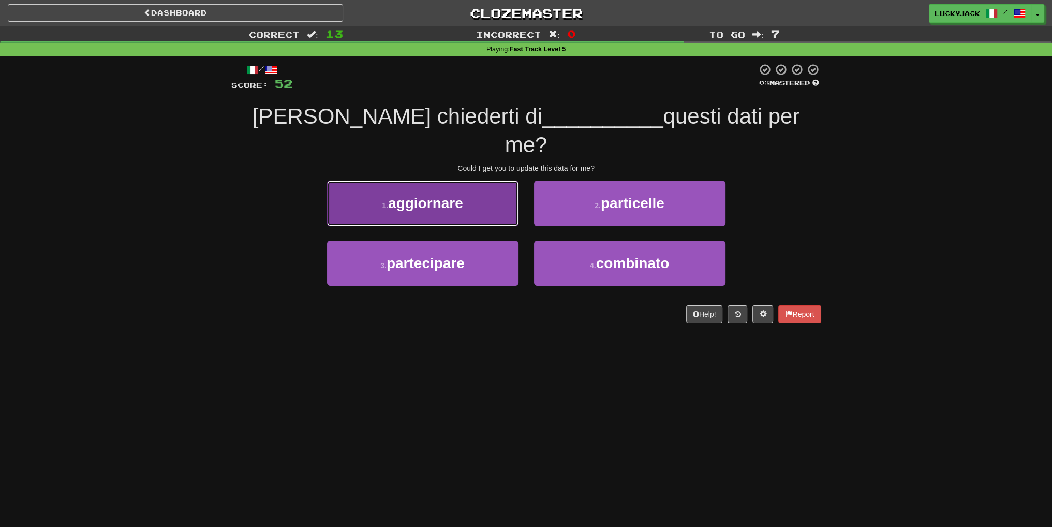
click at [485, 191] on button "1 . aggiornare" at bounding box center [422, 203] width 191 height 45
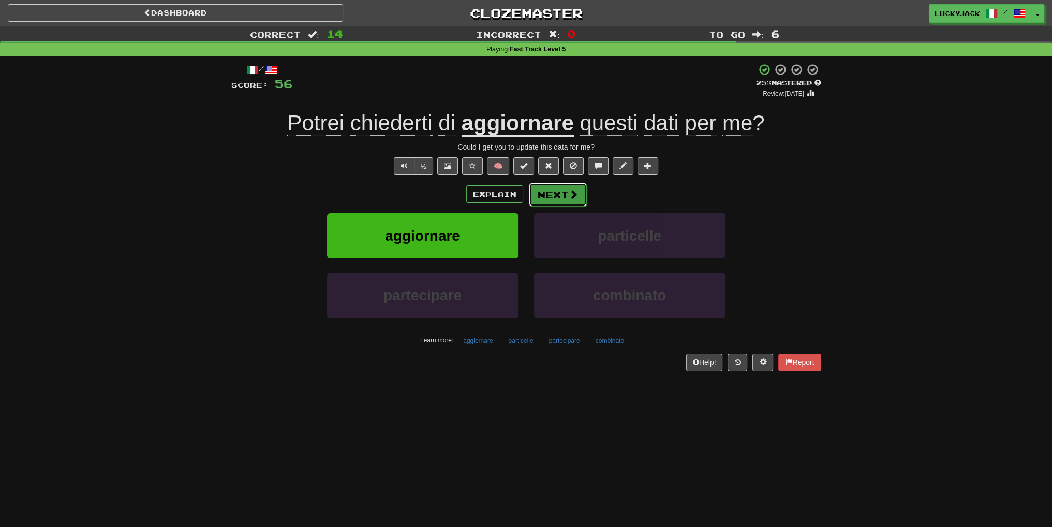
click at [560, 201] on button "Next" at bounding box center [558, 195] width 58 height 24
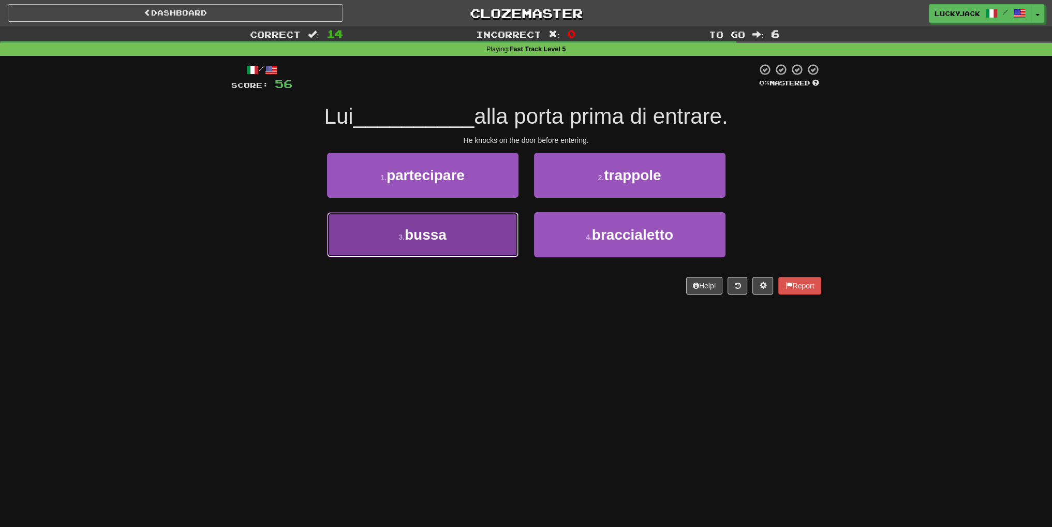
click at [457, 232] on button "3 . bussa" at bounding box center [422, 234] width 191 height 45
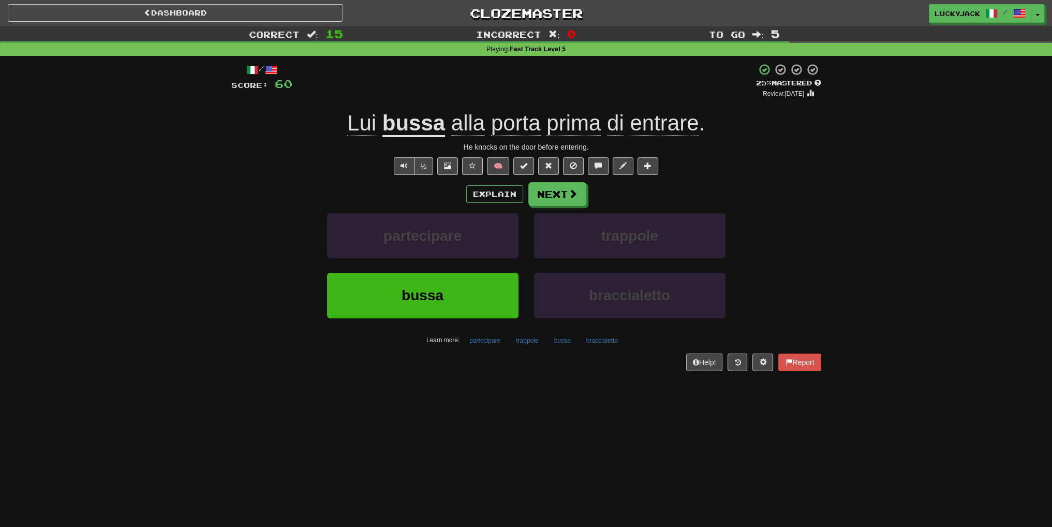
click at [422, 137] on strong "bussa" at bounding box center [413, 124] width 63 height 26
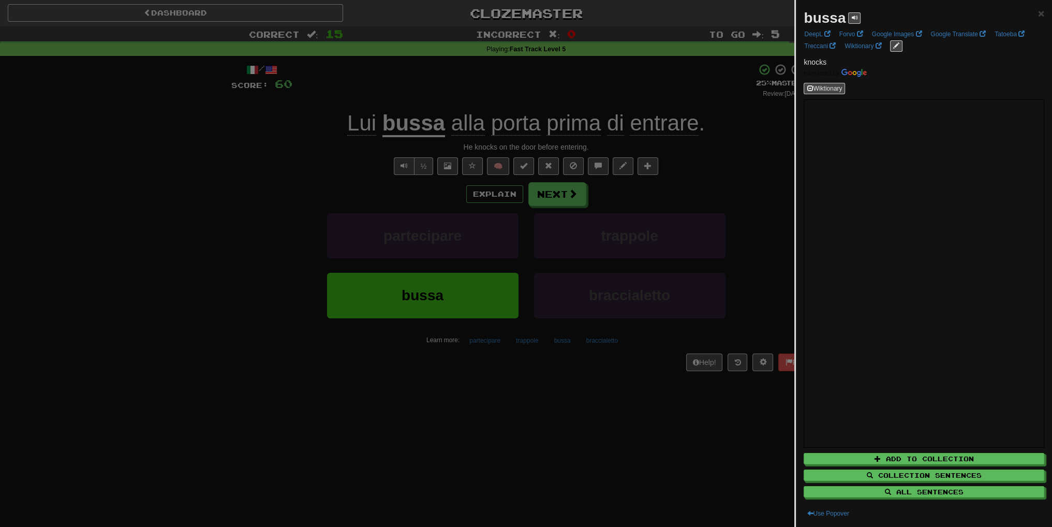
click at [655, 211] on div at bounding box center [526, 263] width 1052 height 527
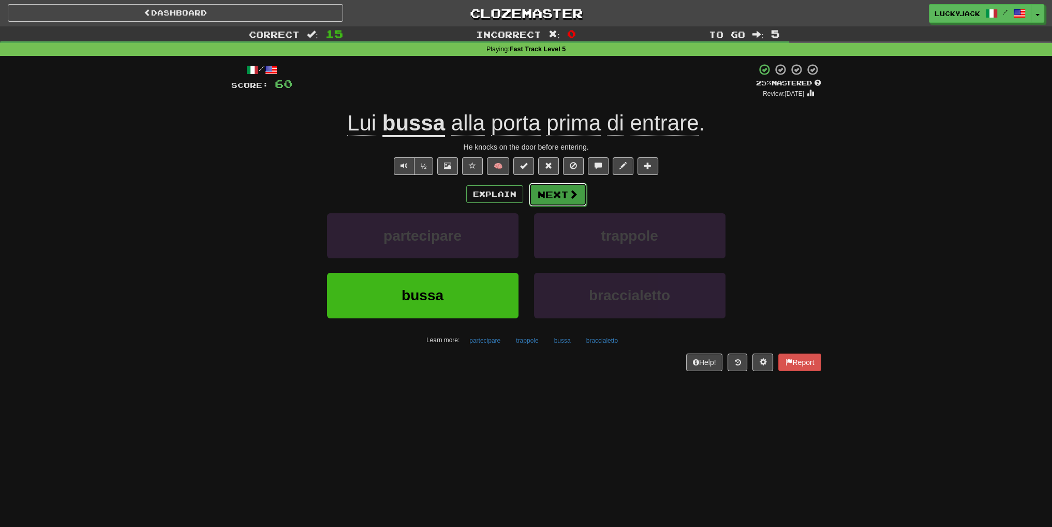
click at [571, 200] on button "Next" at bounding box center [558, 195] width 58 height 24
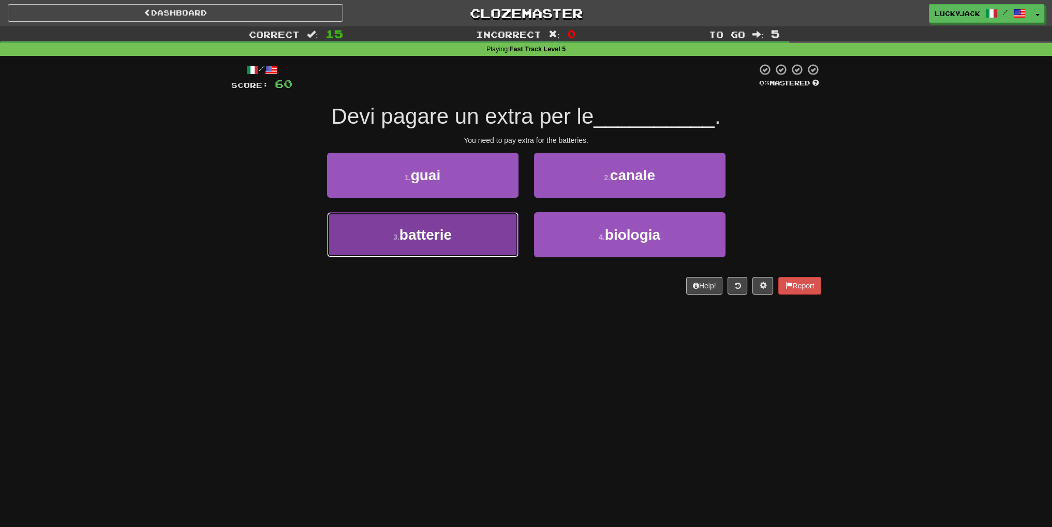
click at [489, 238] on button "3 . batterie" at bounding box center [422, 234] width 191 height 45
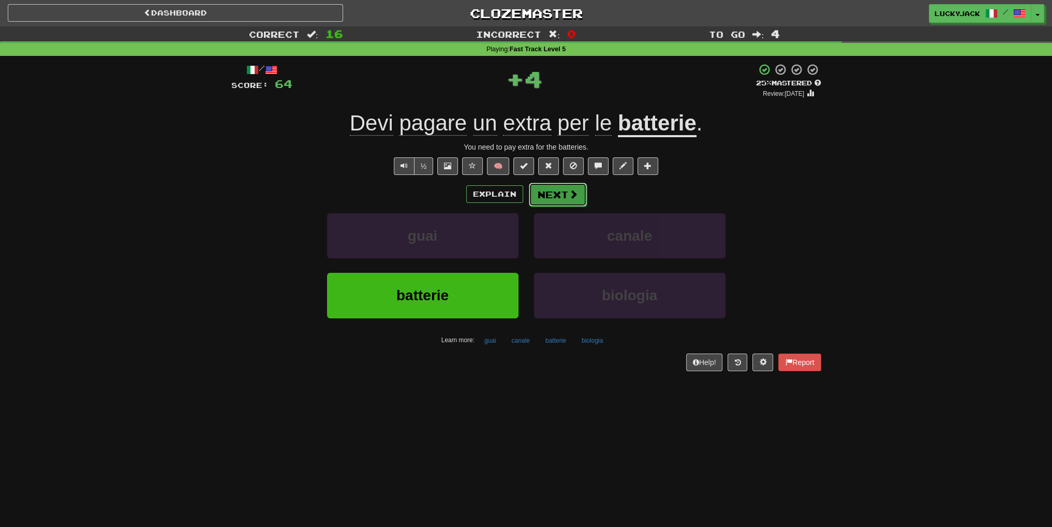
click at [560, 197] on button "Next" at bounding box center [558, 195] width 58 height 24
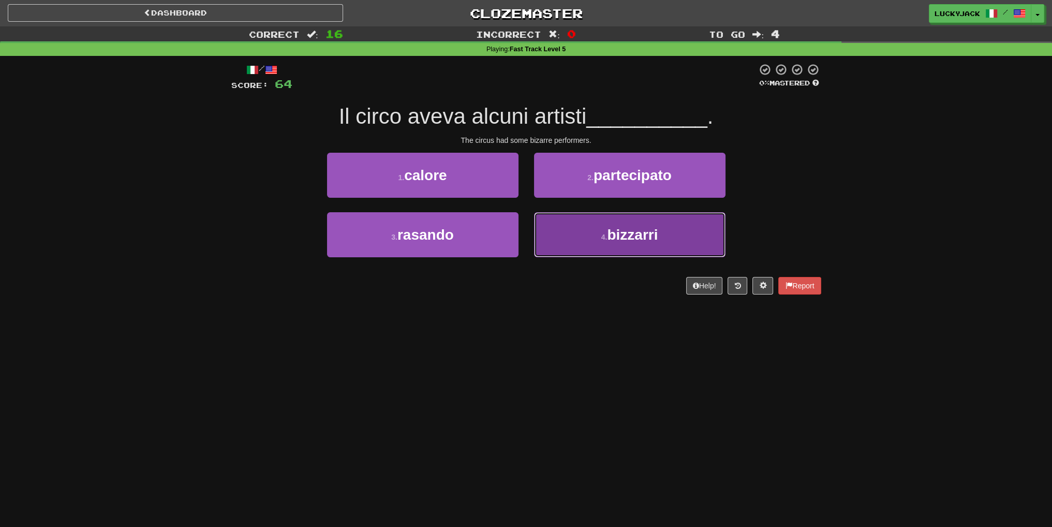
click at [604, 241] on button "4 . bizzarri" at bounding box center [629, 234] width 191 height 45
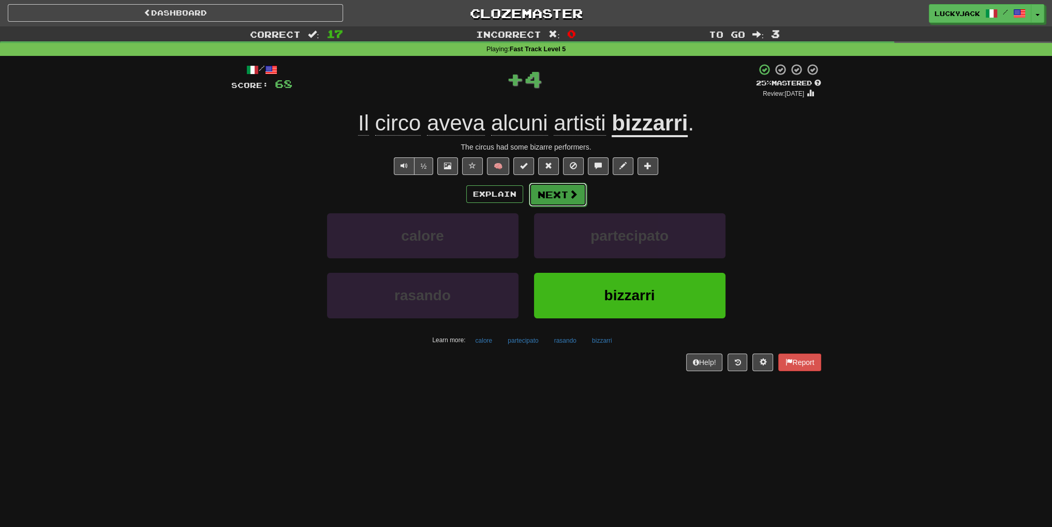
click at [569, 200] on button "Next" at bounding box center [558, 195] width 58 height 24
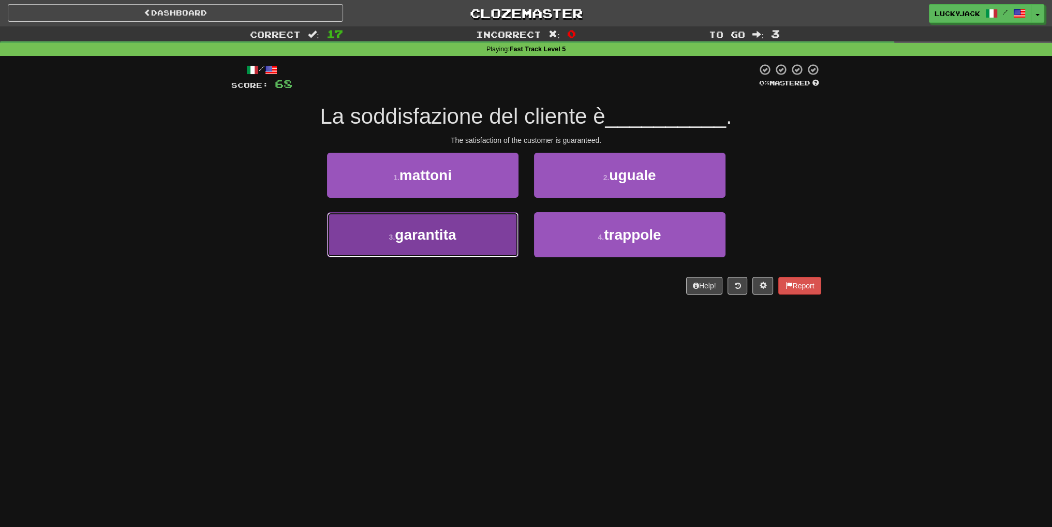
click at [466, 238] on button "3 . garantita" at bounding box center [422, 234] width 191 height 45
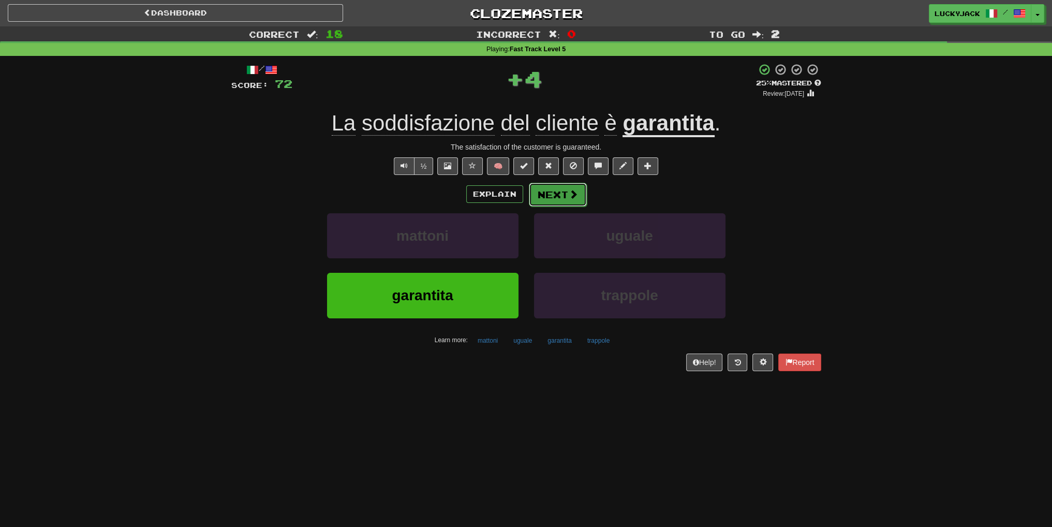
click at [566, 199] on button "Next" at bounding box center [558, 195] width 58 height 24
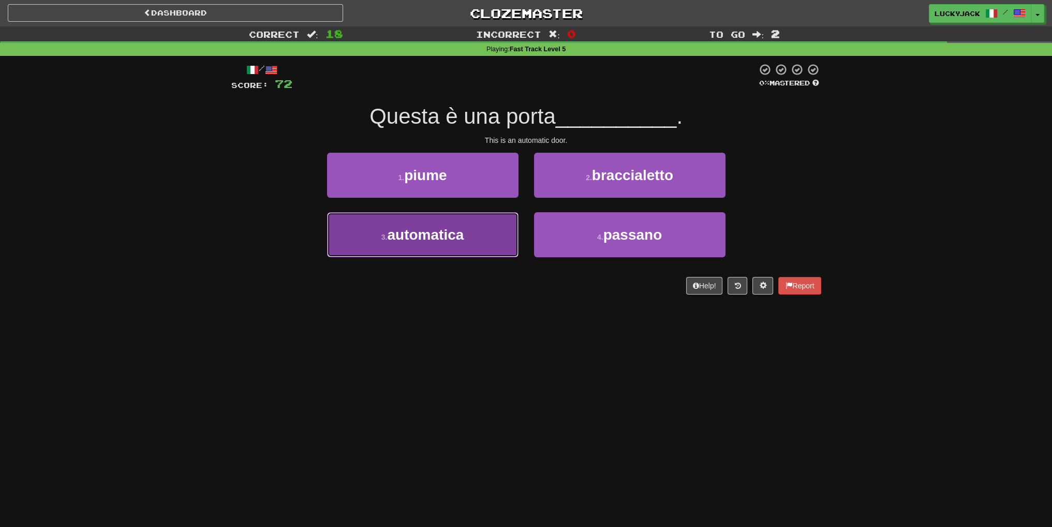
click at [506, 236] on button "3 . automatica" at bounding box center [422, 234] width 191 height 45
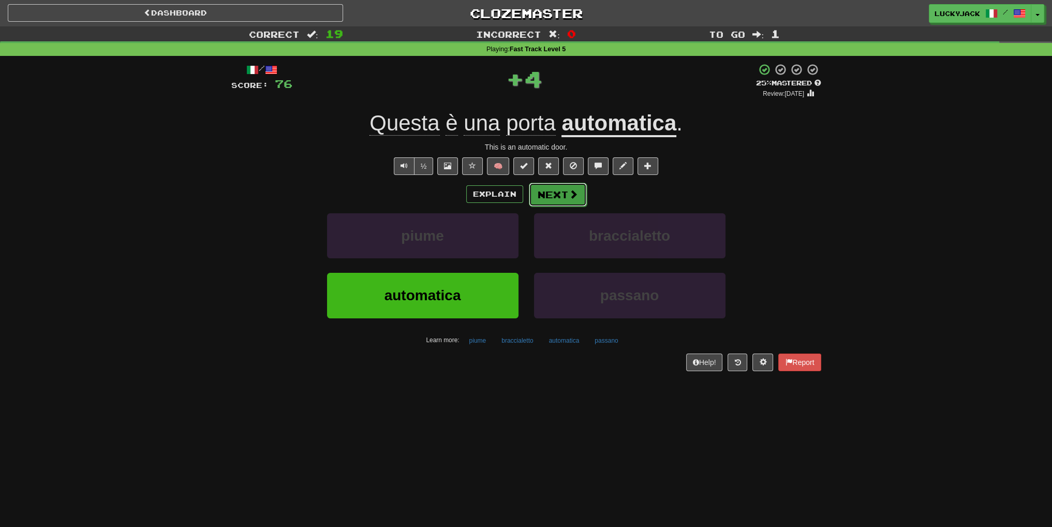
click at [569, 199] on button "Next" at bounding box center [558, 195] width 58 height 24
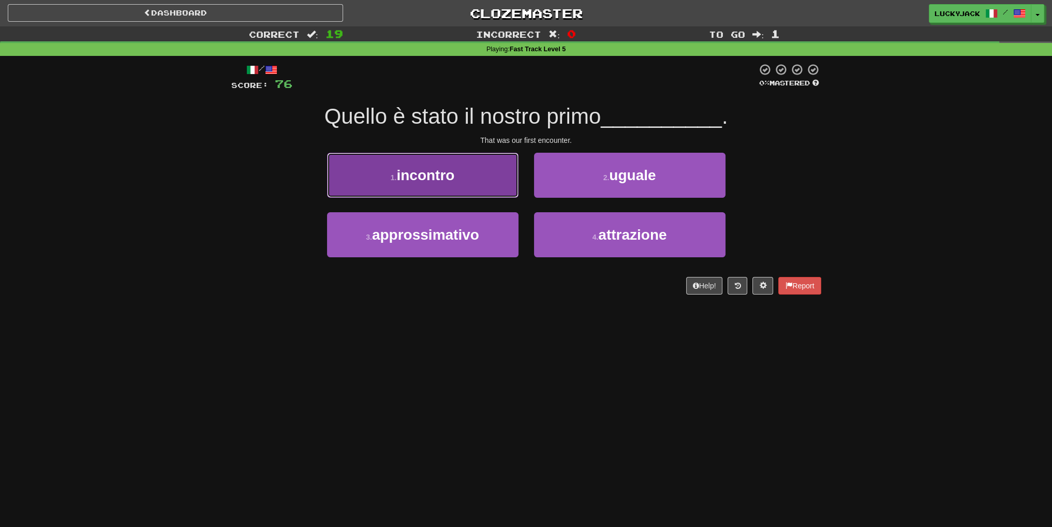
click at [507, 182] on button "1 . incontro" at bounding box center [422, 175] width 191 height 45
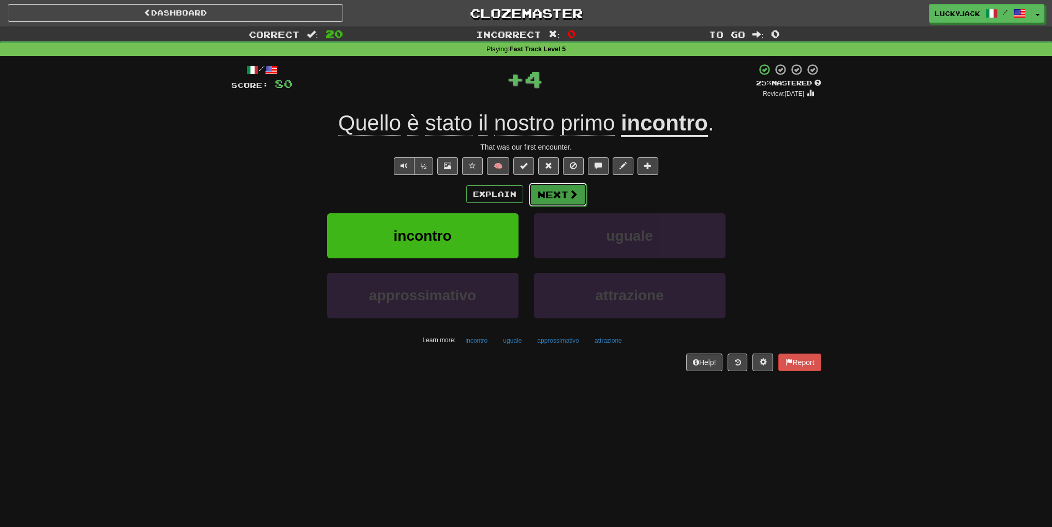
click at [580, 195] on button "Next" at bounding box center [558, 195] width 58 height 24
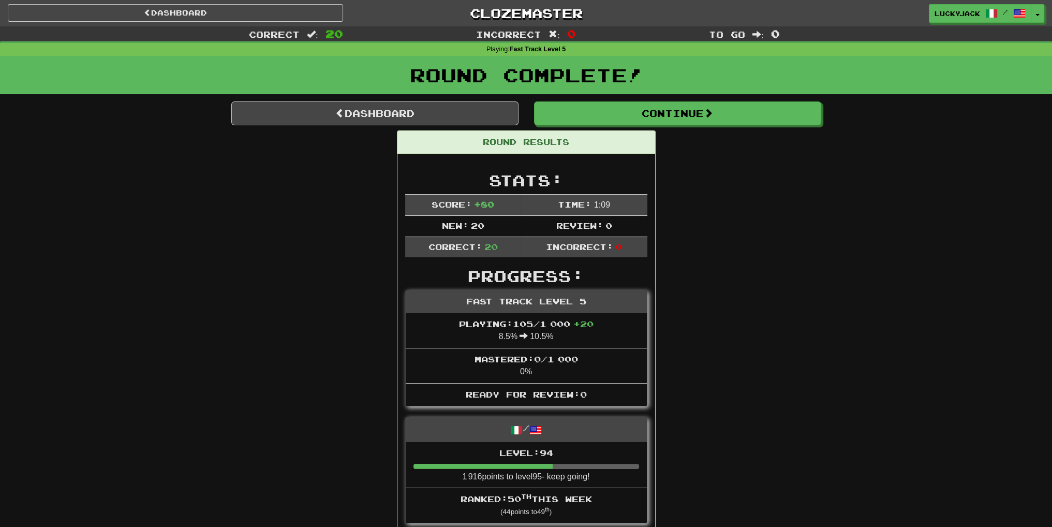
click at [460, 89] on div "Round Complete!" at bounding box center [526, 75] width 1052 height 38
click at [464, 107] on link "Dashboard" at bounding box center [374, 113] width 287 height 24
